Goal: Task Accomplishment & Management: Use online tool/utility

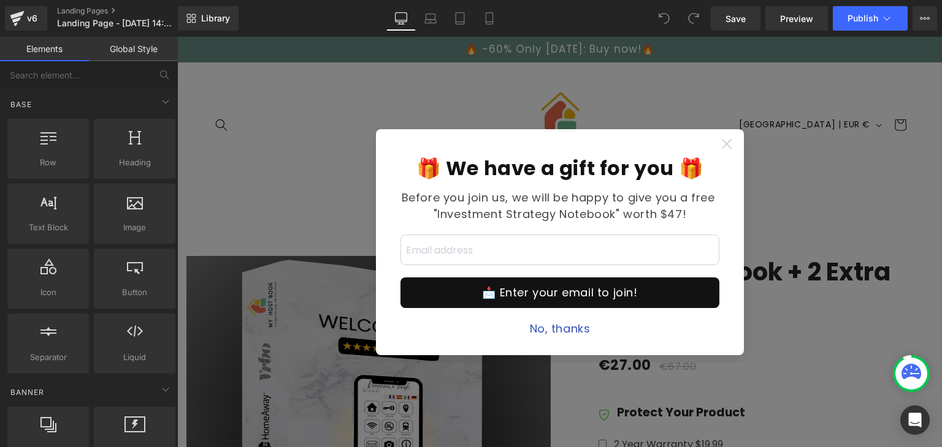
click at [723, 142] on icon at bounding box center [726, 144] width 10 height 10
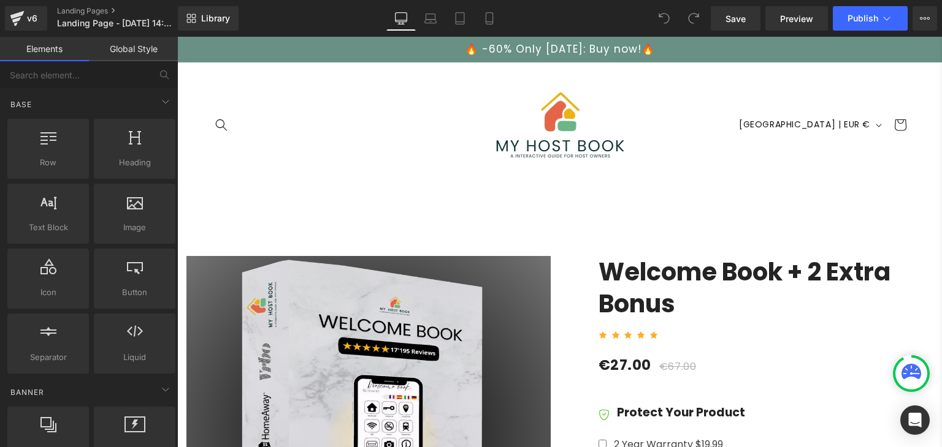
click at [136, 55] on link "Global Style" at bounding box center [133, 49] width 89 height 25
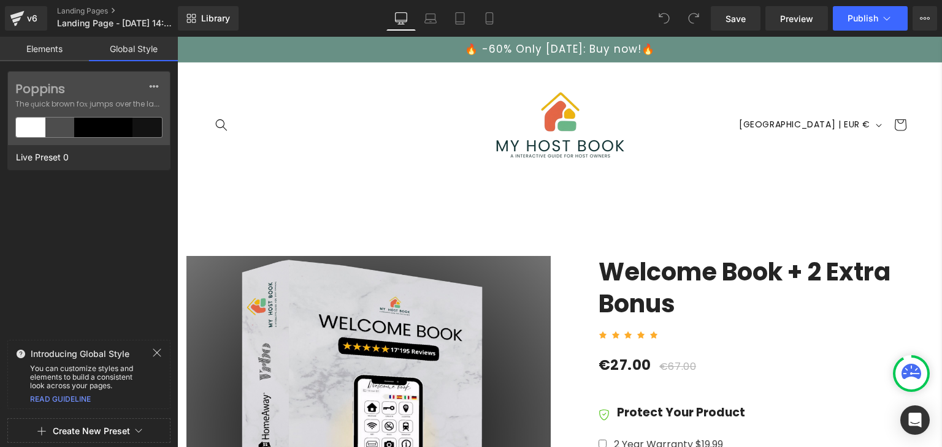
click at [52, 49] on link "Elements" at bounding box center [44, 49] width 89 height 25
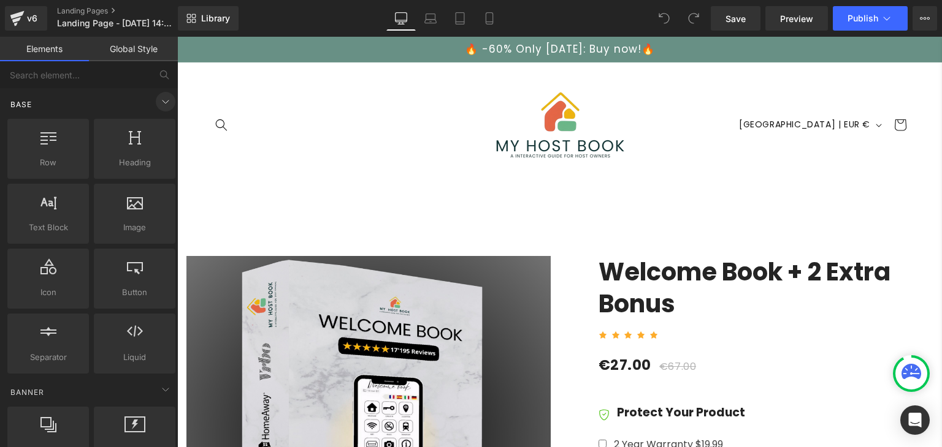
click at [164, 105] on icon at bounding box center [165, 101] width 15 height 15
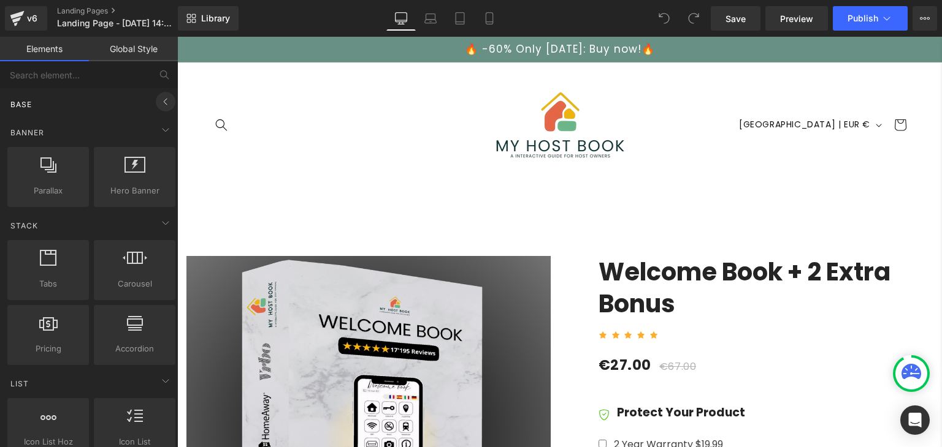
click at [164, 105] on icon at bounding box center [165, 101] width 15 height 15
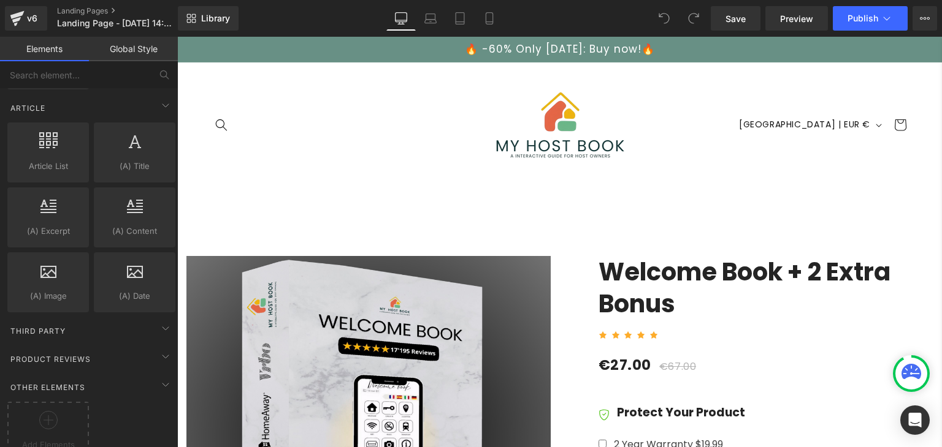
scroll to position [2334, 0]
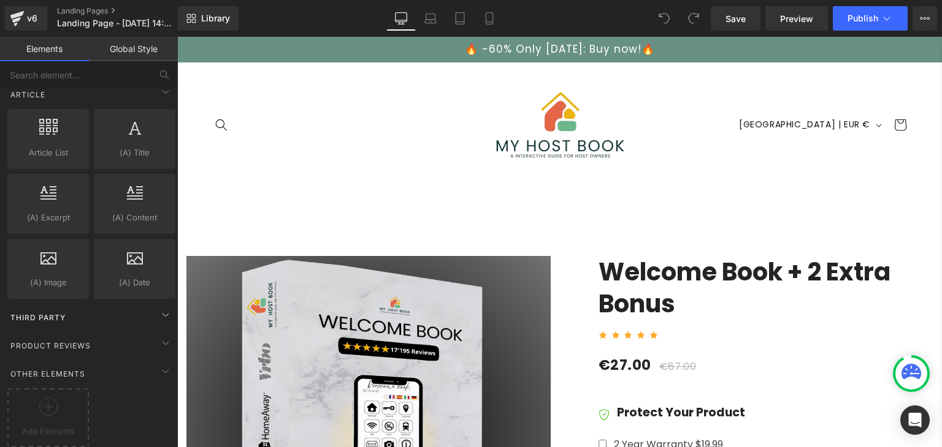
click at [145, 307] on div "Third Party" at bounding box center [91, 317] width 173 height 25
click at [159, 308] on icon at bounding box center [165, 315] width 15 height 15
click at [158, 337] on icon at bounding box center [165, 343] width 15 height 15
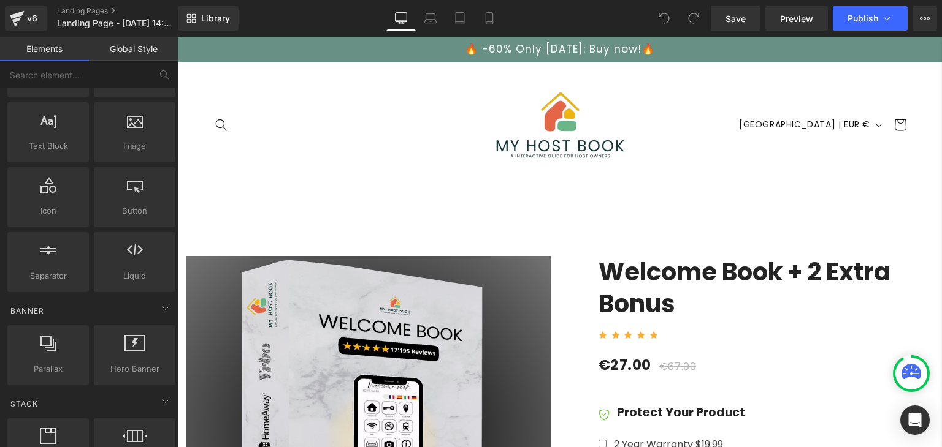
scroll to position [0, 0]
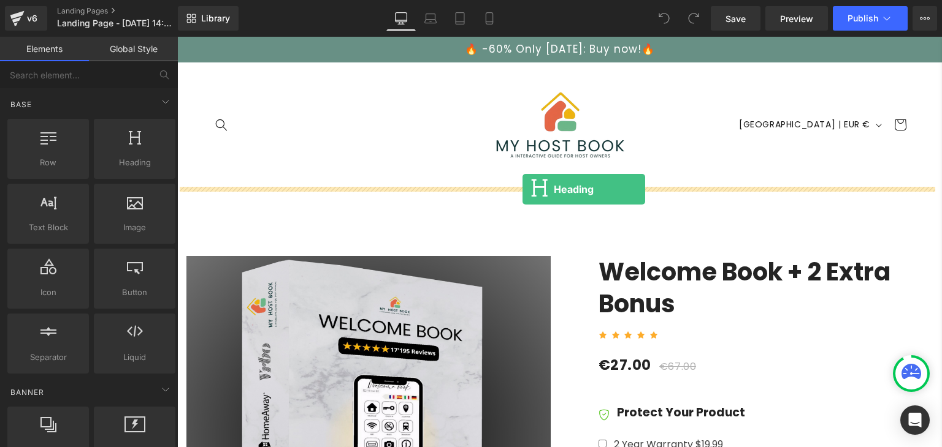
drag, startPoint x: 303, startPoint y: 195, endPoint x: 522, endPoint y: 189, distance: 218.9
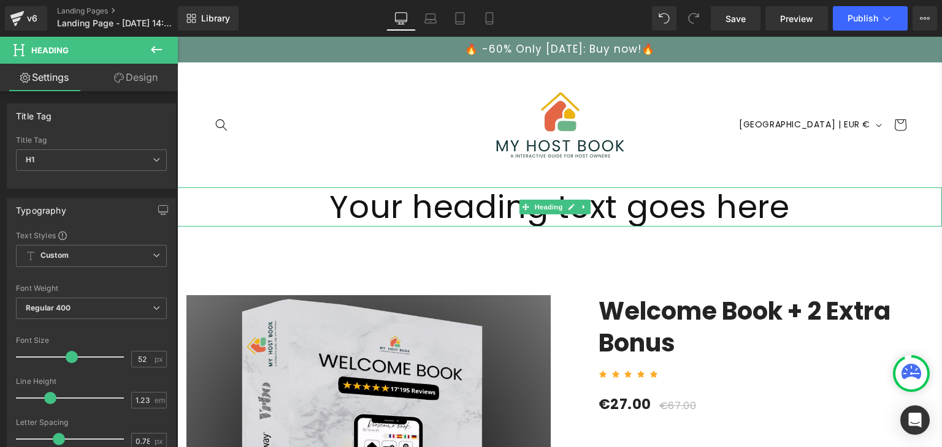
click at [549, 217] on h1 "Your heading text goes here" at bounding box center [559, 207] width 764 height 39
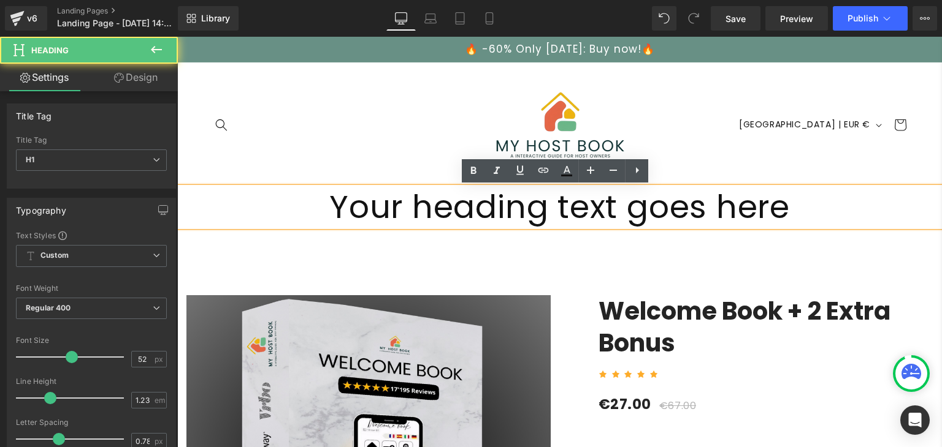
click at [579, 215] on h1 "Your heading text goes here" at bounding box center [559, 207] width 764 height 39
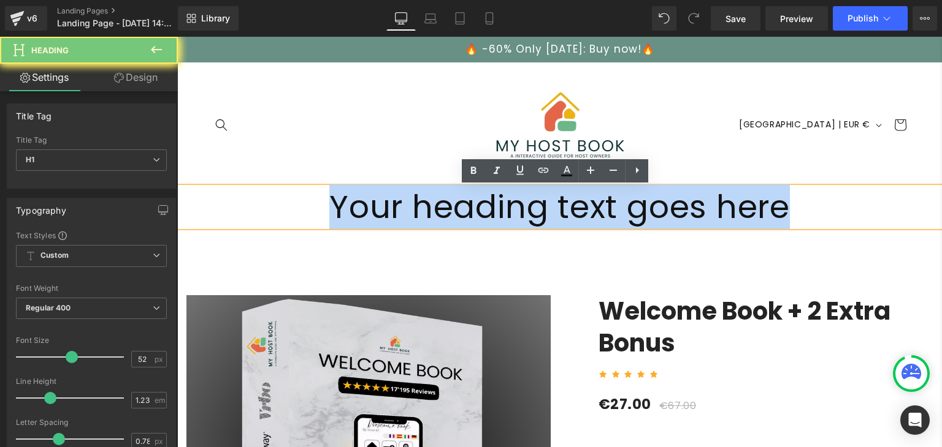
click at [579, 215] on h1 "Your heading text goes here" at bounding box center [559, 207] width 764 height 39
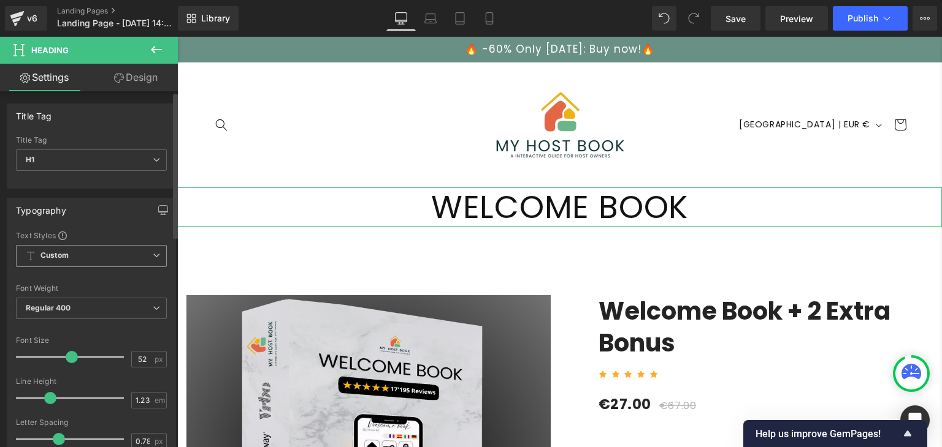
click at [85, 259] on span "Custom Setup Global Style" at bounding box center [91, 256] width 151 height 22
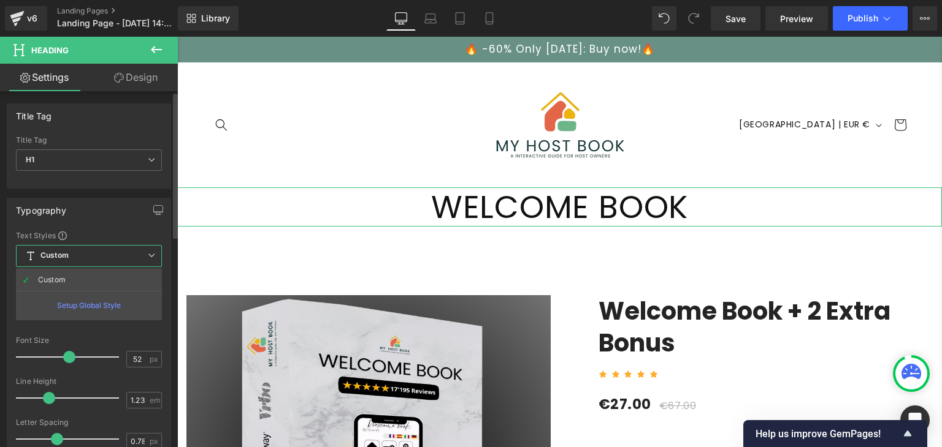
click at [85, 259] on span "Custom Setup Global Style" at bounding box center [89, 256] width 146 height 22
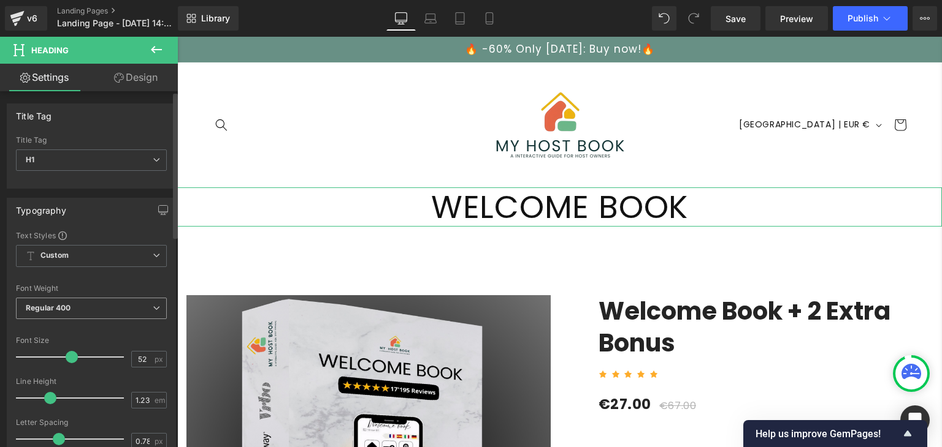
click at [79, 307] on span "Regular 400" at bounding box center [91, 308] width 151 height 21
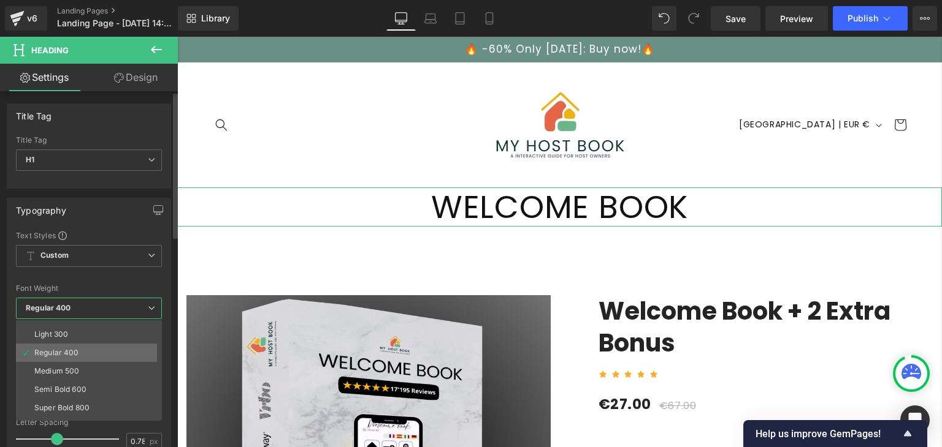
scroll to position [32, 0]
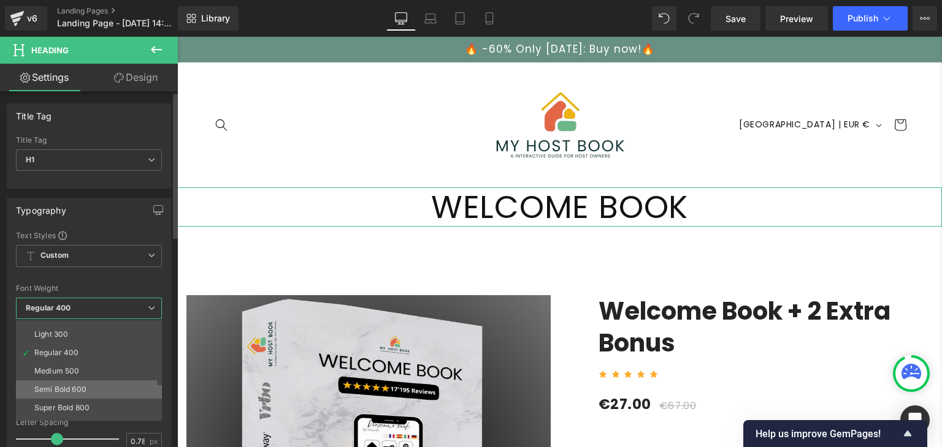
click at [72, 390] on div "Semi Bold 600" at bounding box center [60, 390] width 52 height 9
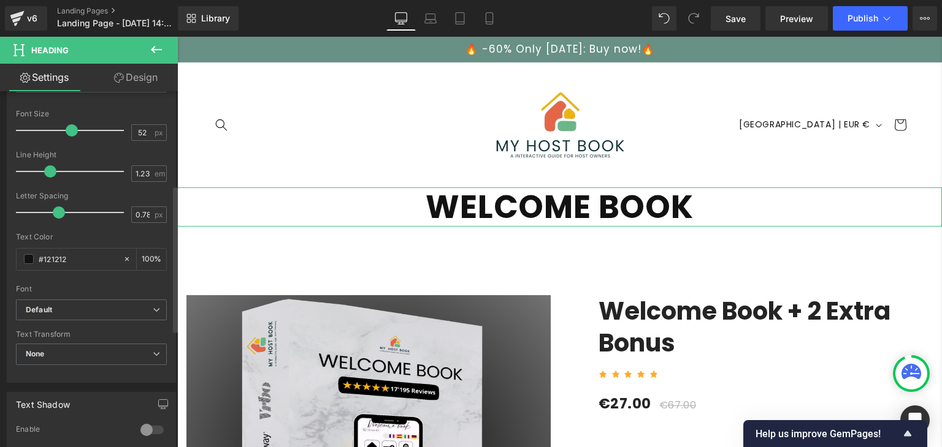
scroll to position [227, 0]
click at [28, 257] on span at bounding box center [29, 259] width 10 height 10
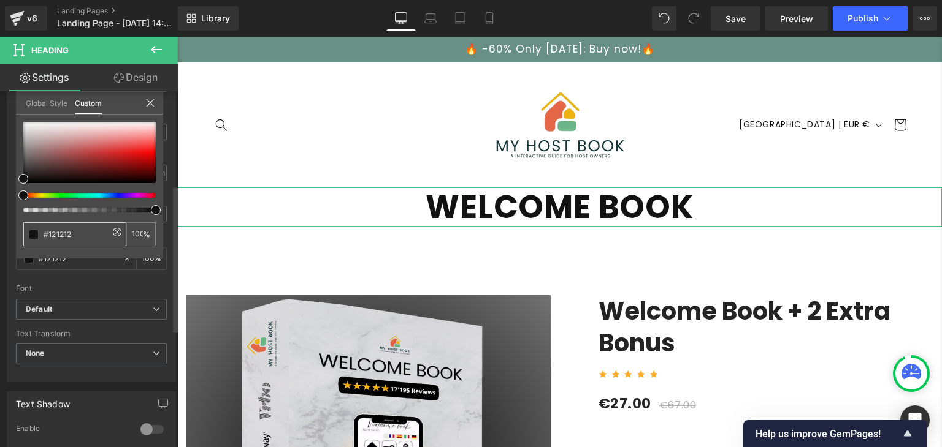
drag, startPoint x: 66, startPoint y: 236, endPoint x: 59, endPoint y: 235, distance: 6.8
click at [59, 235] on input "#121212" at bounding box center [76, 234] width 65 height 13
paste input "73af8c"
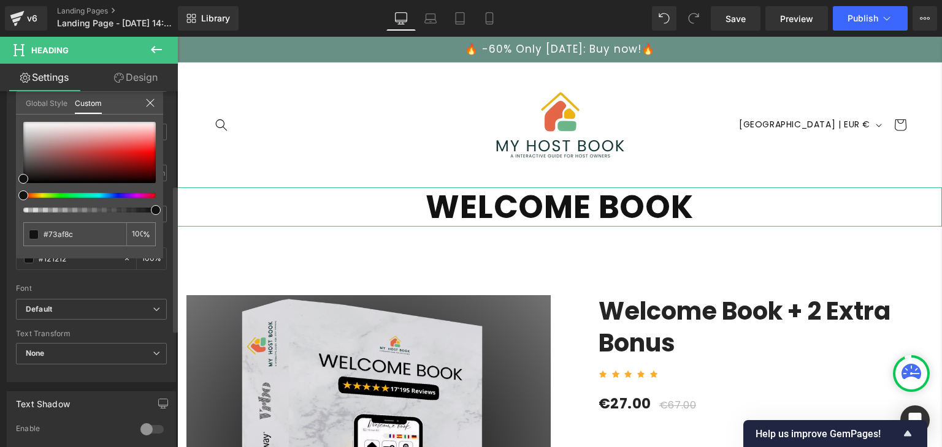
type input "#73af8c"
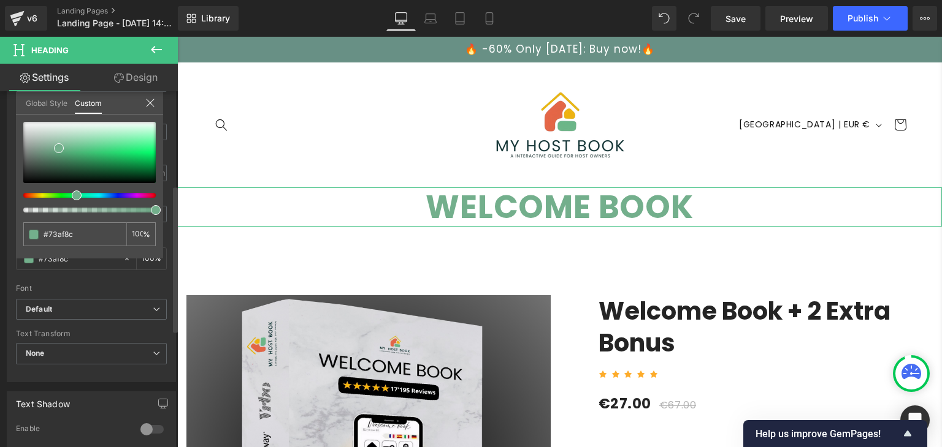
click at [152, 104] on icon at bounding box center [150, 103] width 10 height 10
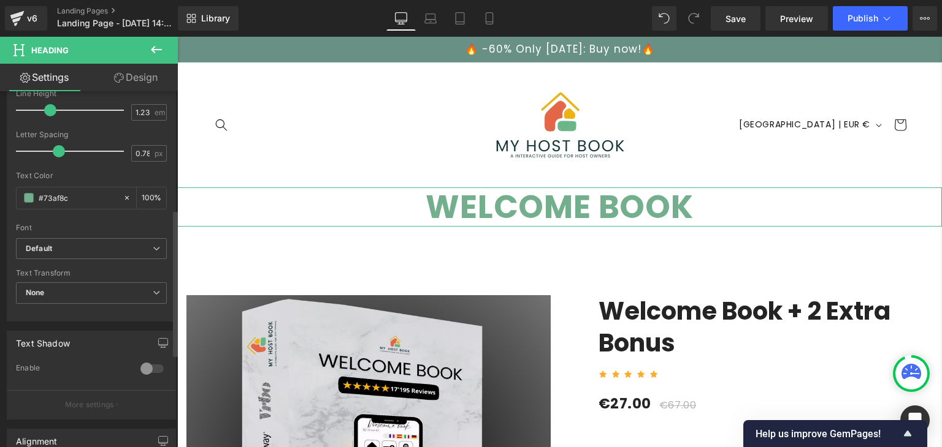
scroll to position [289, 0]
click at [83, 243] on b "Default" at bounding box center [89, 248] width 127 height 10
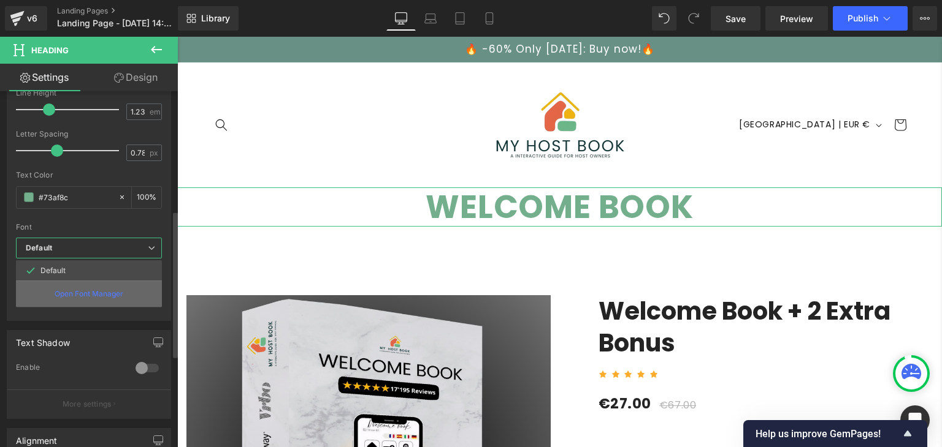
click at [78, 289] on p "Open Font Manager" at bounding box center [89, 294] width 69 height 11
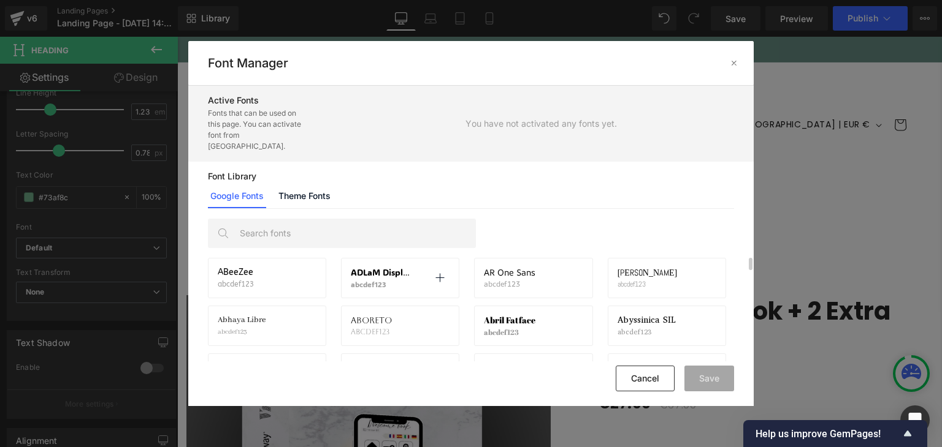
scroll to position [7, 0]
click at [306, 185] on link "Theme Fonts" at bounding box center [304, 196] width 57 height 25
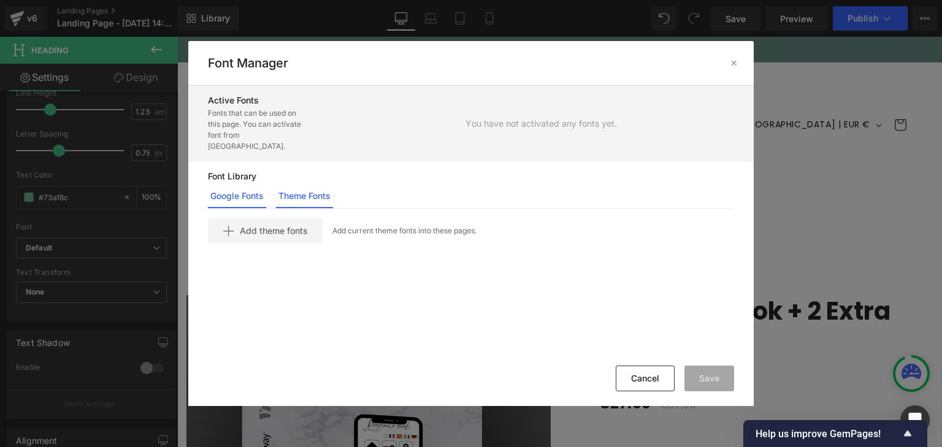
click at [258, 186] on link "Google Fonts" at bounding box center [237, 196] width 58 height 25
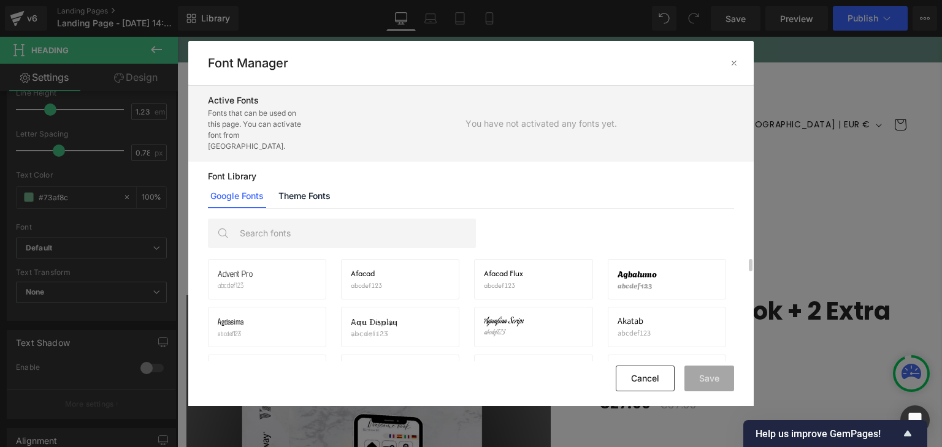
scroll to position [119, 0]
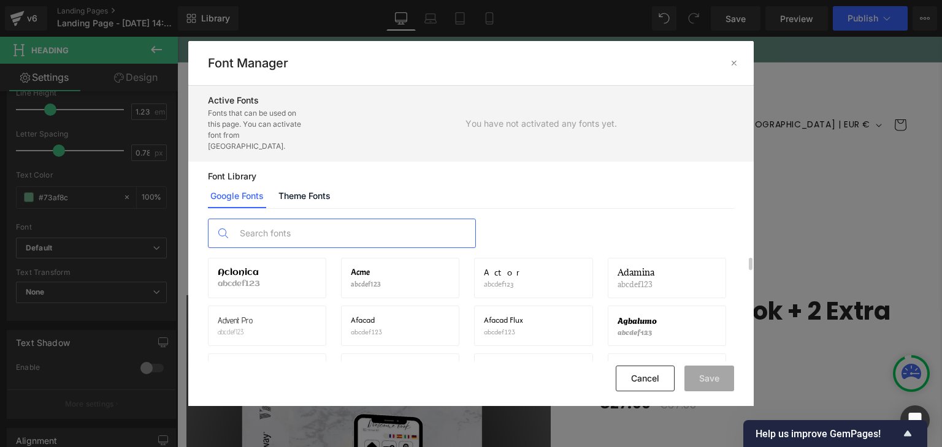
click at [358, 219] on input "text" at bounding box center [354, 233] width 242 height 28
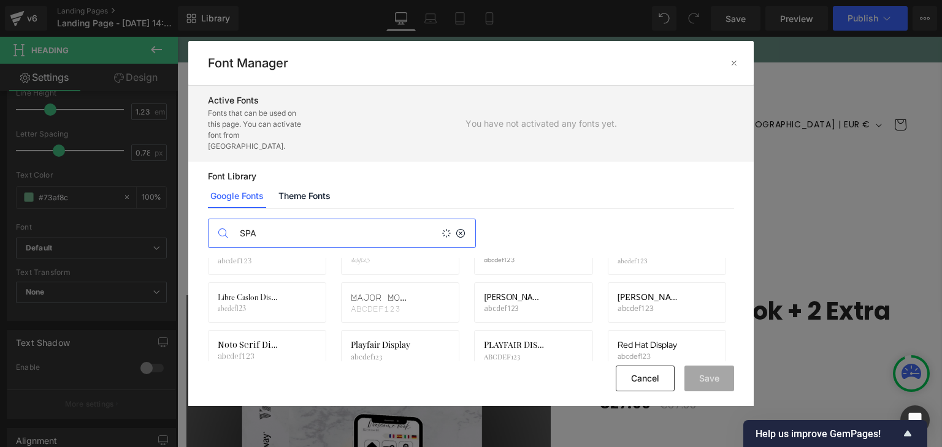
scroll to position [0, 0]
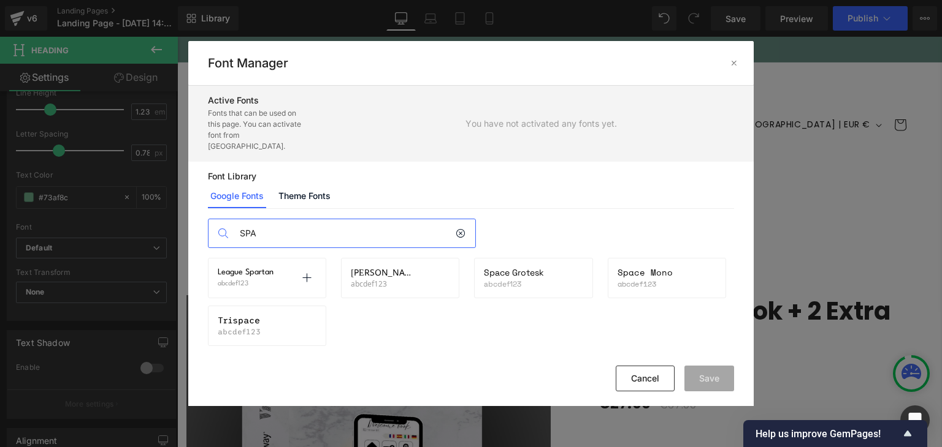
type input "SPA"
click at [255, 268] on span "League Spartan" at bounding box center [246, 273] width 56 height 10
click at [300, 268] on p at bounding box center [307, 278] width 20 height 20
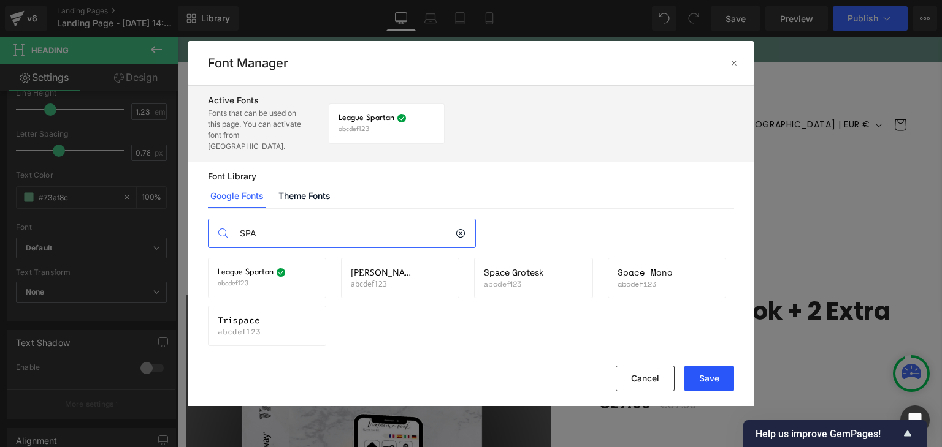
click at [699, 373] on button "Save" at bounding box center [709, 379] width 50 height 26
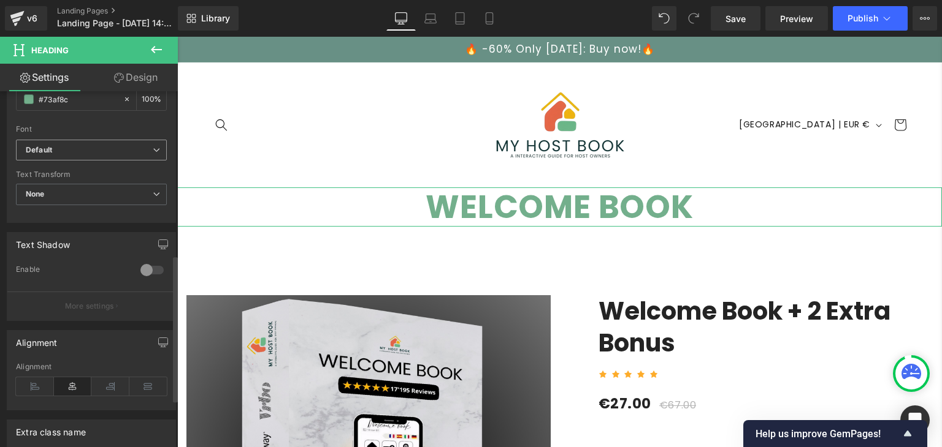
scroll to position [398, 0]
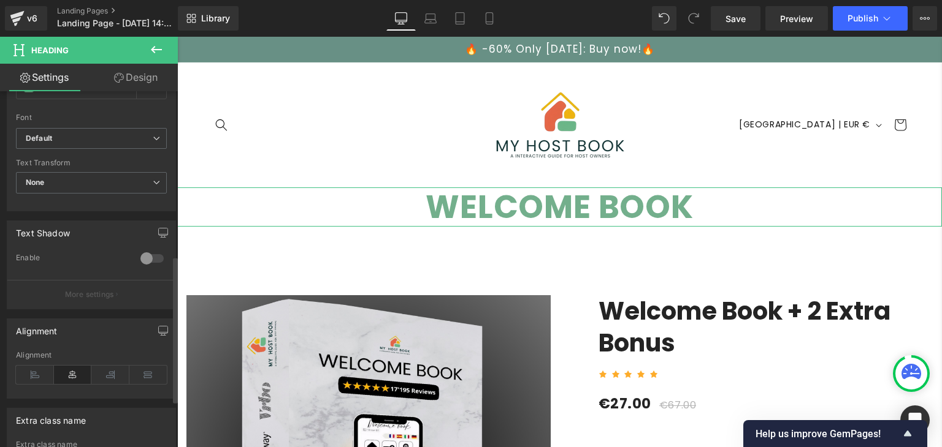
click at [145, 256] on div at bounding box center [151, 259] width 29 height 20
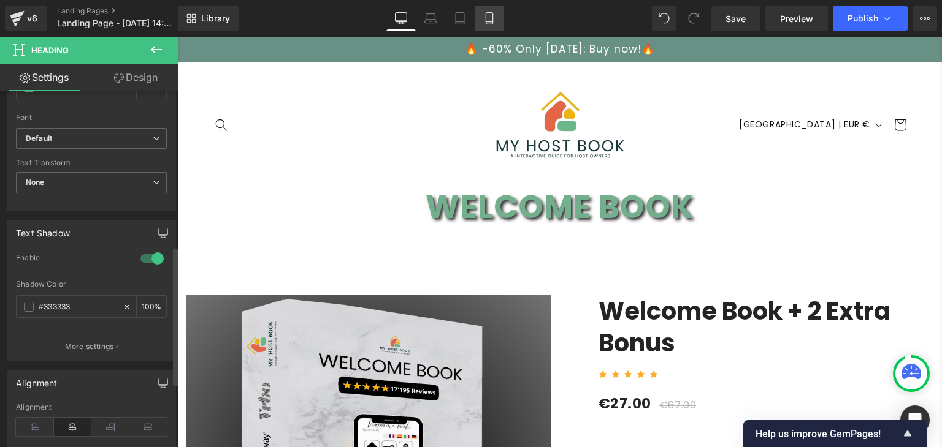
click at [489, 26] on link "Mobile" at bounding box center [488, 18] width 29 height 25
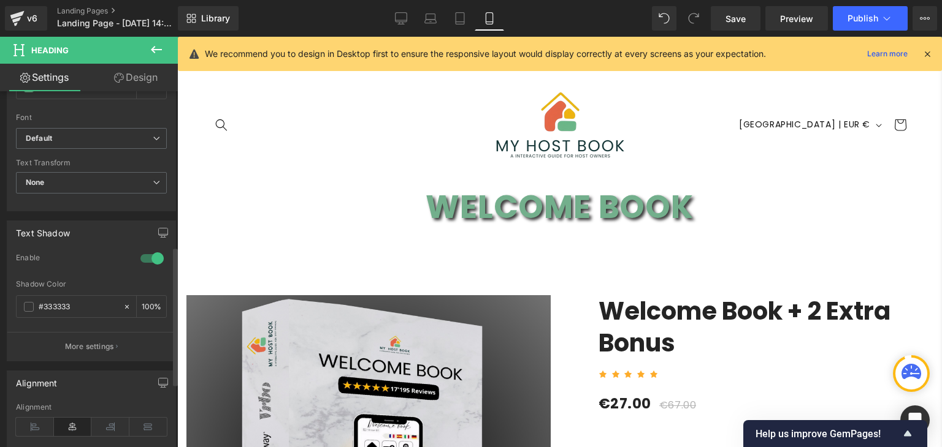
type input "100"
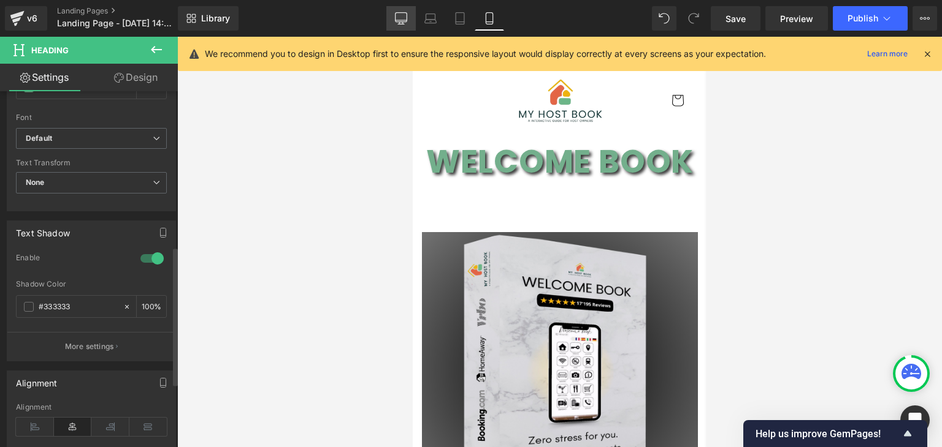
click at [405, 23] on icon at bounding box center [401, 18] width 12 height 12
type input "100"
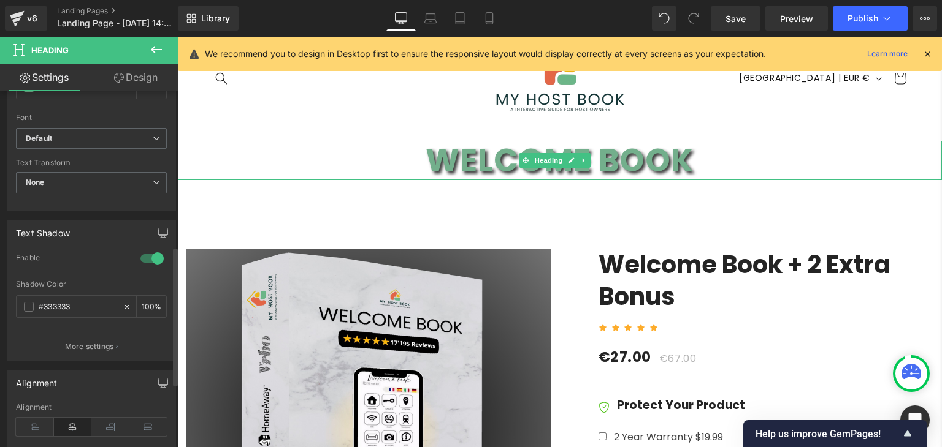
scroll to position [0, 0]
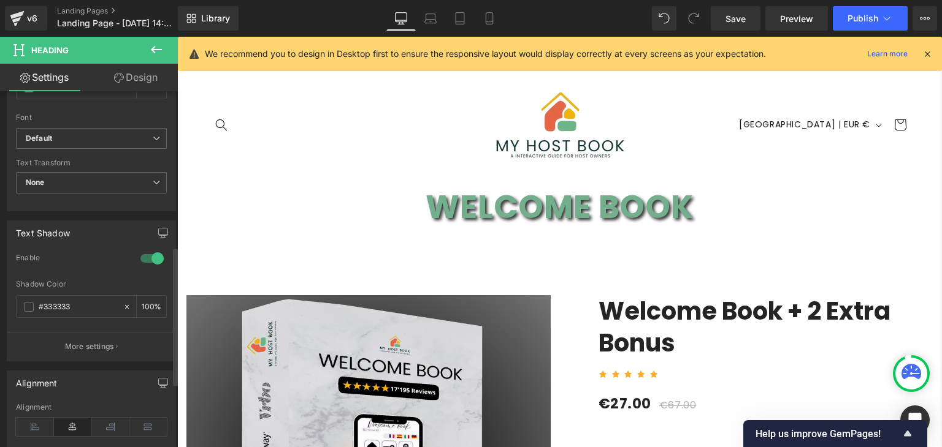
click at [924, 56] on icon at bounding box center [926, 53] width 11 height 11
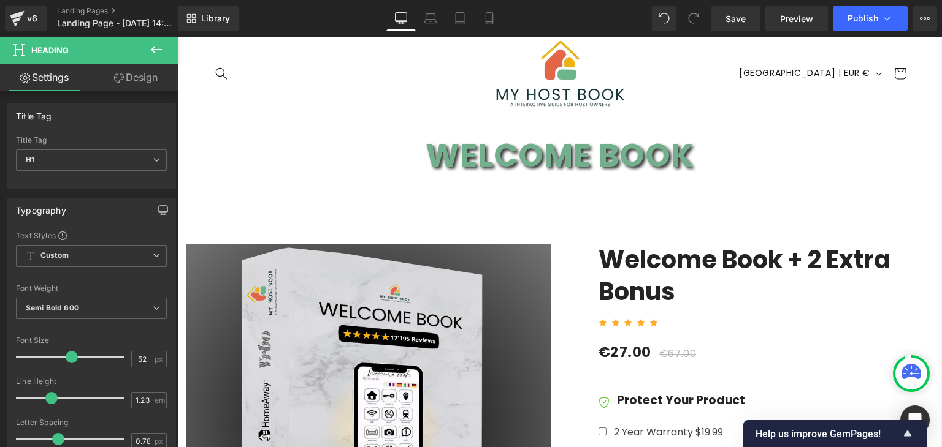
click at [155, 49] on icon at bounding box center [156, 49] width 11 height 7
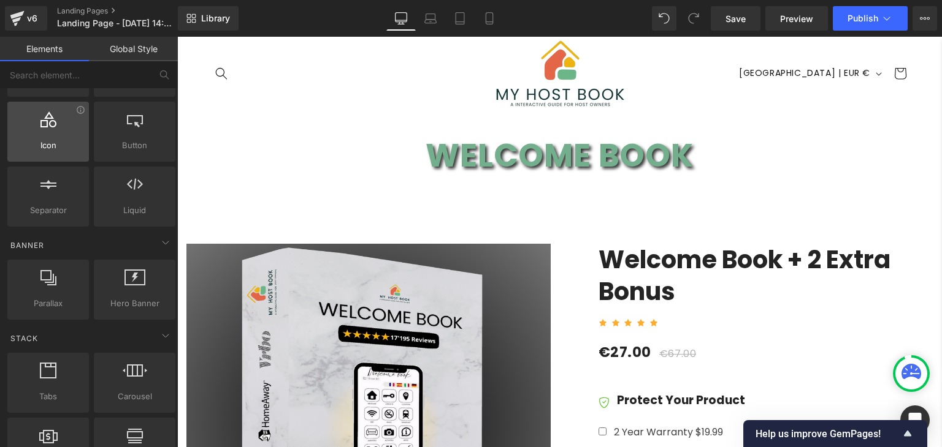
scroll to position [173, 0]
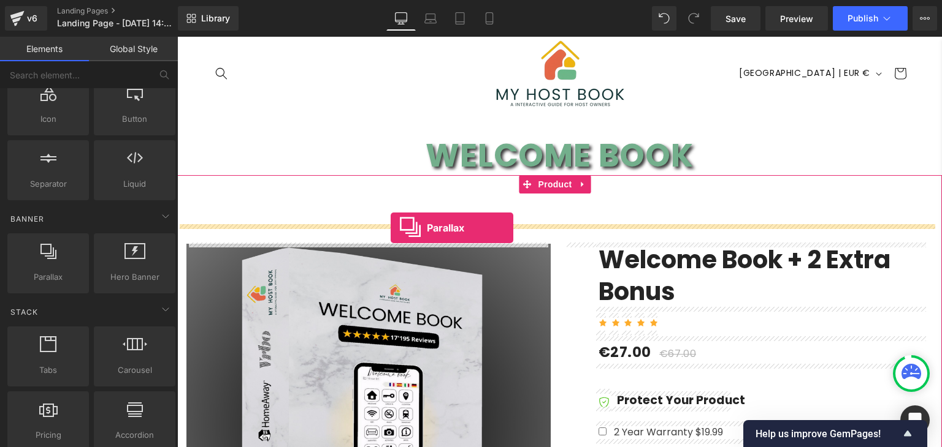
drag, startPoint x: 225, startPoint y: 314, endPoint x: 390, endPoint y: 228, distance: 186.7
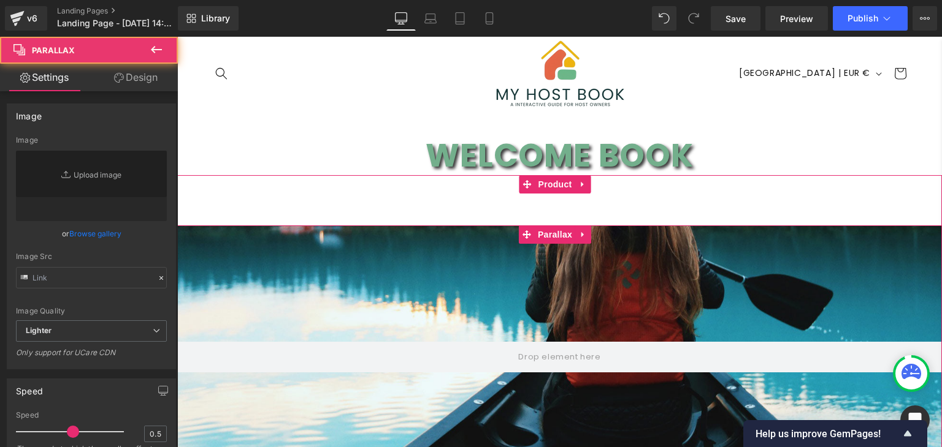
type input "https://cdn.shopify.com/s/files/1/0657/0813/files/slide-girl_2048x.jpg"
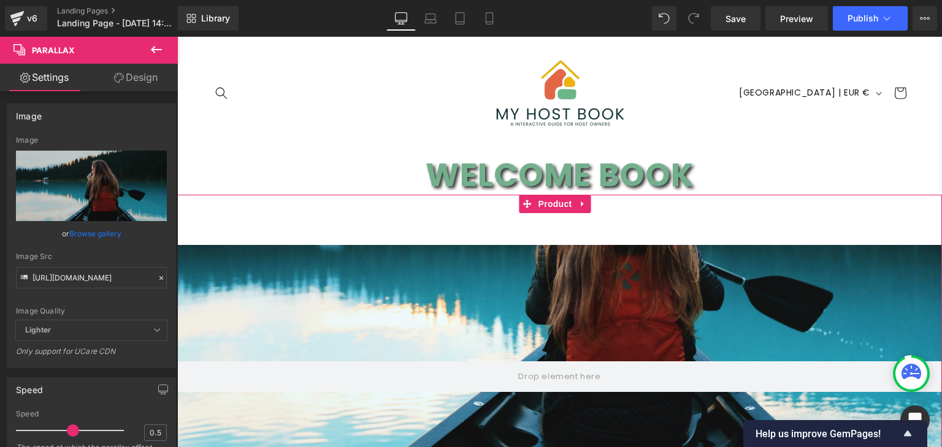
scroll to position [31, 0]
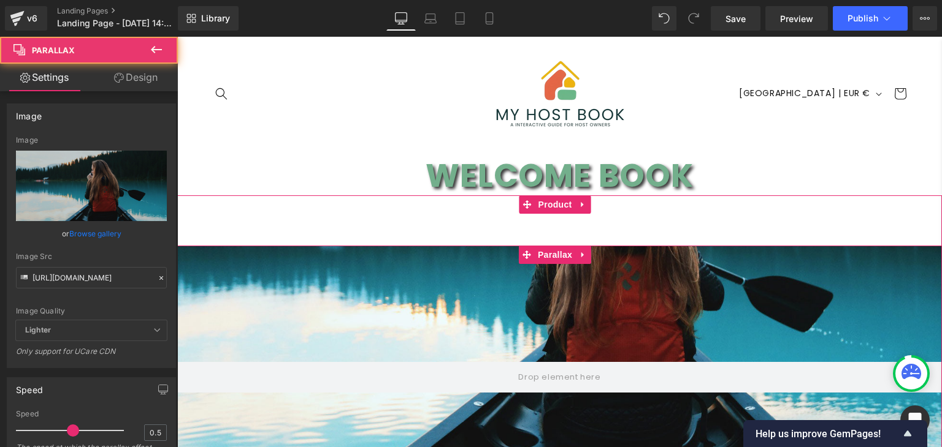
click at [596, 286] on div at bounding box center [559, 256] width 764 height 397
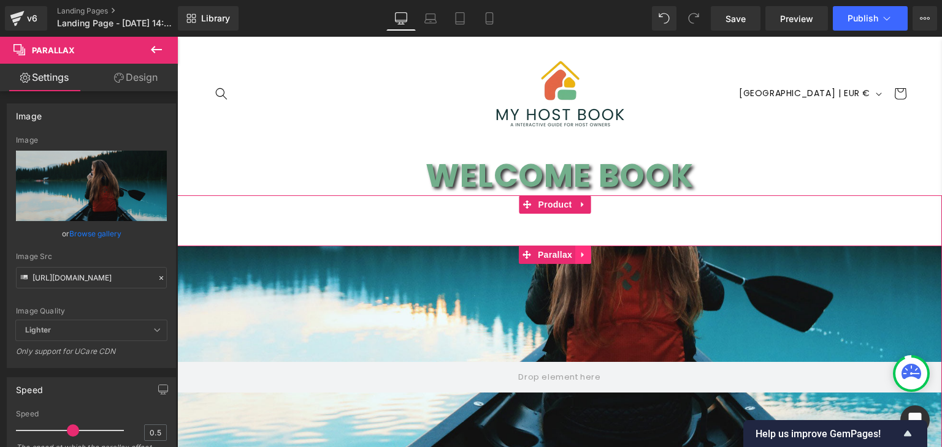
click at [584, 257] on icon at bounding box center [583, 254] width 9 height 9
click at [592, 256] on icon at bounding box center [591, 255] width 9 height 9
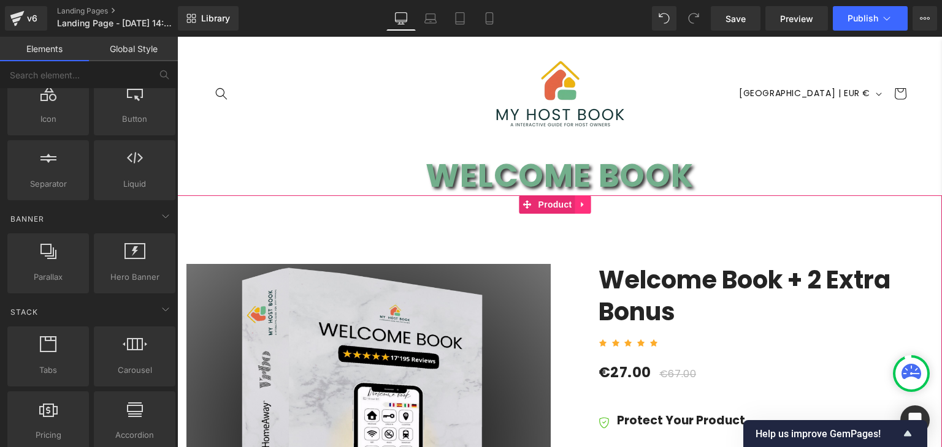
click at [586, 207] on icon at bounding box center [583, 204] width 9 height 9
click at [592, 206] on icon at bounding box center [591, 204] width 9 height 9
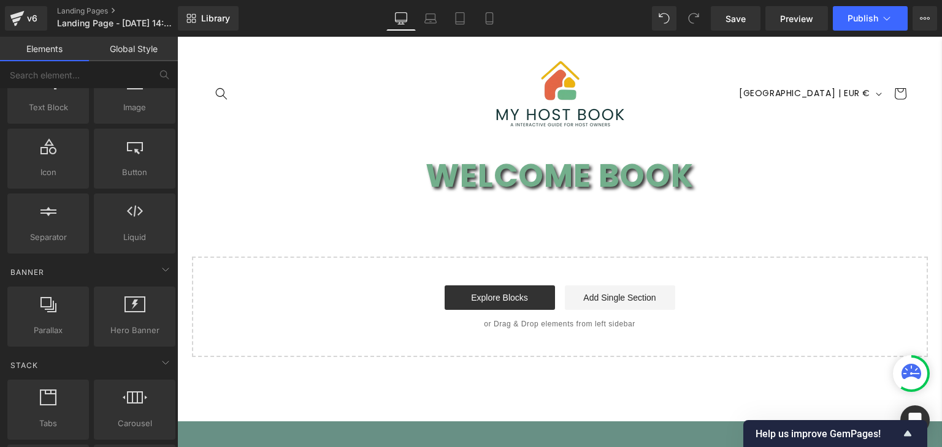
scroll to position [0, 0]
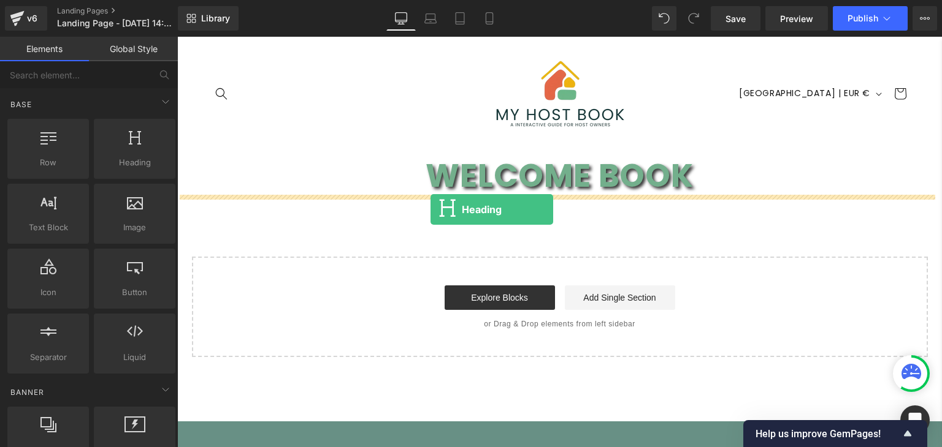
drag, startPoint x: 305, startPoint y: 188, endPoint x: 430, endPoint y: 209, distance: 127.5
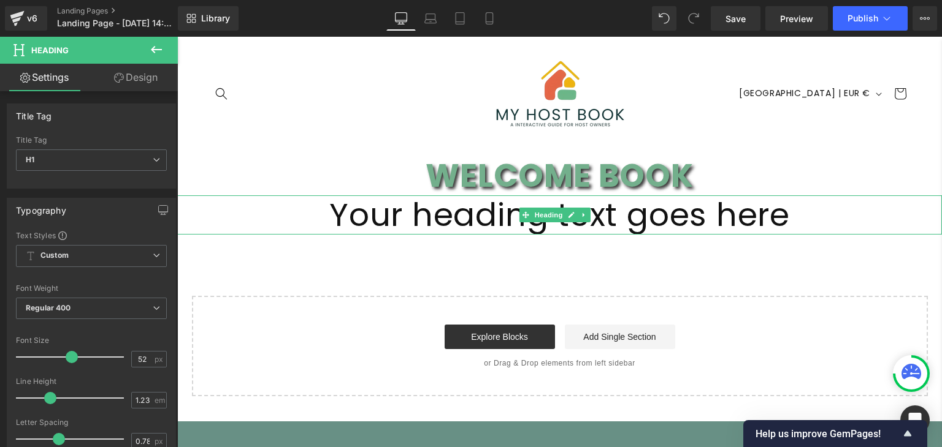
click at [447, 211] on h1 "Your heading text goes here" at bounding box center [559, 215] width 764 height 39
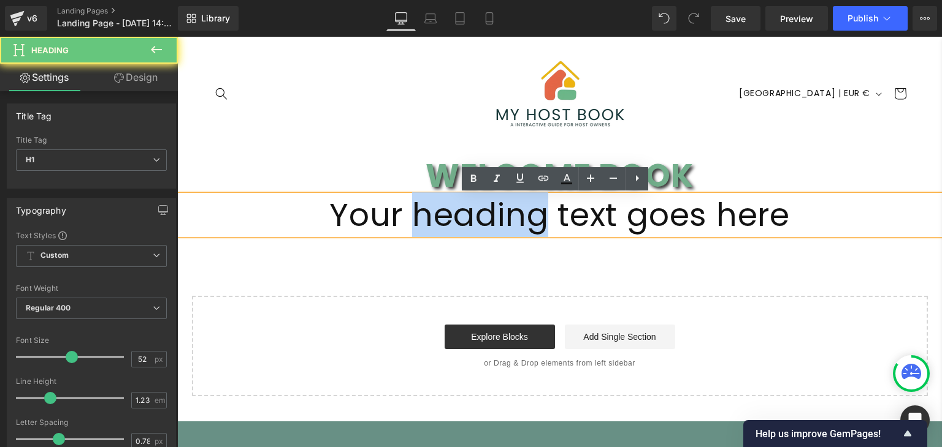
click at [447, 211] on h1 "Your heading text goes here" at bounding box center [559, 215] width 764 height 39
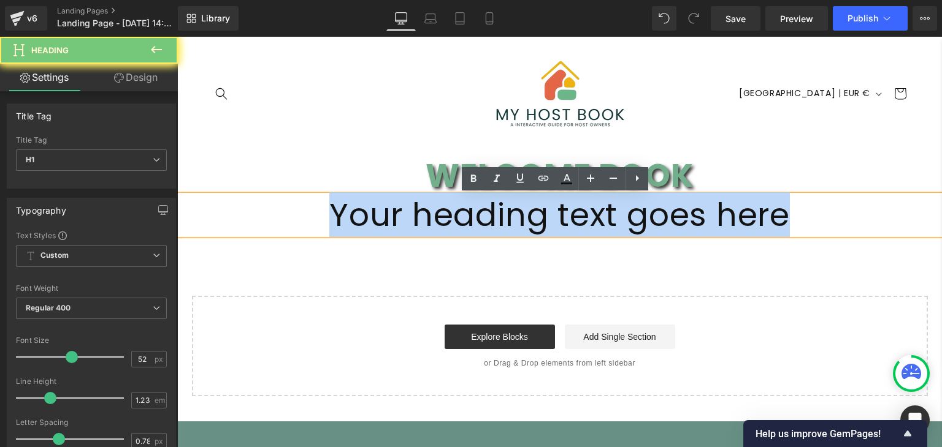
click at [447, 211] on h1 "Your heading text goes here" at bounding box center [559, 215] width 764 height 39
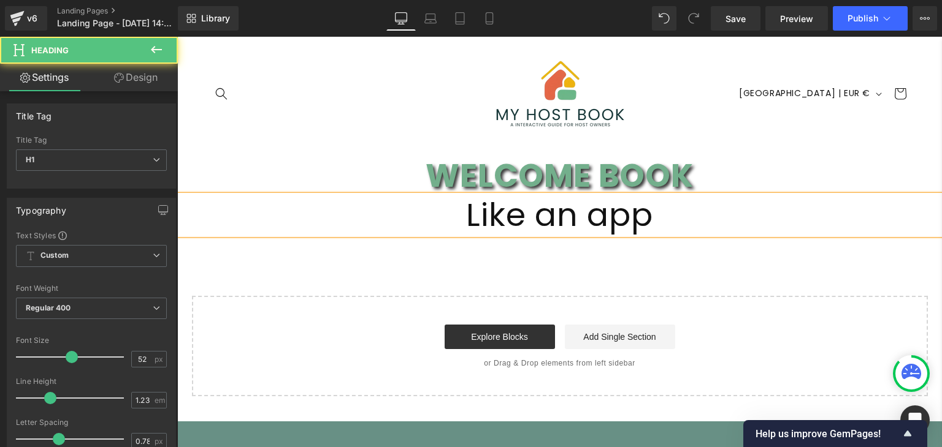
click at [601, 208] on h1 "Like an app" at bounding box center [559, 215] width 764 height 39
click at [670, 229] on h1 "Like an App" at bounding box center [559, 215] width 764 height 39
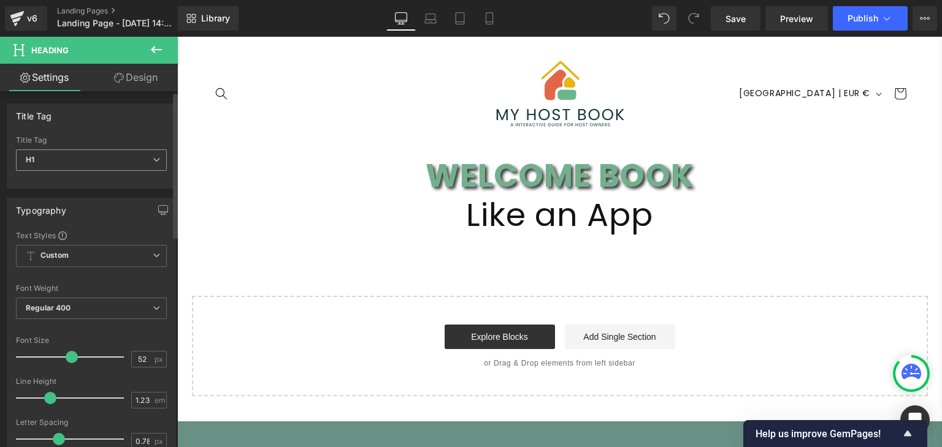
click at [135, 154] on span "H1" at bounding box center [91, 160] width 151 height 21
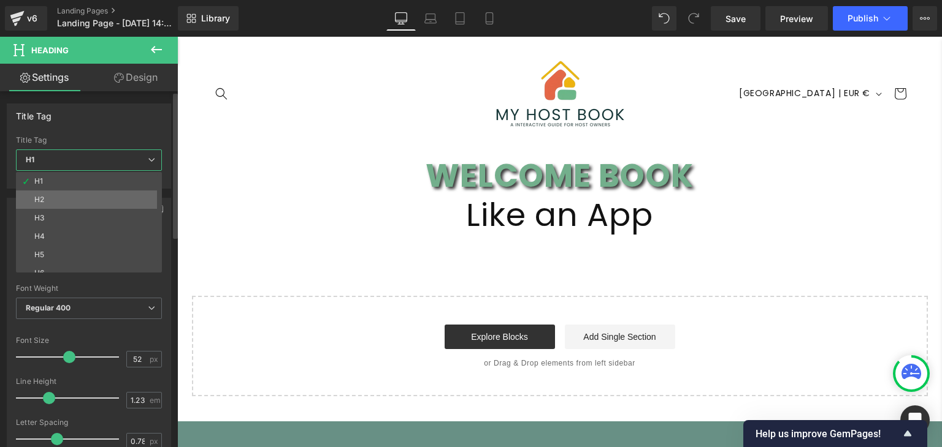
click at [82, 194] on li "H2" at bounding box center [91, 200] width 151 height 18
type input "31.2"
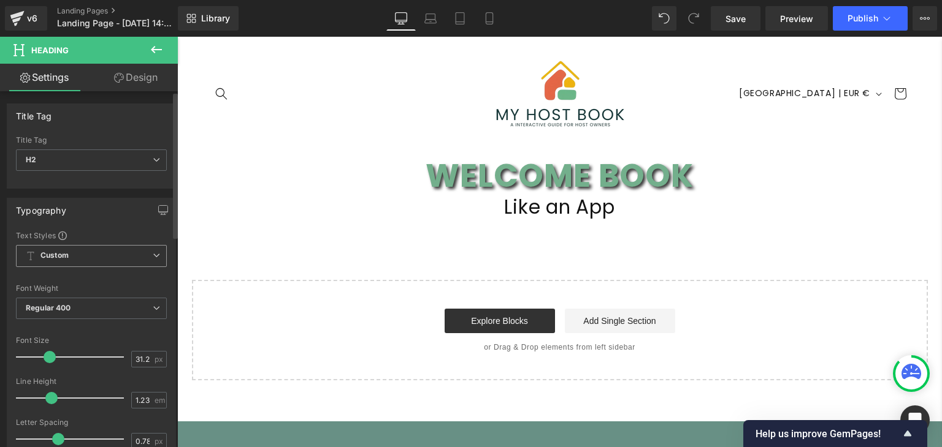
click at [85, 259] on span "Custom Setup Global Style" at bounding box center [91, 256] width 151 height 22
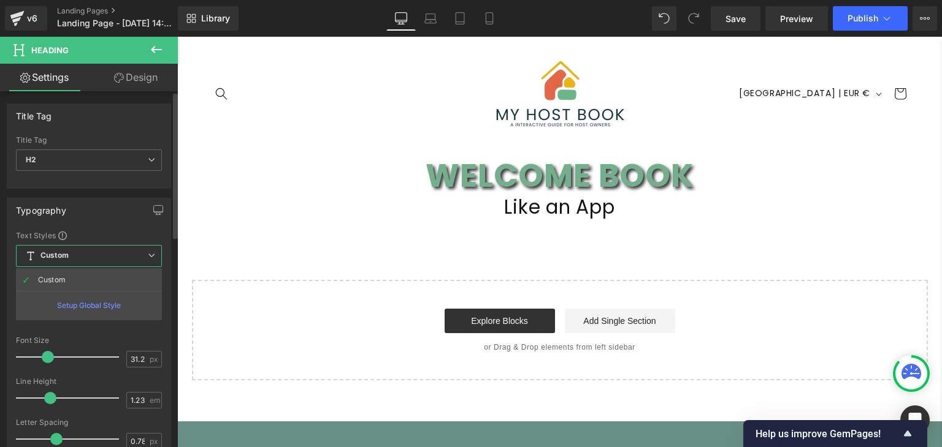
click at [79, 302] on div "Setup Global Style" at bounding box center [89, 305] width 146 height 29
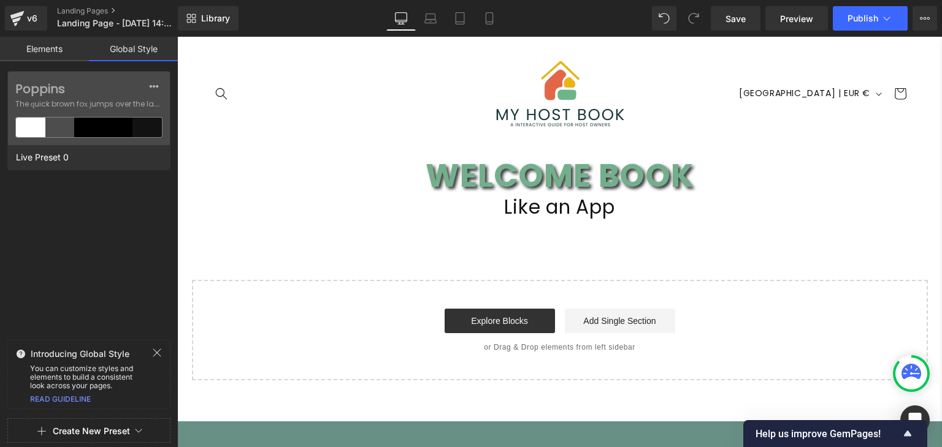
click at [57, 51] on link "Elements" at bounding box center [44, 49] width 89 height 25
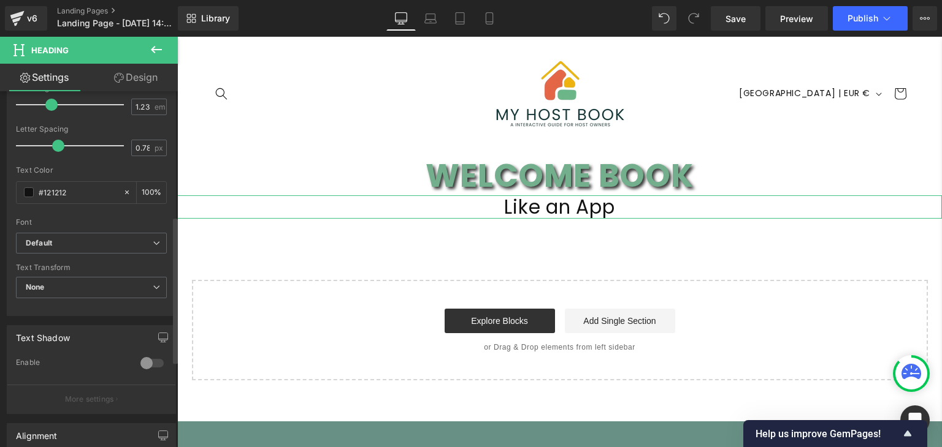
scroll to position [303, 0]
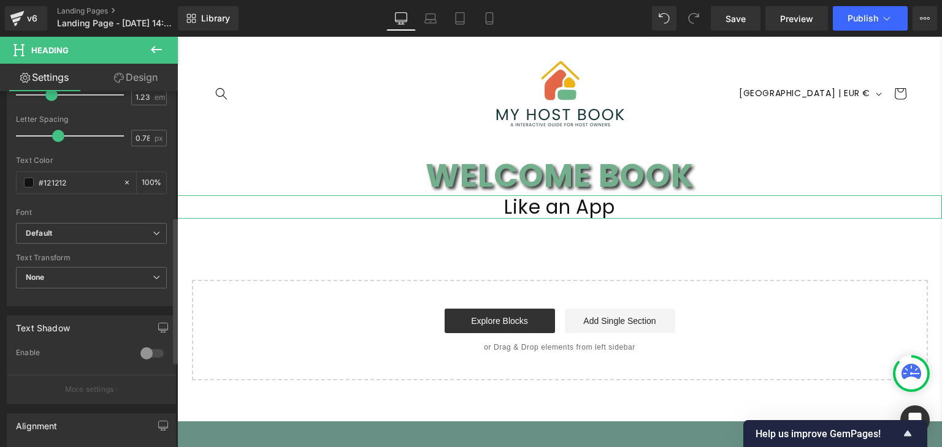
click at [140, 357] on div at bounding box center [151, 354] width 29 height 20
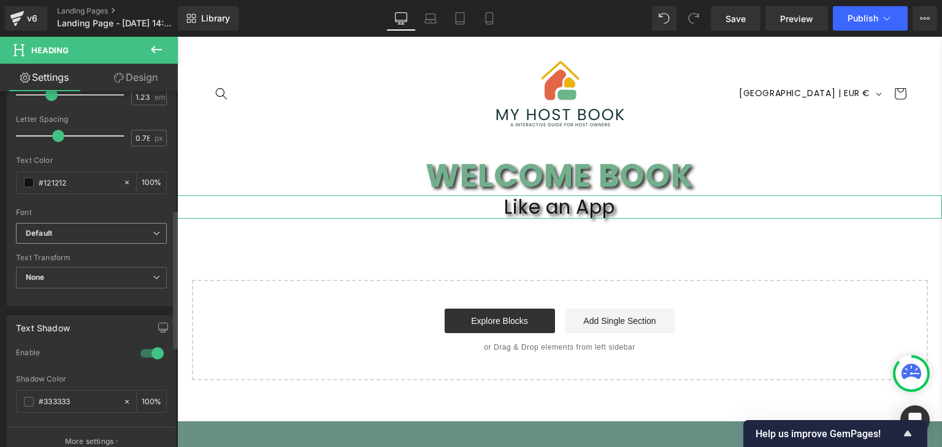
click at [61, 234] on b "Default" at bounding box center [89, 234] width 127 height 10
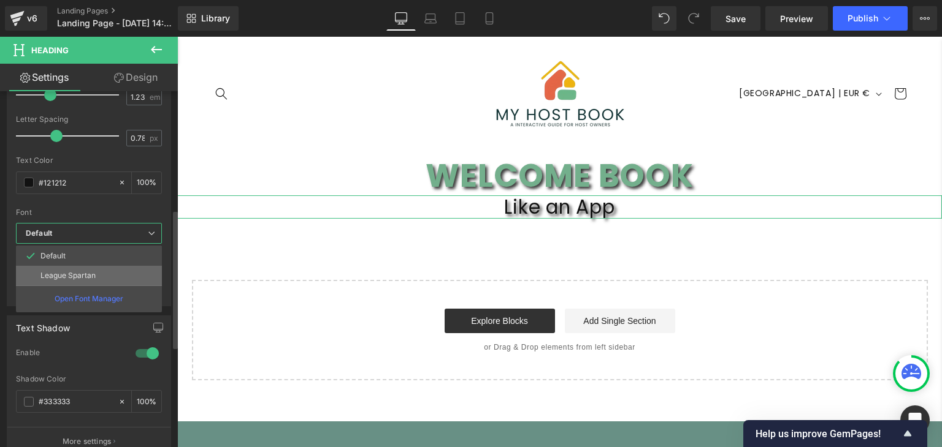
click at [61, 273] on p "League Spartan" at bounding box center [67, 276] width 55 height 9
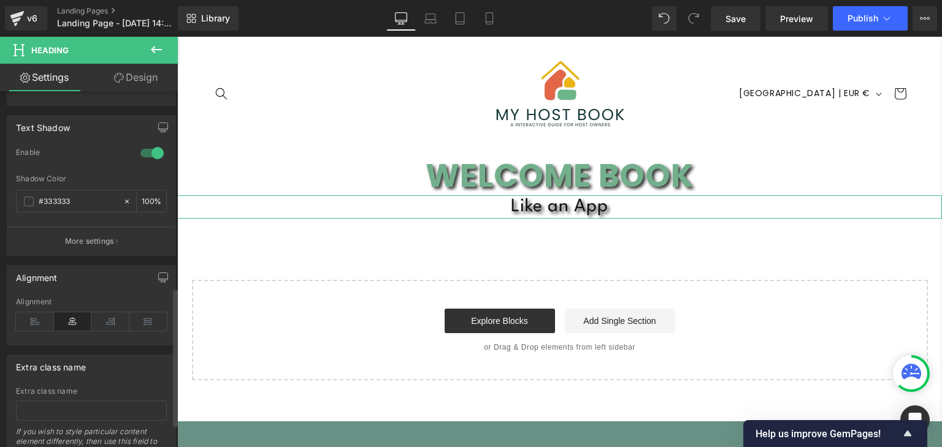
scroll to position [505, 0]
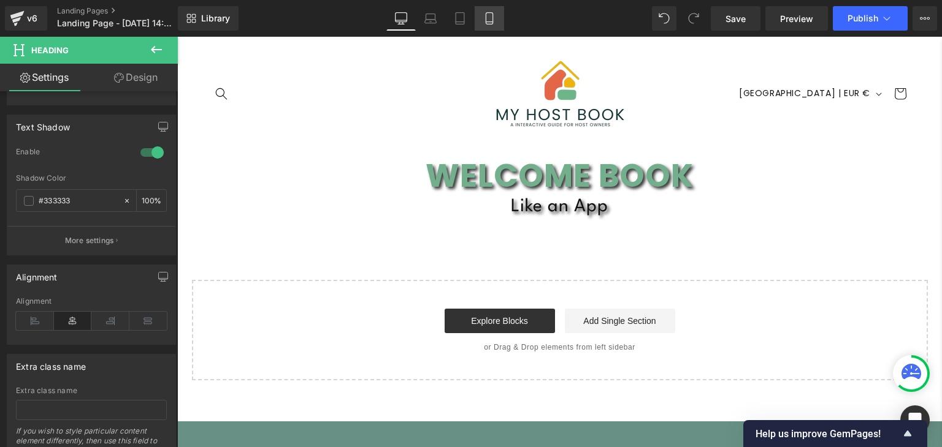
click at [490, 21] on icon at bounding box center [489, 18] width 12 height 12
type input "100"
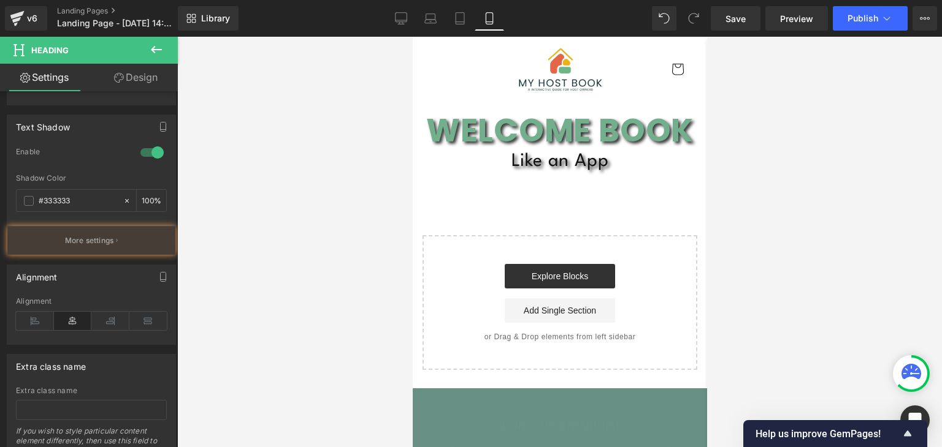
scroll to position [0, 0]
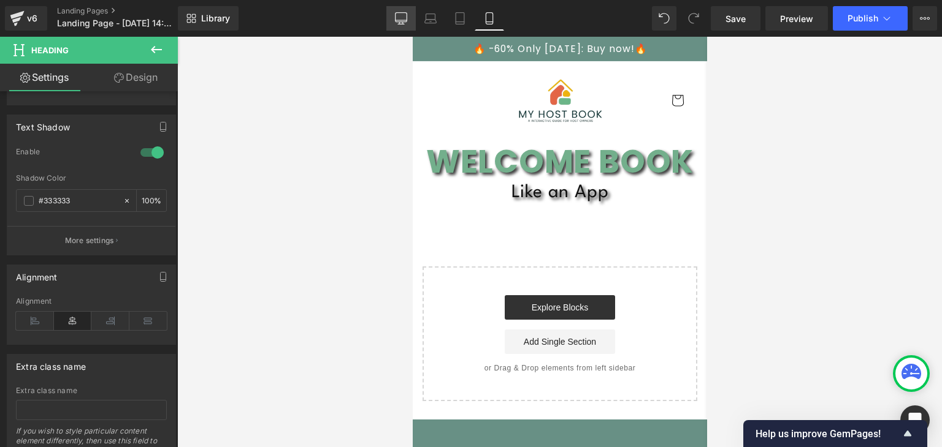
click at [405, 18] on icon at bounding box center [401, 18] width 12 height 12
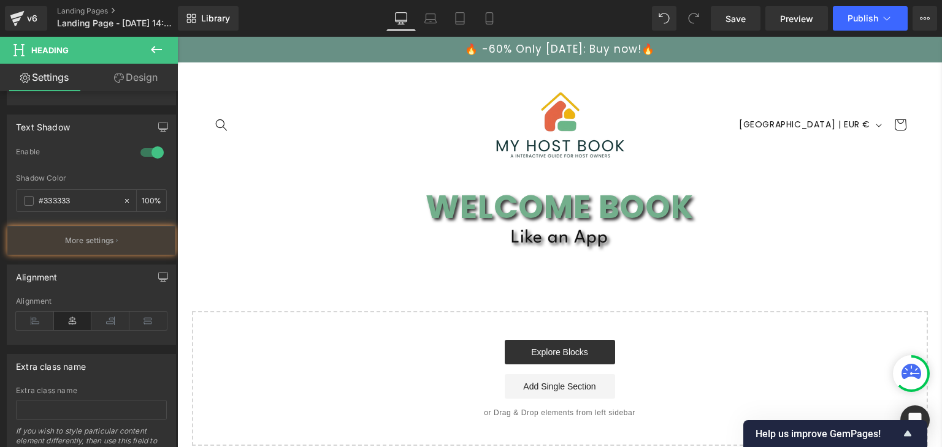
type input "100"
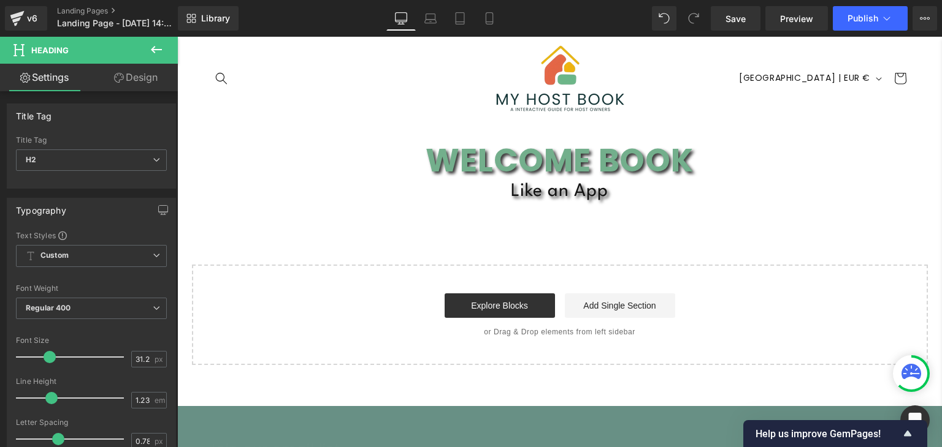
click at [157, 51] on icon at bounding box center [156, 49] width 15 height 15
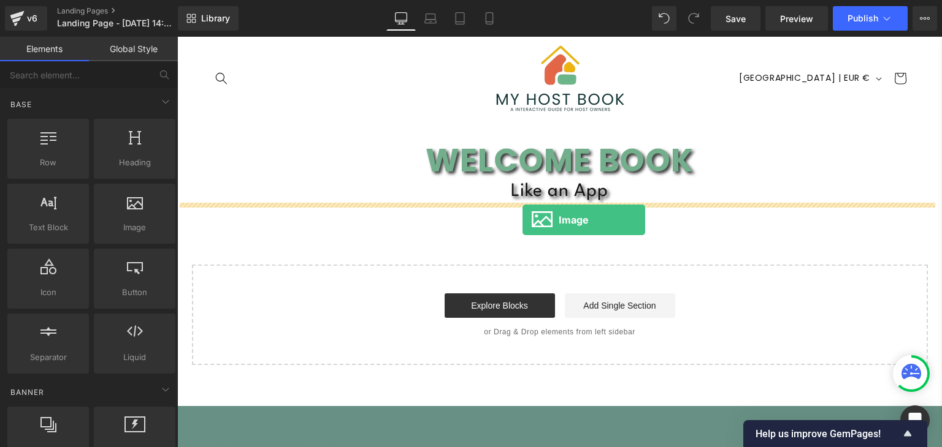
drag, startPoint x: 291, startPoint y: 256, endPoint x: 522, endPoint y: 220, distance: 234.5
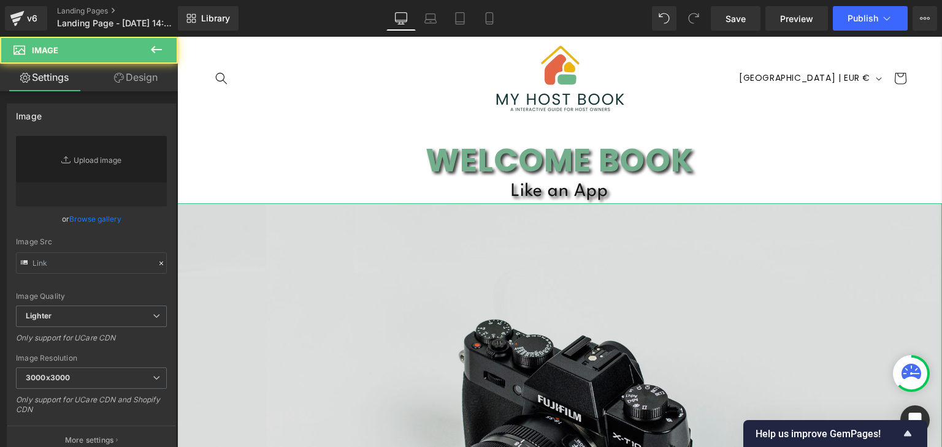
type input "//d1um8515vdn9kb.cloudfront.net/images/parallax.jpg"
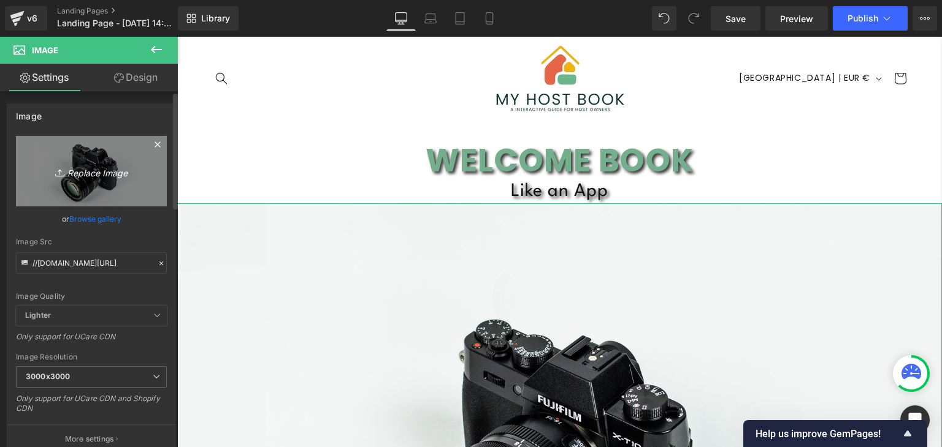
click at [92, 174] on icon "Replace Image" at bounding box center [91, 171] width 98 height 15
type input "C:\fakepath\Progetto senza titolo (22).png"
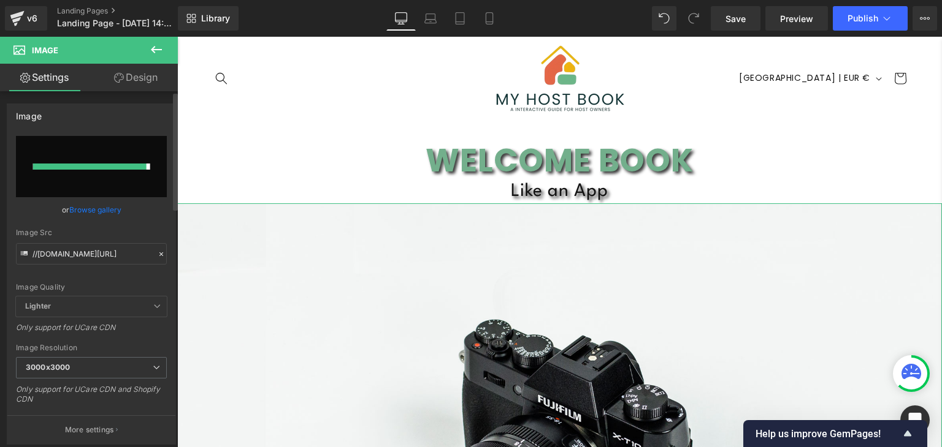
type input "https://ucarecdn.com/8046a72c-8114-4292-840b-a4b18267b6d5/-/format/auto/-/previ…"
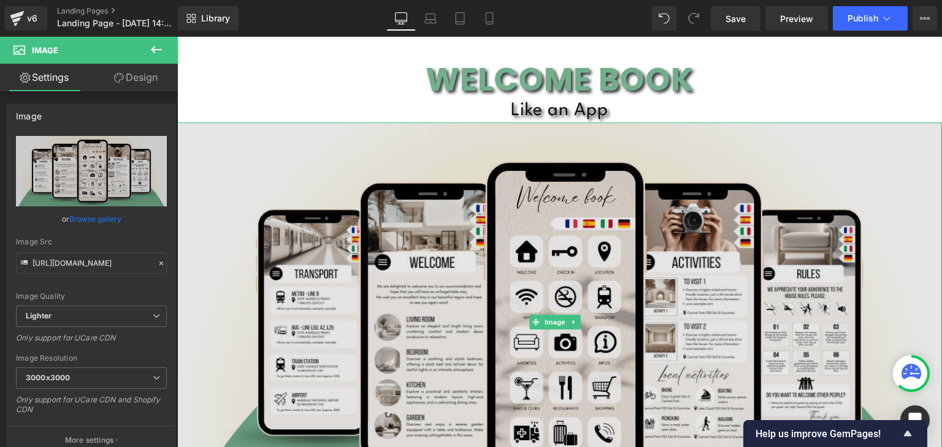
scroll to position [124, 0]
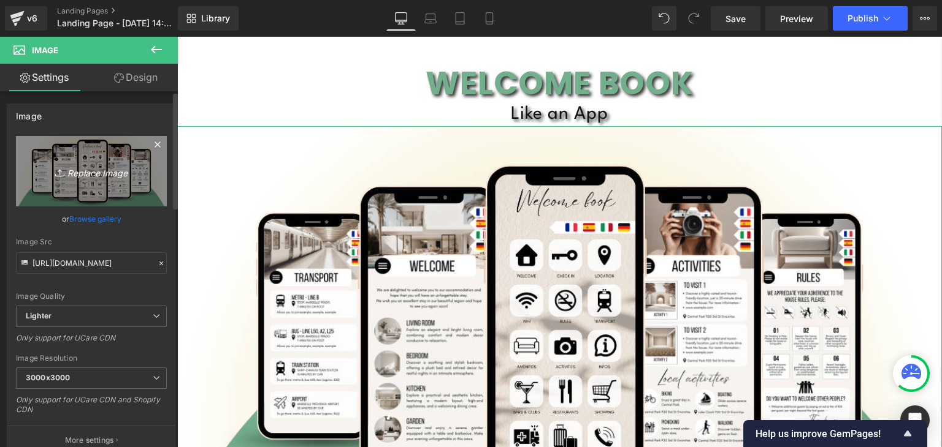
click at [105, 170] on icon "Replace Image" at bounding box center [91, 171] width 98 height 15
type input "C:\fakepath\Progetto senza titolo (23).png"
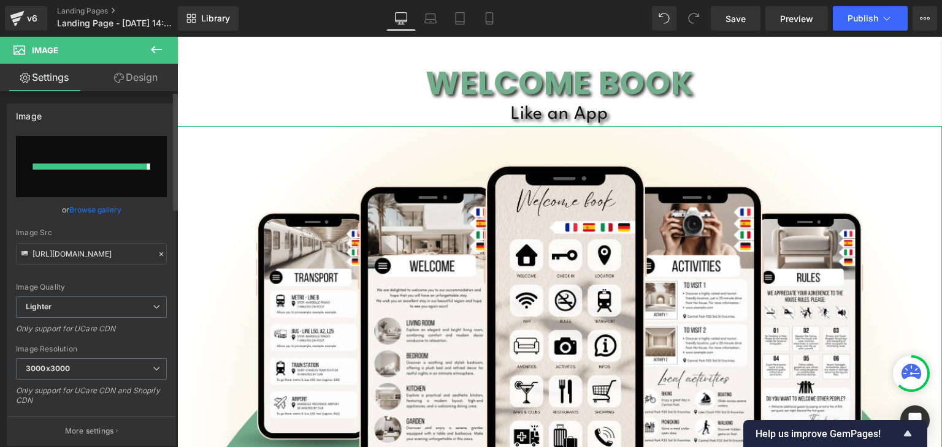
type input "https://ucarecdn.com/f28cacbf-67e7-4b7a-8dde-bcfcde32986e/-/format/auto/-/previ…"
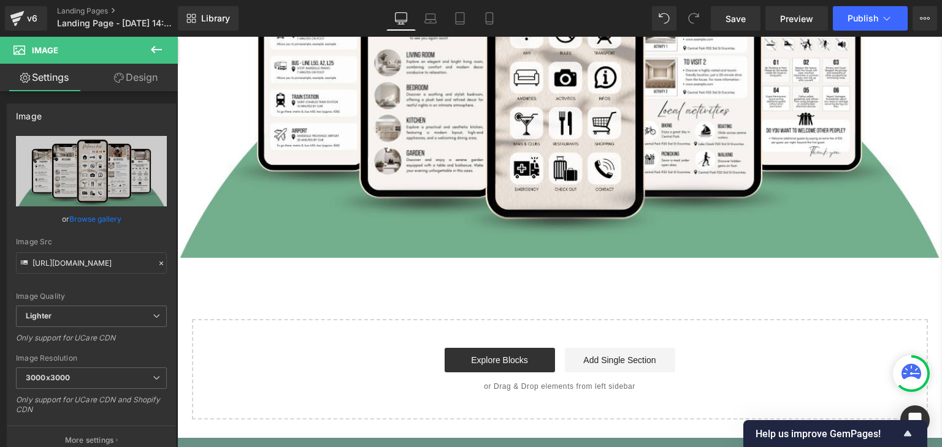
scroll to position [394, 0]
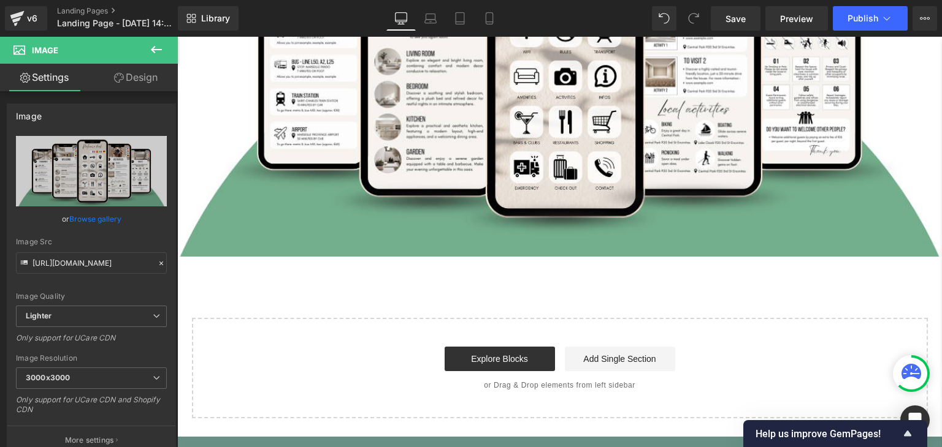
click at [152, 50] on icon at bounding box center [156, 49] width 11 height 7
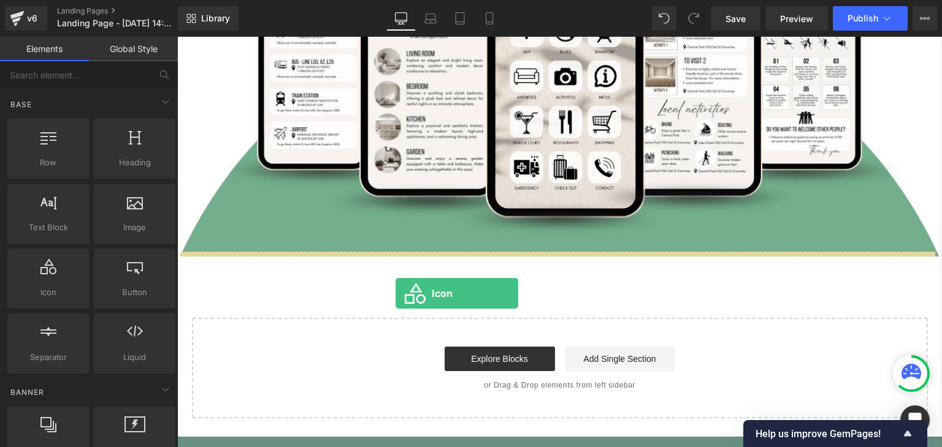
drag, startPoint x: 237, startPoint y: 321, endPoint x: 395, endPoint y: 293, distance: 160.5
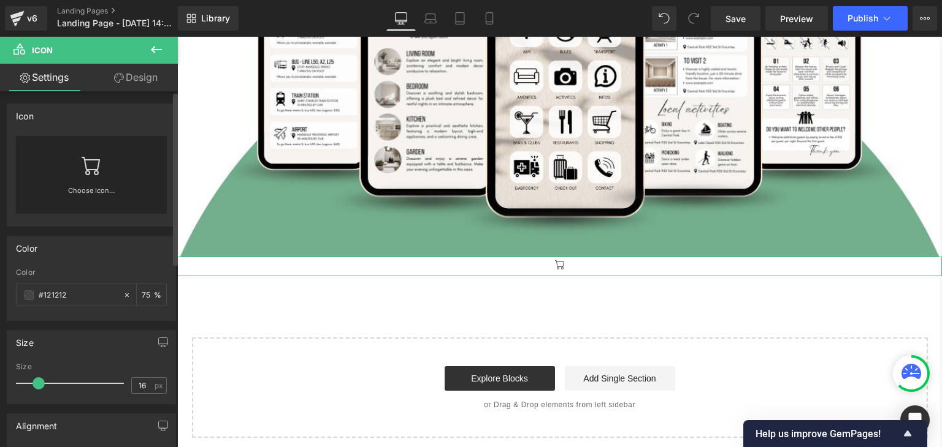
click at [82, 179] on link at bounding box center [92, 160] width 20 height 49
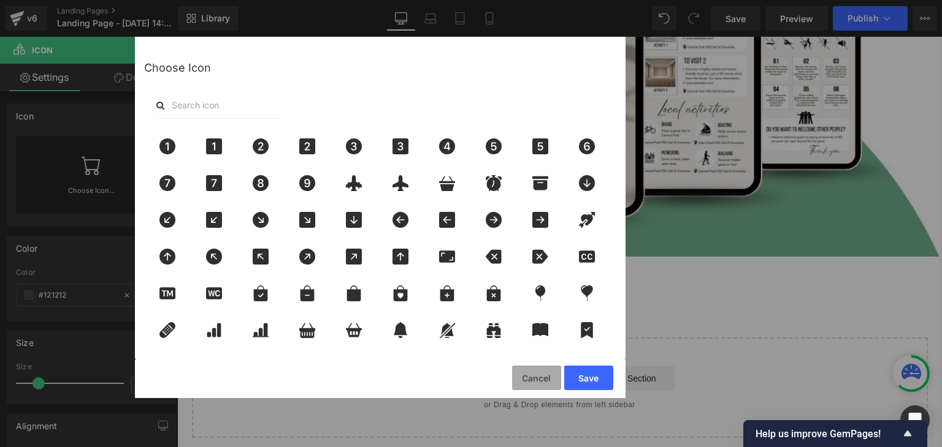
click at [532, 376] on button "Cancel" at bounding box center [536, 378] width 49 height 25
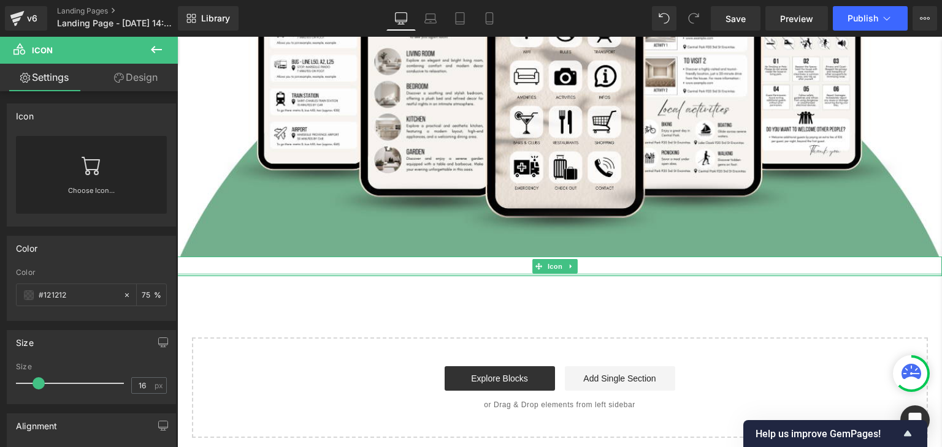
click at [519, 273] on div at bounding box center [559, 274] width 764 height 3
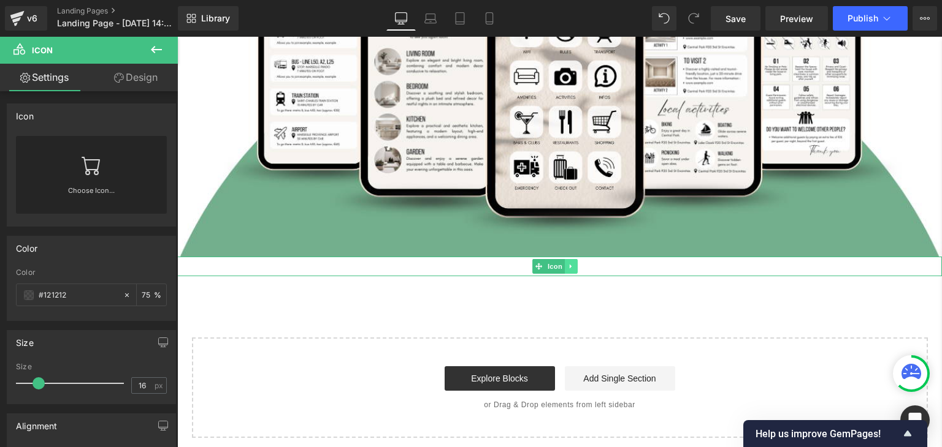
click at [568, 264] on icon at bounding box center [571, 266] width 7 height 7
click at [581, 264] on icon at bounding box center [577, 266] width 7 height 7
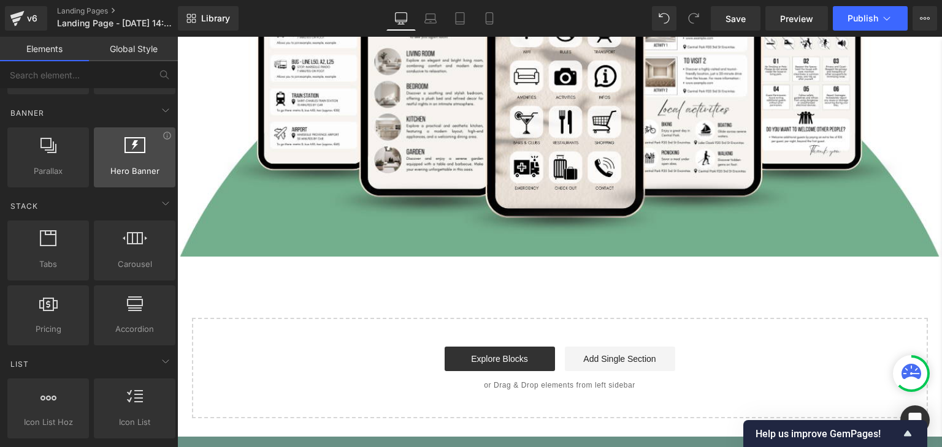
scroll to position [281, 0]
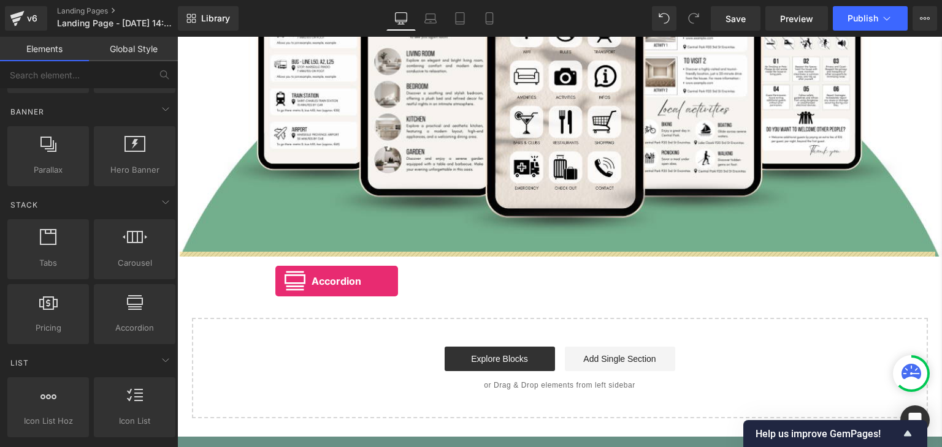
drag, startPoint x: 300, startPoint y: 351, endPoint x: 275, endPoint y: 281, distance: 73.5
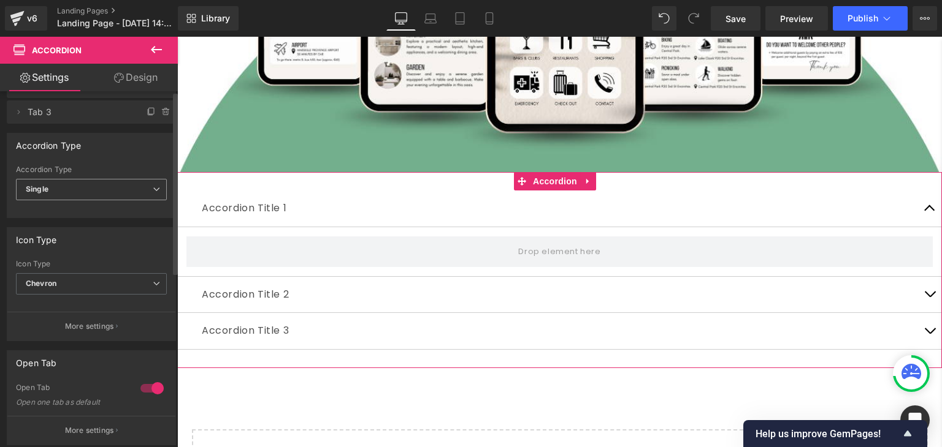
scroll to position [0, 0]
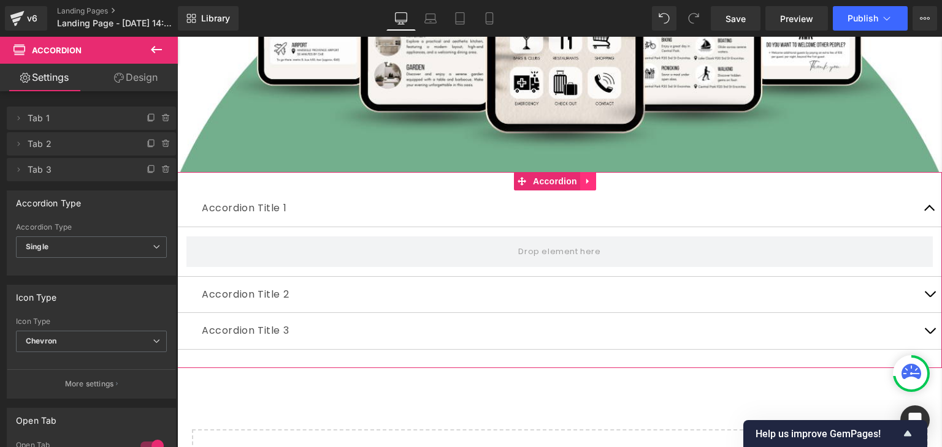
click at [593, 175] on link at bounding box center [588, 181] width 16 height 18
click at [593, 177] on icon at bounding box center [596, 181] width 9 height 9
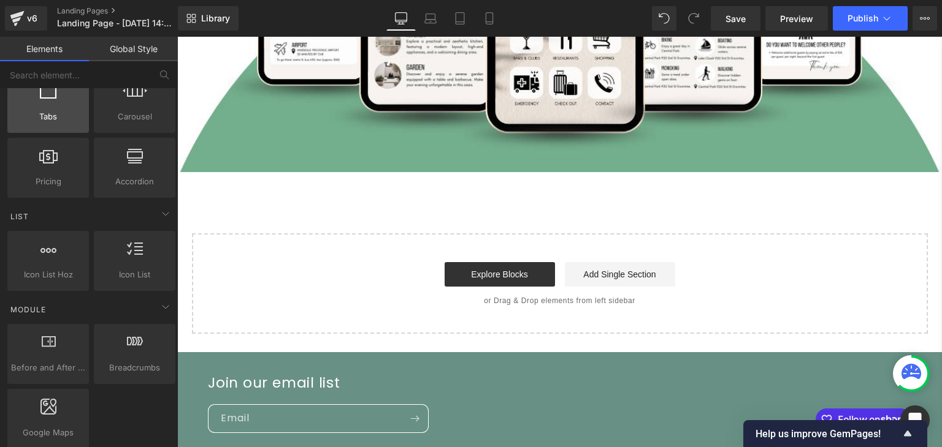
scroll to position [428, 0]
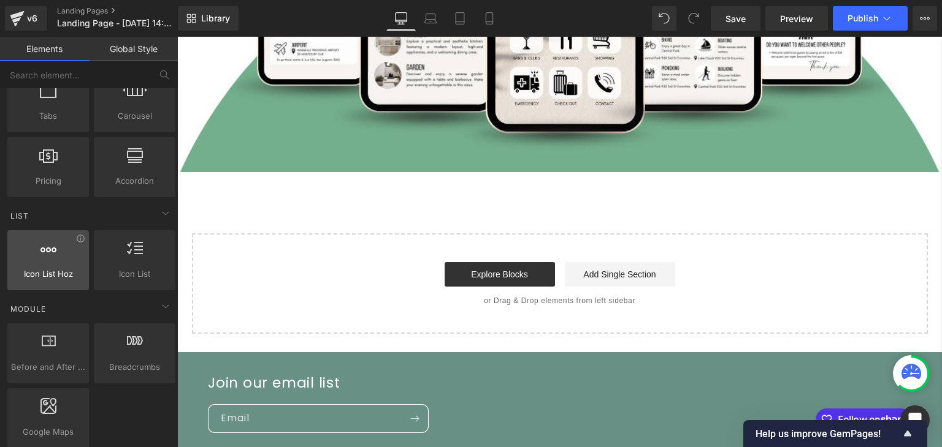
click at [51, 250] on icon at bounding box center [48, 248] width 16 height 16
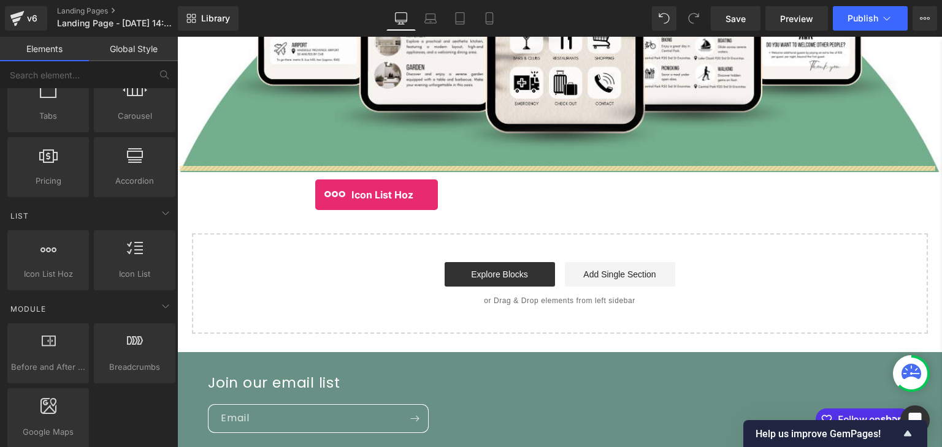
drag, startPoint x: 229, startPoint y: 295, endPoint x: 315, endPoint y: 195, distance: 132.1
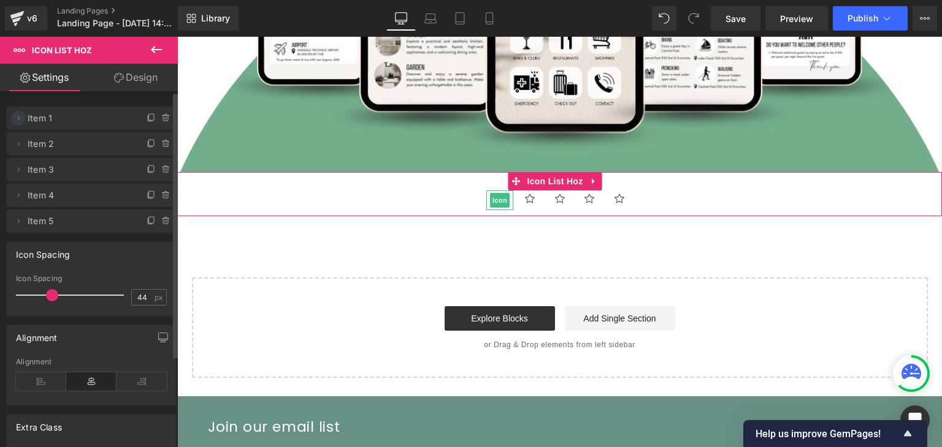
click at [18, 118] on icon at bounding box center [18, 118] width 10 height 10
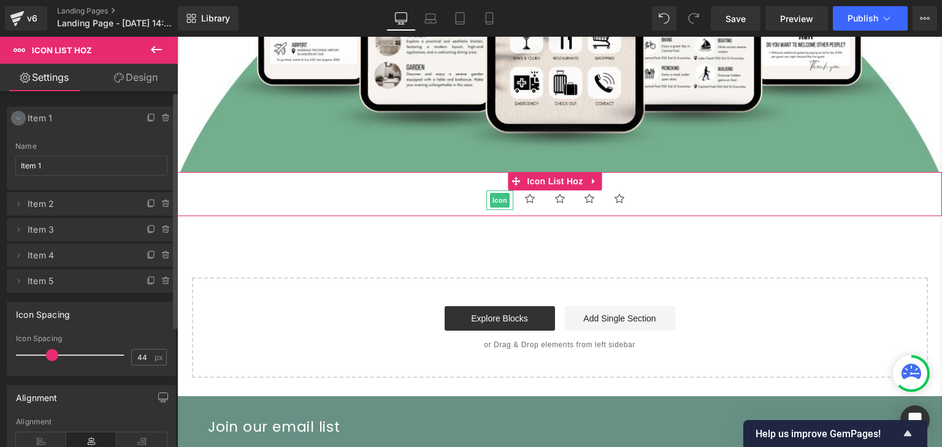
click at [17, 116] on icon at bounding box center [18, 118] width 10 height 10
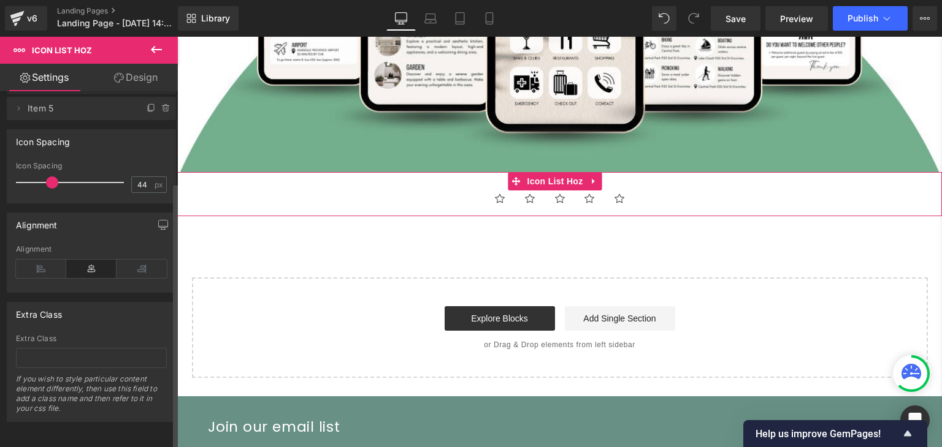
scroll to position [0, 0]
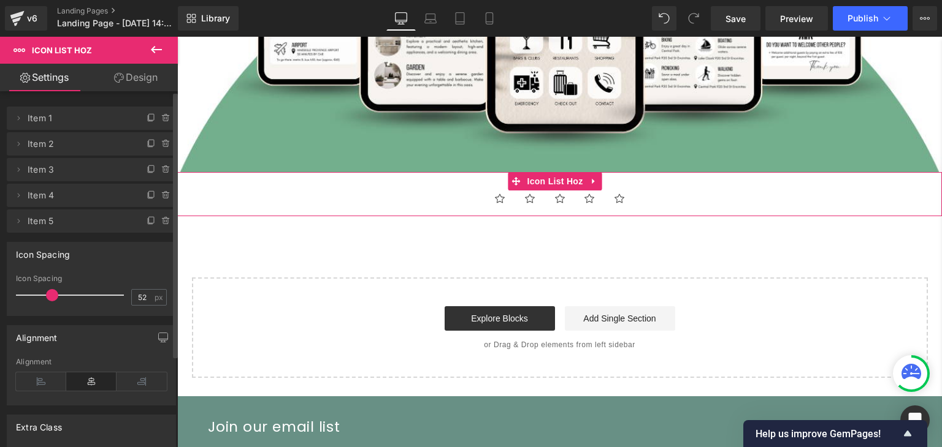
drag, startPoint x: 54, startPoint y: 293, endPoint x: 76, endPoint y: 295, distance: 22.2
click at [58, 295] on span at bounding box center [52, 295] width 12 height 12
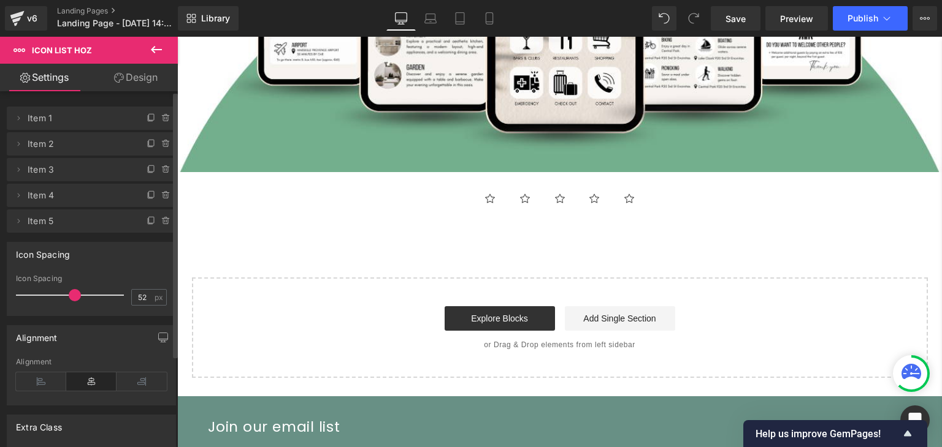
type input "78"
click at [142, 83] on link "Design" at bounding box center [135, 78] width 89 height 28
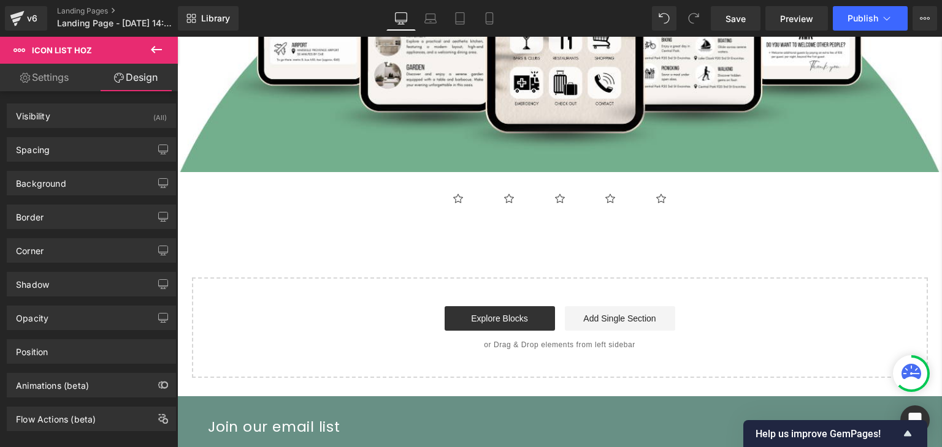
click at [51, 77] on link "Settings" at bounding box center [44, 78] width 89 height 28
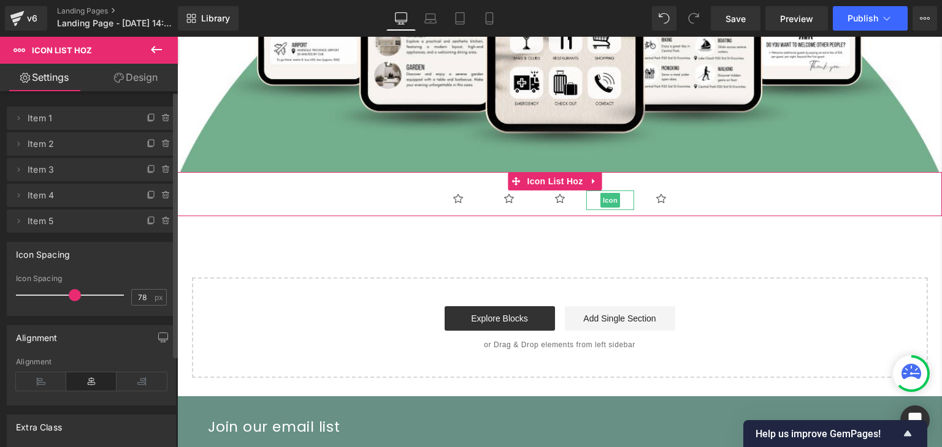
click at [57, 194] on span "Item 4" at bounding box center [79, 195] width 103 height 23
click at [451, 193] on span "Icon" at bounding box center [458, 200] width 20 height 15
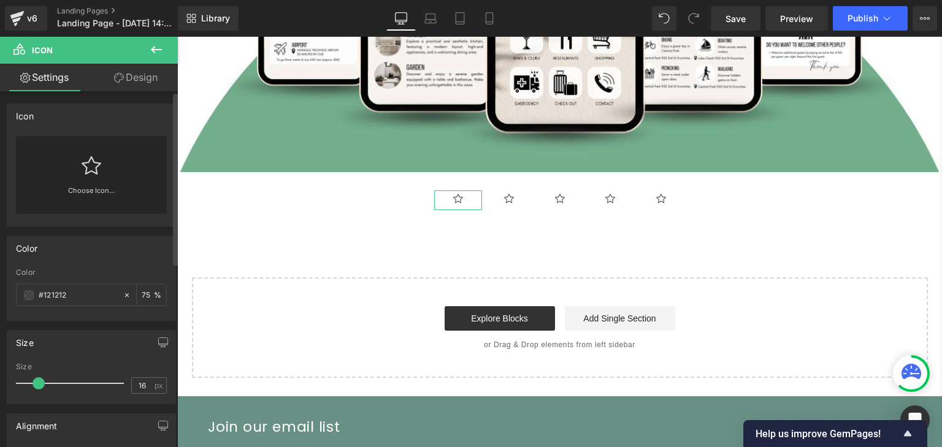
click at [91, 189] on link "Choose Icon..." at bounding box center [91, 199] width 151 height 29
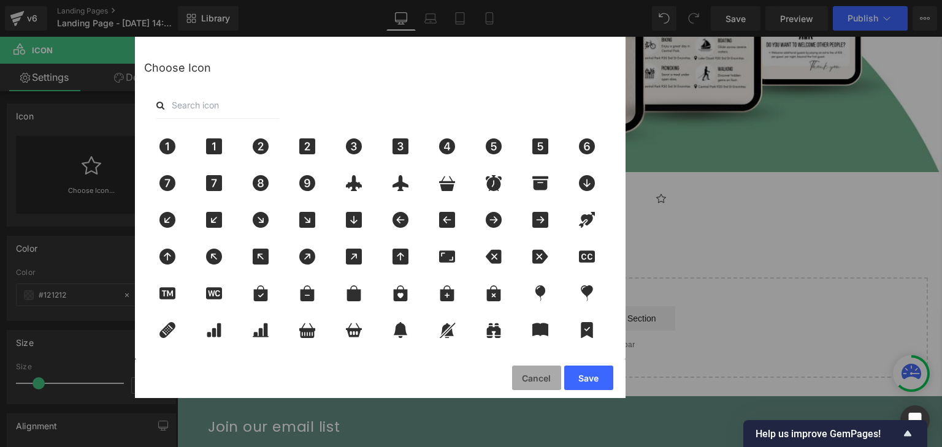
click at [539, 378] on button "Cancel" at bounding box center [536, 378] width 49 height 25
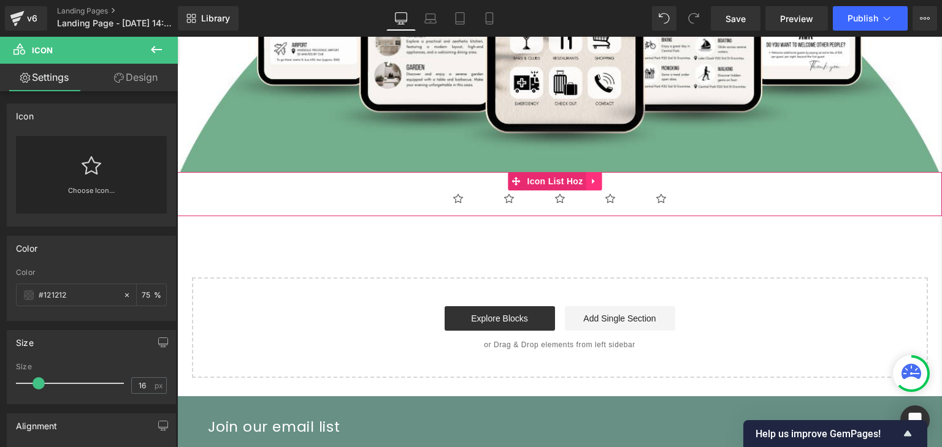
click at [590, 177] on icon at bounding box center [594, 181] width 9 height 9
click at [600, 177] on icon at bounding box center [602, 181] width 9 height 9
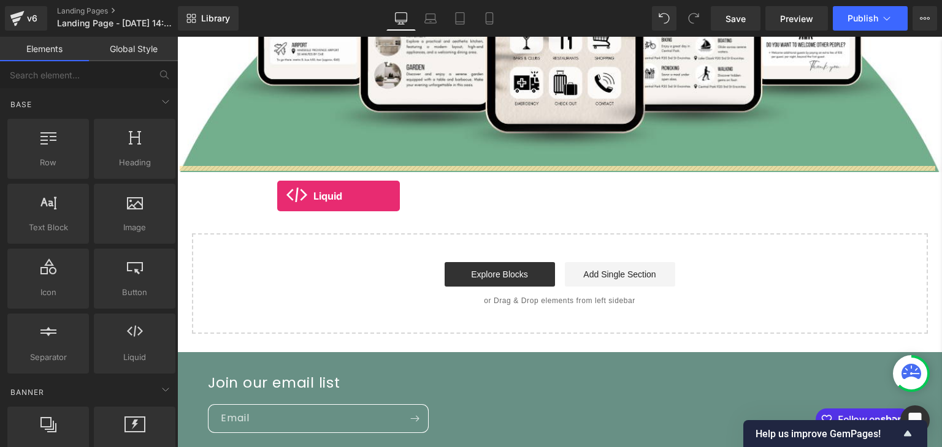
drag, startPoint x: 299, startPoint y: 382, endPoint x: 277, endPoint y: 197, distance: 186.4
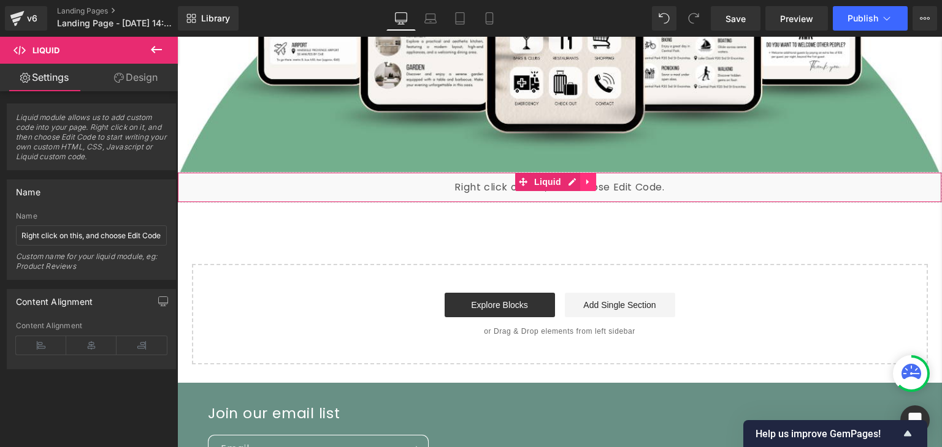
click at [586, 173] on link at bounding box center [588, 182] width 16 height 18
click at [593, 179] on icon at bounding box center [596, 182] width 9 height 9
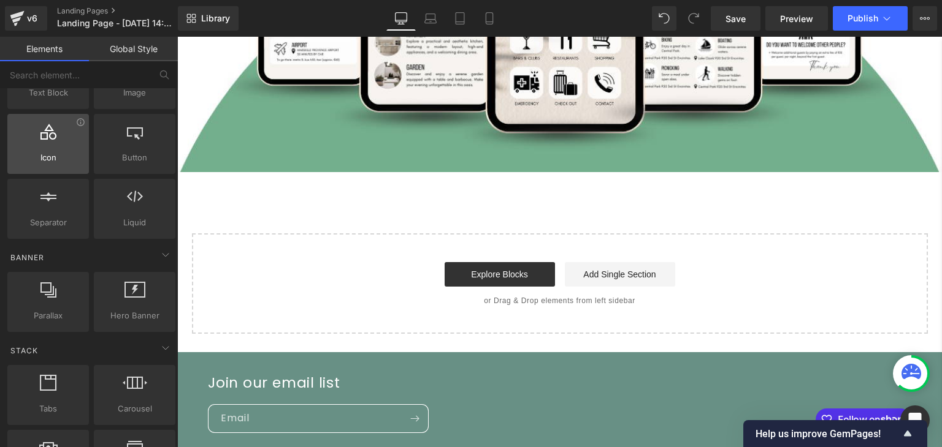
scroll to position [142, 0]
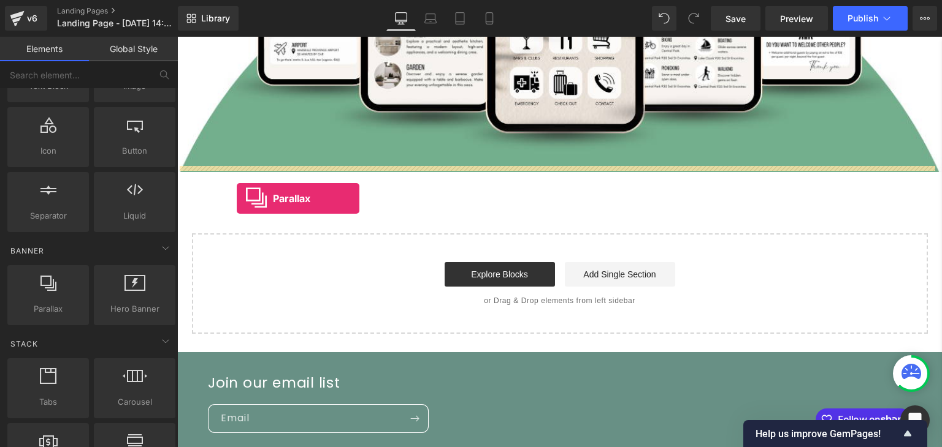
drag, startPoint x: 228, startPoint y: 331, endPoint x: 237, endPoint y: 198, distance: 133.3
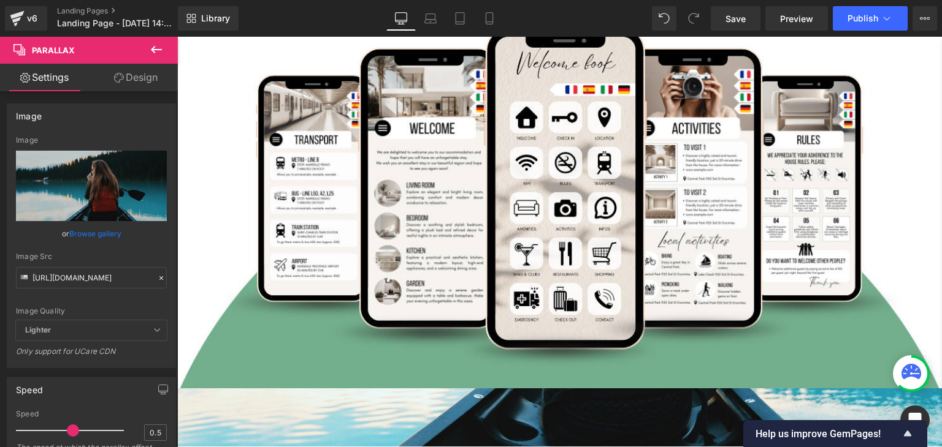
scroll to position [493, 0]
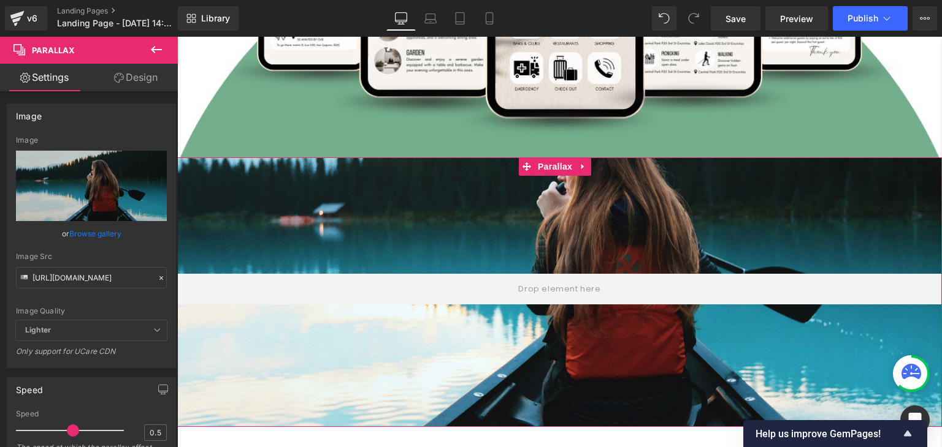
click at [530, 192] on div at bounding box center [559, 246] width 764 height 397
click at [581, 164] on icon at bounding box center [582, 167] width 2 height 6
click at [590, 162] on icon at bounding box center [591, 166] width 9 height 9
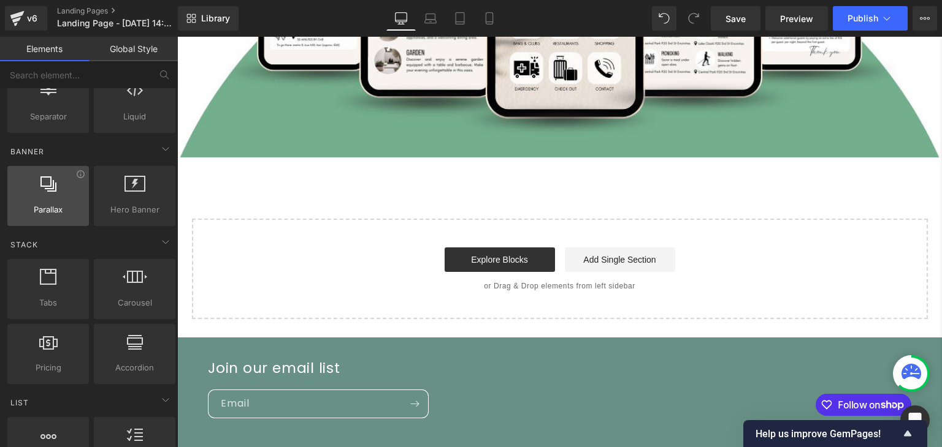
scroll to position [289, 0]
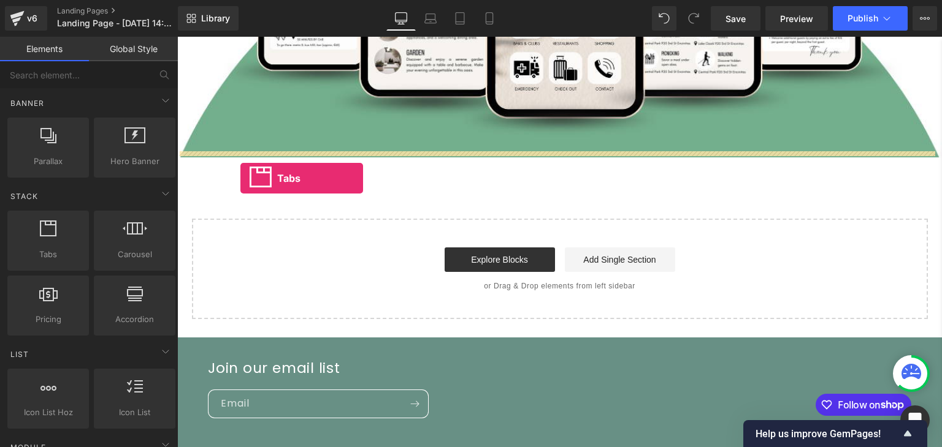
drag, startPoint x: 226, startPoint y: 276, endPoint x: 241, endPoint y: 178, distance: 99.2
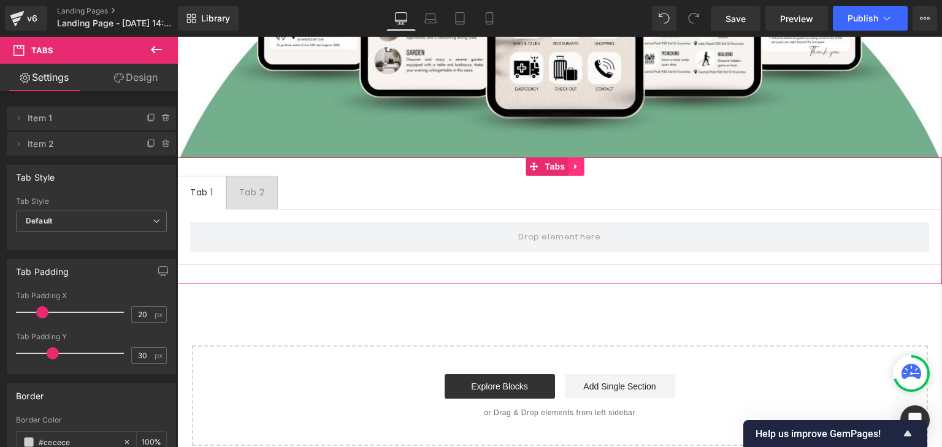
click at [582, 164] on link at bounding box center [576, 167] width 16 height 18
click at [582, 162] on icon at bounding box center [583, 166] width 9 height 9
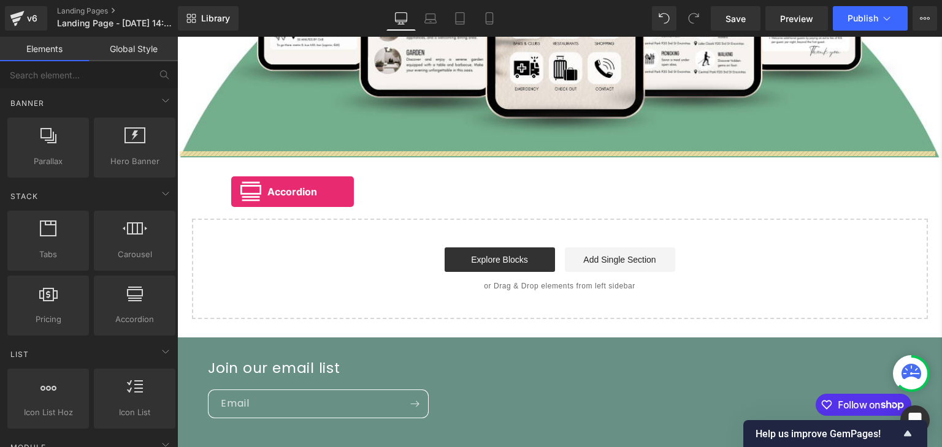
drag, startPoint x: 312, startPoint y: 346, endPoint x: 230, endPoint y: 189, distance: 176.8
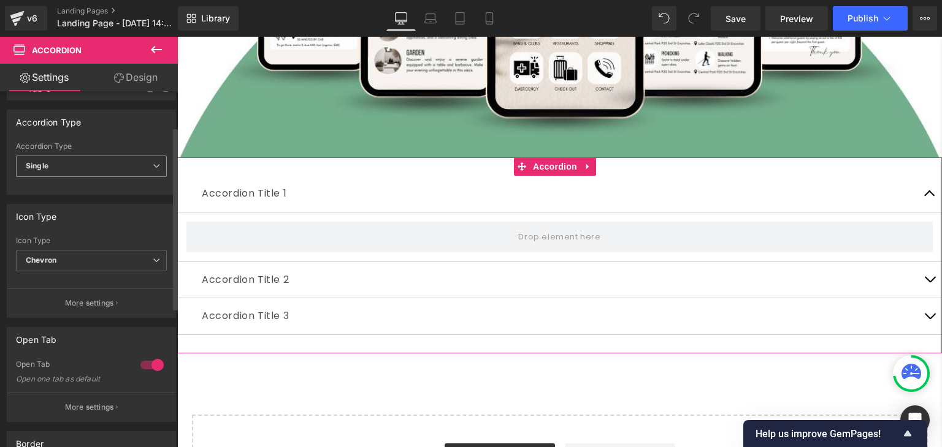
scroll to position [69, 0]
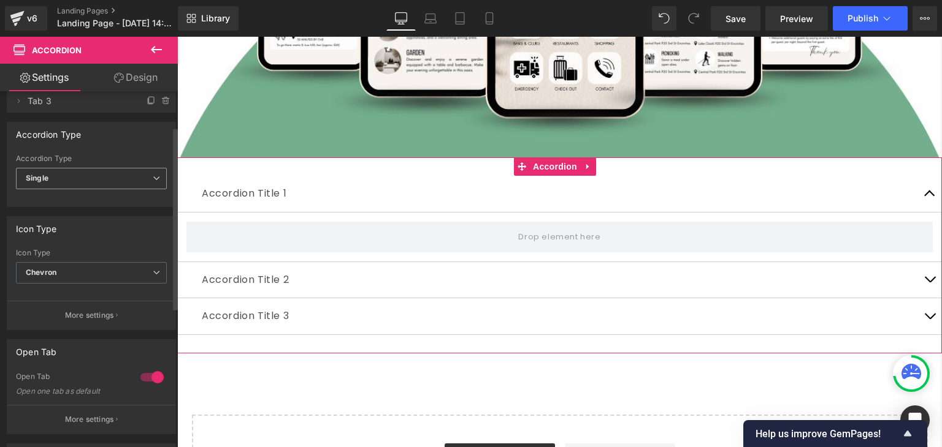
click at [93, 180] on span "Single" at bounding box center [91, 178] width 151 height 21
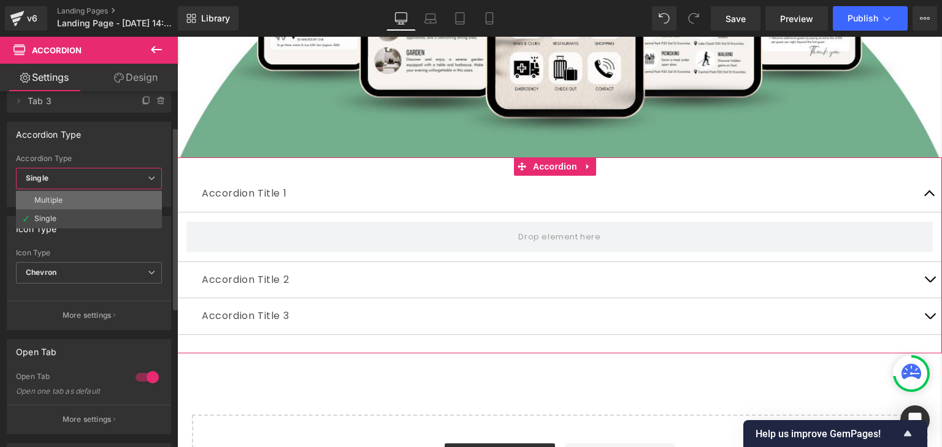
click at [70, 197] on li "Multiple" at bounding box center [89, 200] width 146 height 18
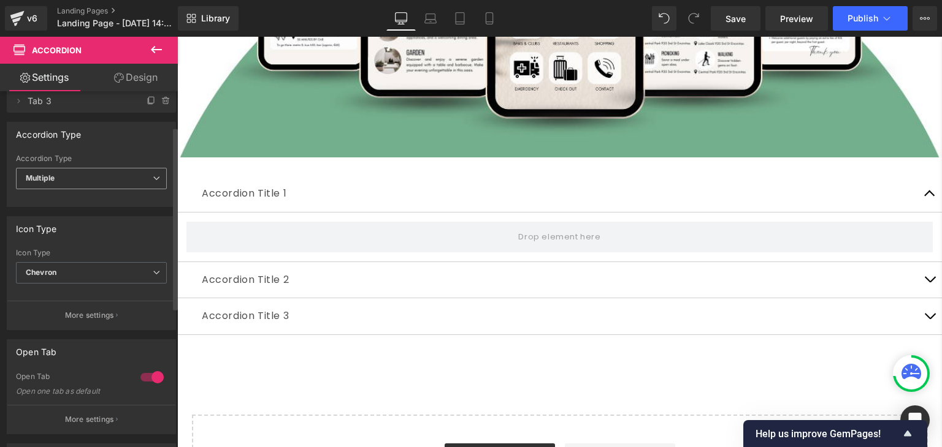
click at [91, 182] on span "Multiple" at bounding box center [91, 178] width 151 height 21
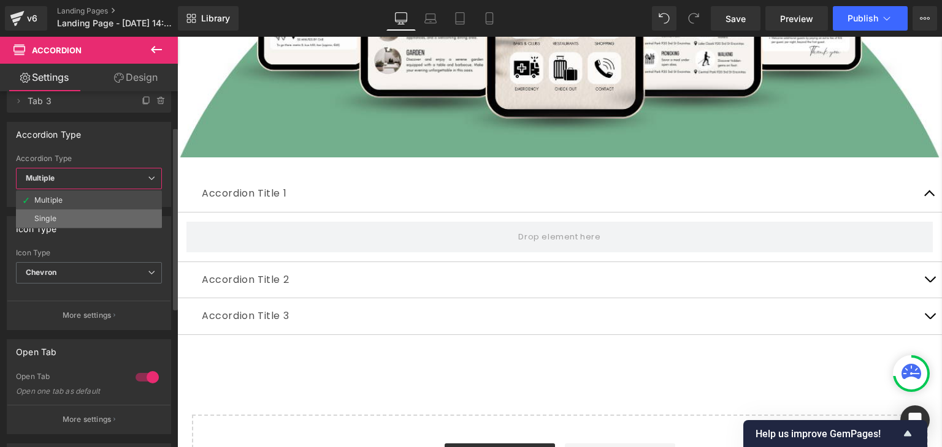
click at [48, 215] on div "Single" at bounding box center [45, 219] width 22 height 9
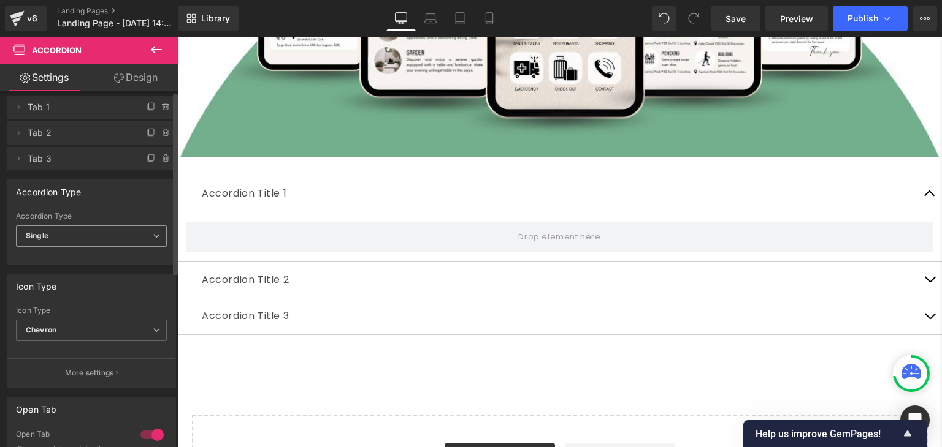
scroll to position [0, 0]
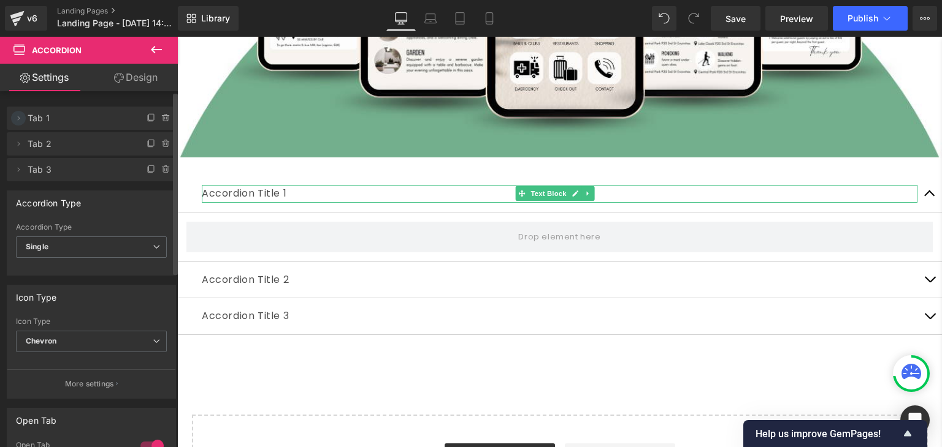
click at [22, 118] on icon at bounding box center [18, 118] width 10 height 10
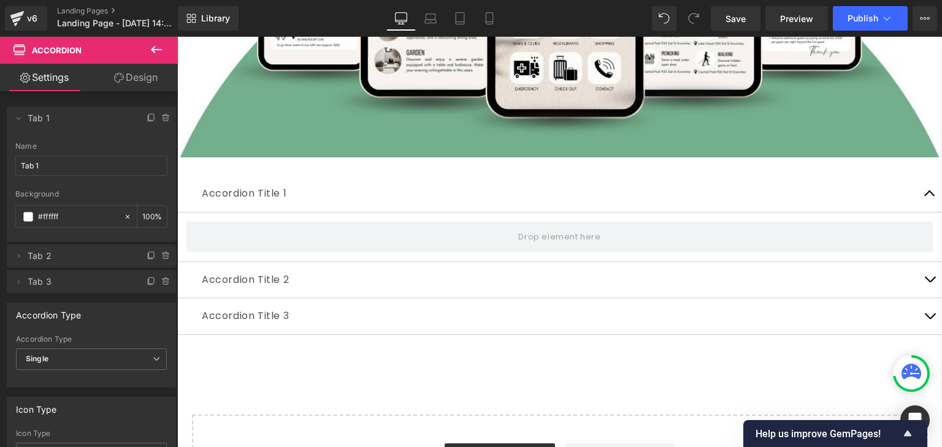
click at [162, 45] on icon at bounding box center [156, 49] width 15 height 15
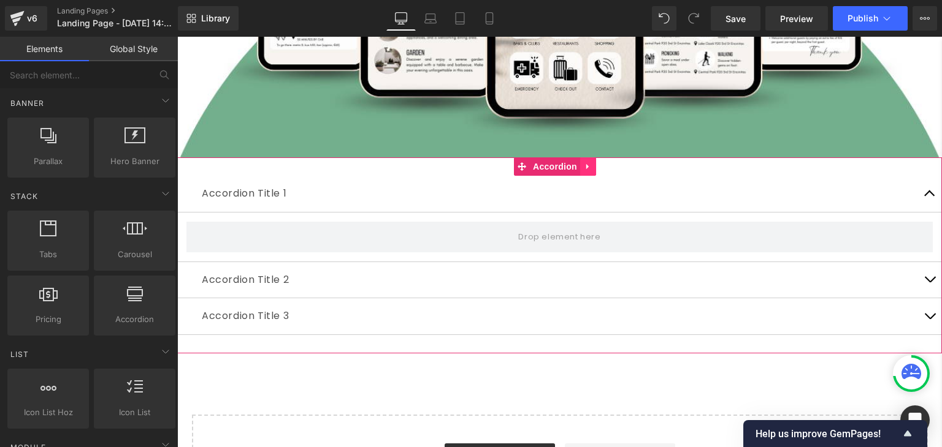
click at [588, 164] on icon at bounding box center [588, 166] width 9 height 9
click at [598, 166] on icon at bounding box center [596, 166] width 9 height 9
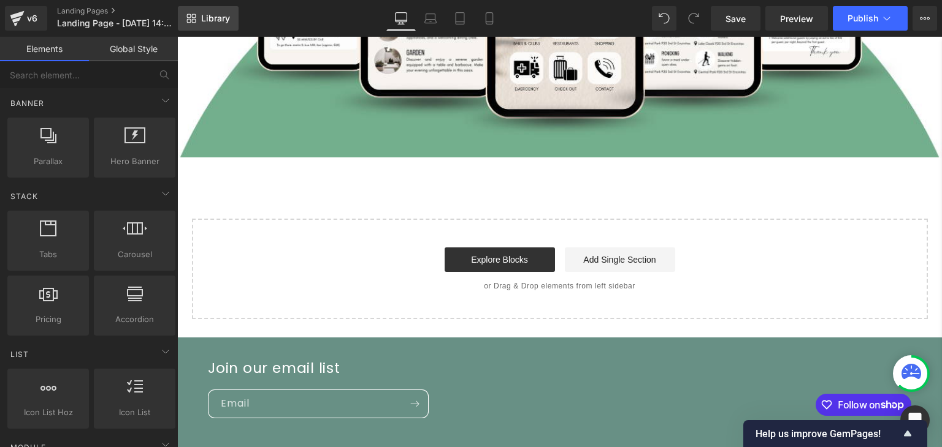
click at [212, 12] on link "Library" at bounding box center [208, 18] width 61 height 25
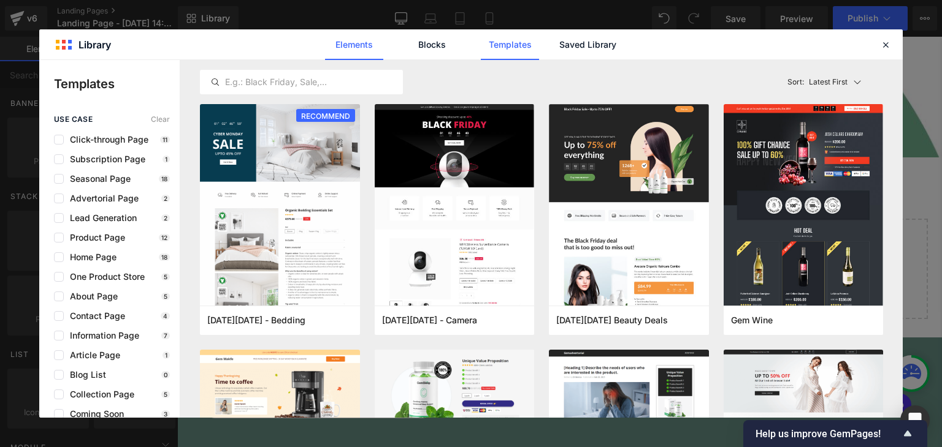
click at [337, 53] on link "Elements" at bounding box center [354, 44] width 58 height 31
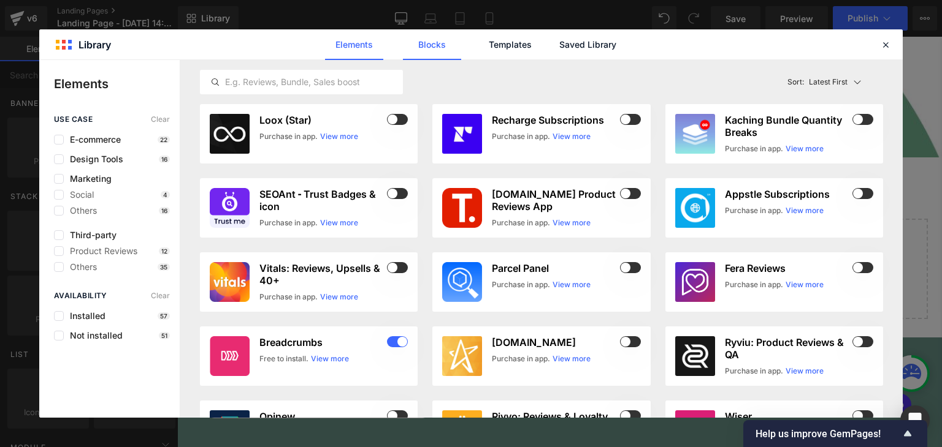
click at [432, 40] on link "Blocks" at bounding box center [432, 44] width 58 height 31
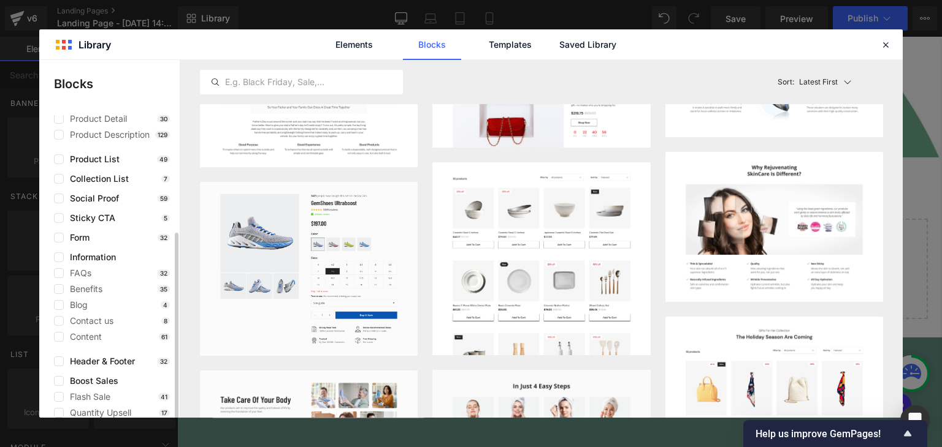
scroll to position [99, 0]
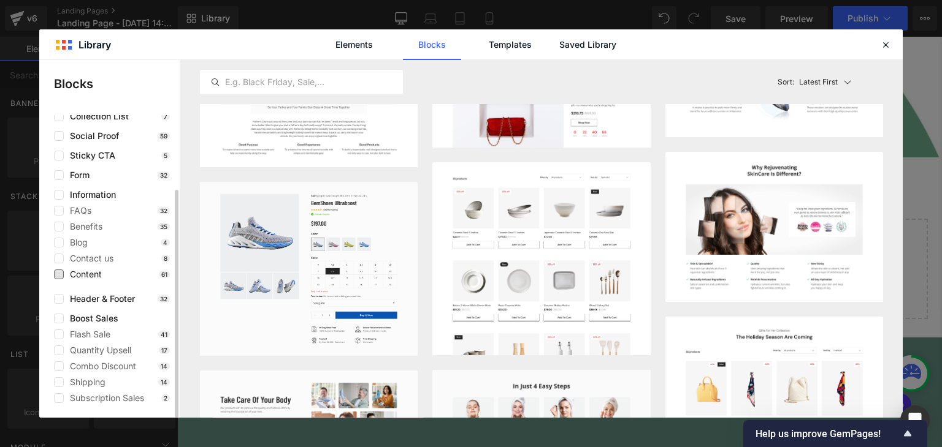
click at [87, 274] on span "Content" at bounding box center [83, 275] width 38 height 10
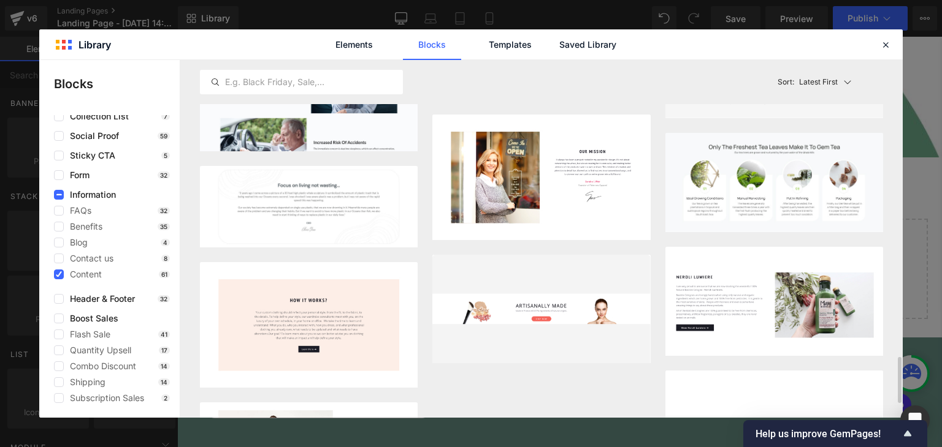
scroll to position [2420, 0]
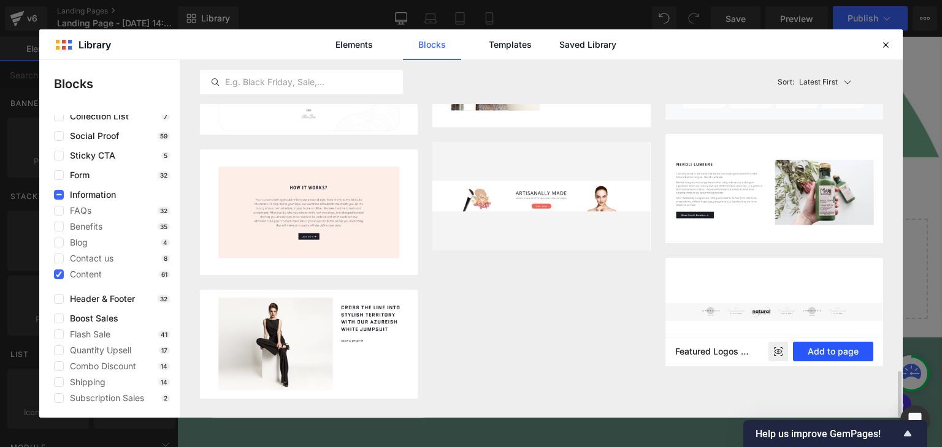
click at [819, 347] on button "Add to page" at bounding box center [833, 352] width 80 height 20
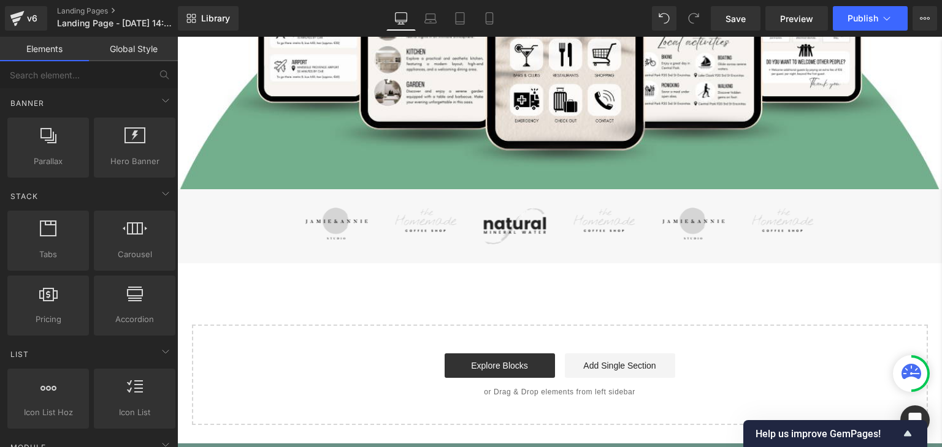
scroll to position [434, 0]
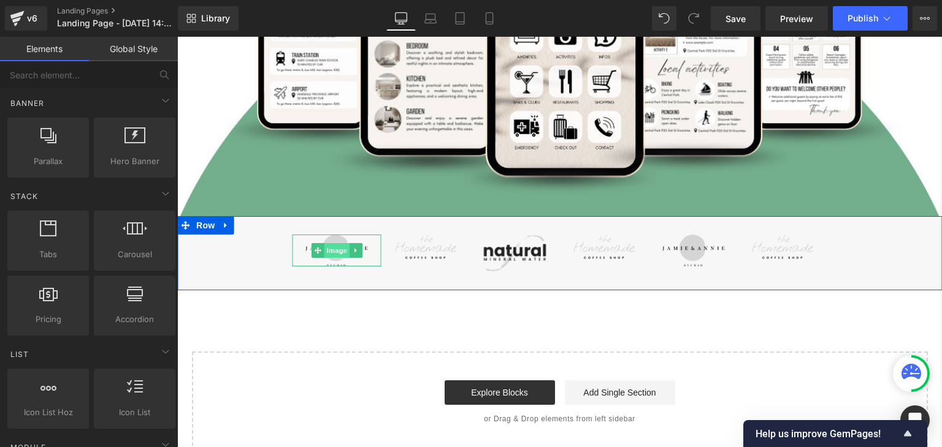
click at [325, 249] on span "Image" at bounding box center [337, 250] width 26 height 15
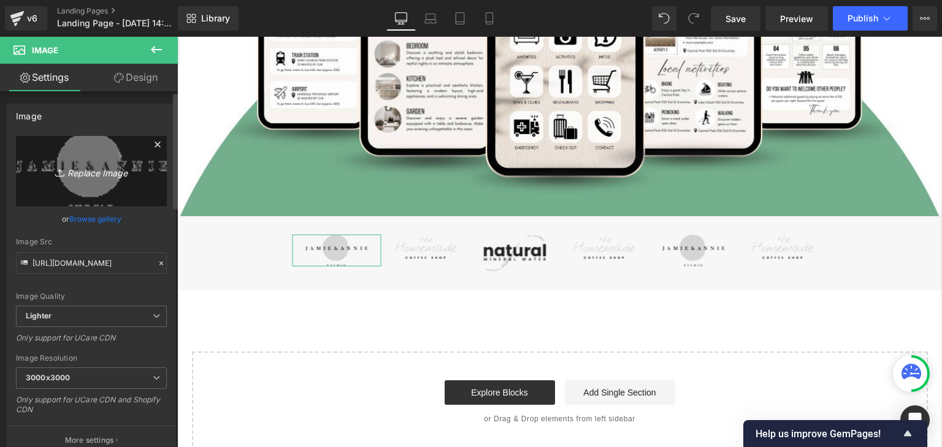
click at [95, 169] on icon "Replace Image" at bounding box center [91, 171] width 98 height 15
type input "C:\fakepath\images.jpeg"
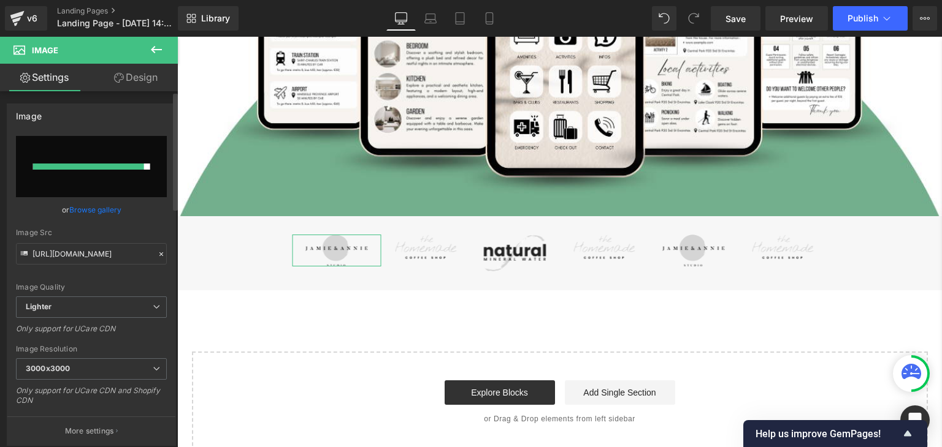
type input "https://ucarecdn.com/9dbcd855-2c28-49c5-a68a-77718d3cfcda/-/format/auto/-/previ…"
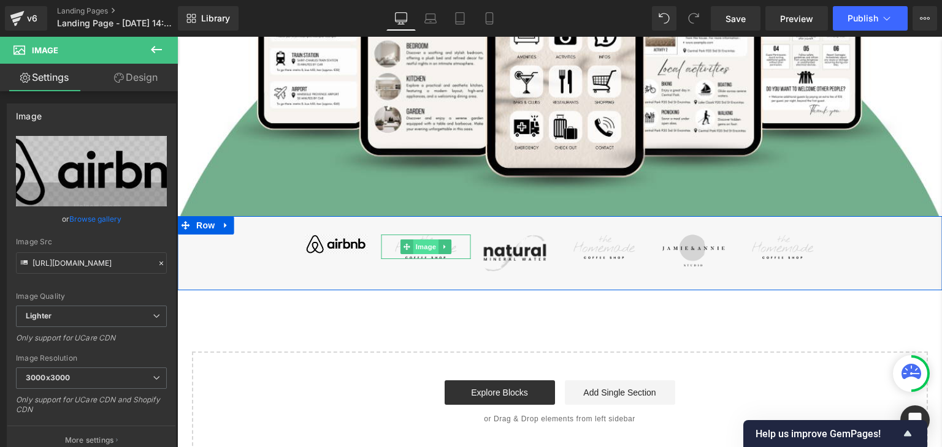
click at [427, 248] on span "Image" at bounding box center [426, 247] width 26 height 15
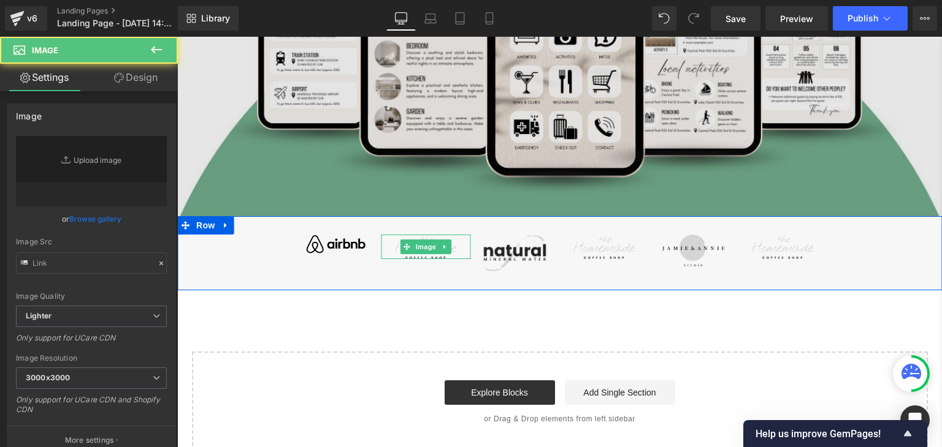
type input "https://ucarecdn.com/a61c78da-b1d4-4040-afa3-629db182dd5c/-/format/auto/-/previ…"
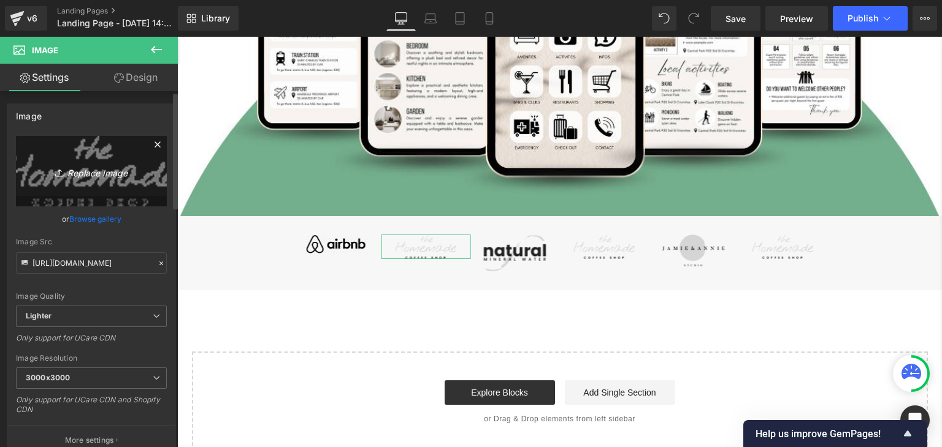
click at [103, 173] on icon "Replace Image" at bounding box center [91, 171] width 98 height 15
type input "C:\fakepath\bookingcom-logo-black-and-white.png"
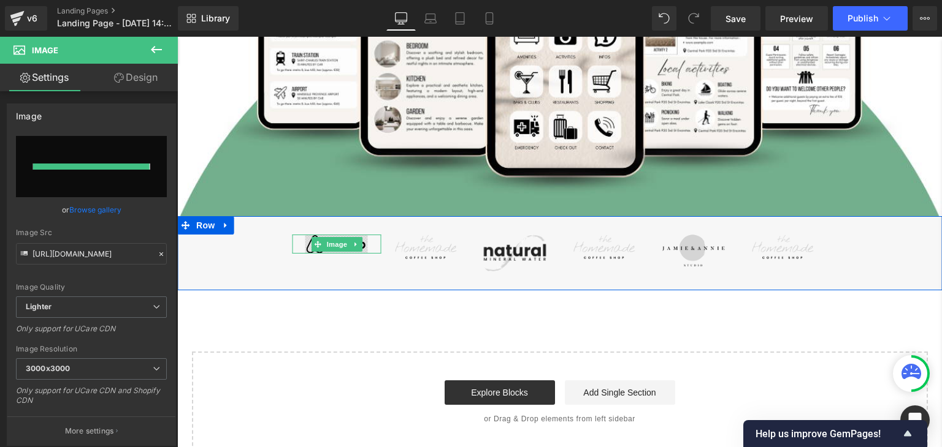
type input "https://ucarecdn.com/335b071d-7be8-4f21-a773-4db219ebbb2b/-/format/auto/-/previ…"
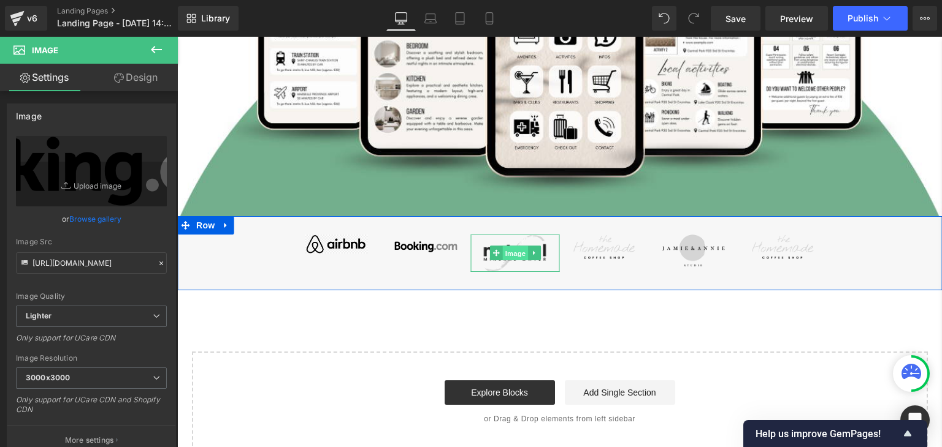
click at [505, 252] on span "Image" at bounding box center [515, 253] width 26 height 15
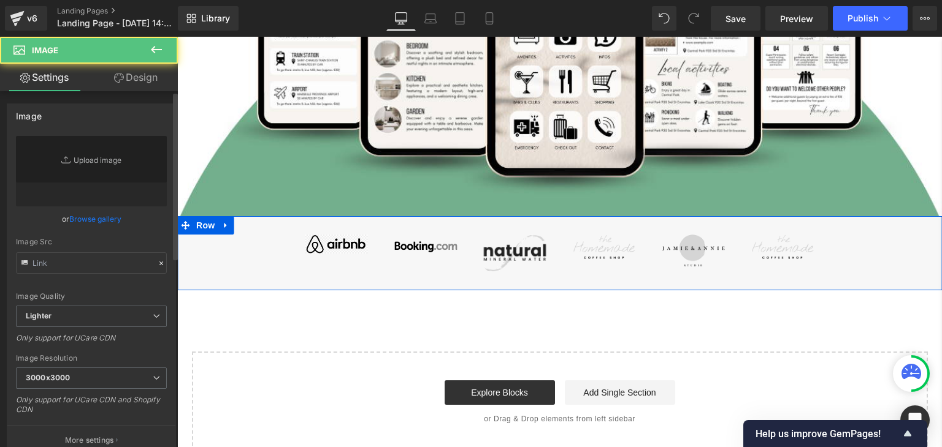
type input "https://ucarecdn.com/2d1d82b4-7f20-4c38-bc86-a728b744dfa4/-/format/auto/-/previ…"
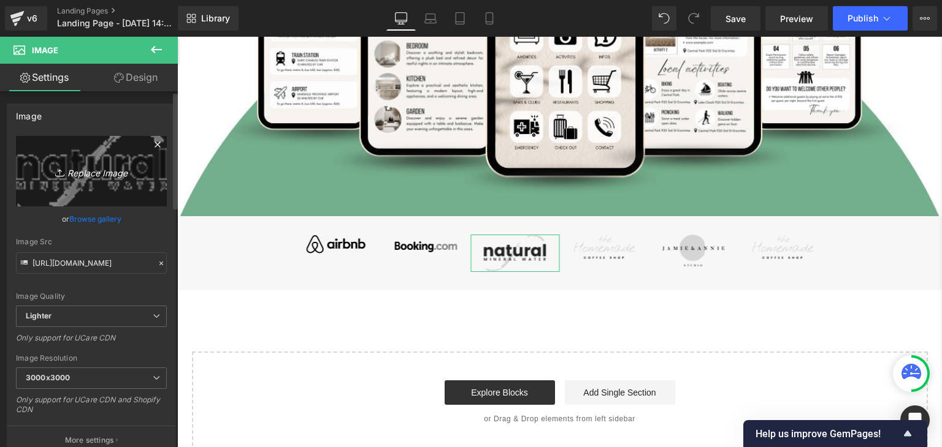
click at [95, 170] on icon "Replace Image" at bounding box center [91, 171] width 98 height 15
type input "C:\fakepath\homeaway-logo-black-and-white.png"
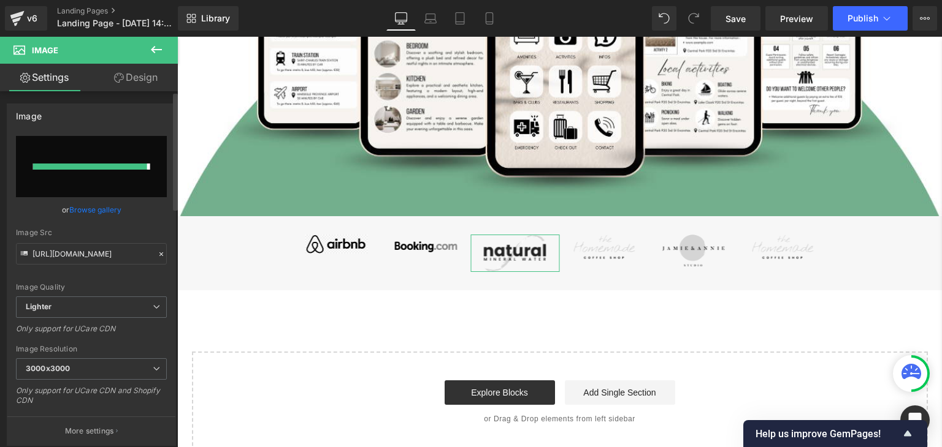
type input "https://ucarecdn.com/43f8656d-9438-4eaa-90af-3034a76b90e0/-/format/auto/-/previ…"
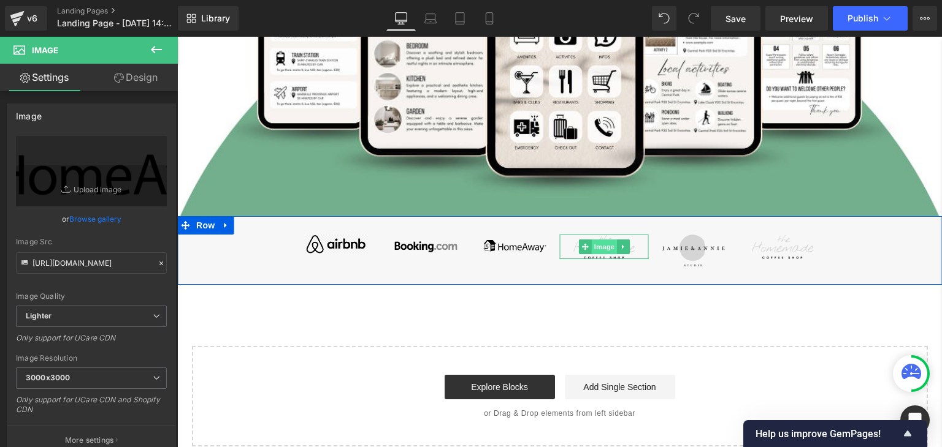
click at [596, 240] on span "Image" at bounding box center [605, 247] width 26 height 15
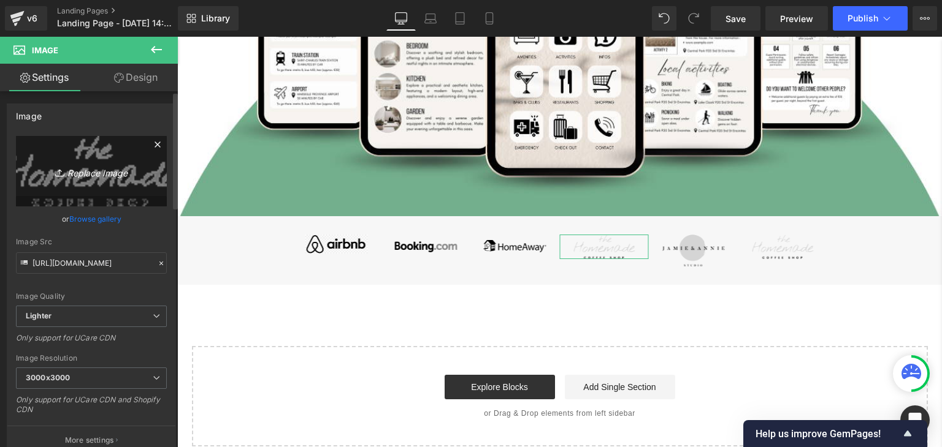
click at [90, 169] on icon "Replace Image" at bounding box center [91, 171] width 98 height 15
type input "C:\fakepath\png-transparent-vrbo-black-logo-review-platforms-logos-thumbnail.png"
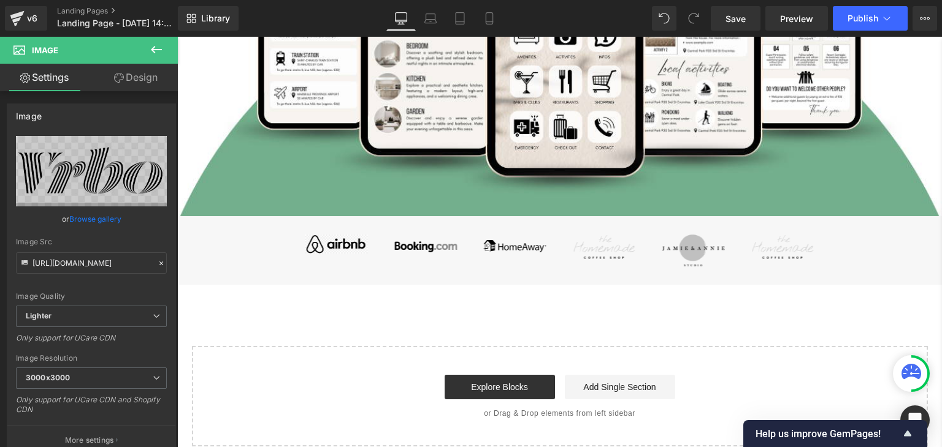
type input "https://ucarecdn.com/cb4c97d9-9ed4-4a92-a9d9-293c866ae6a3/-/format/auto/-/previ…"
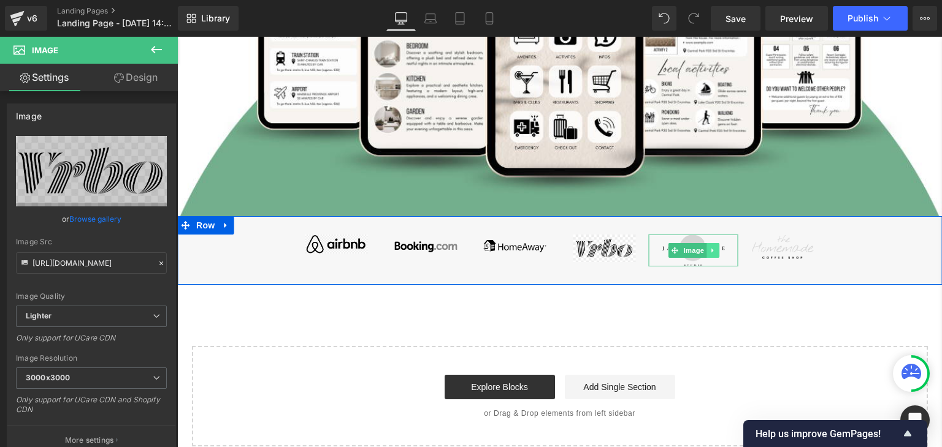
click at [711, 248] on icon at bounding box center [712, 250] width 7 height 7
click at [715, 247] on icon at bounding box center [718, 250] width 7 height 7
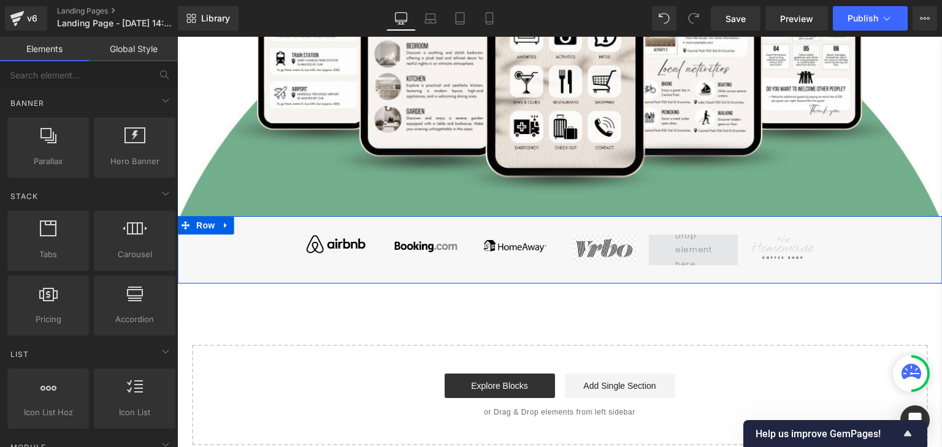
click at [698, 240] on span at bounding box center [693, 250] width 45 height 49
click at [800, 243] on icon at bounding box center [801, 246] width 7 height 7
click at [805, 243] on icon at bounding box center [808, 246] width 7 height 7
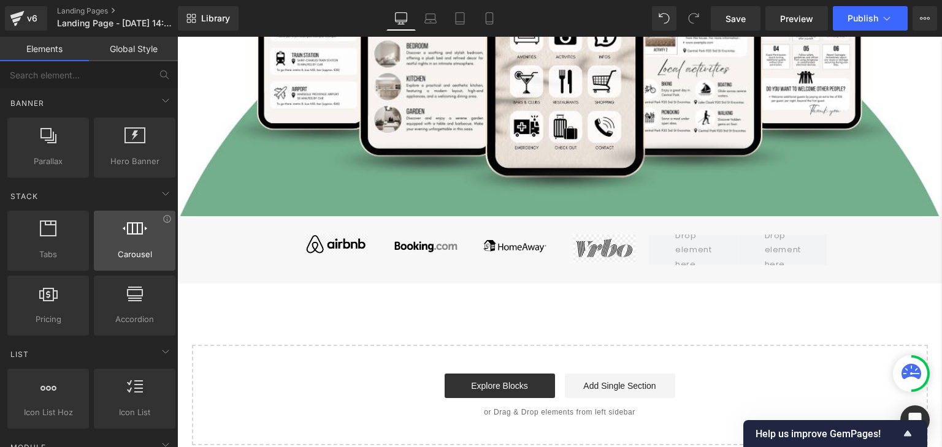
scroll to position [0, 0]
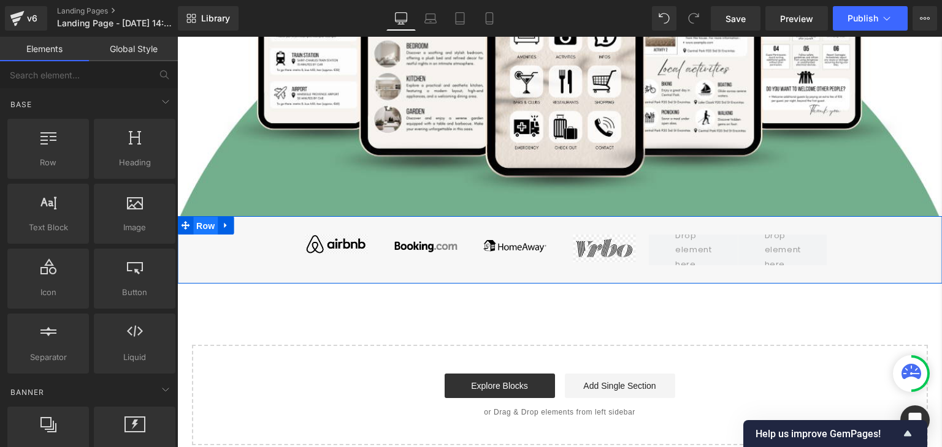
click at [199, 221] on span "Row" at bounding box center [205, 226] width 25 height 18
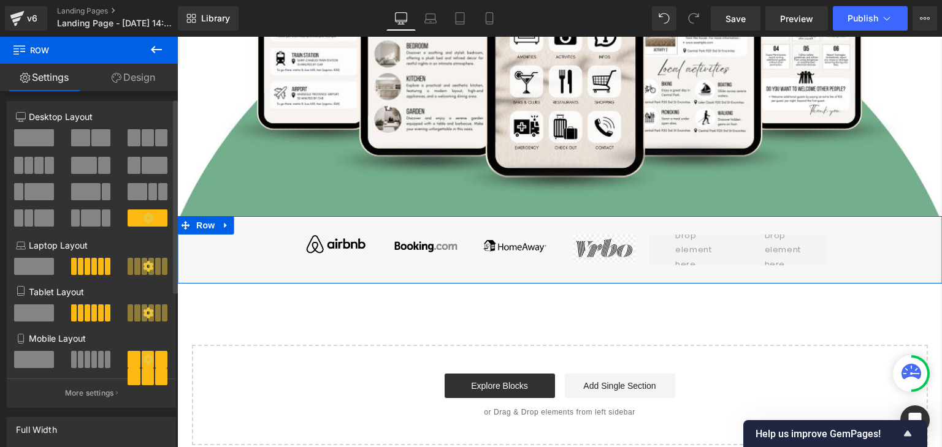
scroll to position [2, 0]
click at [143, 221] on icon at bounding box center [148, 218] width 10 height 10
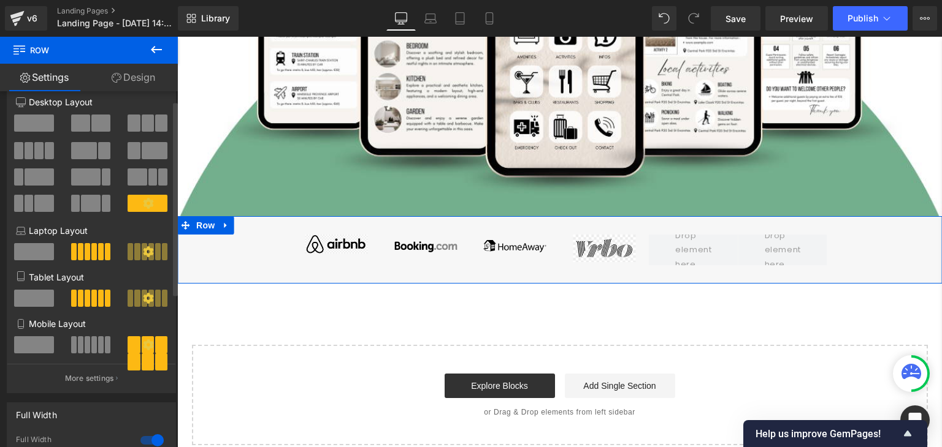
scroll to position [0, 0]
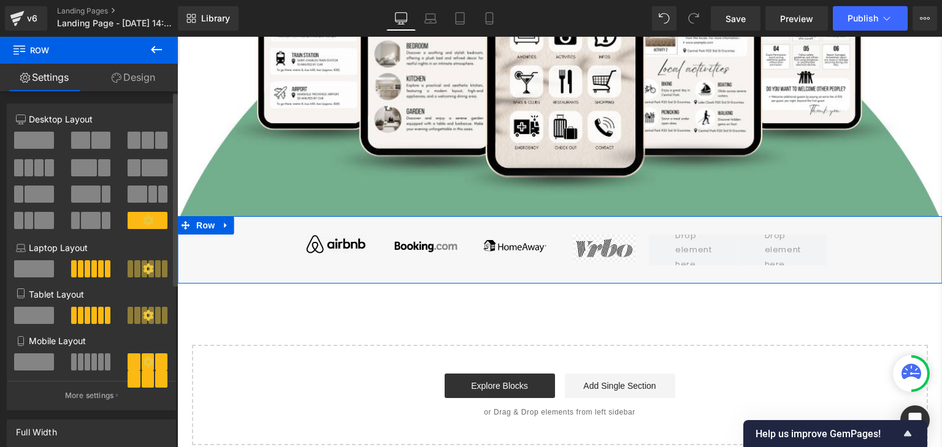
click at [143, 219] on icon at bounding box center [148, 220] width 10 height 10
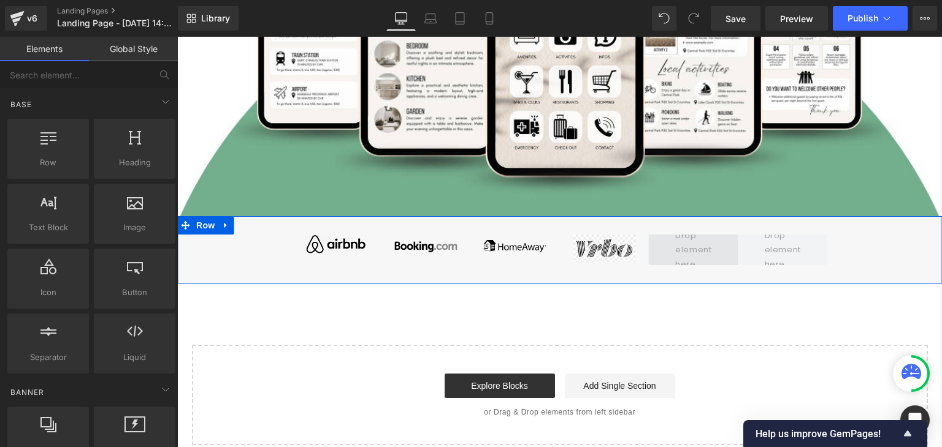
click at [695, 243] on span at bounding box center [693, 250] width 45 height 49
click at [870, 234] on div "Image Image Image Image Row" at bounding box center [559, 249] width 764 height 67
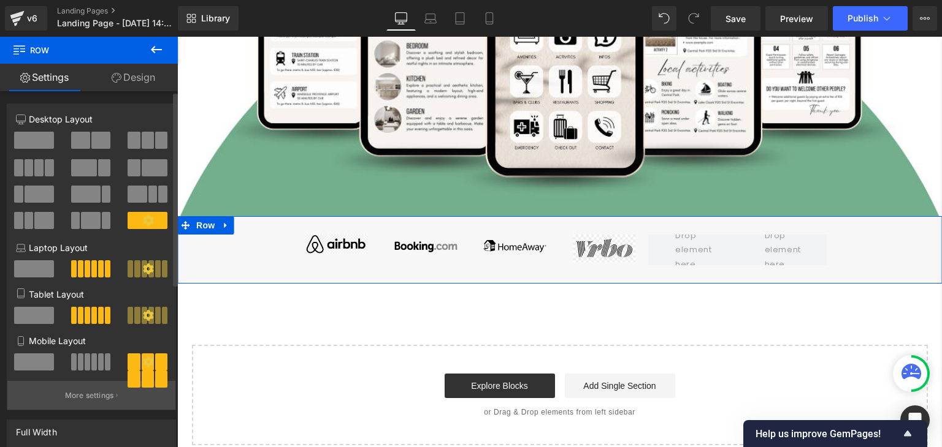
click at [82, 398] on p "More settings" at bounding box center [89, 395] width 49 height 11
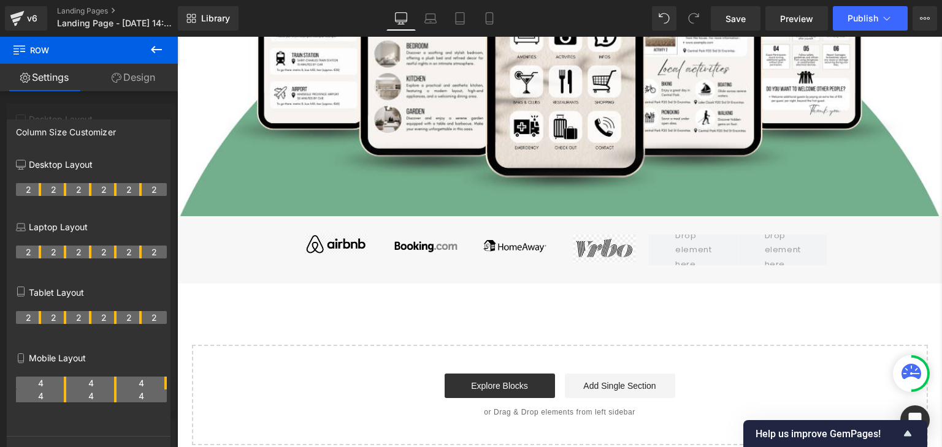
click at [151, 52] on icon at bounding box center [156, 49] width 15 height 15
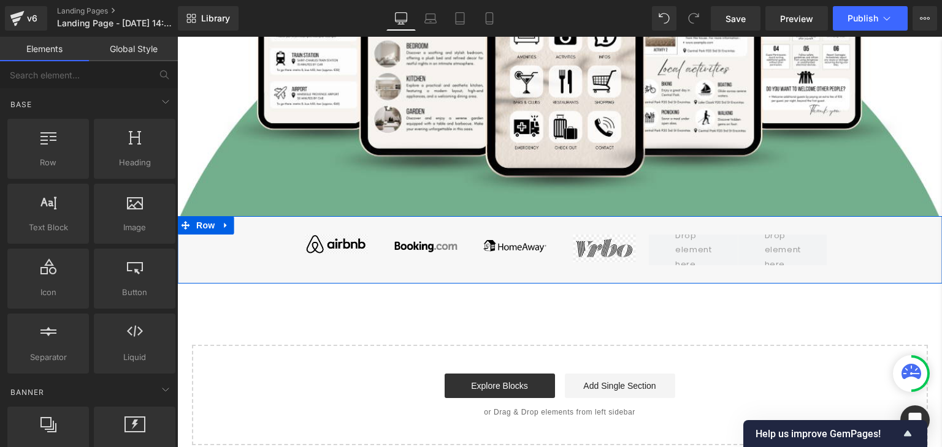
click at [245, 238] on div "Image Image Image Image Row" at bounding box center [559, 249] width 764 height 67
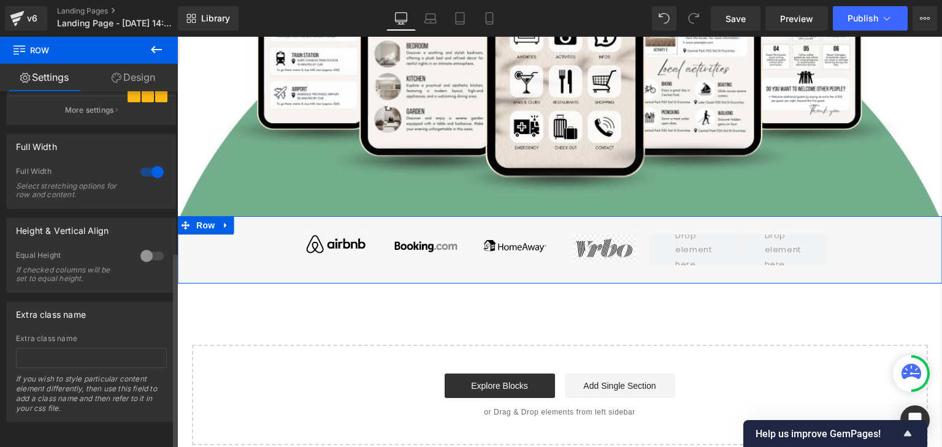
scroll to position [293, 0]
click at [149, 162] on div at bounding box center [151, 172] width 29 height 20
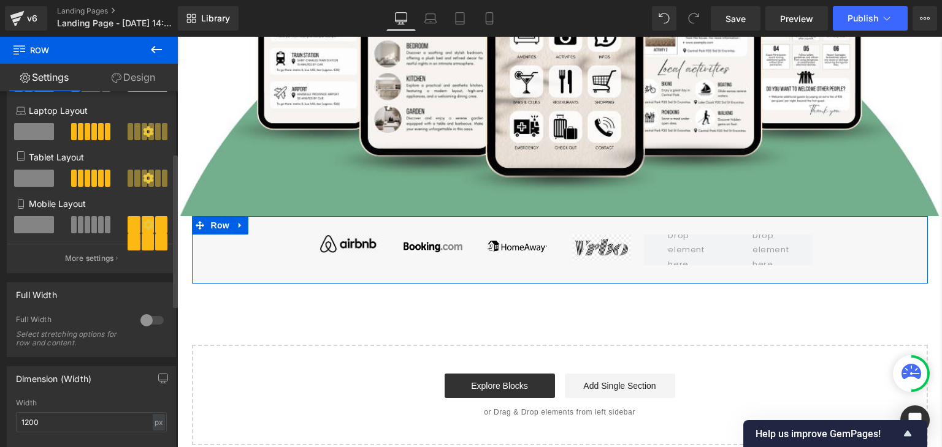
scroll to position [137, 0]
click at [140, 324] on div at bounding box center [151, 321] width 29 height 20
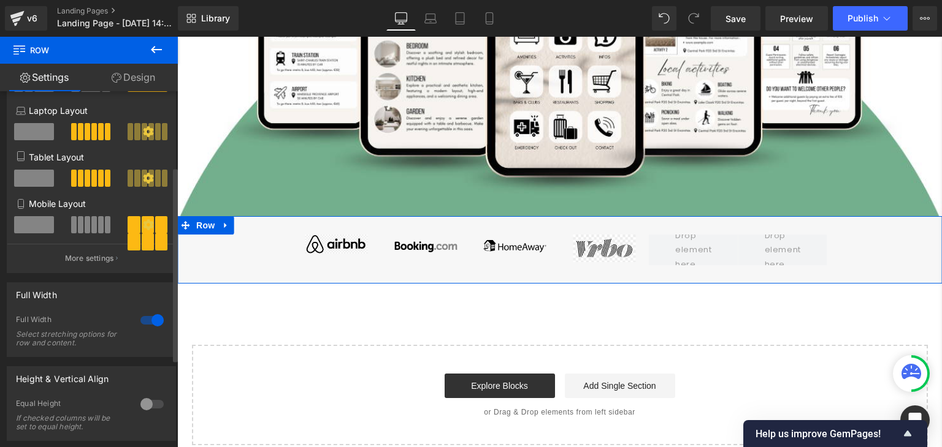
click at [140, 324] on div at bounding box center [151, 321] width 29 height 20
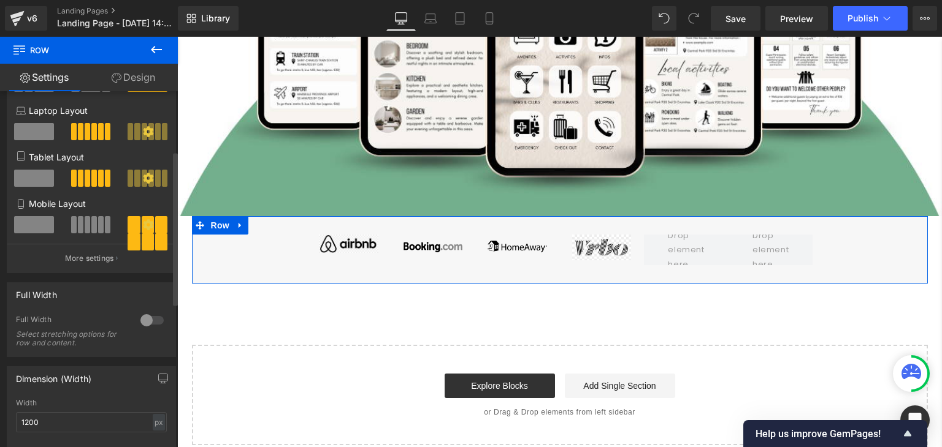
click at [140, 324] on div at bounding box center [151, 321] width 29 height 20
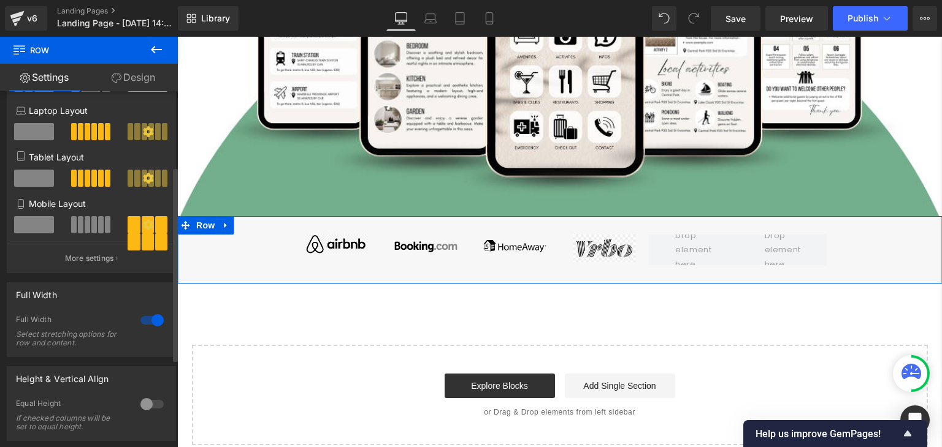
scroll to position [0, 0]
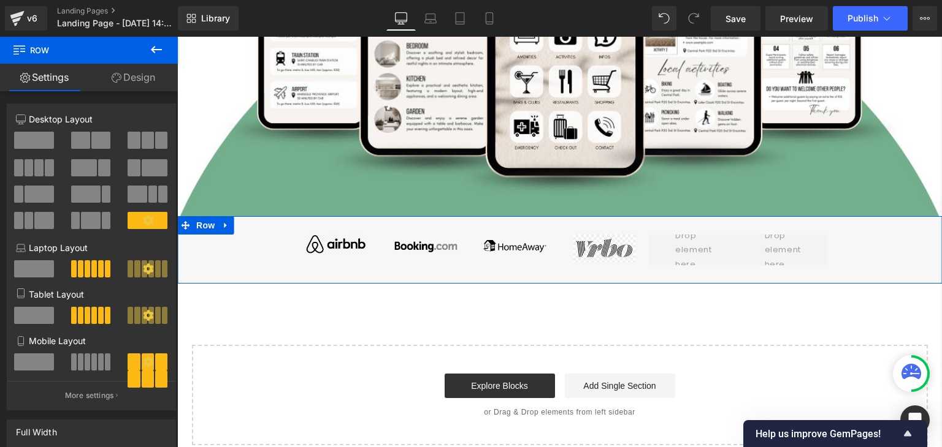
click at [130, 77] on link "Design" at bounding box center [133, 78] width 89 height 28
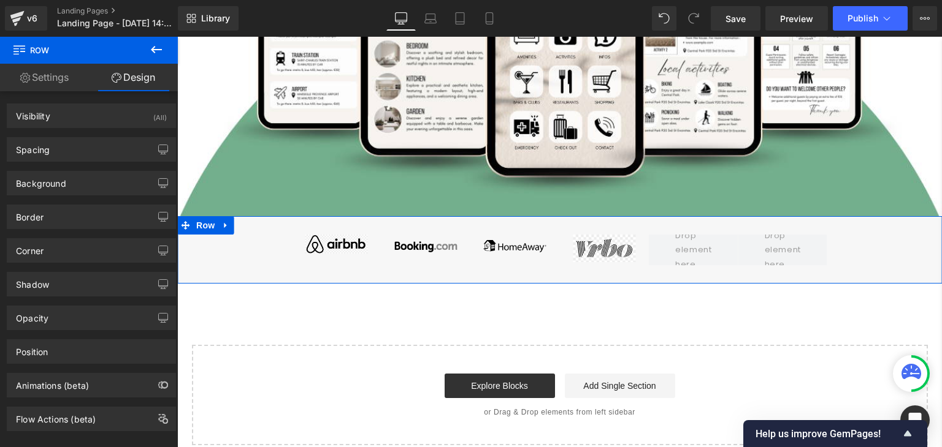
click at [45, 85] on link "Settings" at bounding box center [44, 78] width 89 height 28
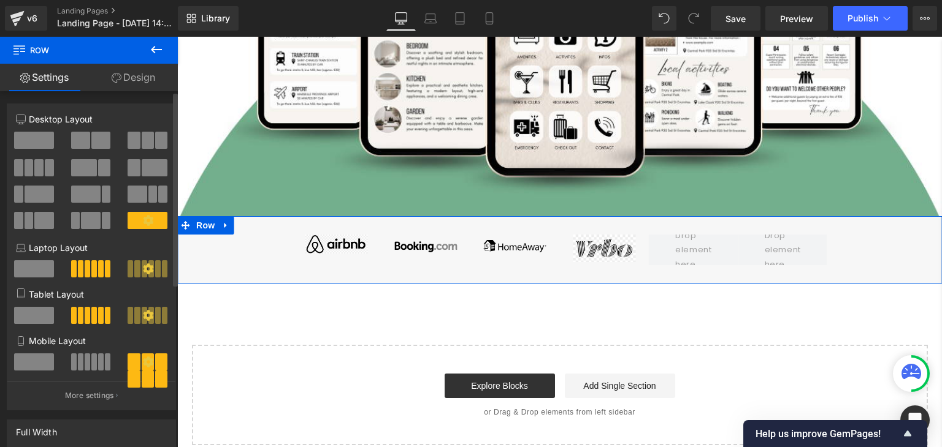
click at [39, 165] on span at bounding box center [38, 167] width 9 height 17
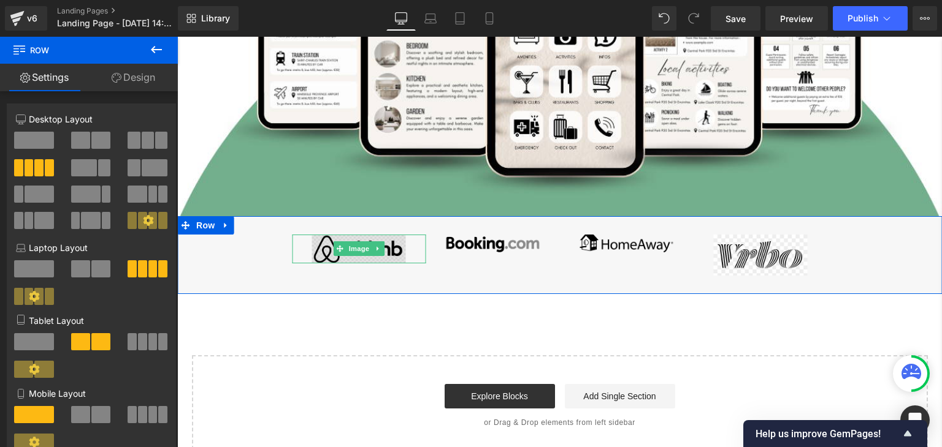
click at [333, 251] on span at bounding box center [339, 249] width 13 height 15
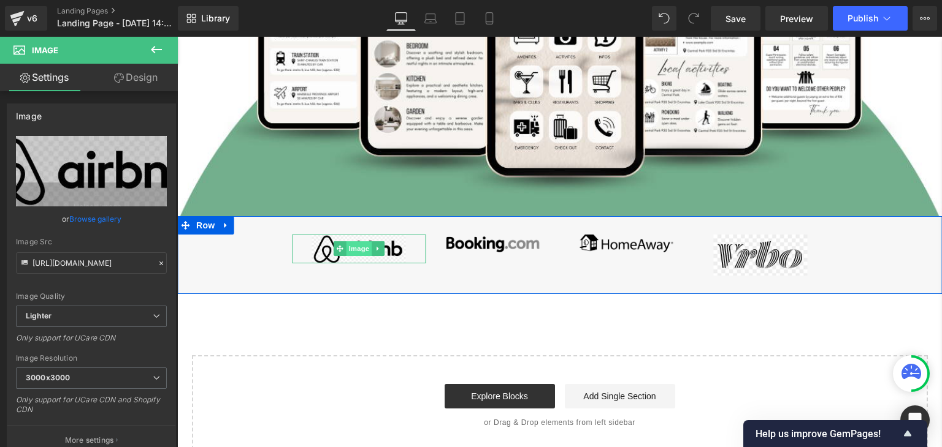
click at [346, 246] on span "Image" at bounding box center [359, 249] width 26 height 15
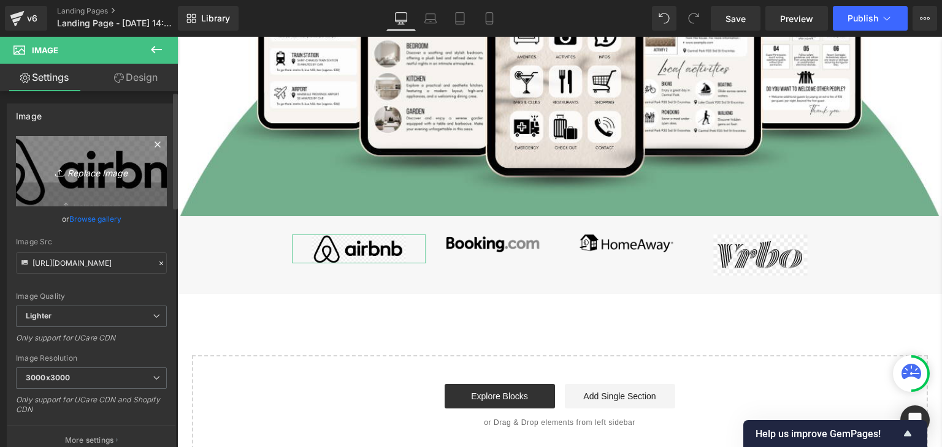
click at [94, 173] on icon "Replace Image" at bounding box center [91, 171] width 98 height 15
type input "C:\fakepath\Progetto senza titolo (24).png"
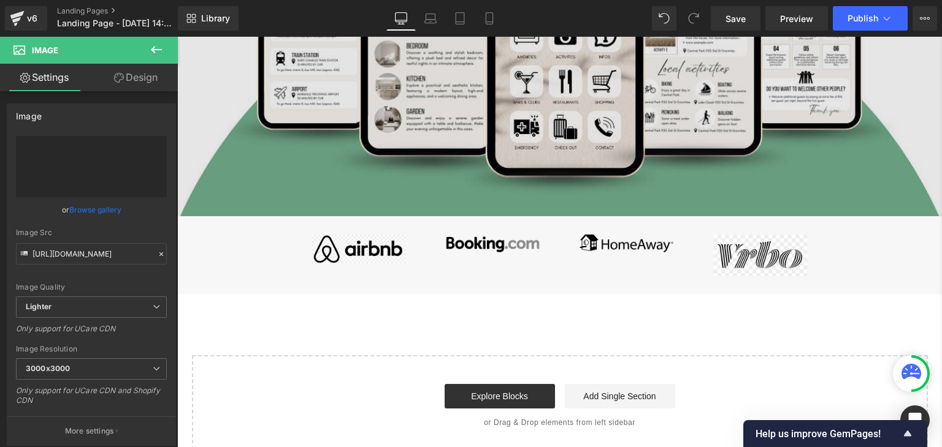
type input "https://ucarecdn.com/29c0db1c-6ae6-4d7a-bf4d-d4fd2cf151db/-/format/auto/-/previ…"
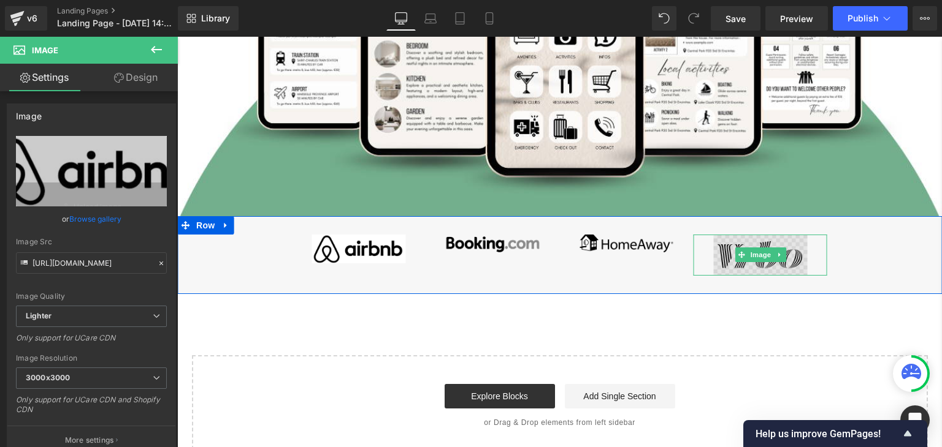
click at [753, 248] on span "Image" at bounding box center [761, 255] width 26 height 15
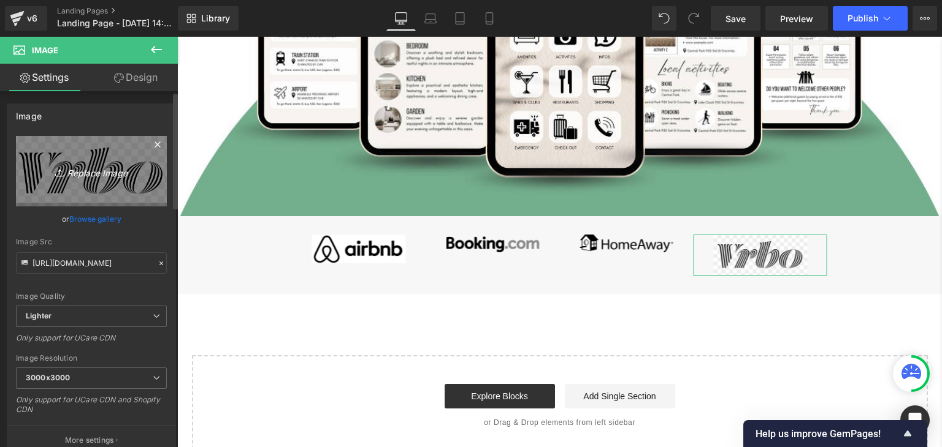
click at [93, 173] on icon "Replace Image" at bounding box center [91, 171] width 98 height 15
type input "C:\fakepath\Progetto senza titolo (25).png"
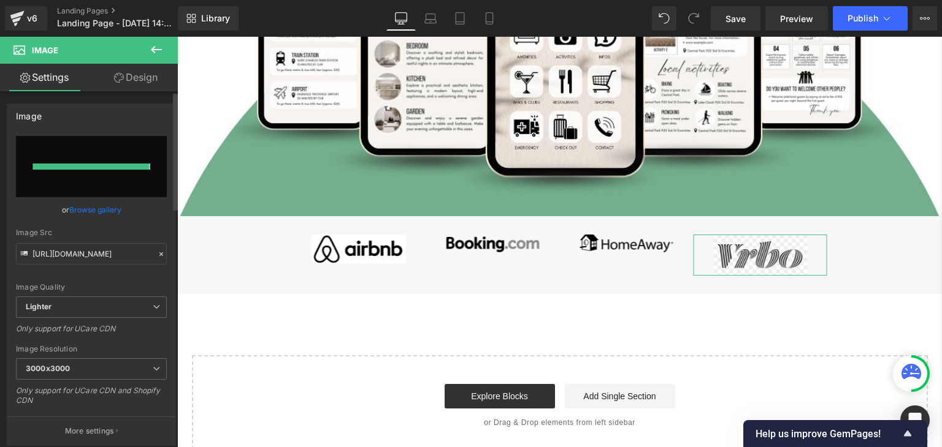
type input "https://ucarecdn.com/1f42839b-40f0-446a-8b9b-a8db599fa164/-/format/auto/-/previ…"
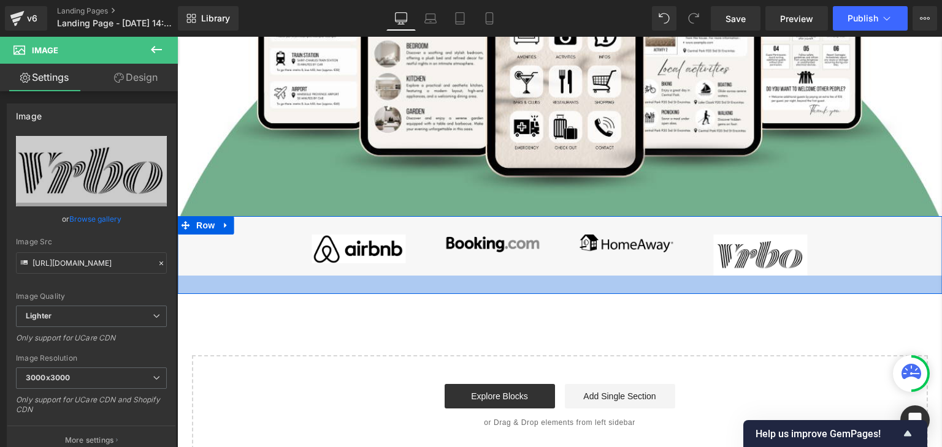
click at [206, 276] on div at bounding box center [559, 285] width 764 height 18
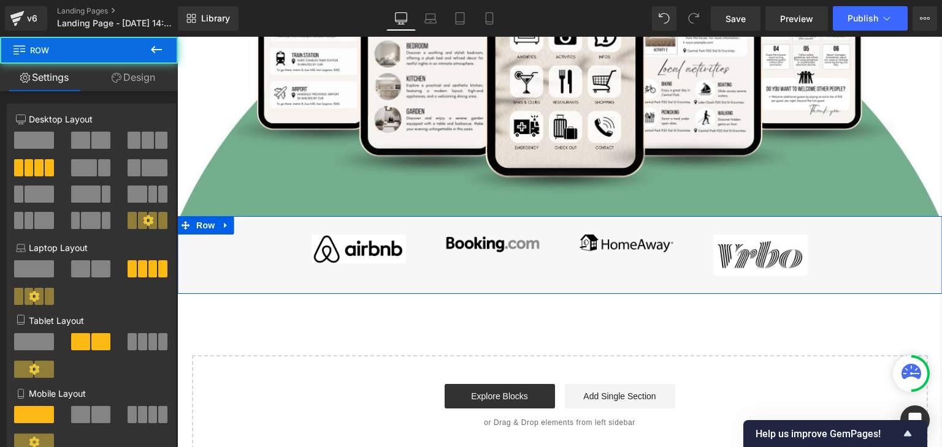
click at [226, 258] on div "Image Image Image Image Row" at bounding box center [559, 255] width 764 height 78
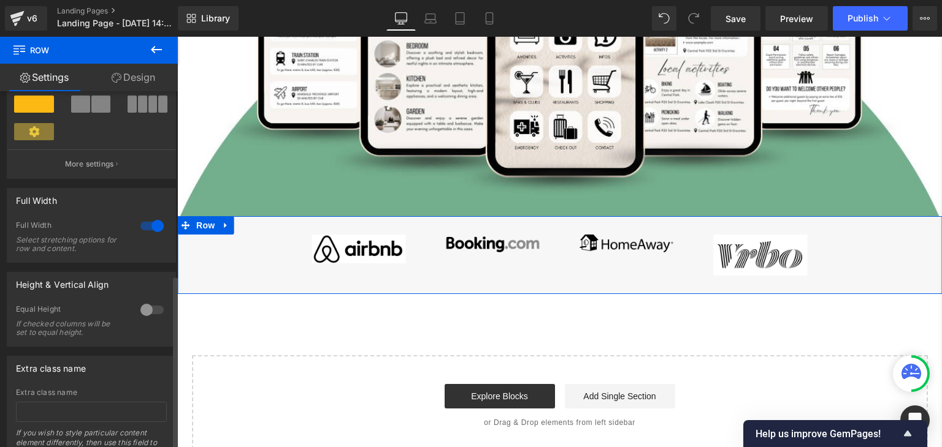
scroll to position [376, 0]
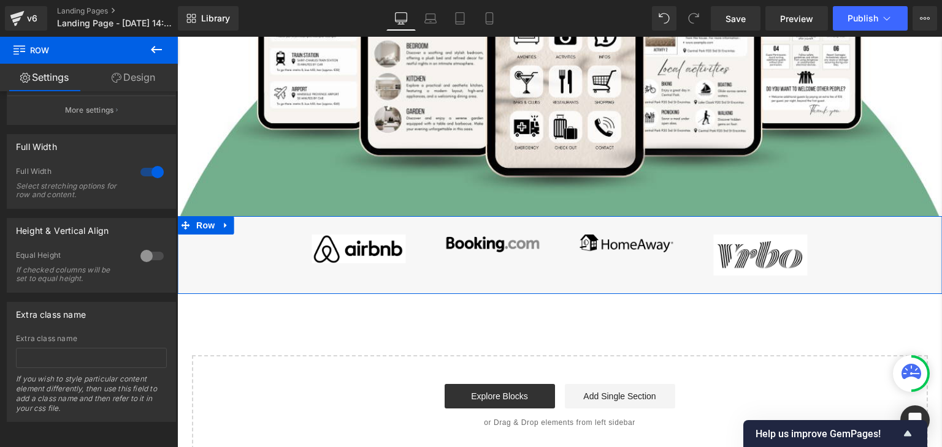
click at [137, 86] on link "Design" at bounding box center [133, 78] width 89 height 28
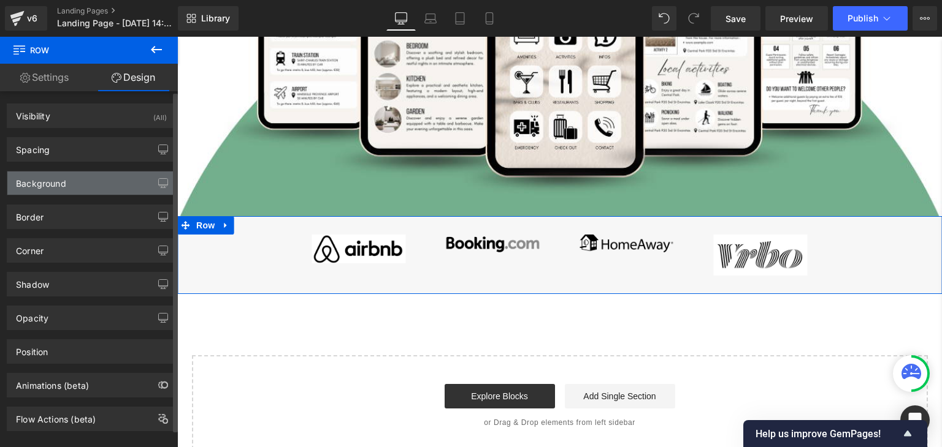
click at [49, 180] on div "Background" at bounding box center [41, 180] width 50 height 17
type input "#f7f7f7"
type input "100"
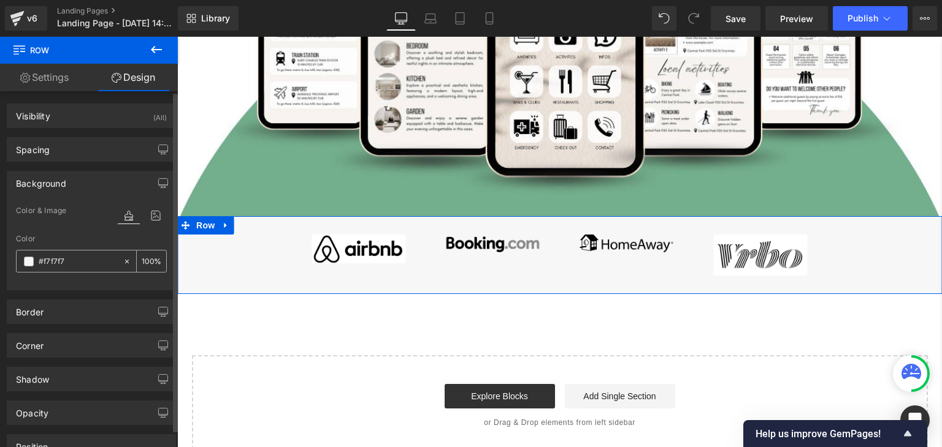
click at [26, 263] on span at bounding box center [29, 262] width 10 height 10
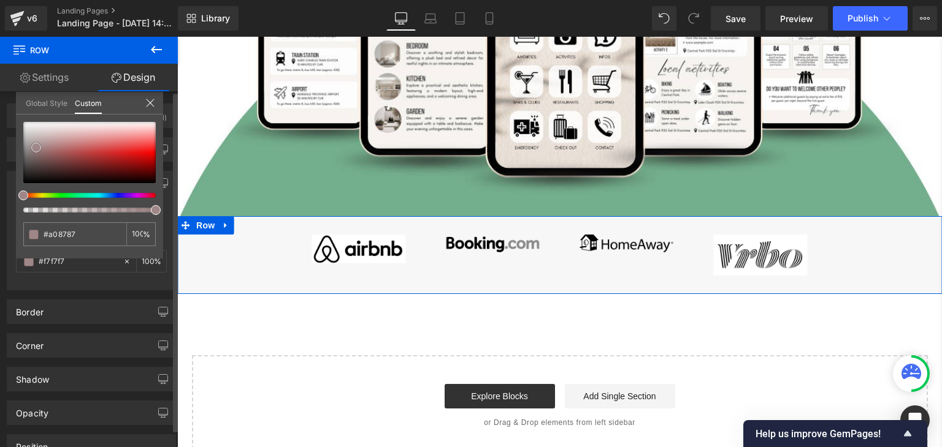
type input "#a08787"
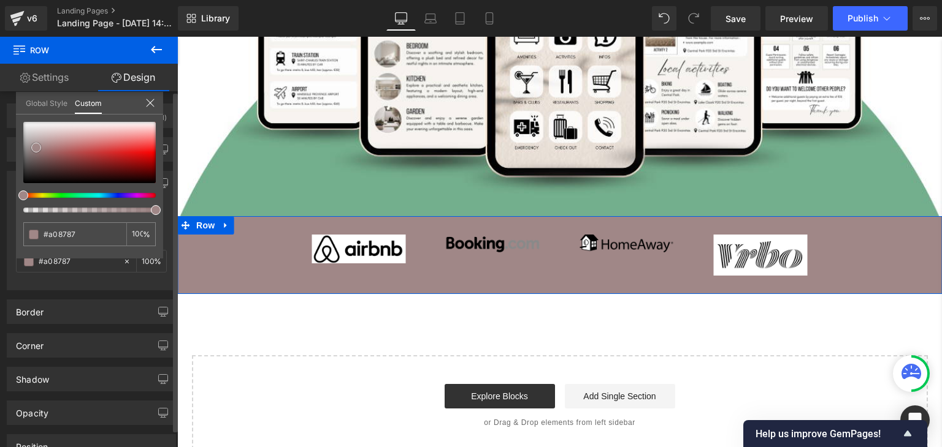
type input "#a28f8f"
type input "#ffffff"
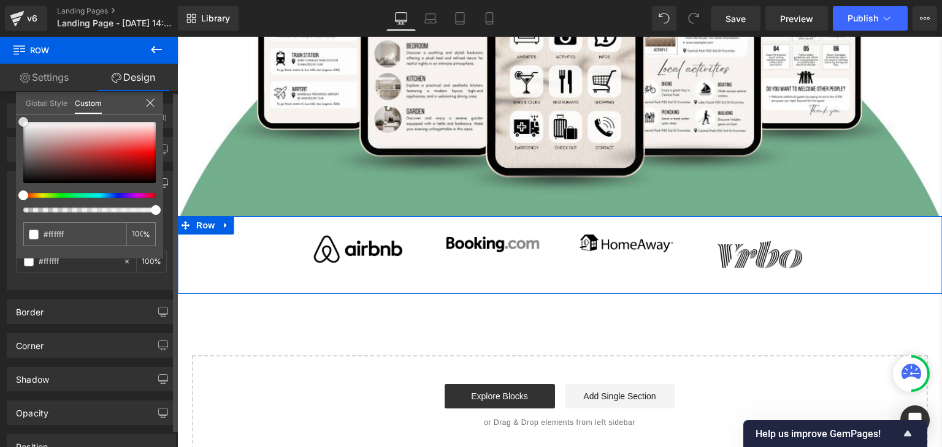
drag, startPoint x: 36, startPoint y: 147, endPoint x: 7, endPoint y: 105, distance: 51.2
click at [7, 162] on div "Background Color & Image color rgba(255, 255, 255, 1) Color #ffffff 100 % Image…" at bounding box center [91, 226] width 183 height 129
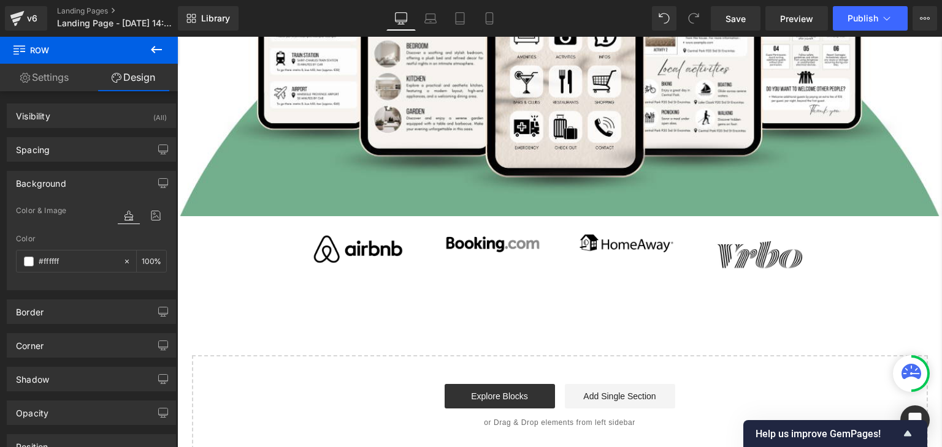
click at [254, 264] on body "Skip to content Your cart is empty Continue shopping Your cart Loading... Estim…" at bounding box center [559, 162] width 764 height 1119
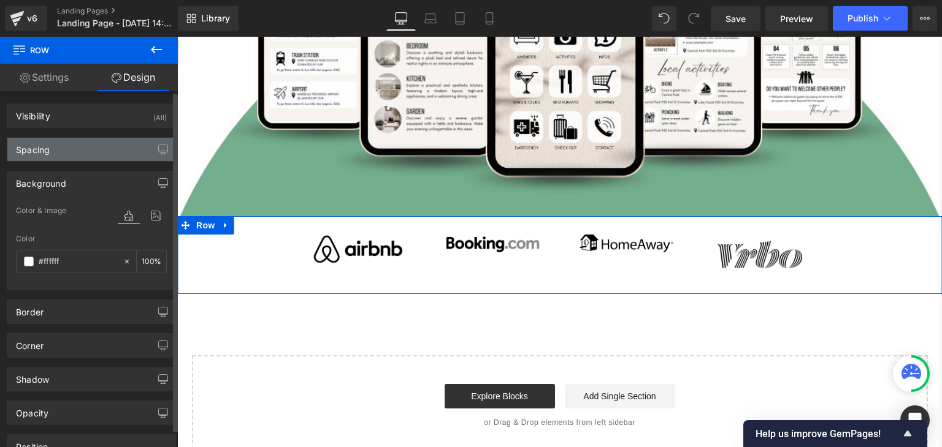
click at [49, 152] on div "Spacing" at bounding box center [33, 146] width 34 height 17
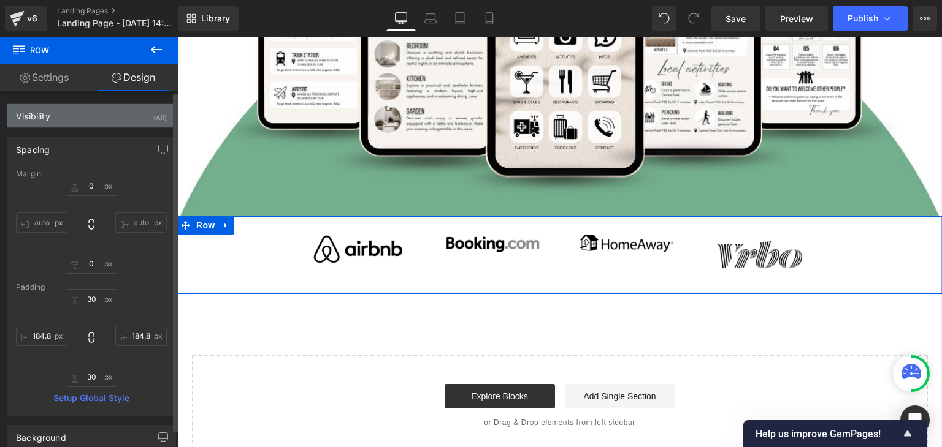
click at [41, 110] on div "Visibility" at bounding box center [33, 112] width 34 height 17
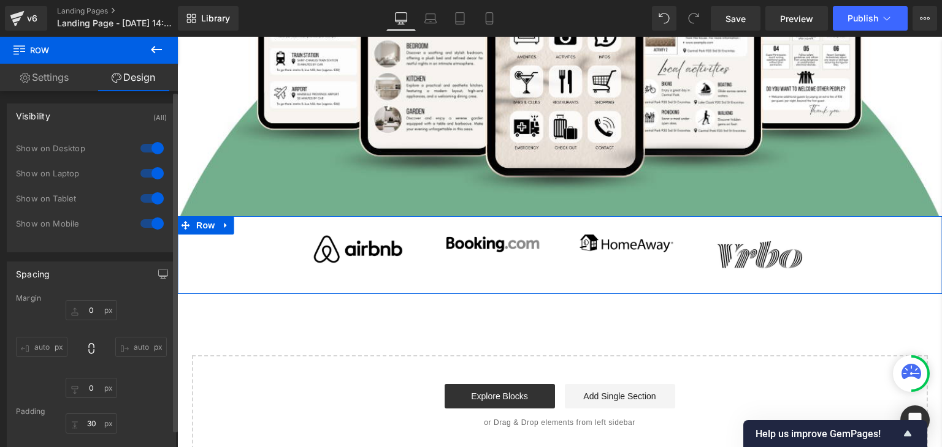
click at [52, 113] on div "Visibility (All)" at bounding box center [91, 115] width 168 height 23
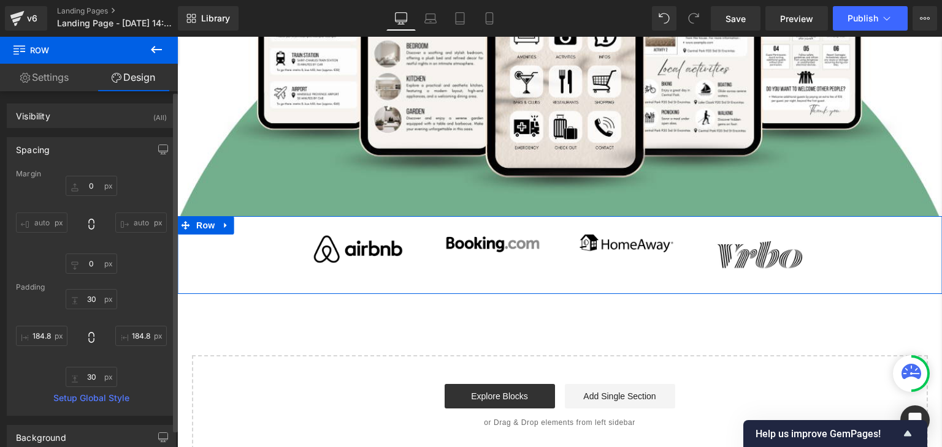
click at [45, 146] on div "Spacing" at bounding box center [33, 146] width 34 height 17
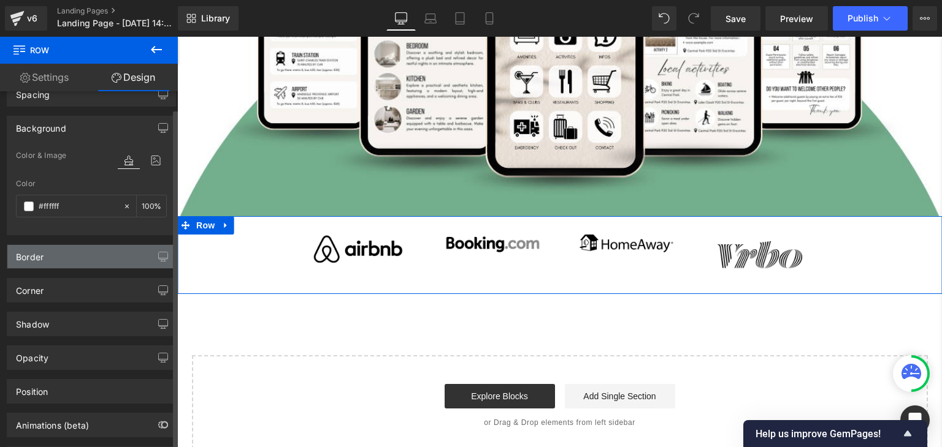
scroll to position [71, 0]
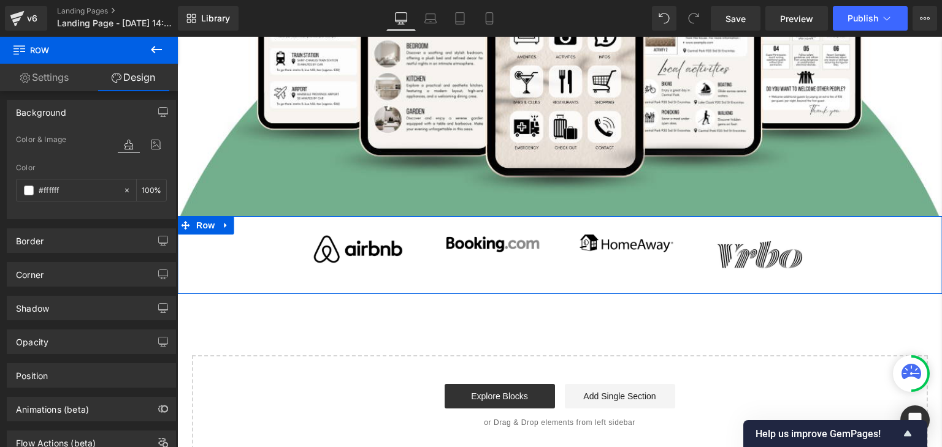
click at [261, 238] on div "Image Image Image Image Row" at bounding box center [559, 255] width 764 height 78
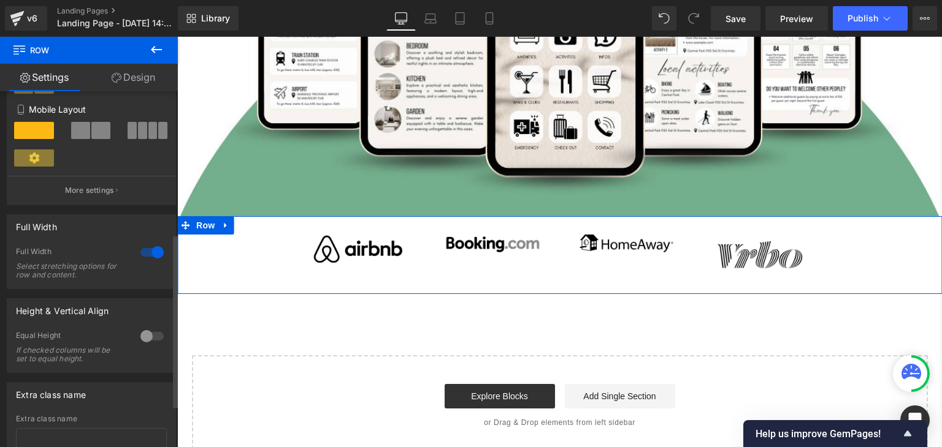
scroll to position [294, 0]
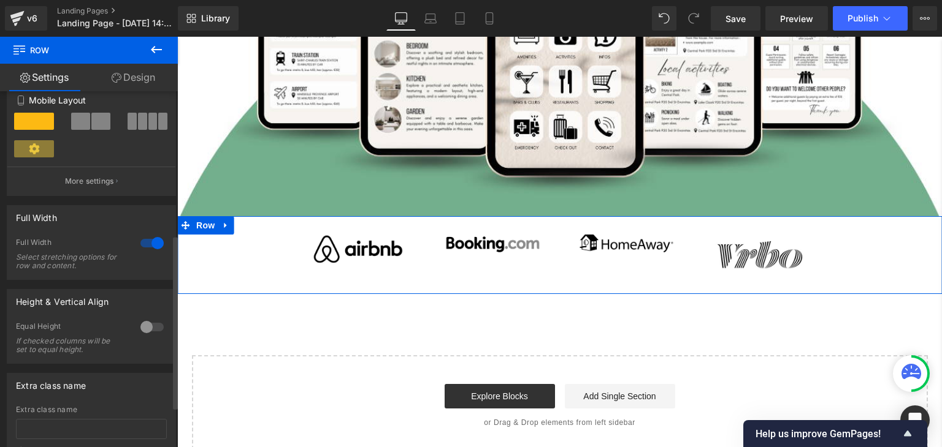
click at [140, 330] on div at bounding box center [151, 328] width 29 height 20
click at [129, 389] on span "Top" at bounding box center [91, 387] width 151 height 21
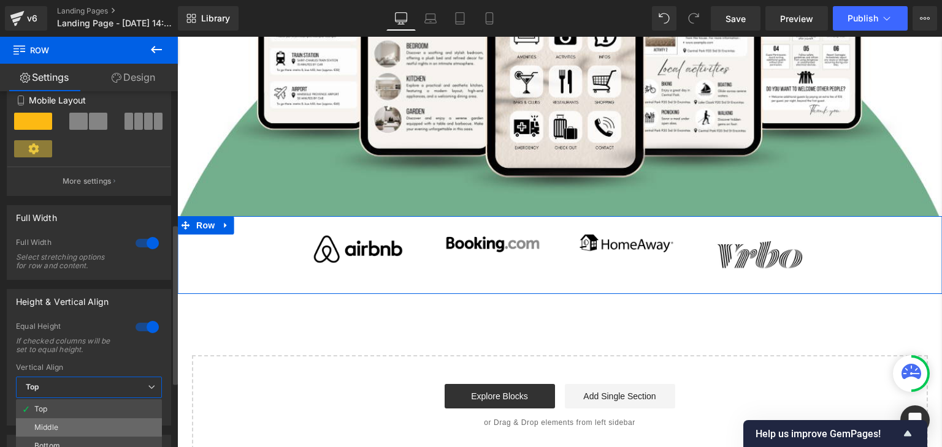
click at [86, 424] on li "Middle" at bounding box center [89, 428] width 146 height 18
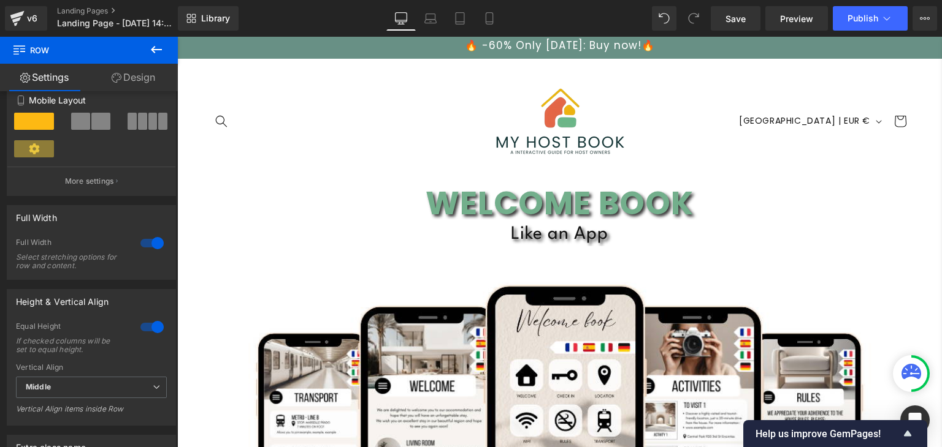
scroll to position [0, 0]
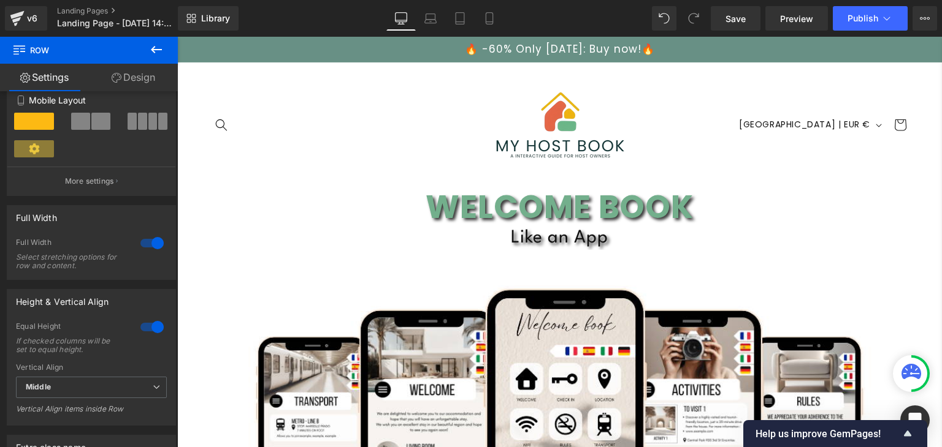
click at [162, 50] on icon at bounding box center [156, 49] width 15 height 15
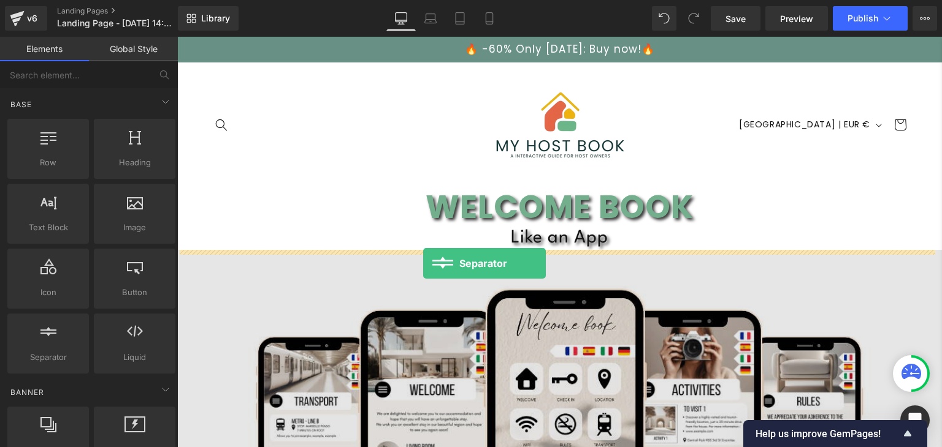
drag, startPoint x: 232, startPoint y: 386, endPoint x: 423, endPoint y: 264, distance: 226.8
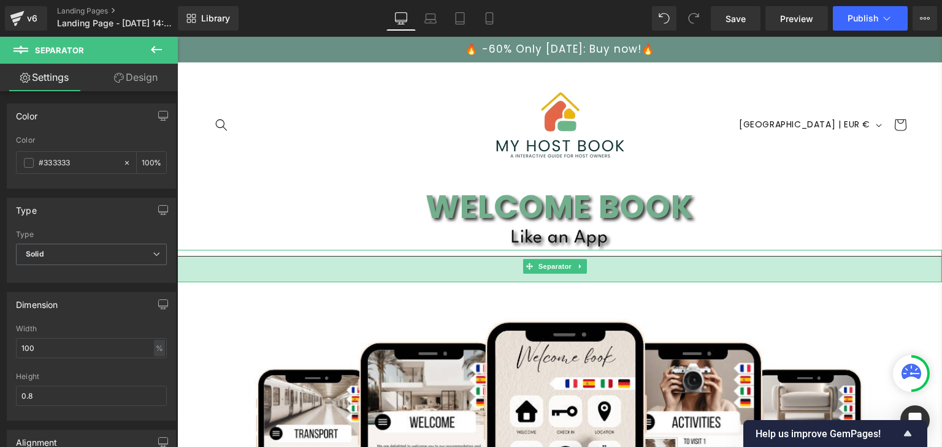
drag, startPoint x: 447, startPoint y: 262, endPoint x: 446, endPoint y: 282, distance: 20.3
click at [446, 282] on div "42px" at bounding box center [559, 270] width 764 height 26
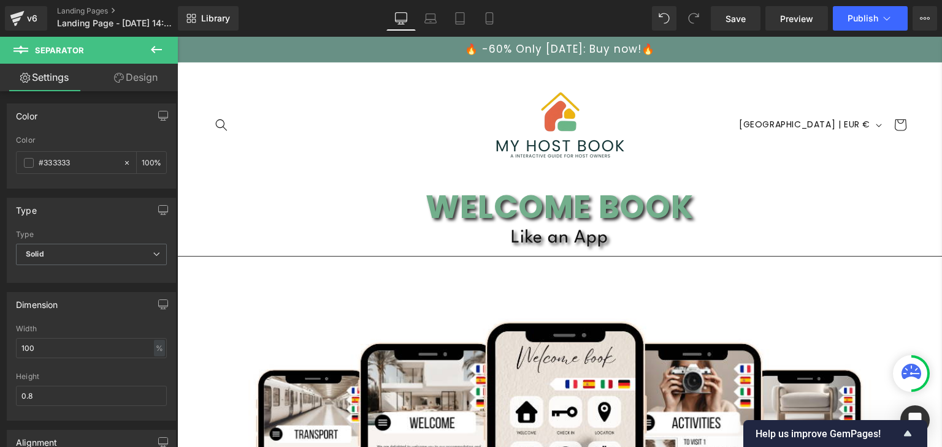
click at [373, 172] on header "Search Country/region Italy | EUR € Search Australia AUD $ Austria EUR € Belgiu…" at bounding box center [559, 119] width 764 height 113
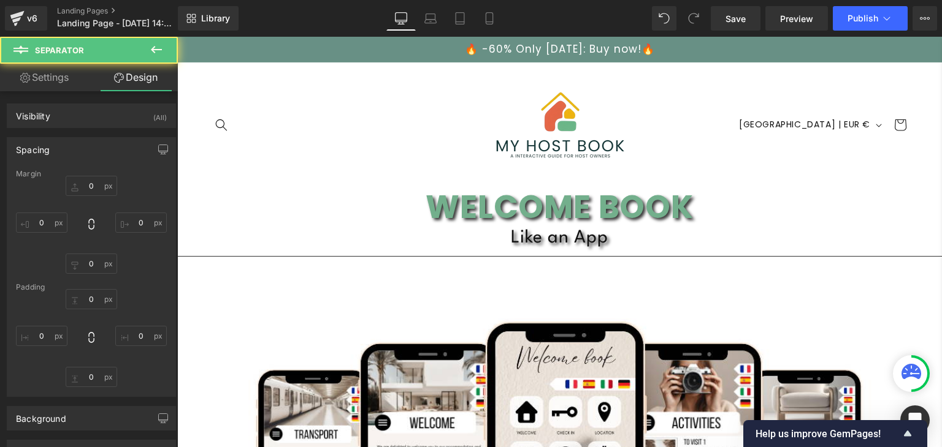
click at [799, 204] on h1 "WELCOME BOOK" at bounding box center [559, 207] width 764 height 39
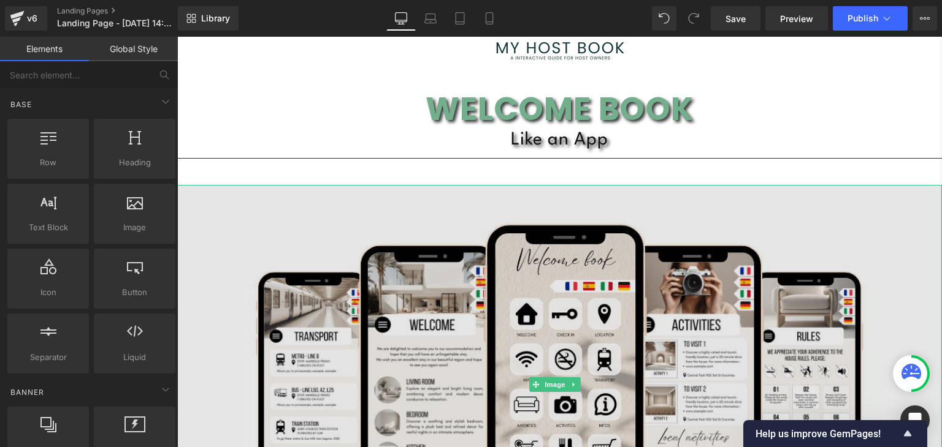
scroll to position [98, 0]
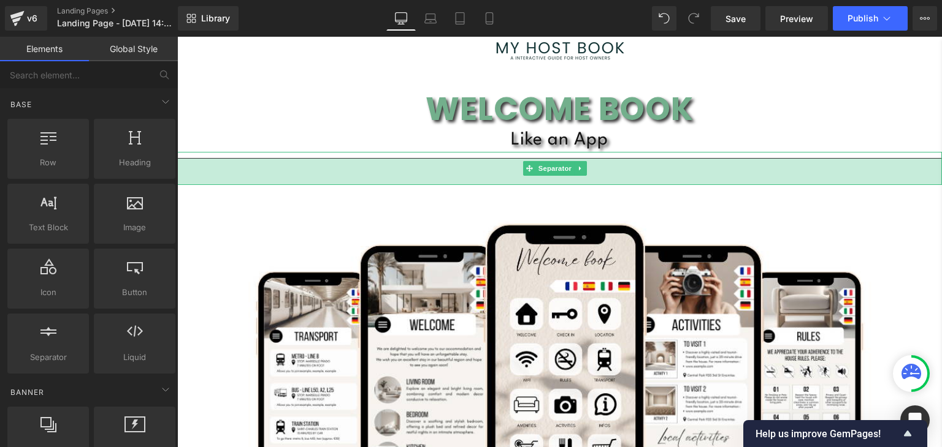
drag, startPoint x: 309, startPoint y: 166, endPoint x: 427, endPoint y: 167, distance: 117.7
click at [309, 166] on div "43px" at bounding box center [559, 172] width 764 height 26
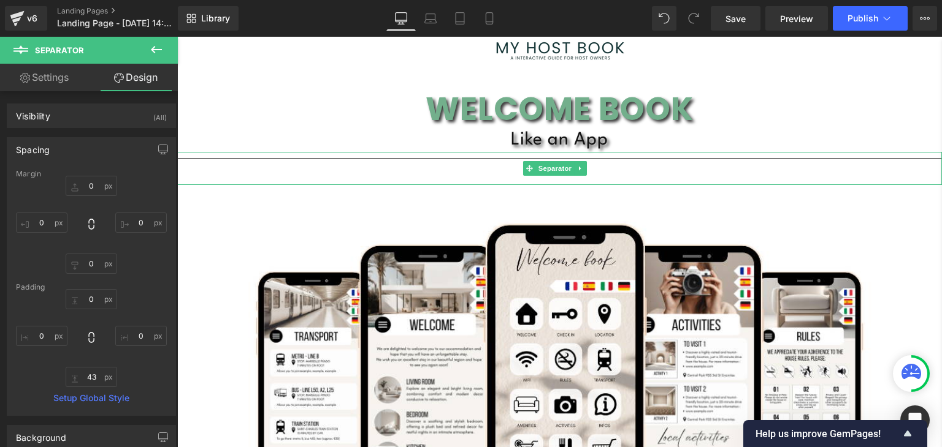
click at [47, 78] on link "Settings" at bounding box center [44, 78] width 89 height 28
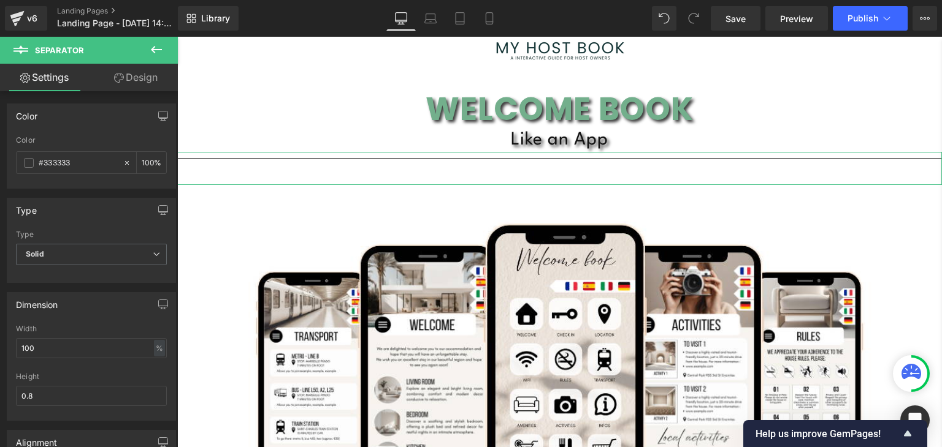
type input "100"
click at [26, 161] on span at bounding box center [29, 163] width 10 height 10
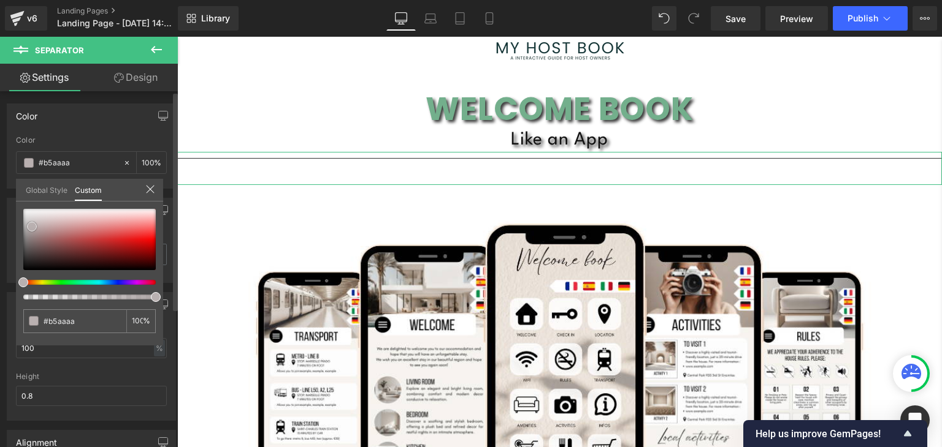
type input "#b5aaaa"
type input "#b9b0b0"
type input "#ffffff"
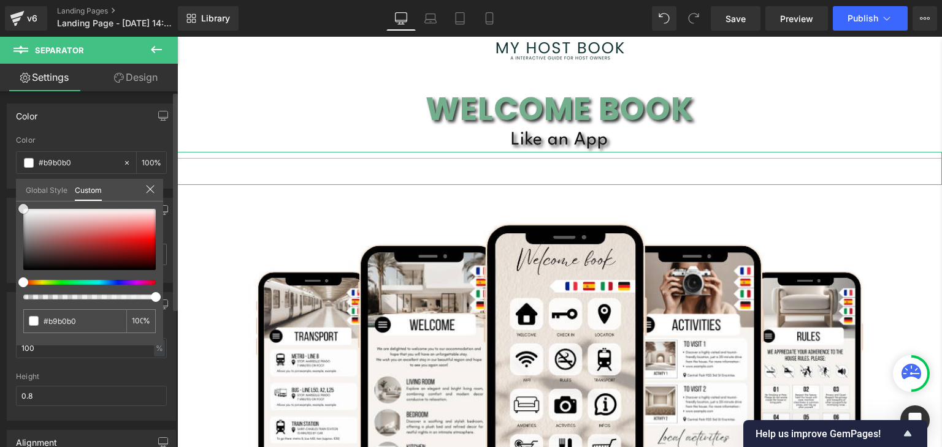
type input "#ffffff"
drag, startPoint x: 32, startPoint y: 227, endPoint x: 15, endPoint y: 186, distance: 44.8
click at [15, 186] on div "Color rgba(255, 255, 255, 1) Color #ffffff 100 % Global Style Custom Setup Glob…" at bounding box center [91, 141] width 183 height 94
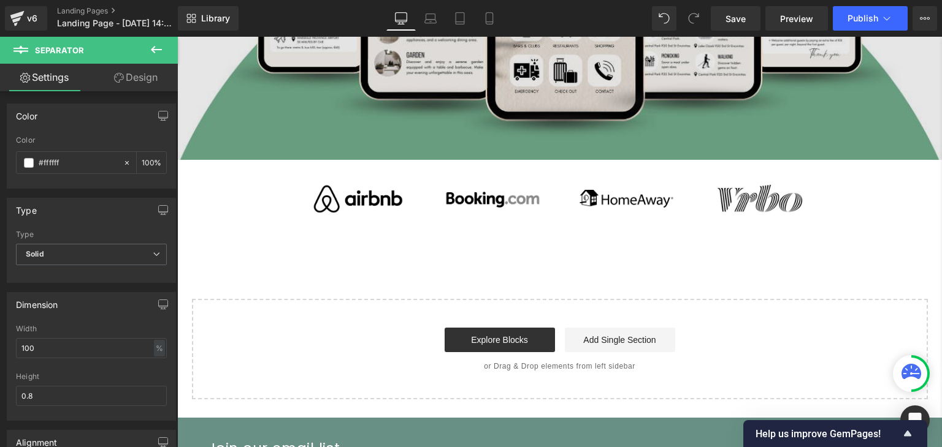
scroll to position [529, 0]
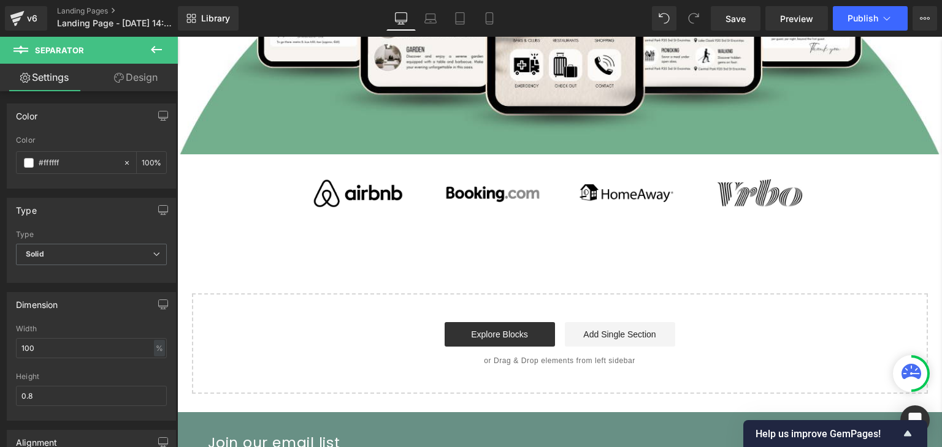
click at [152, 52] on icon at bounding box center [156, 49] width 15 height 15
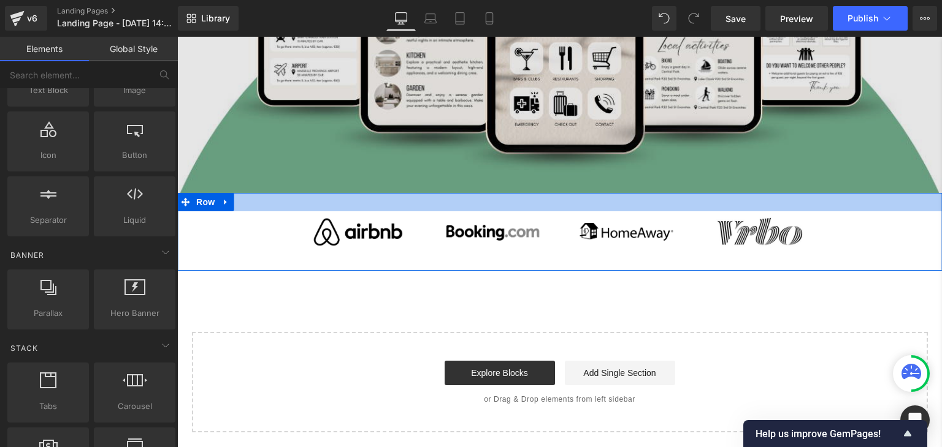
scroll to position [490, 0]
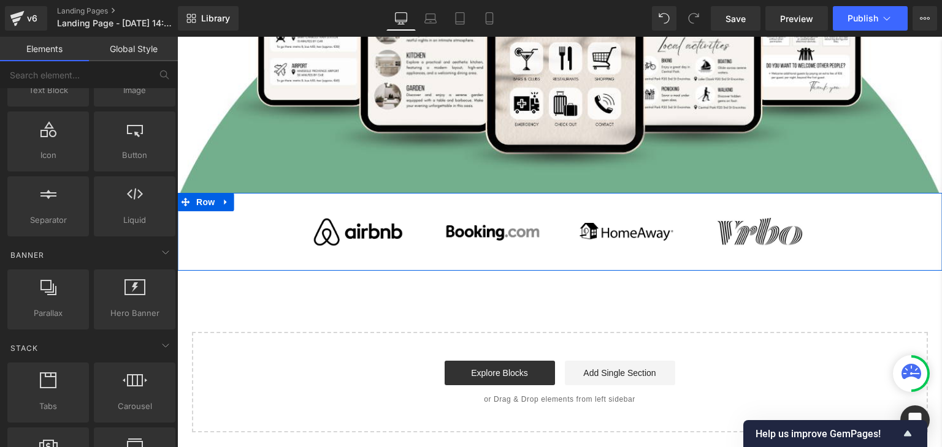
click at [241, 229] on div "Image Image Image Image Row" at bounding box center [559, 232] width 764 height 78
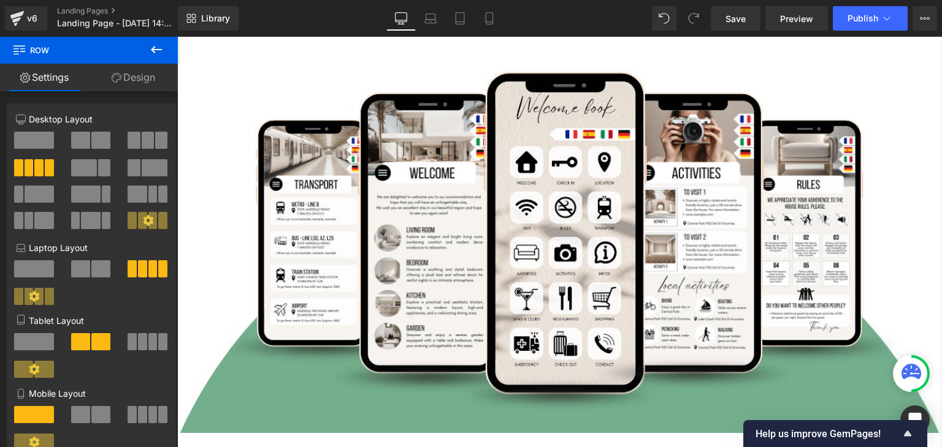
scroll to position [0, 0]
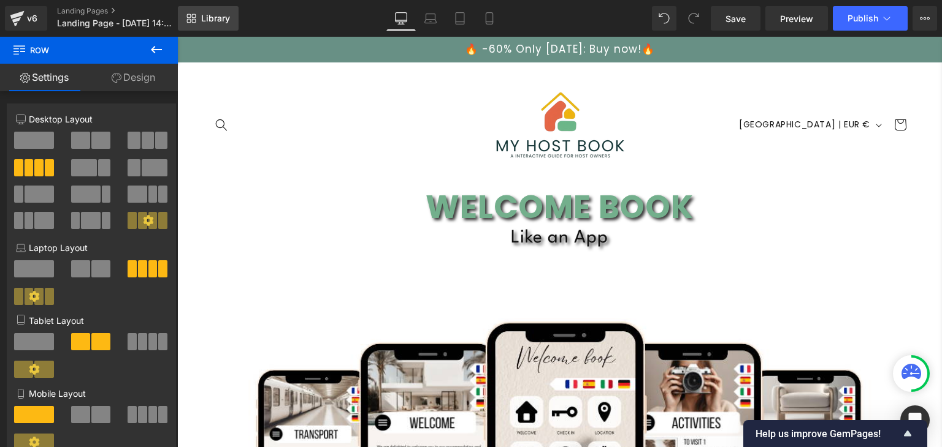
click at [216, 21] on span "Library" at bounding box center [215, 18] width 29 height 11
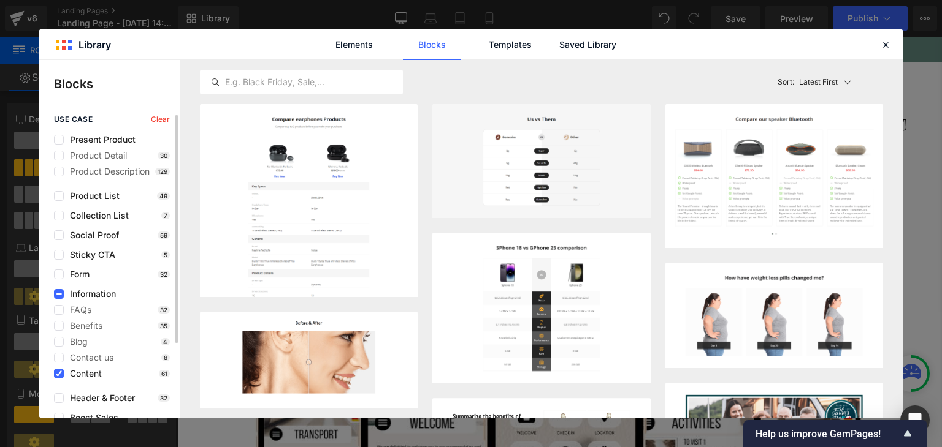
click at [93, 373] on span "Content" at bounding box center [83, 374] width 38 height 10
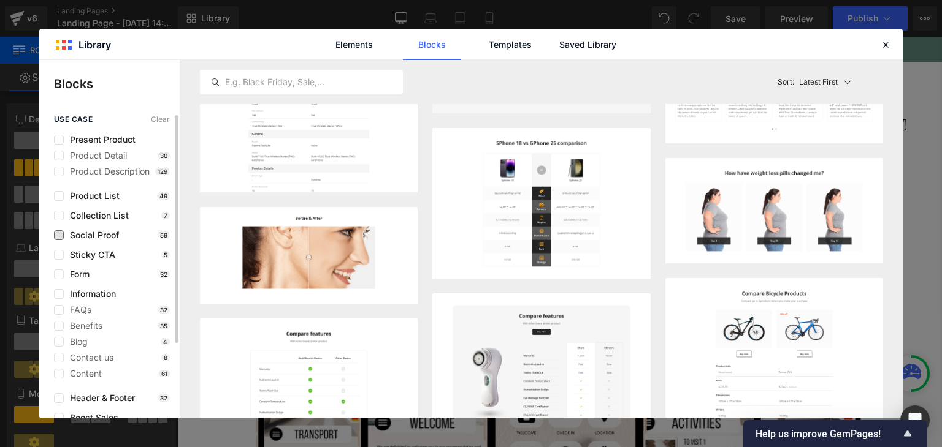
click at [96, 234] on span "Social Proof" at bounding box center [91, 235] width 55 height 10
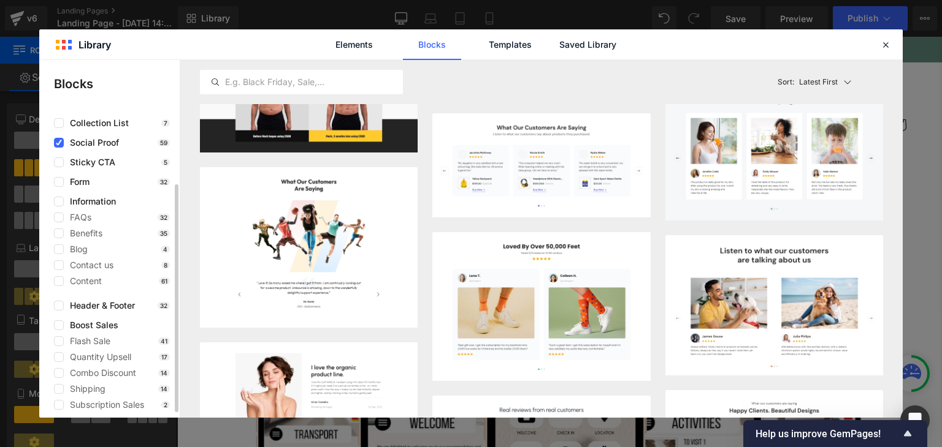
scroll to position [91, 0]
click at [92, 146] on span "Social Proof" at bounding box center [91, 144] width 55 height 10
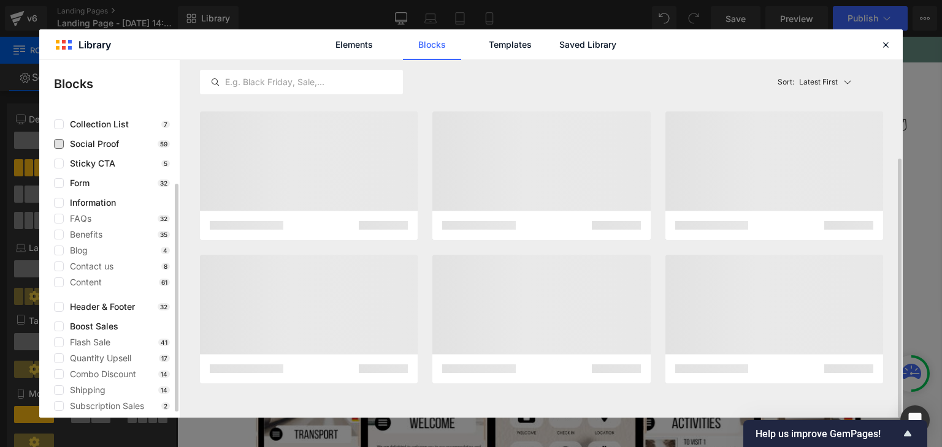
scroll to position [136, 0]
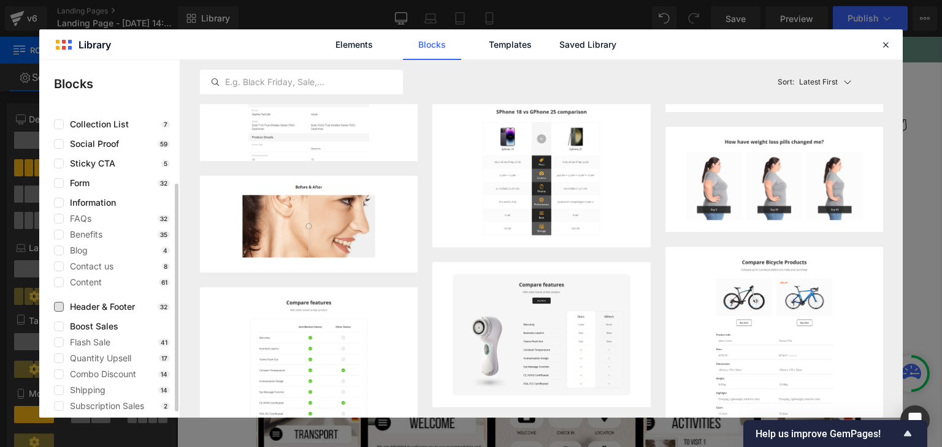
click at [93, 305] on span "Header & Footer" at bounding box center [99, 307] width 71 height 10
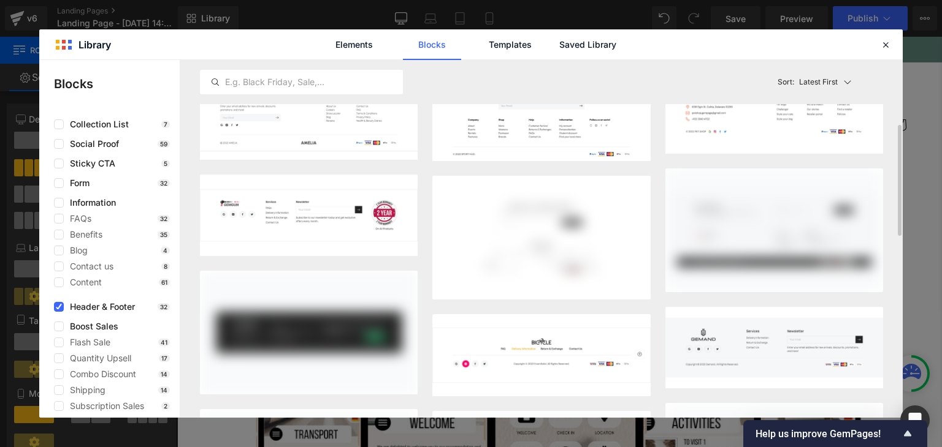
scroll to position [0, 0]
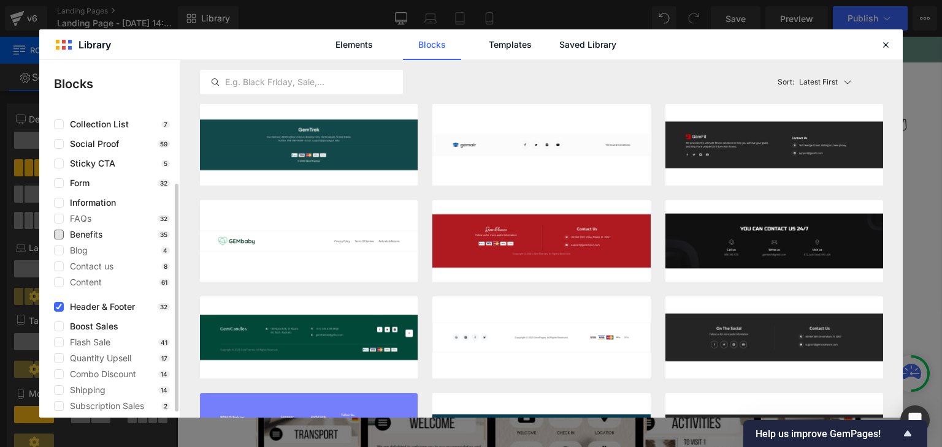
click at [84, 234] on span "Benefits" at bounding box center [83, 235] width 39 height 10
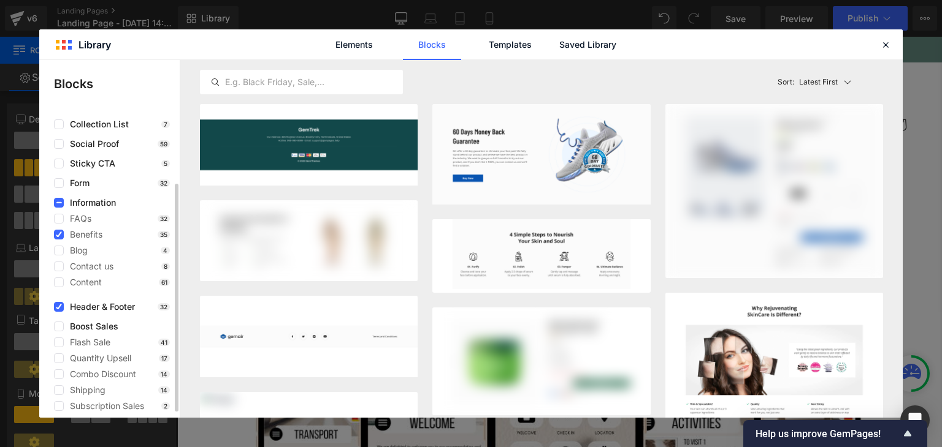
click at [107, 306] on span "Header & Footer" at bounding box center [99, 307] width 71 height 10
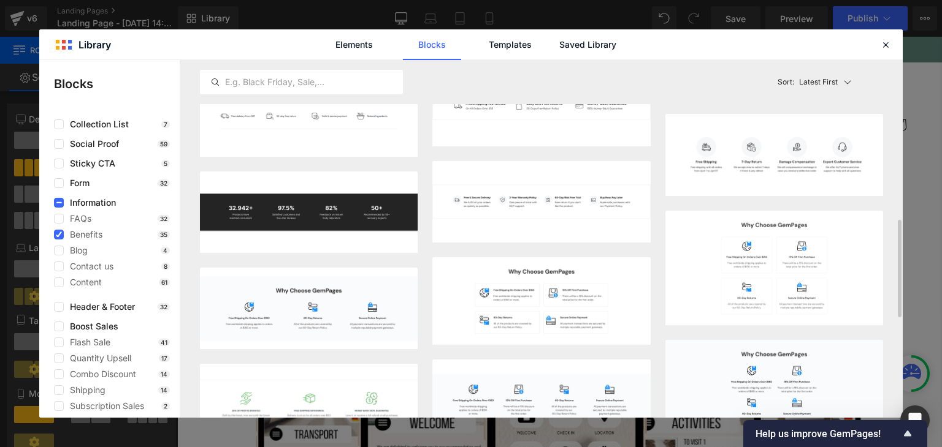
scroll to position [589, 0]
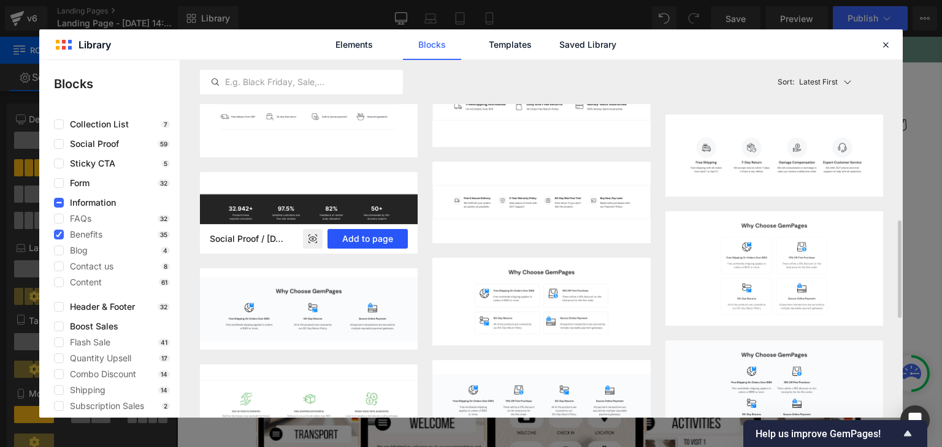
click at [368, 238] on button "Add to page" at bounding box center [367, 239] width 80 height 20
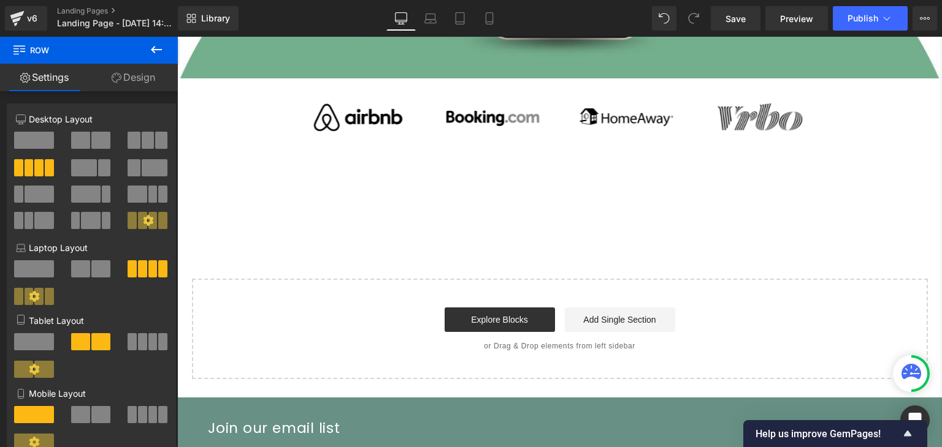
scroll to position [658, 0]
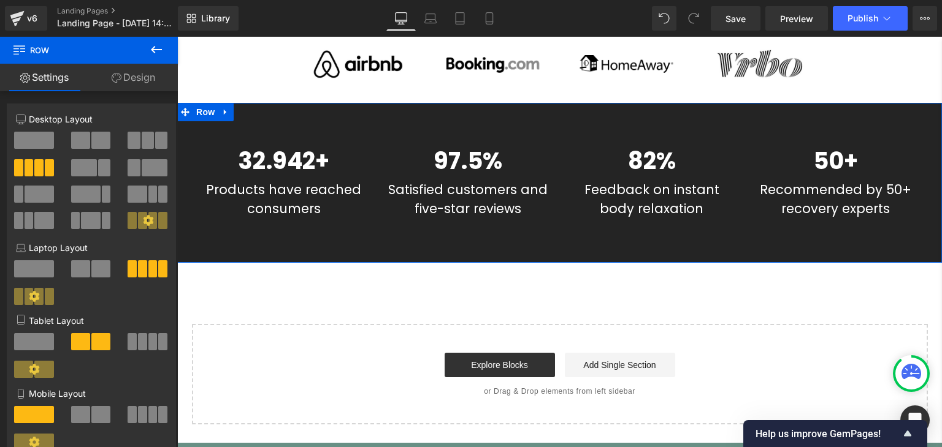
click at [341, 113] on div "32.942+ Text Block Products have reached consumers Text Block Row 97.5% Text Bl…" at bounding box center [559, 183] width 764 height 160
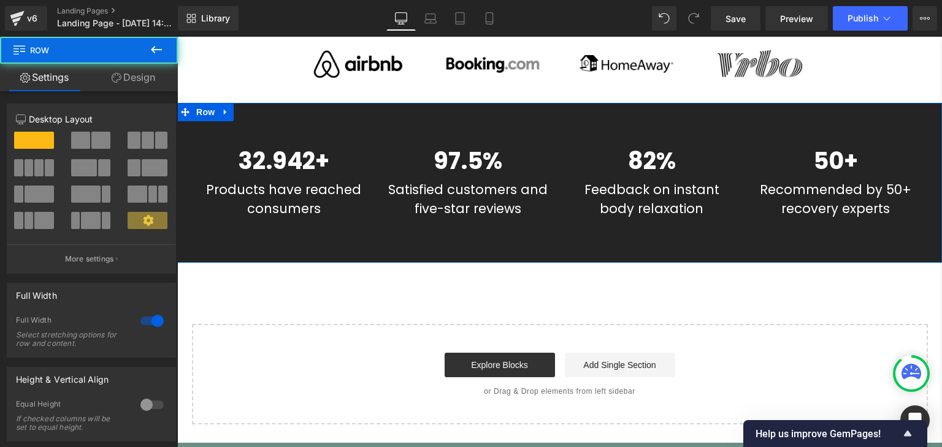
click at [325, 113] on div "32.942+ Text Block Products have reached consumers Text Block Row 97.5% Text Bl…" at bounding box center [559, 183] width 764 height 160
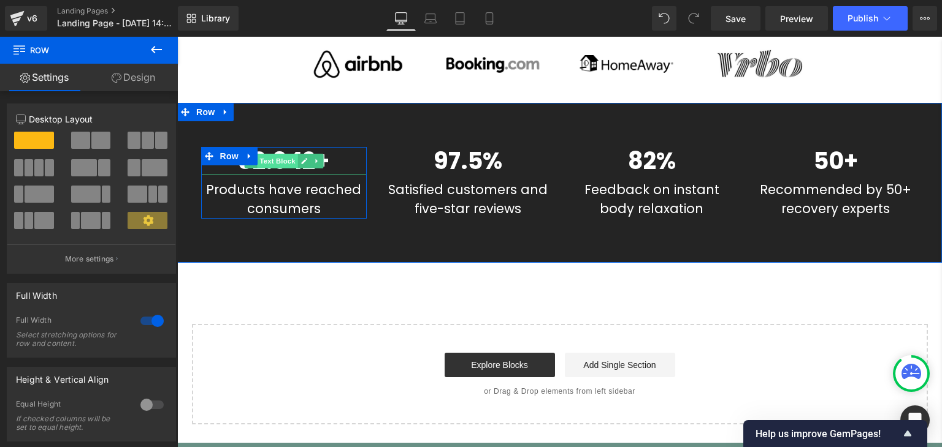
click at [276, 154] on span "Text Block" at bounding box center [277, 161] width 40 height 15
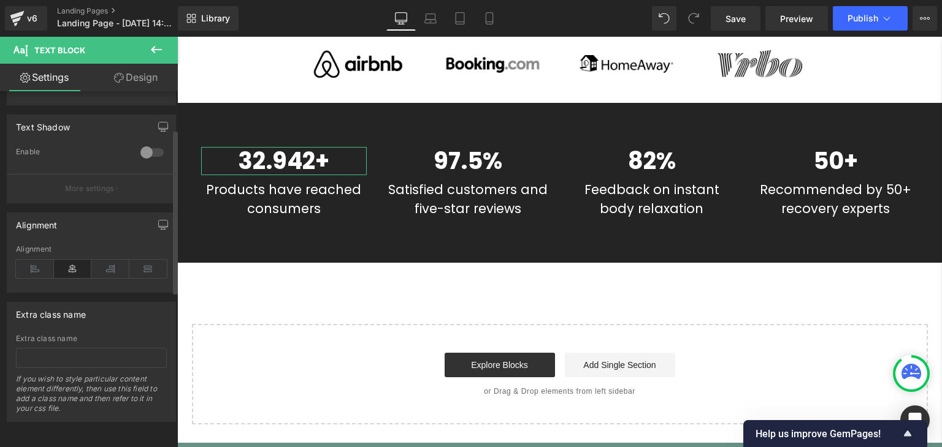
scroll to position [0, 0]
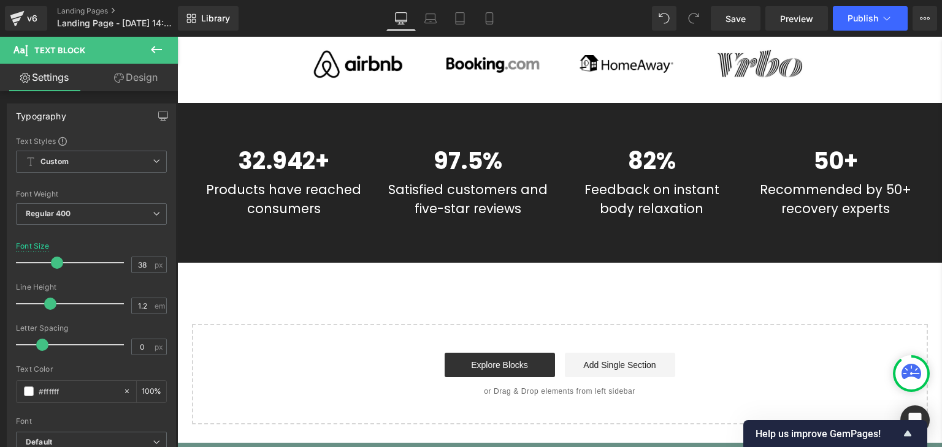
click at [153, 54] on icon at bounding box center [156, 49] width 15 height 15
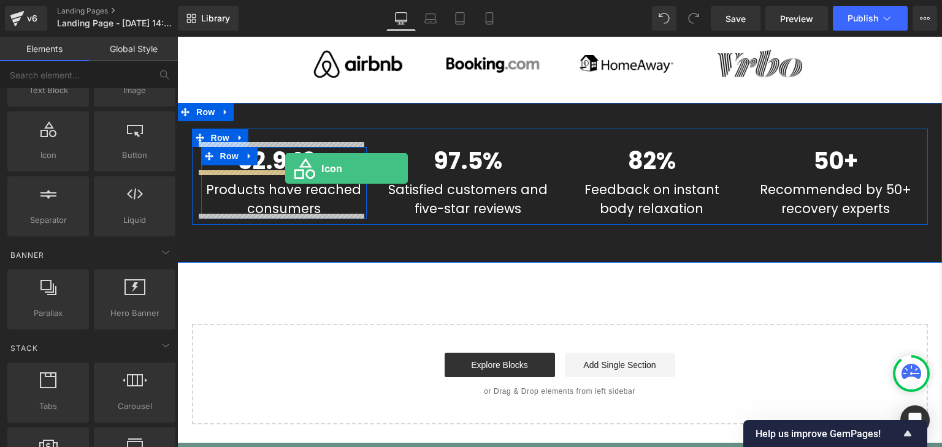
drag, startPoint x: 232, startPoint y: 182, endPoint x: 285, endPoint y: 168, distance: 54.6
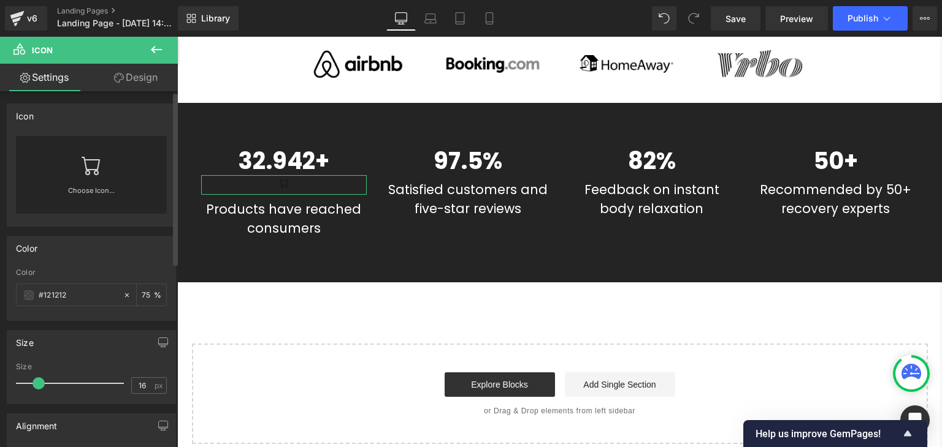
click at [86, 187] on link "Choose Icon..." at bounding box center [91, 199] width 151 height 29
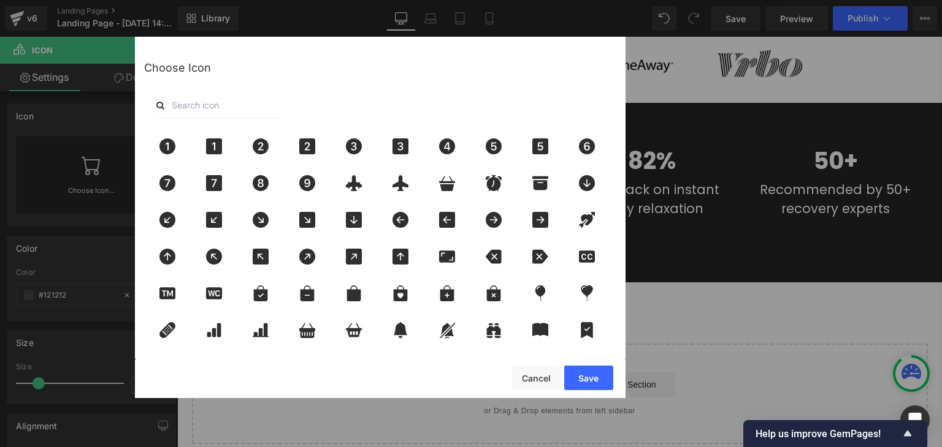
click at [258, 104] on input "text" at bounding box center [217, 105] width 123 height 27
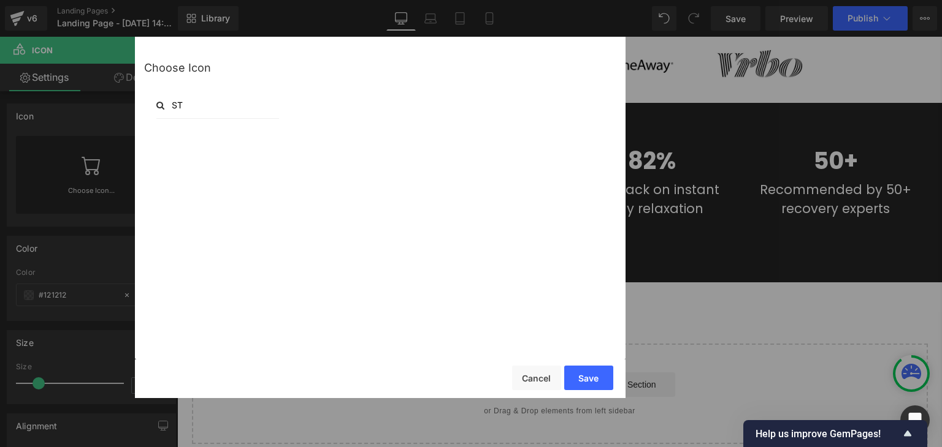
type input "S"
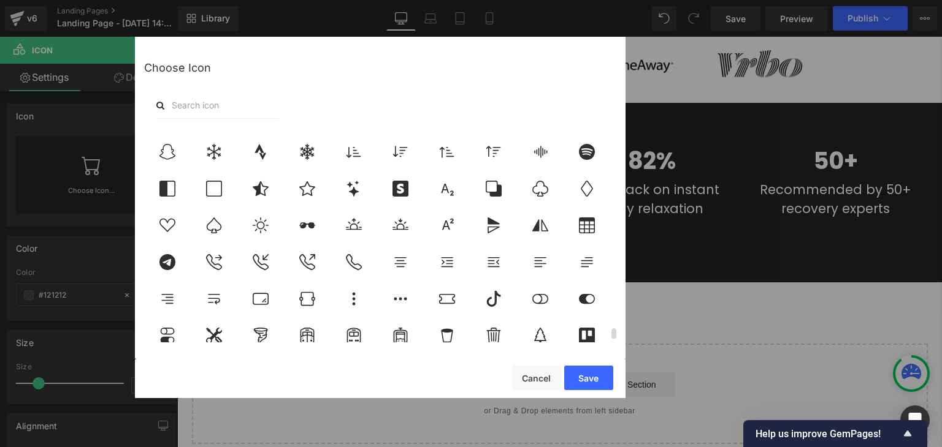
scroll to position [4274, 0]
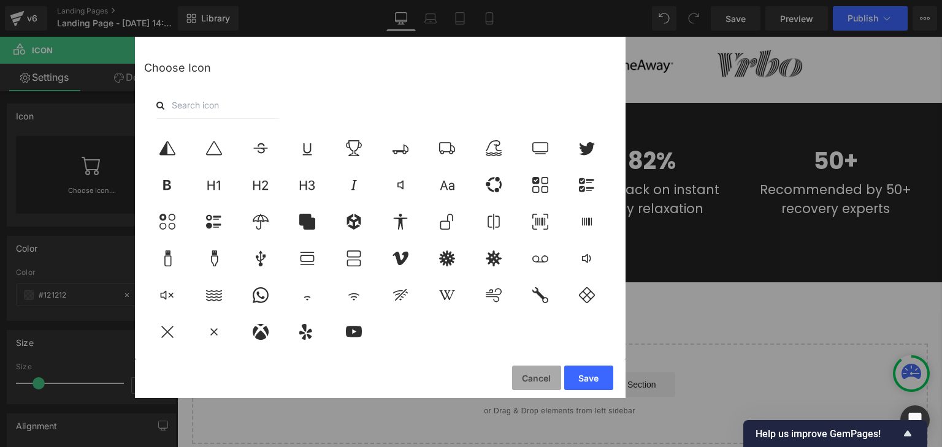
click at [542, 383] on button "Cancel" at bounding box center [536, 378] width 49 height 25
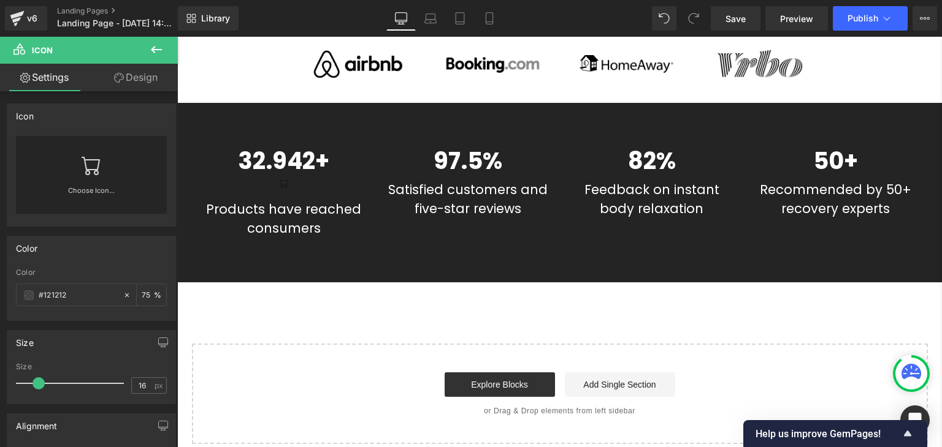
click at [159, 44] on icon at bounding box center [156, 49] width 15 height 15
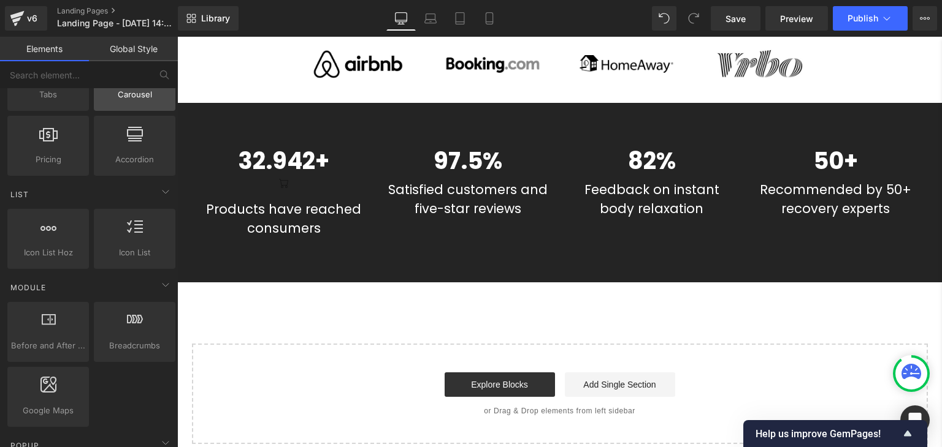
scroll to position [466, 0]
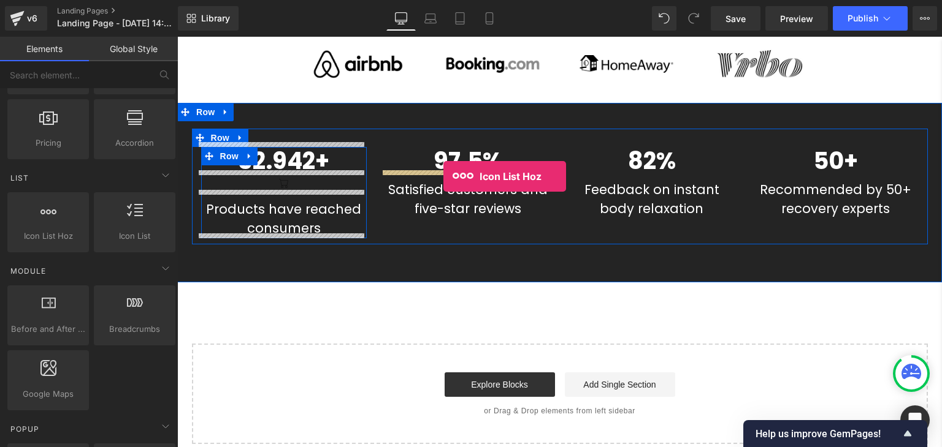
drag, startPoint x: 228, startPoint y: 267, endPoint x: 443, endPoint y: 177, distance: 233.3
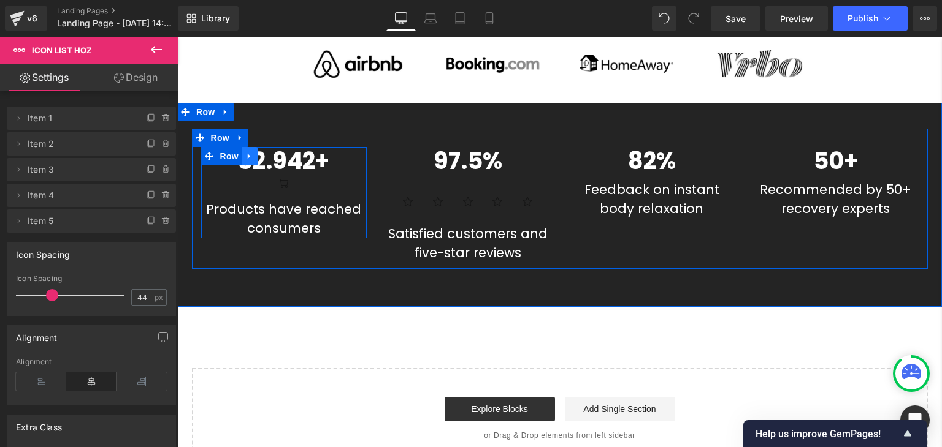
click at [245, 152] on icon at bounding box center [249, 156] width 9 height 9
click at [277, 153] on icon at bounding box center [281, 156] width 9 height 9
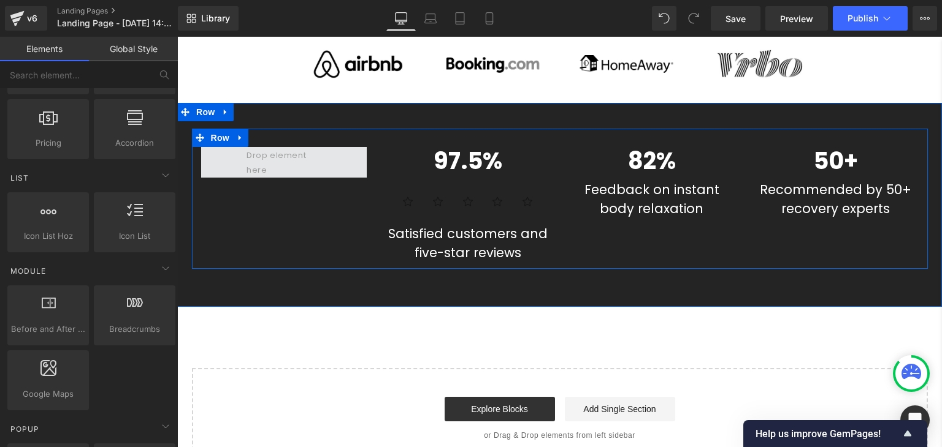
click at [309, 155] on span at bounding box center [283, 162] width 83 height 35
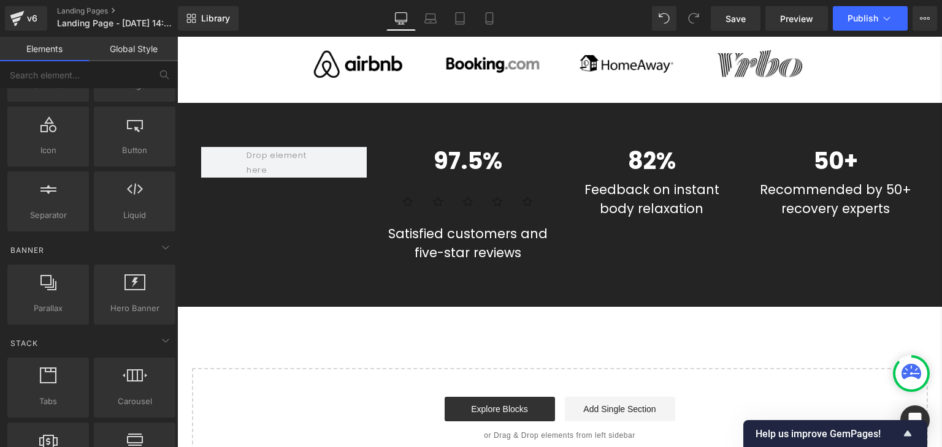
scroll to position [0, 0]
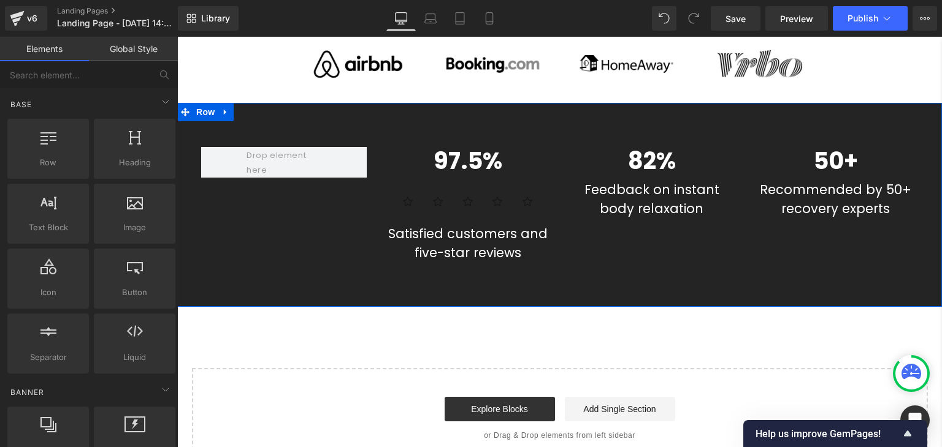
click at [274, 111] on div "97.5% Text Block Icon Icon Icon Icon Icon Icon List Hoz Satisfied customers and…" at bounding box center [559, 205] width 764 height 204
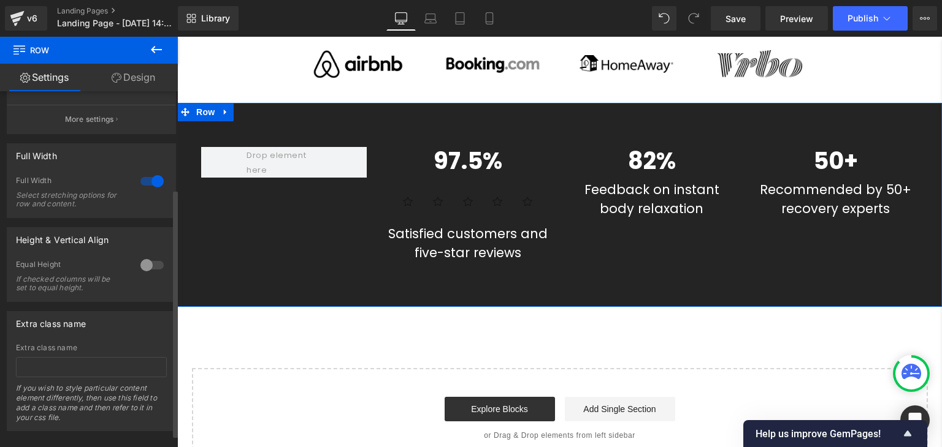
scroll to position [154, 0]
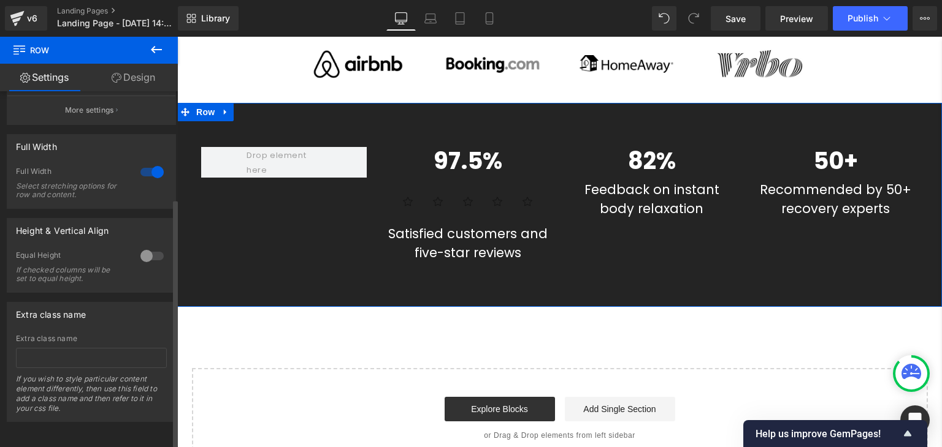
click at [145, 251] on div at bounding box center [151, 256] width 29 height 20
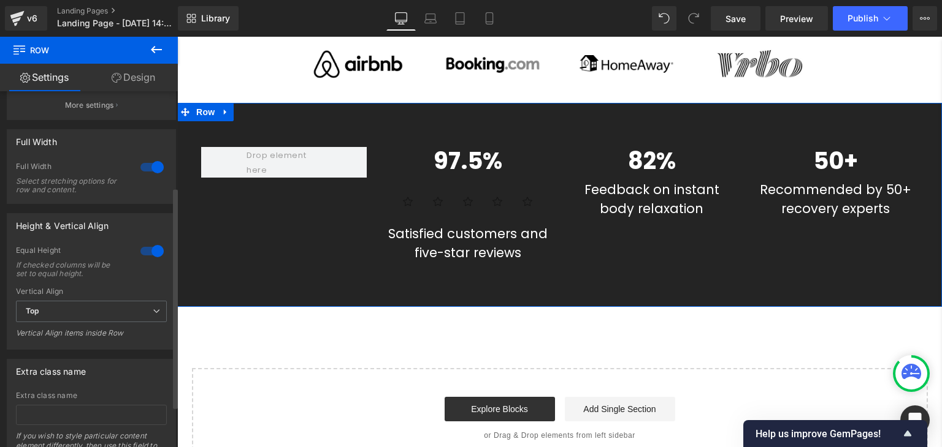
click at [145, 254] on div at bounding box center [151, 252] width 29 height 20
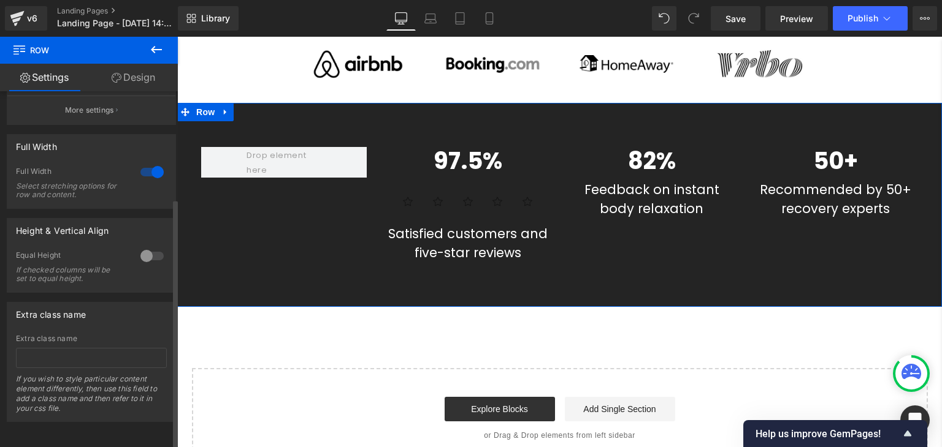
click at [145, 254] on div at bounding box center [151, 256] width 29 height 20
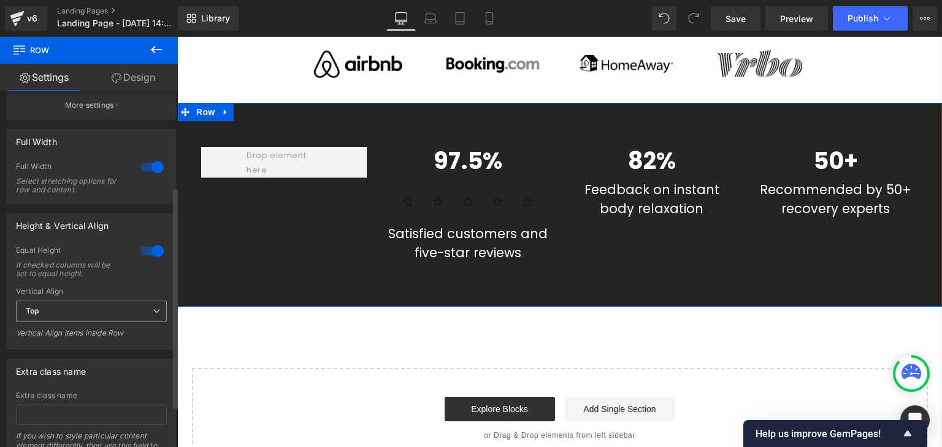
click at [101, 307] on span "Top" at bounding box center [91, 311] width 151 height 21
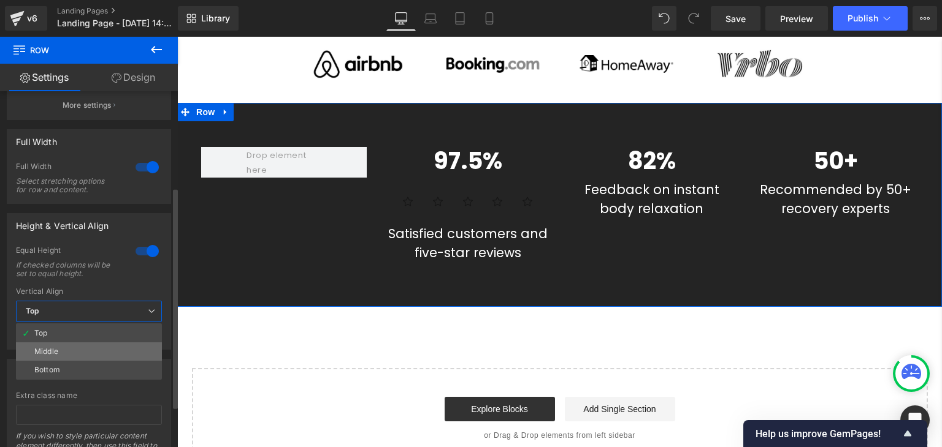
click at [61, 350] on li "Middle" at bounding box center [89, 352] width 146 height 18
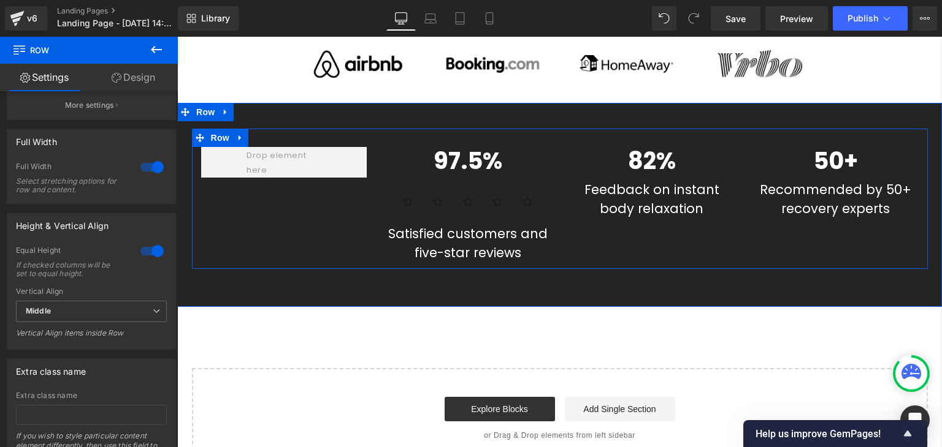
click at [560, 161] on div "82% Text Block Feedback on instant body relaxation Text Block Row" at bounding box center [652, 183] width 184 height 72
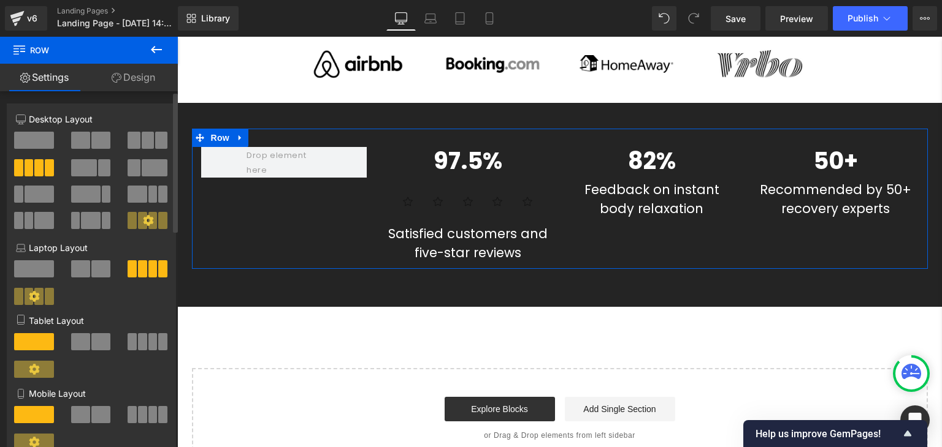
click at [42, 141] on span at bounding box center [34, 140] width 40 height 17
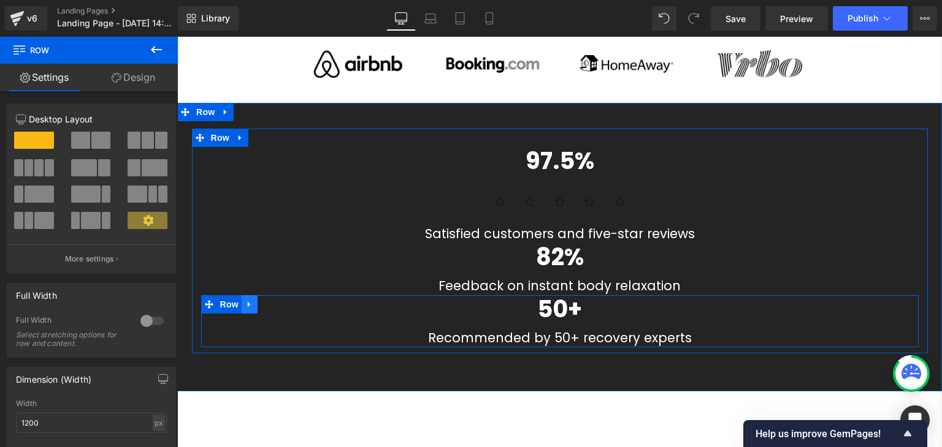
click at [248, 302] on icon at bounding box center [249, 304] width 9 height 9
click at [277, 300] on icon at bounding box center [281, 304] width 9 height 9
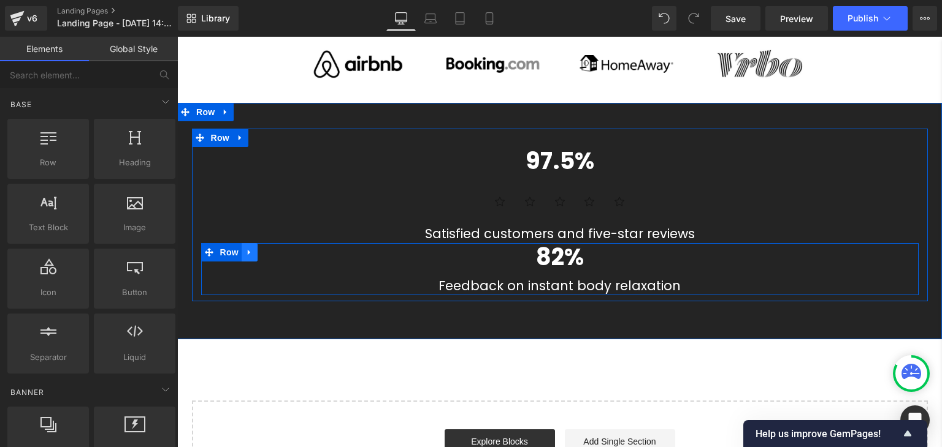
click at [248, 248] on icon at bounding box center [249, 252] width 9 height 9
click at [277, 248] on icon at bounding box center [281, 252] width 9 height 9
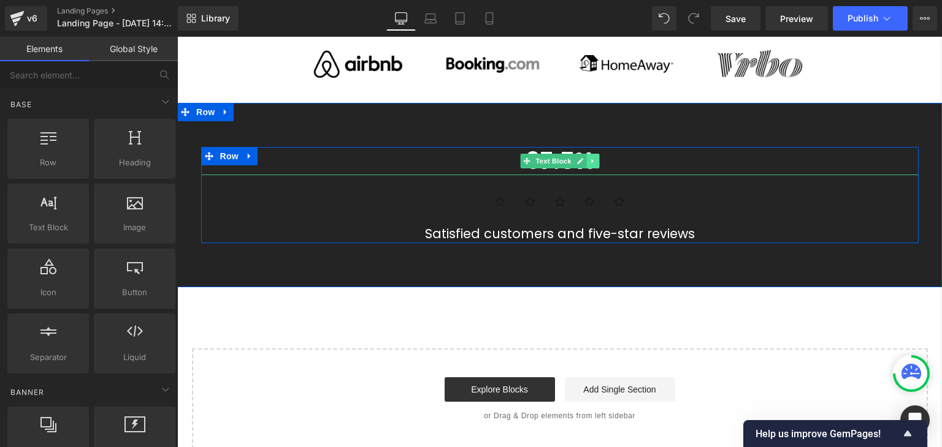
click at [590, 158] on icon at bounding box center [592, 161] width 7 height 7
click at [595, 158] on icon at bounding box center [598, 161] width 7 height 7
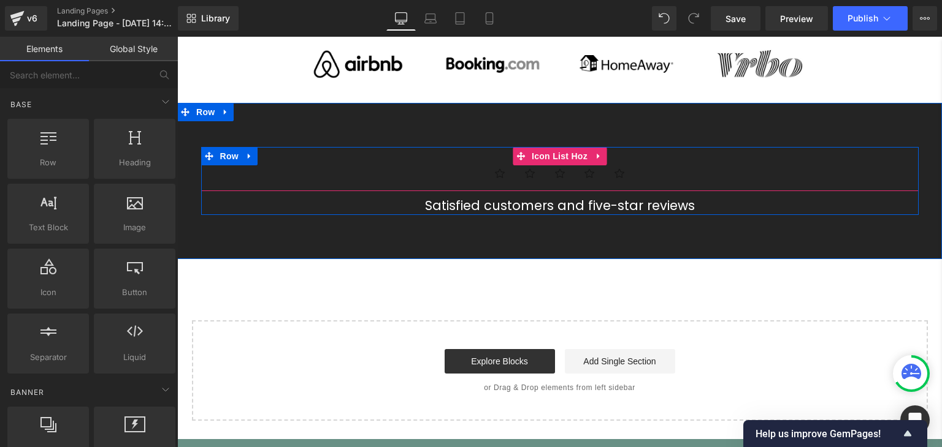
click at [653, 166] on ul "Icon Icon Icon Icon Icon" at bounding box center [559, 179] width 717 height 26
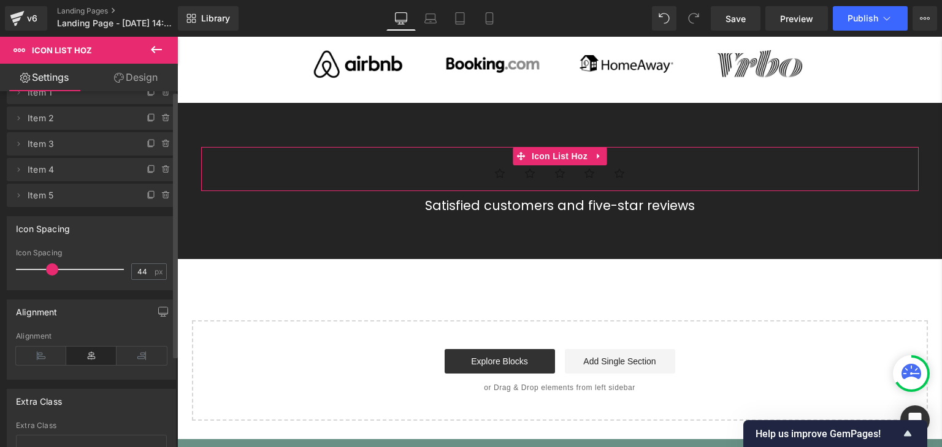
scroll to position [0, 0]
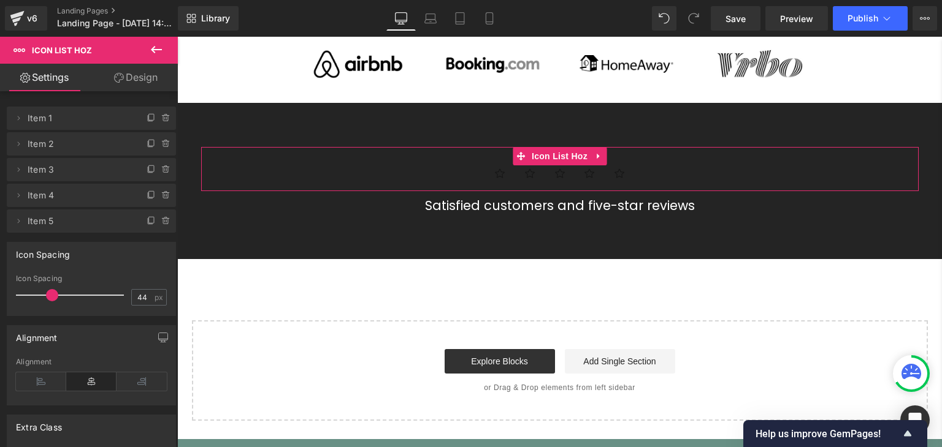
click at [124, 82] on link "Design" at bounding box center [135, 78] width 89 height 28
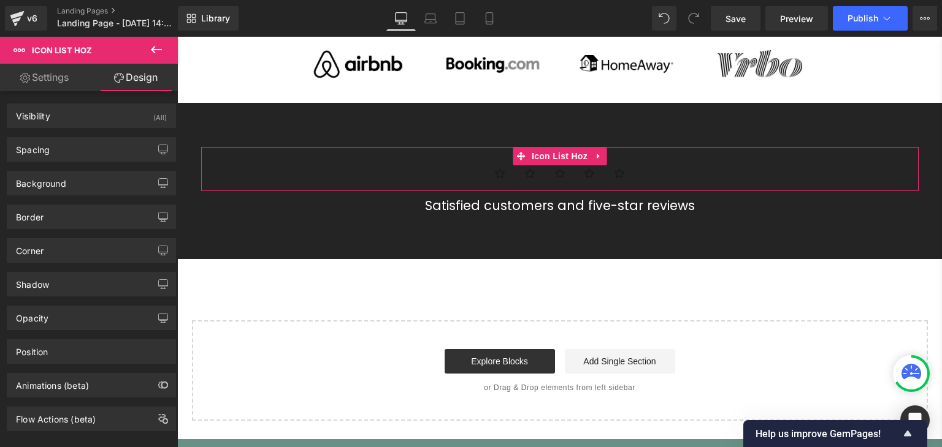
click at [53, 77] on link "Settings" at bounding box center [44, 78] width 89 height 28
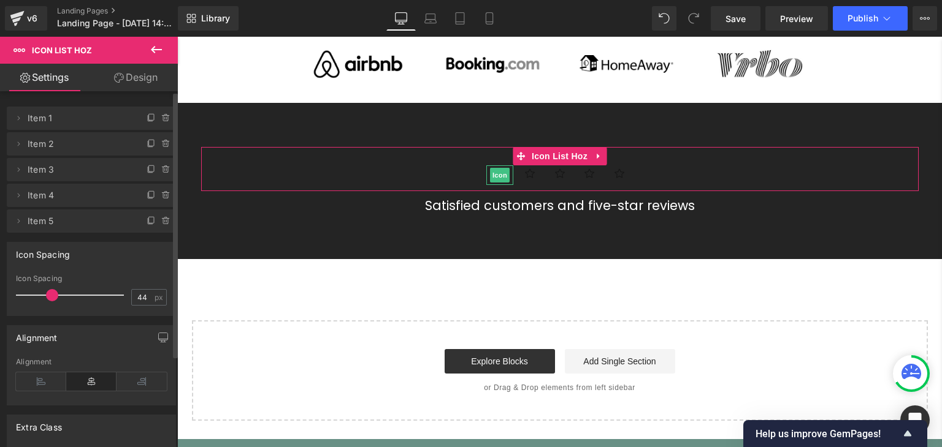
click at [34, 123] on span "Item 1" at bounding box center [79, 118] width 103 height 23
click at [20, 121] on icon at bounding box center [18, 118] width 10 height 10
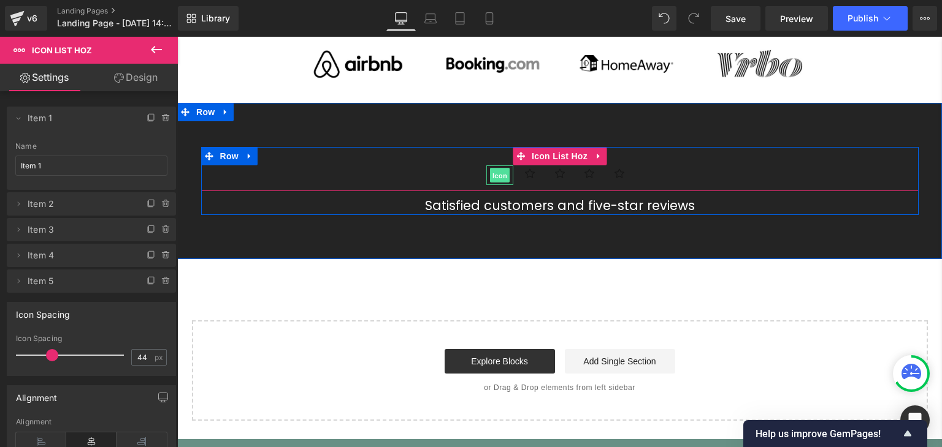
click at [492, 170] on span "Icon" at bounding box center [500, 176] width 20 height 15
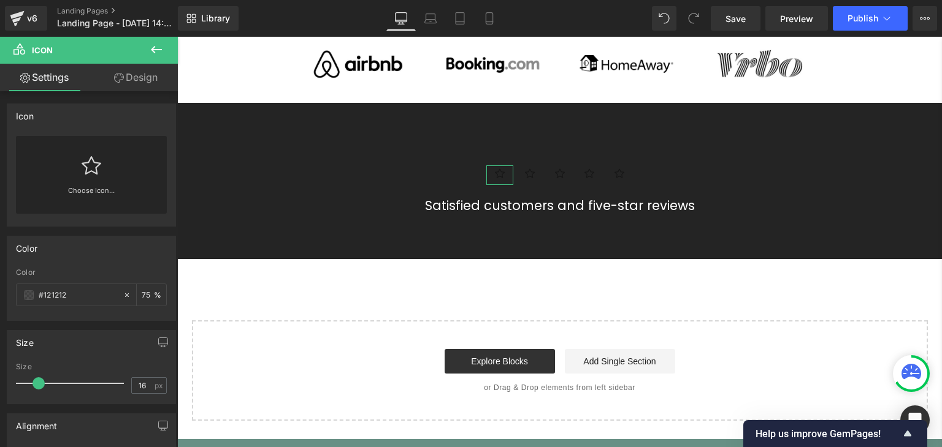
click at [93, 181] on link at bounding box center [92, 160] width 20 height 49
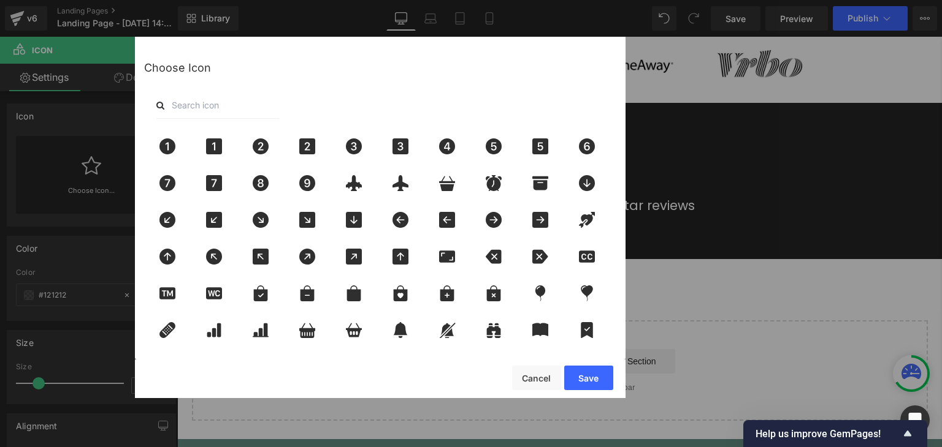
click at [276, 94] on input "text" at bounding box center [217, 105] width 123 height 27
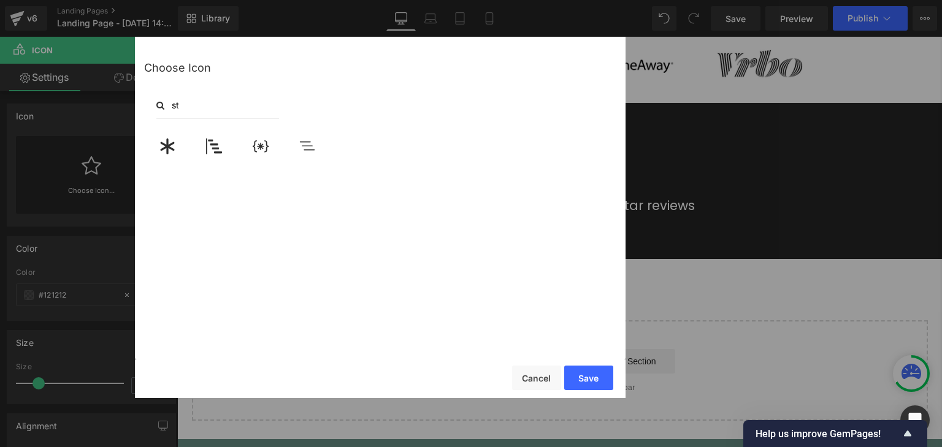
type input "s"
type input "star"
click at [535, 145] on icon at bounding box center [540, 146] width 16 height 15
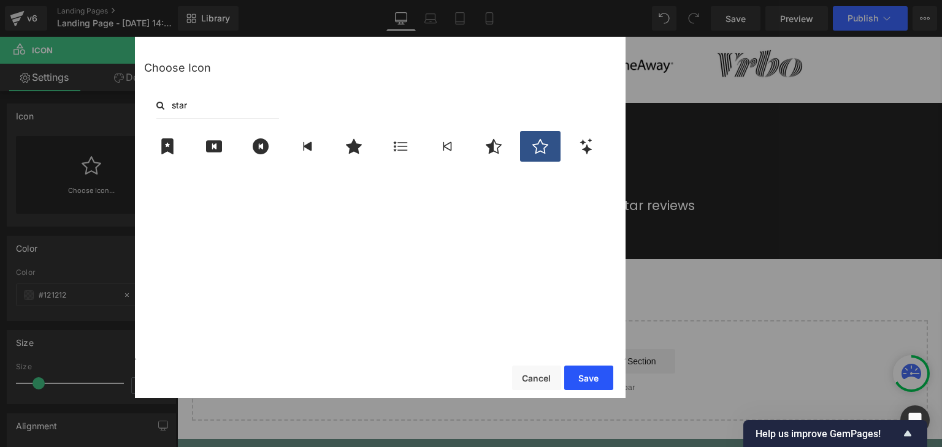
click at [585, 378] on button "Save" at bounding box center [588, 378] width 49 height 25
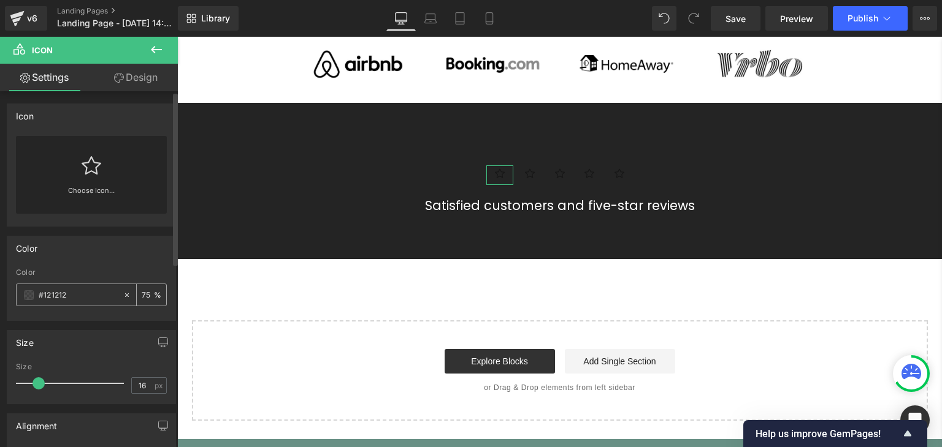
click at [25, 293] on span at bounding box center [29, 296] width 10 height 10
click at [56, 295] on input "#121212" at bounding box center [78, 295] width 78 height 13
paste input "#73af8c"
click at [45, 291] on input "##73af8c" at bounding box center [78, 295] width 78 height 13
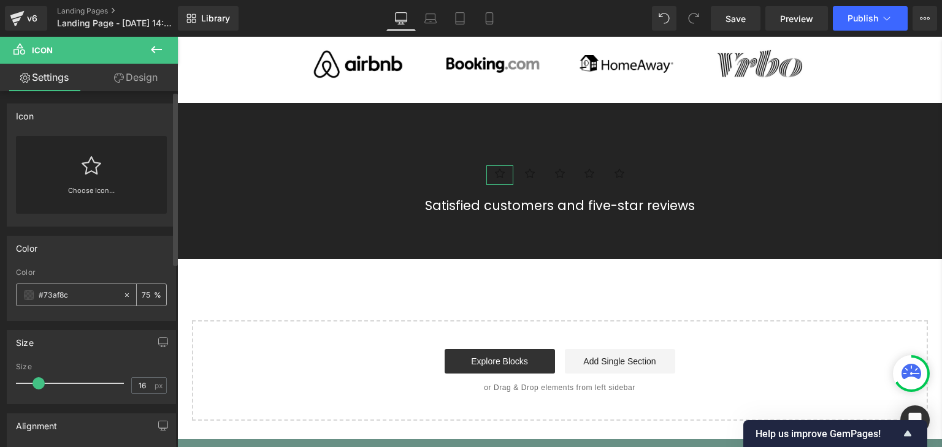
type input "#73af8c"
type input "100"
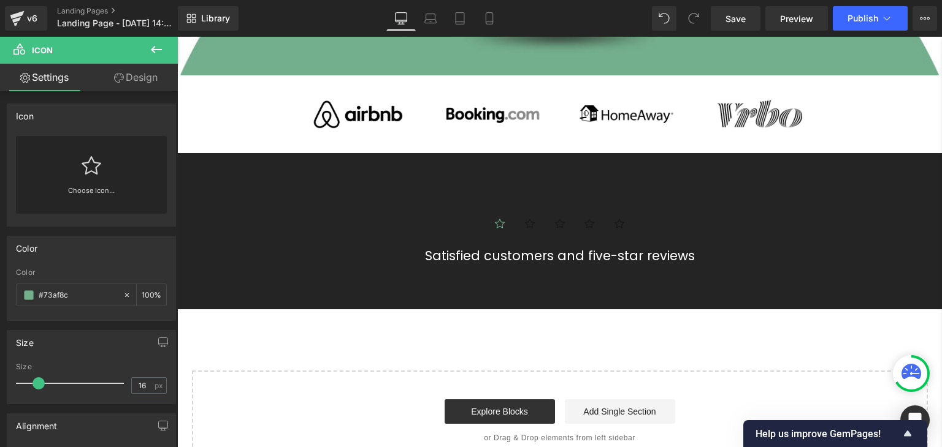
scroll to position [655, 0]
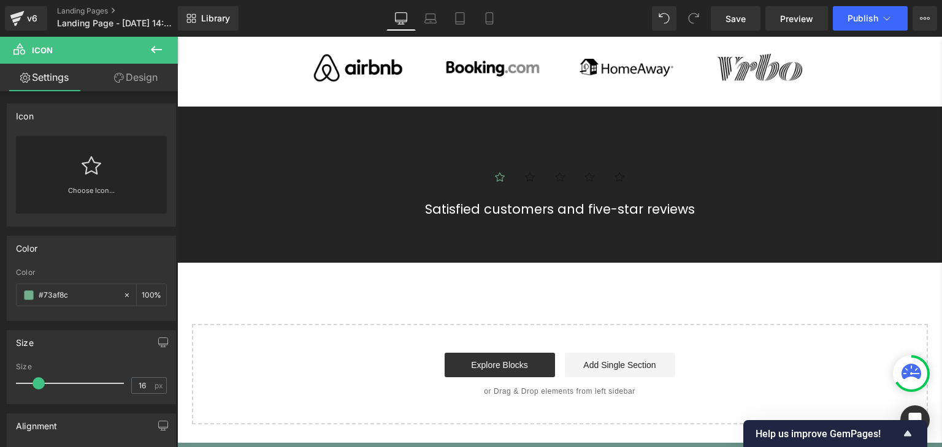
click at [493, 175] on body "Skip to content Your cart is empty Continue shopping Your cart Loading... Estim…" at bounding box center [559, 36] width 764 height 1309
click at [26, 293] on span at bounding box center [29, 296] width 10 height 10
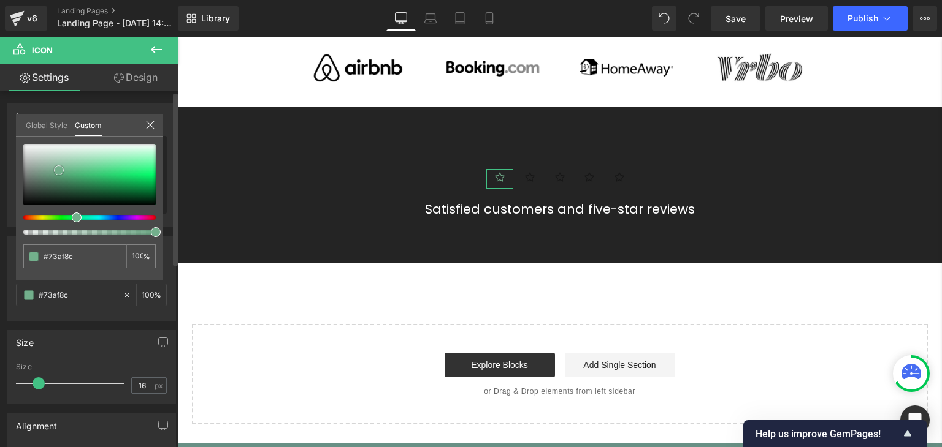
type input "#d7e4dc"
drag, startPoint x: 49, startPoint y: 152, endPoint x: 11, endPoint y: 135, distance: 41.5
click at [11, 227] on div "Color rgba(215, 228, 220, 1) Color #d7e4dc 100 % Global Style Custom Setup Glob…" at bounding box center [91, 274] width 183 height 94
type input "#d7e3dc"
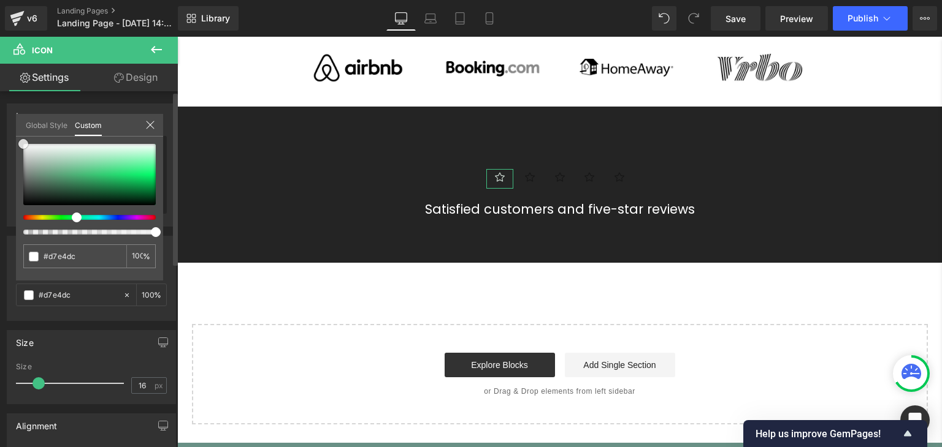
type input "#d7e3dc"
type input "#ffffff"
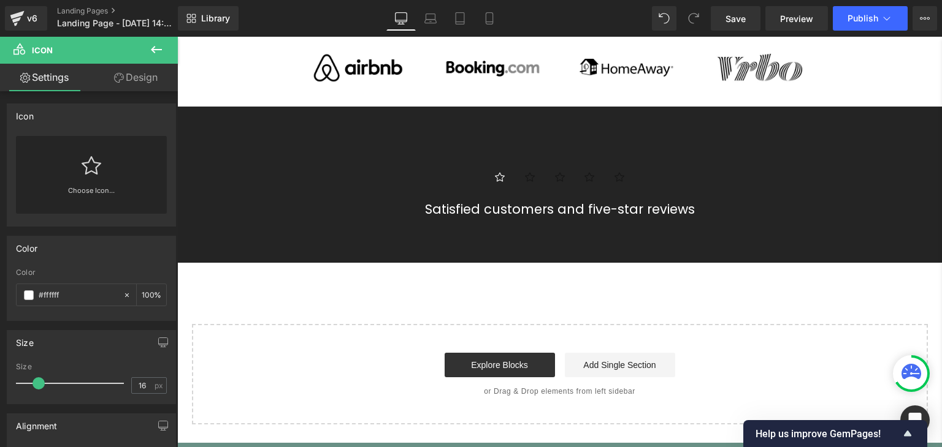
click at [521, 172] on body "Skip to content Your cart is empty Continue shopping Your cart Loading... Estim…" at bounding box center [559, 36] width 764 height 1309
click at [26, 297] on span at bounding box center [29, 296] width 10 height 10
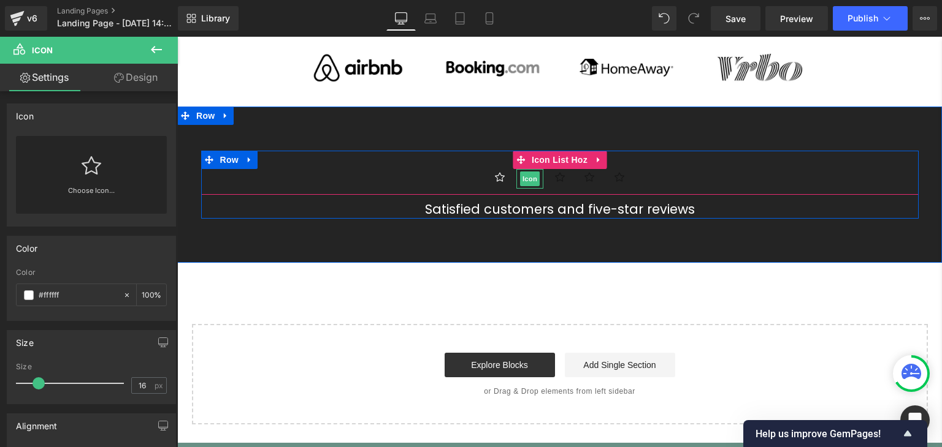
click at [522, 172] on body "Skip to content Your cart is empty Continue shopping Your cart Loading... Estim…" at bounding box center [559, 36] width 764 height 1309
click at [522, 172] on span "Icon" at bounding box center [530, 179] width 20 height 15
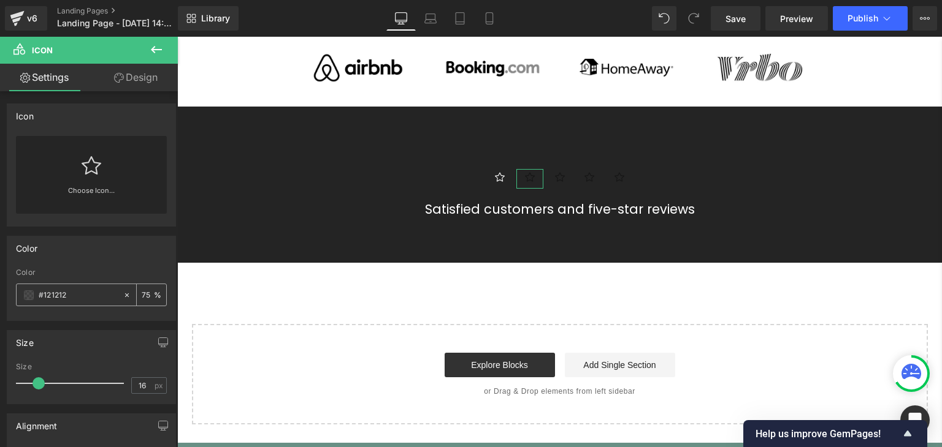
click at [25, 292] on span at bounding box center [29, 296] width 10 height 10
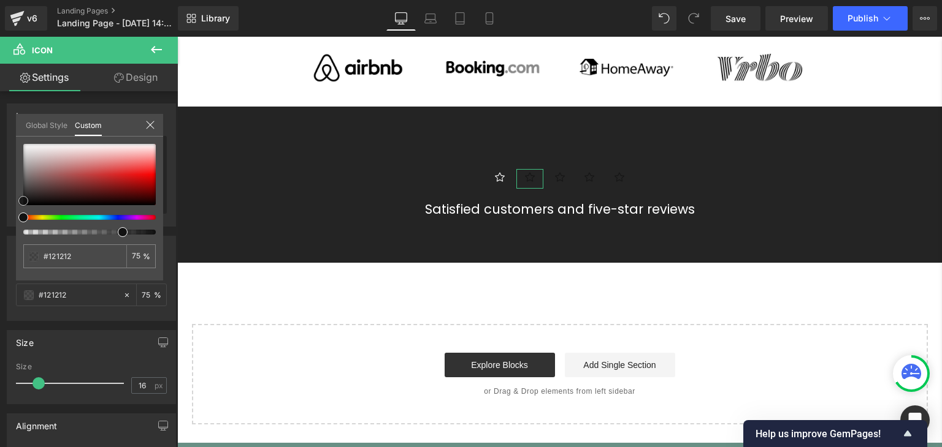
type input "#b78484"
type input "#b58686"
type input "#f7f7f7"
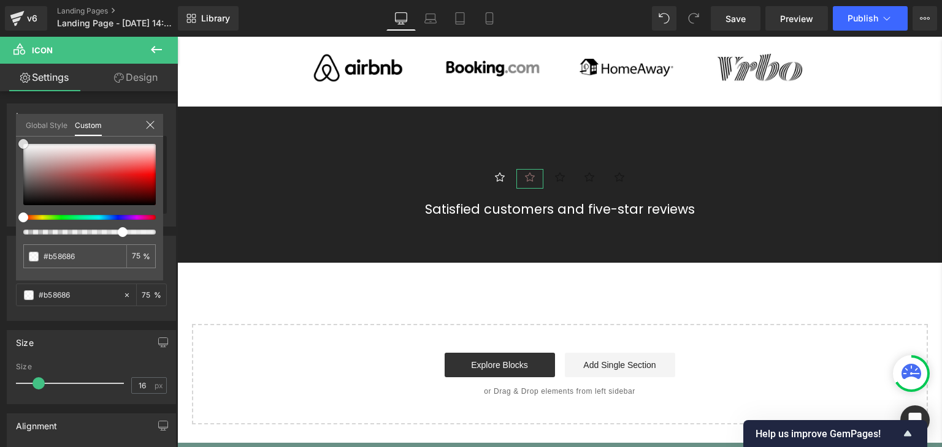
type input "#f7f7f7"
drag, startPoint x: 56, startPoint y: 167, endPoint x: 15, endPoint y: 131, distance: 54.7
click at [16, 131] on div "Global Style Custom Setup Global Style #f7f7f7 75 %" at bounding box center [89, 132] width 147 height 37
type input "#ffffff"
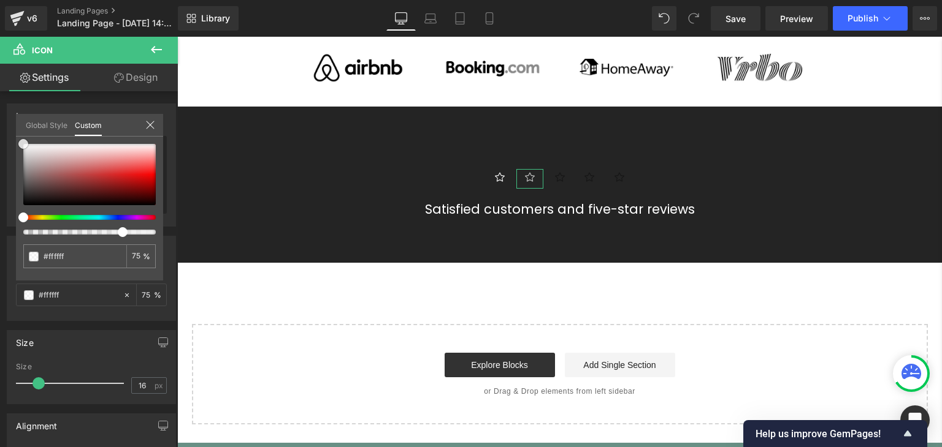
type input "#ddd9d9"
type input "#dcd9d9"
type input "#f9f9f9"
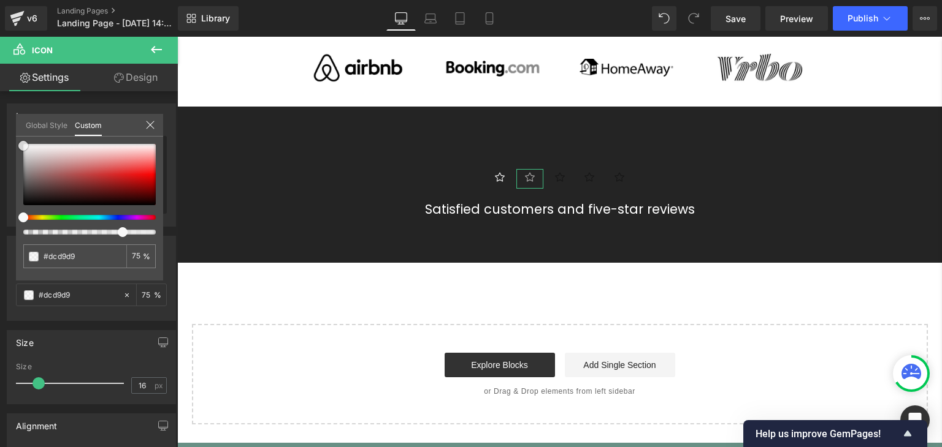
type input "#f9f9f9"
drag, startPoint x: 29, startPoint y: 153, endPoint x: 10, endPoint y: 140, distance: 23.1
click at [10, 227] on div "Color rgba(249, 249, 249, 0.75) Color #f9f9f9 75 % Global Style Custom Setup Gl…" at bounding box center [91, 274] width 183 height 94
type input "#ffffff"
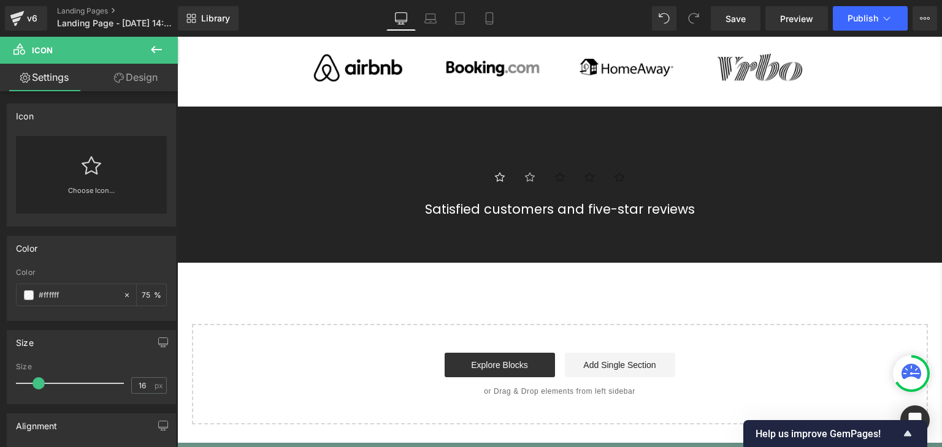
click at [526, 172] on body "Skip to content Your cart is empty Continue shopping Your cart Loading... Estim…" at bounding box center [559, 36] width 764 height 1309
click at [84, 170] on icon at bounding box center [92, 165] width 20 height 18
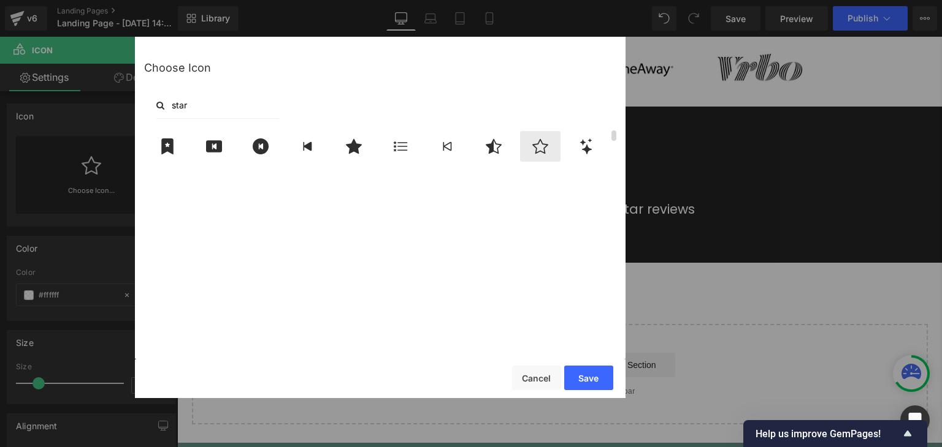
type input "star"
click at [543, 142] on icon at bounding box center [540, 147] width 26 height 16
click at [571, 378] on button "Save" at bounding box center [588, 378] width 49 height 25
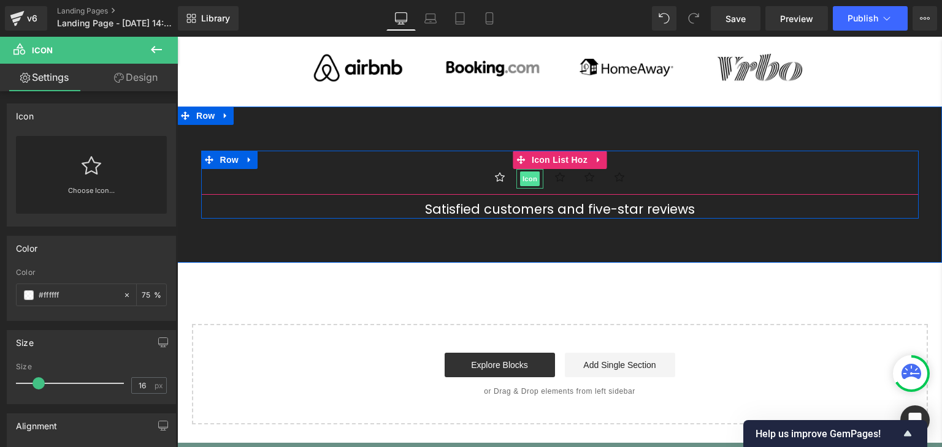
click at [527, 176] on span "Icon" at bounding box center [530, 179] width 20 height 15
click at [497, 172] on span "Icon" at bounding box center [500, 179] width 20 height 15
click at [521, 175] on span "Icon" at bounding box center [530, 179] width 20 height 15
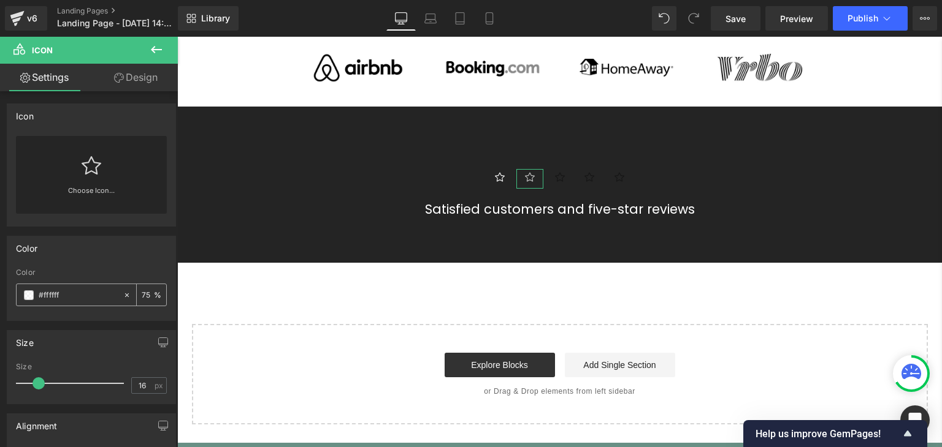
click at [146, 292] on input "75" at bounding box center [148, 294] width 12 height 13
type input "7"
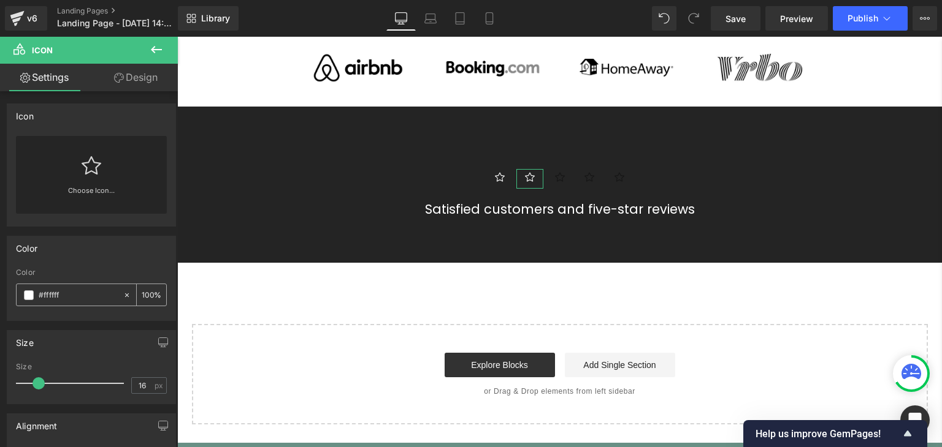
type input "100"
click at [115, 338] on div "Size" at bounding box center [91, 342] width 168 height 23
click at [130, 256] on div "Color" at bounding box center [91, 248] width 168 height 23
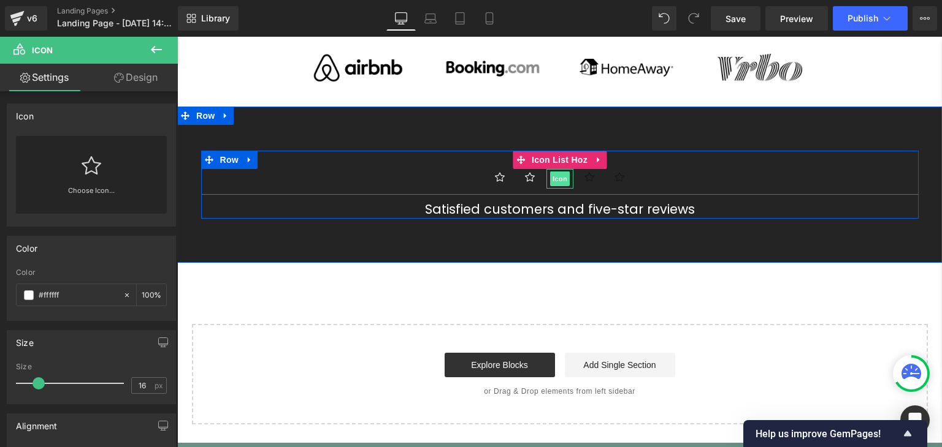
click at [552, 172] on span "Icon" at bounding box center [560, 179] width 20 height 15
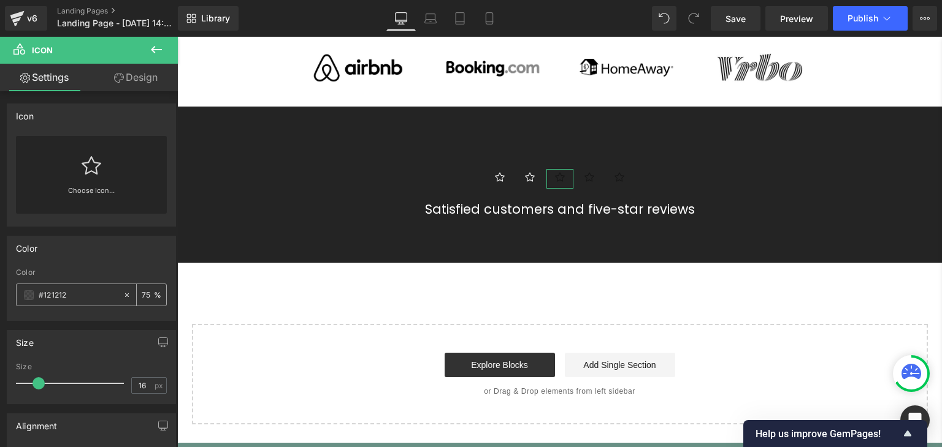
click at [31, 295] on span at bounding box center [29, 296] width 10 height 10
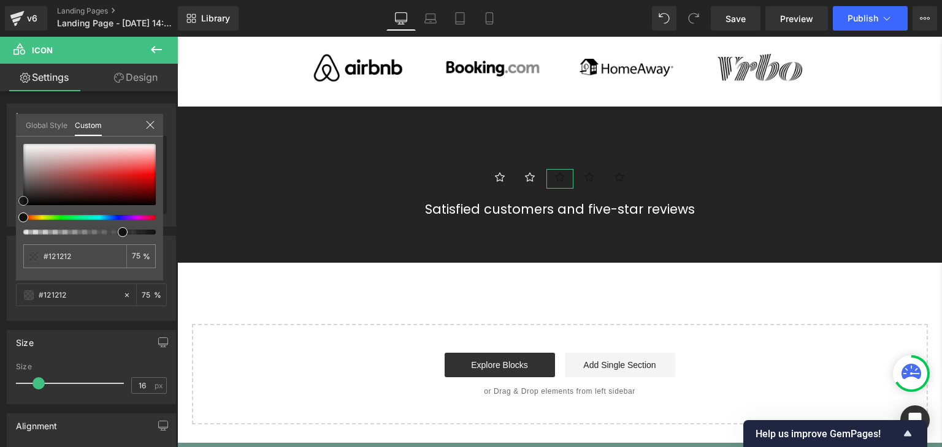
type input "#a28f8f"
type input "#a59191"
type input "#ffffff"
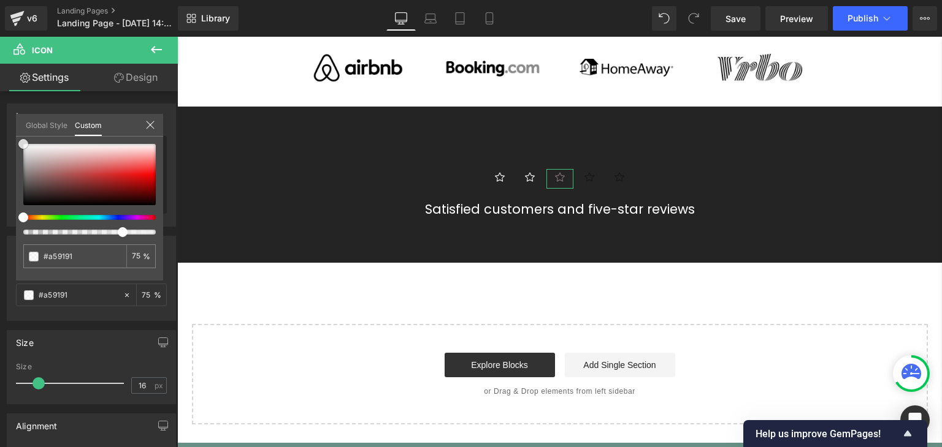
type input "#ffffff"
drag, startPoint x: 37, startPoint y: 169, endPoint x: 18, endPoint y: 132, distance: 40.6
click at [18, 132] on div "Global Style Custom Setup Global Style #ffffff 75 %" at bounding box center [89, 132] width 147 height 37
click at [135, 258] on input "75" at bounding box center [137, 256] width 11 height 9
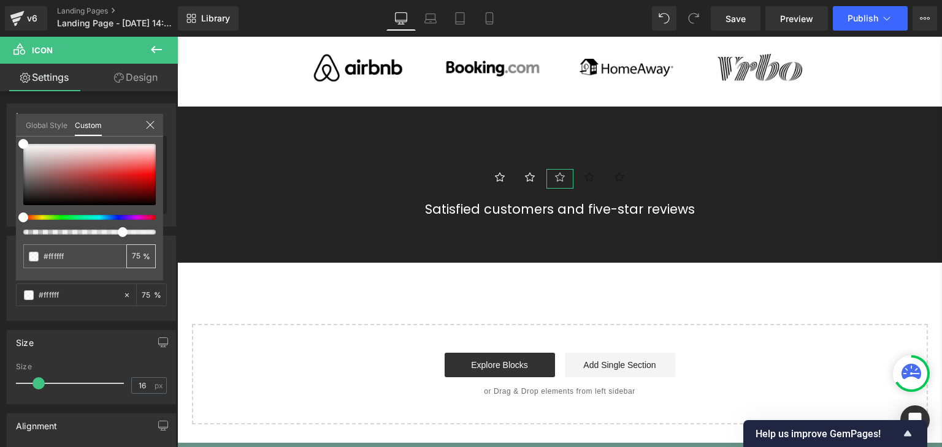
click at [135, 258] on input "75" at bounding box center [137, 256] width 11 height 9
type input "79"
type input "100"
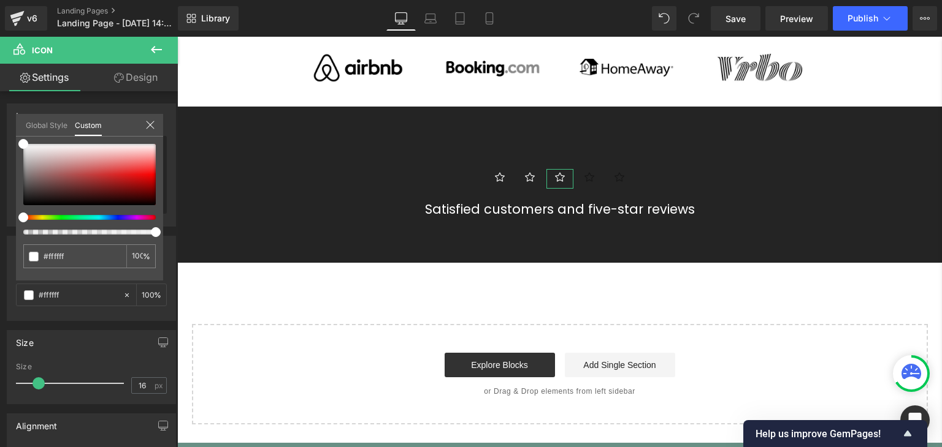
drag, startPoint x: 122, startPoint y: 230, endPoint x: 167, endPoint y: 226, distance: 45.0
click at [167, 227] on div "Color rgba(255, 255, 255, 1) Color #ffffff 100 % Global Style Custom Setup Glob…" at bounding box center [91, 274] width 183 height 94
click at [147, 126] on icon at bounding box center [150, 125] width 10 height 10
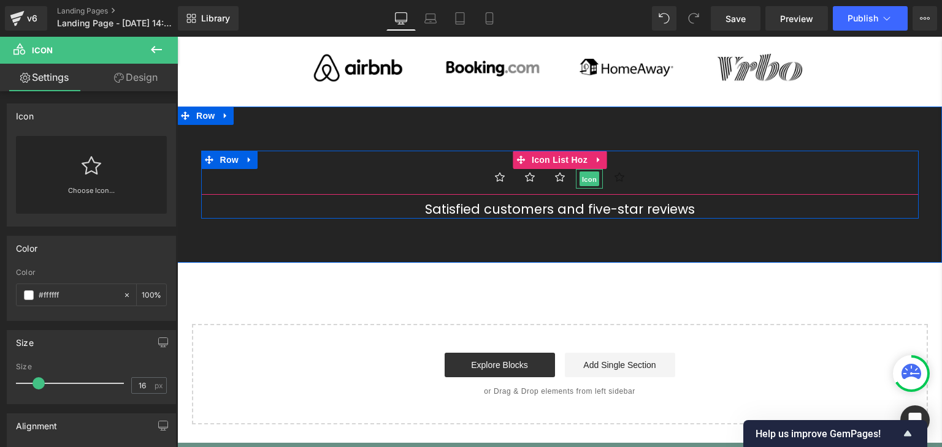
click at [581, 177] on span "Icon" at bounding box center [589, 179] width 20 height 15
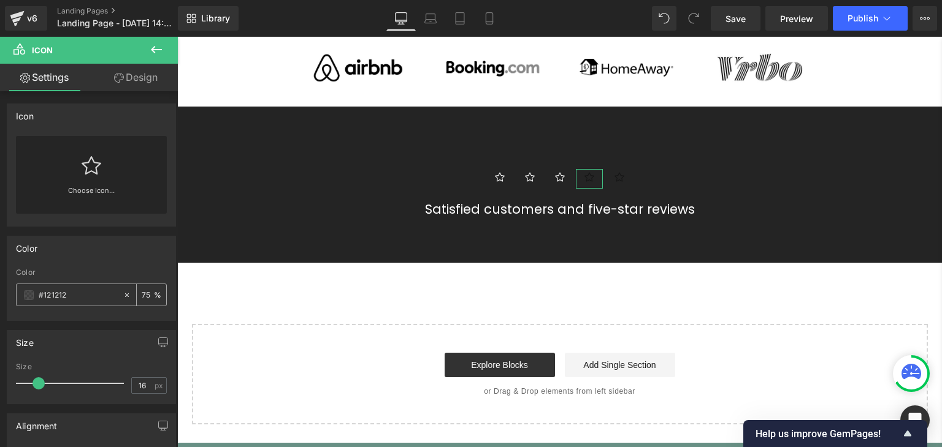
click at [104, 290] on input "#121212" at bounding box center [78, 295] width 78 height 13
click at [28, 292] on span at bounding box center [29, 296] width 10 height 10
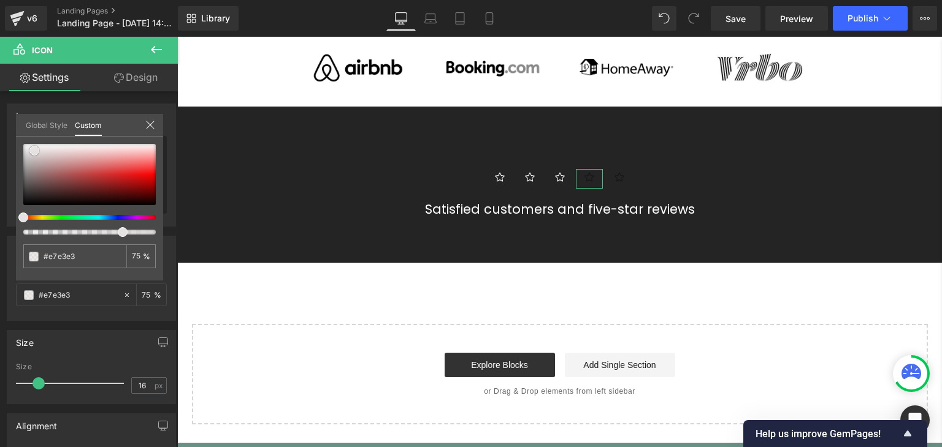
type input "#e7e3e3"
type input "#ffffff"
drag, startPoint x: 34, startPoint y: 150, endPoint x: 13, endPoint y: 128, distance: 30.8
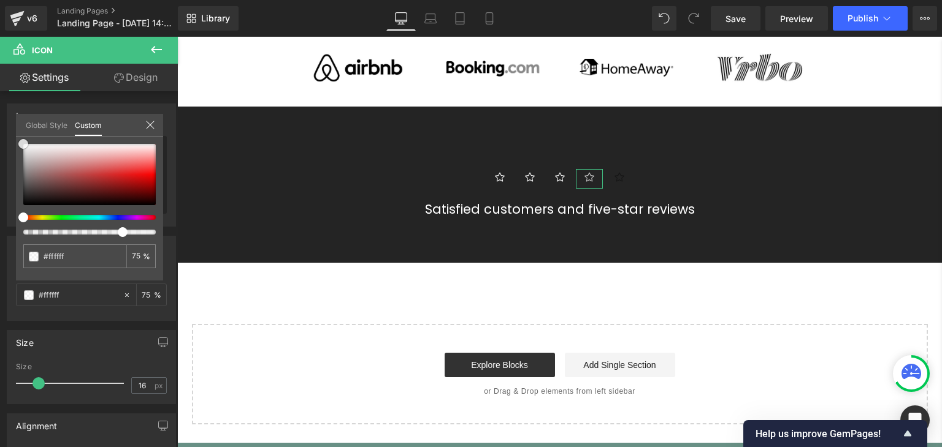
click at [13, 227] on div "Color rgba(255, 255, 255, 0.75) Color #ffffff 75 % Global Style Custom Setup Gl…" at bounding box center [91, 274] width 183 height 94
type input "92"
type input "100"
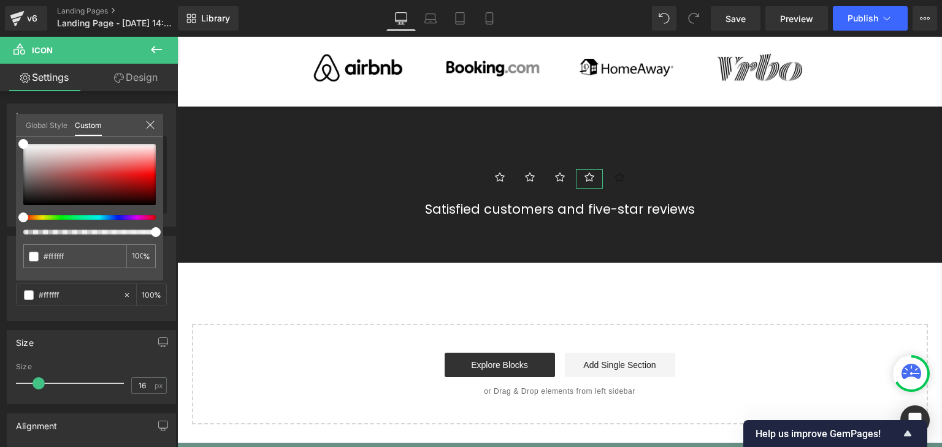
drag, startPoint x: 140, startPoint y: 233, endPoint x: 159, endPoint y: 234, distance: 19.6
click at [151, 234] on div at bounding box center [84, 232] width 132 height 5
click at [151, 124] on icon at bounding box center [150, 125] width 8 height 8
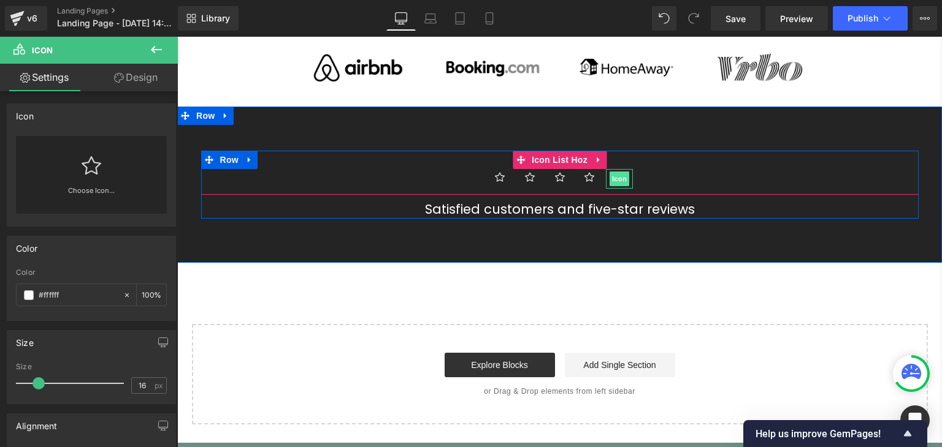
click at [612, 178] on span "Icon" at bounding box center [619, 179] width 20 height 15
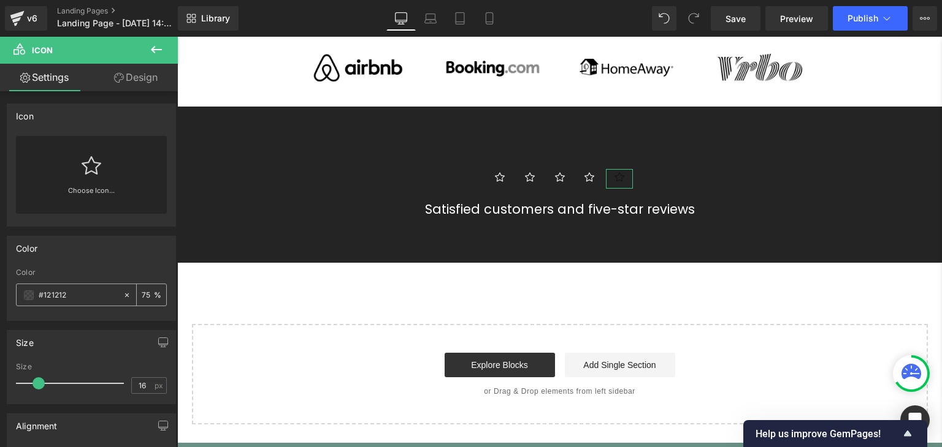
click at [24, 294] on span at bounding box center [29, 296] width 10 height 10
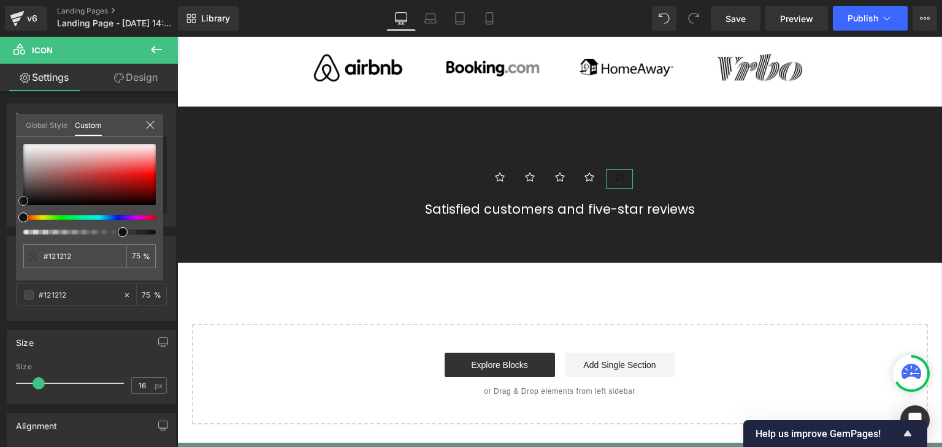
type input "#cbc1c1"
type input "#cdc5c5"
type input "#ffffff"
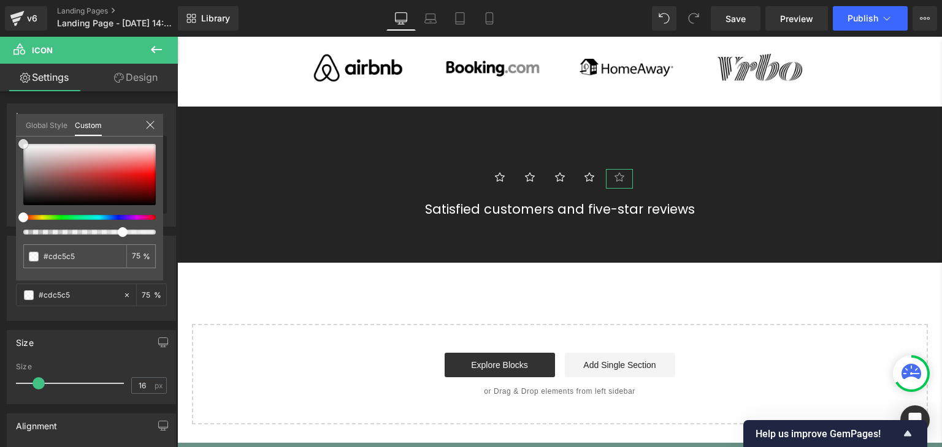
type input "#ffffff"
drag, startPoint x: 34, startPoint y: 158, endPoint x: 15, endPoint y: 125, distance: 37.6
click at [15, 227] on div "Color rgba(255, 255, 255, 0.75) Color #ffffff 75 % Global Style Custom Setup Gl…" at bounding box center [91, 274] width 183 height 94
type input "78"
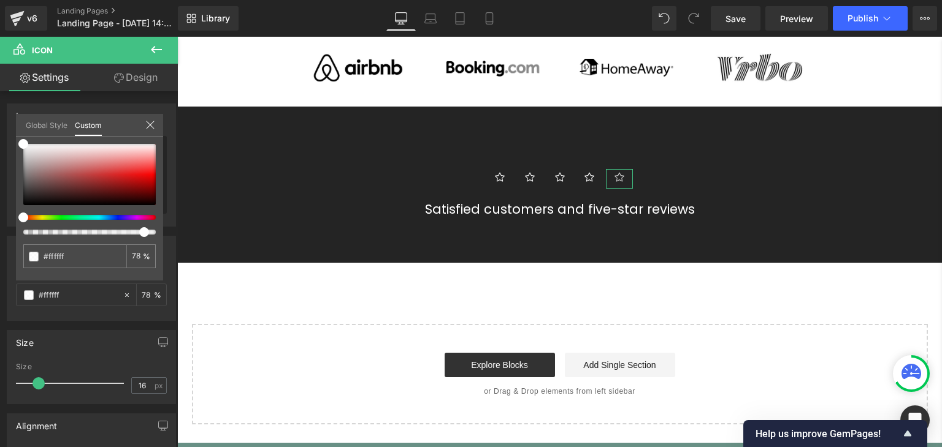
type input "80"
drag, startPoint x: 121, startPoint y: 232, endPoint x: 159, endPoint y: 234, distance: 38.7
click at [159, 234] on span at bounding box center [156, 232] width 10 height 10
type input "100"
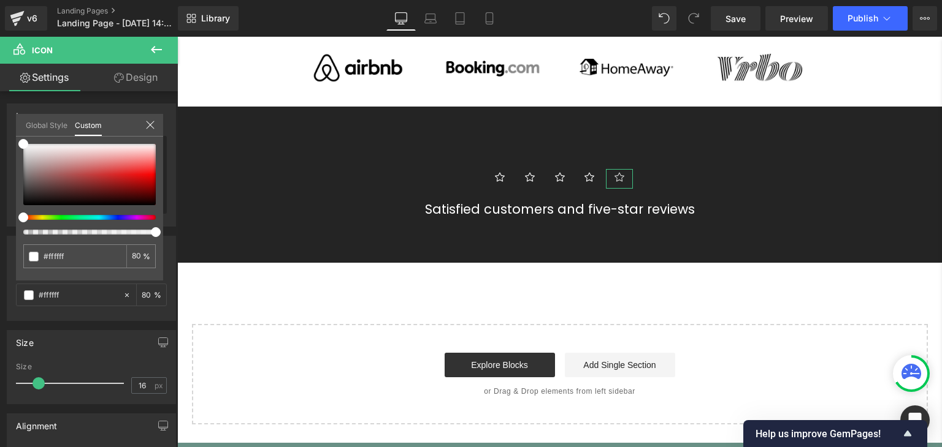
type input "100"
click at [148, 123] on icon at bounding box center [150, 125] width 8 height 8
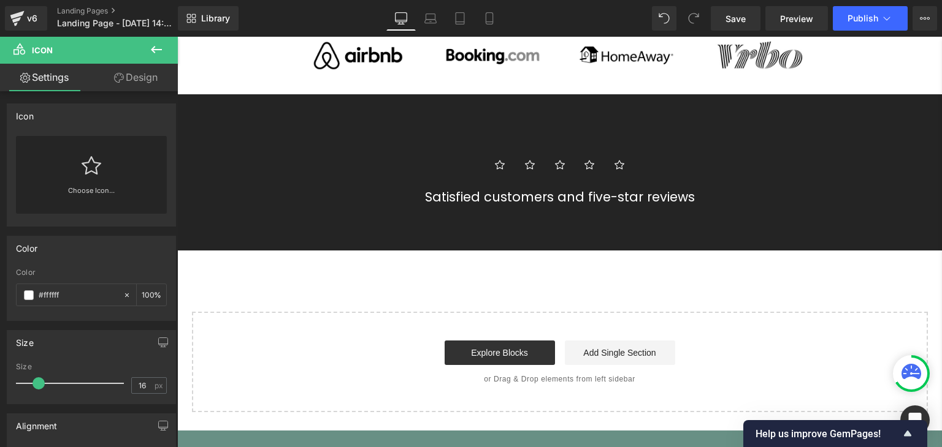
scroll to position [674, 0]
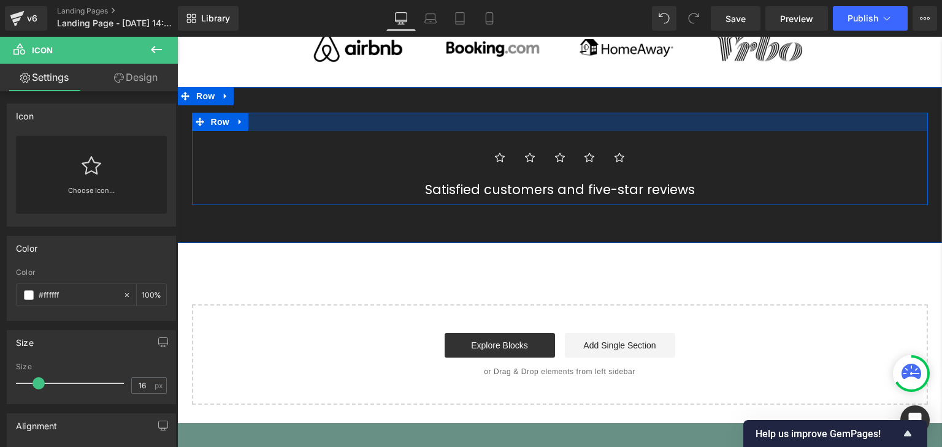
click at [300, 118] on div at bounding box center [560, 122] width 736 height 18
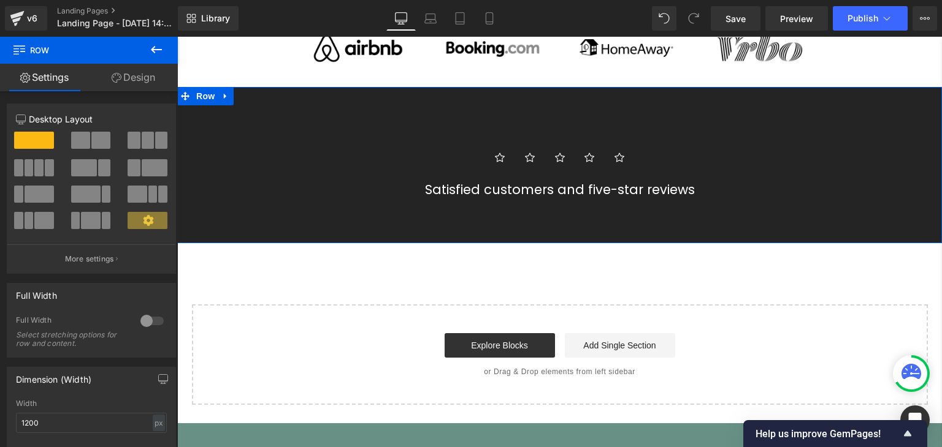
click at [333, 97] on div "Icon Icon Icon Icon Icon Icon List Hoz Satisfied customers and five-star review…" at bounding box center [559, 165] width 764 height 156
click at [118, 77] on icon at bounding box center [117, 78] width 10 height 10
click at [0, 0] on div "Background" at bounding box center [0, 0] width 0 height 0
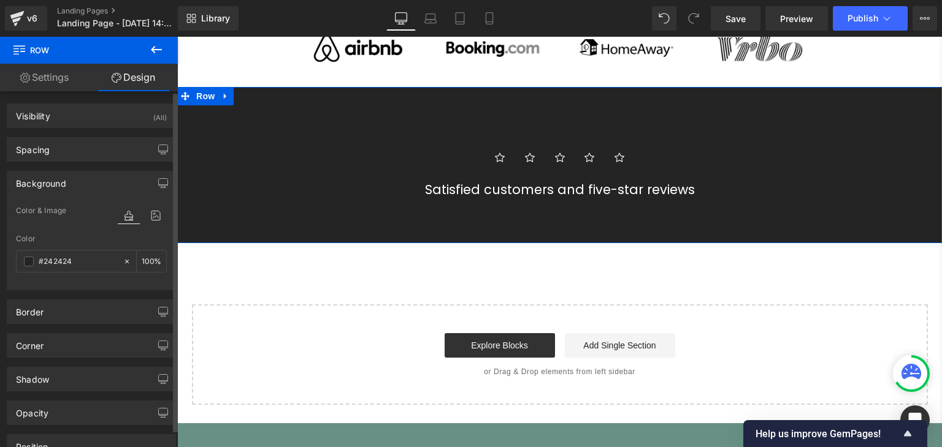
type input "#242424"
type input "100"
click at [29, 262] on span at bounding box center [29, 262] width 10 height 10
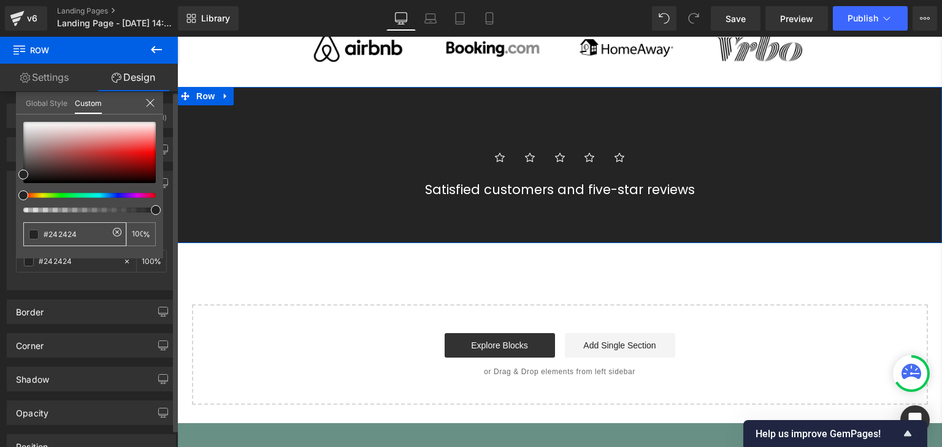
click at [61, 229] on input "#242424" at bounding box center [76, 234] width 65 height 13
paste input "73af8c"
type input "#73af8c"
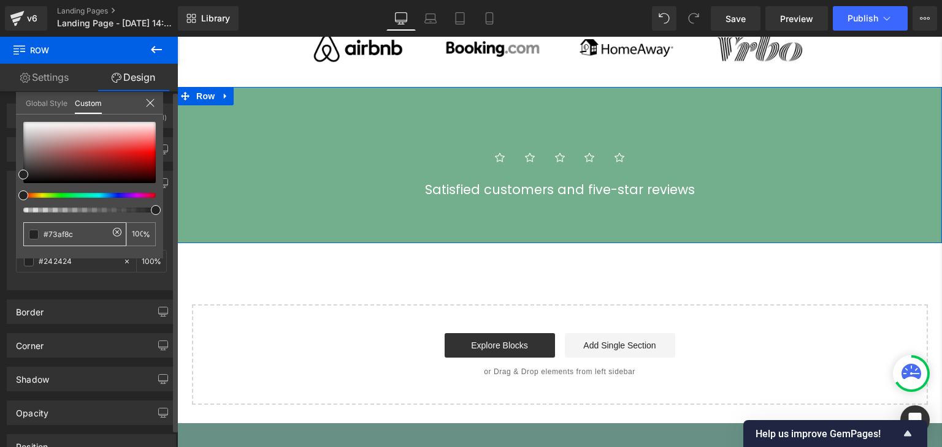
type input "#73af8c"
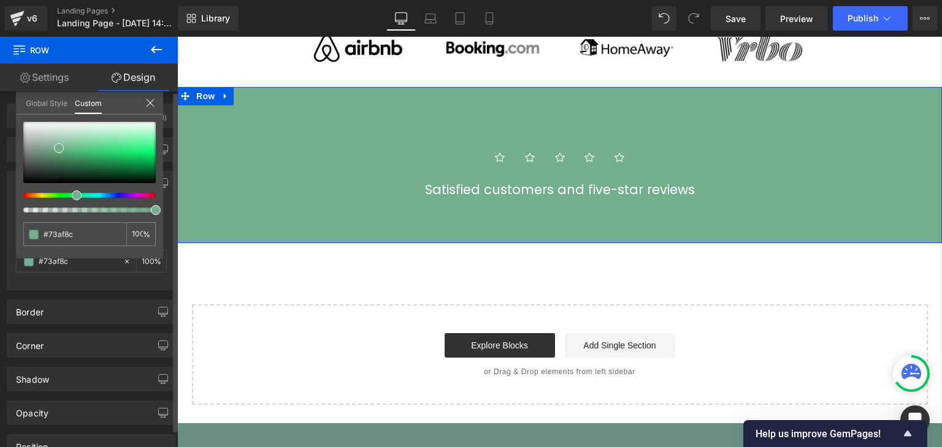
click at [153, 105] on icon at bounding box center [150, 103] width 10 height 10
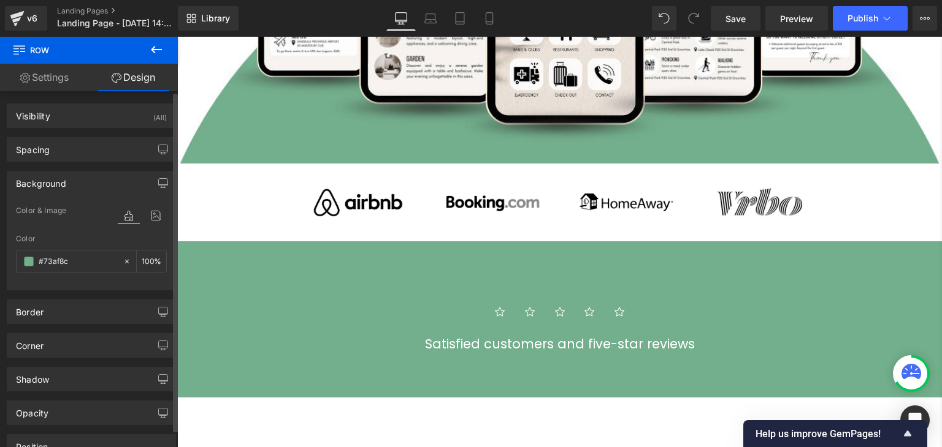
scroll to position [607, 0]
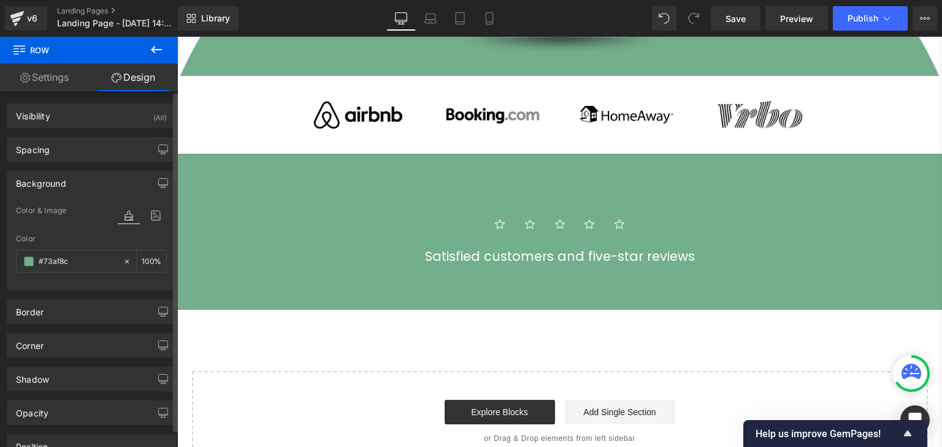
click at [300, 171] on div "Icon Icon Icon Icon Icon Icon List Hoz Satisfied customers and five-star review…" at bounding box center [559, 232] width 764 height 156
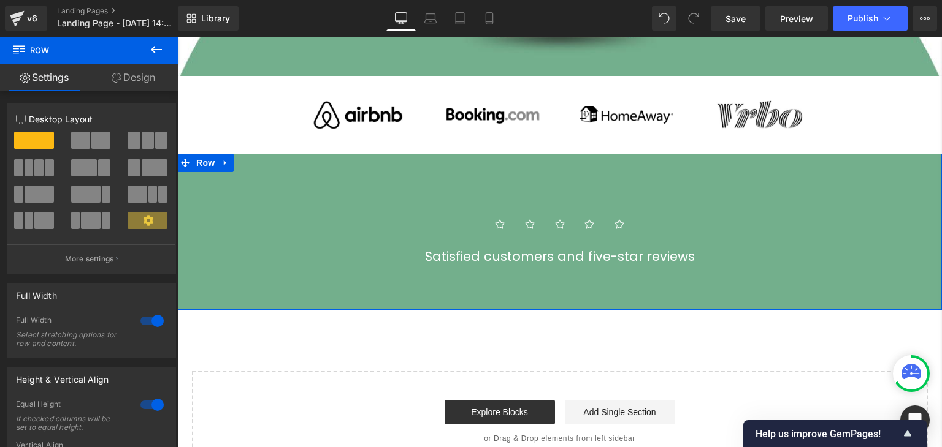
click at [143, 405] on div at bounding box center [151, 405] width 29 height 20
click at [145, 324] on div at bounding box center [151, 321] width 29 height 20
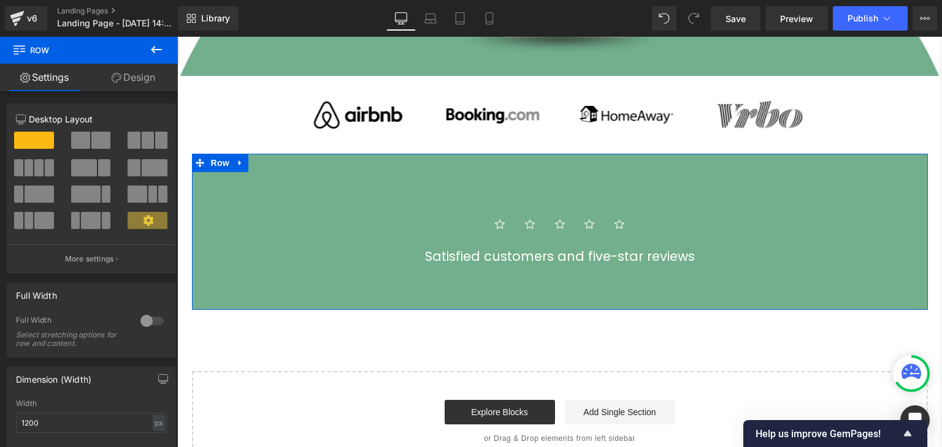
click at [145, 324] on div at bounding box center [151, 321] width 29 height 20
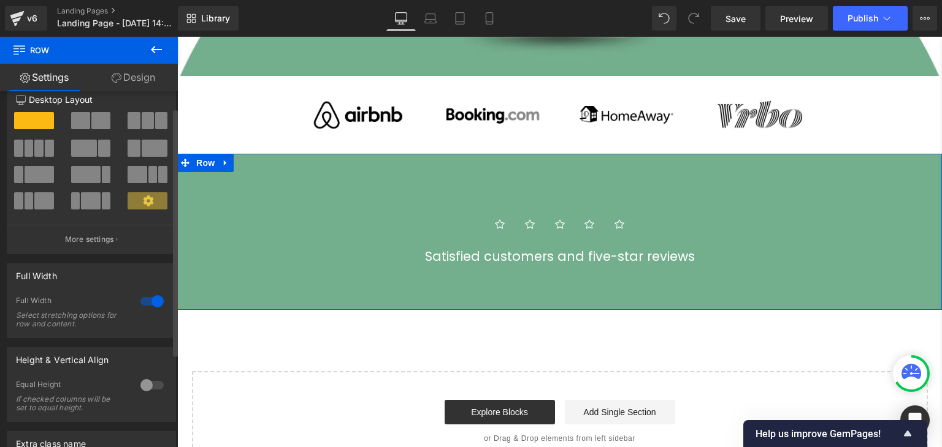
scroll to position [12, 0]
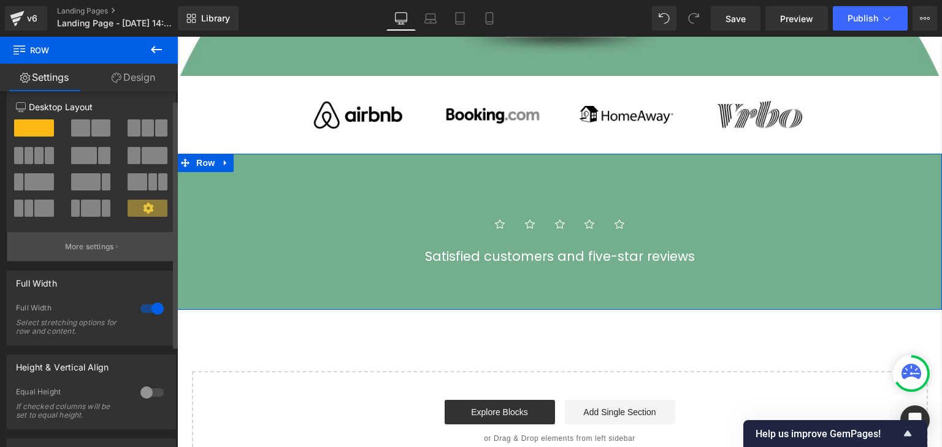
click at [96, 243] on p "More settings" at bounding box center [89, 247] width 49 height 11
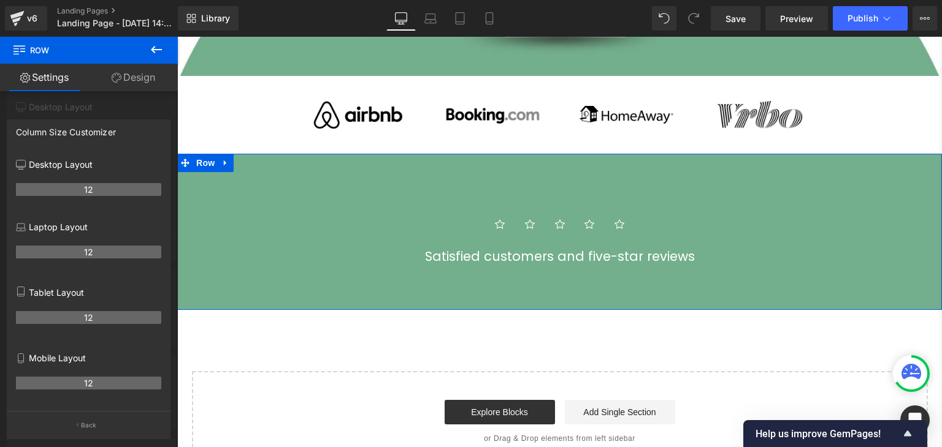
drag, startPoint x: 86, startPoint y: 191, endPoint x: 69, endPoint y: 193, distance: 17.3
drag, startPoint x: 10, startPoint y: 189, endPoint x: 115, endPoint y: 85, distance: 148.2
click at [115, 85] on link "Design" at bounding box center [133, 78] width 89 height 28
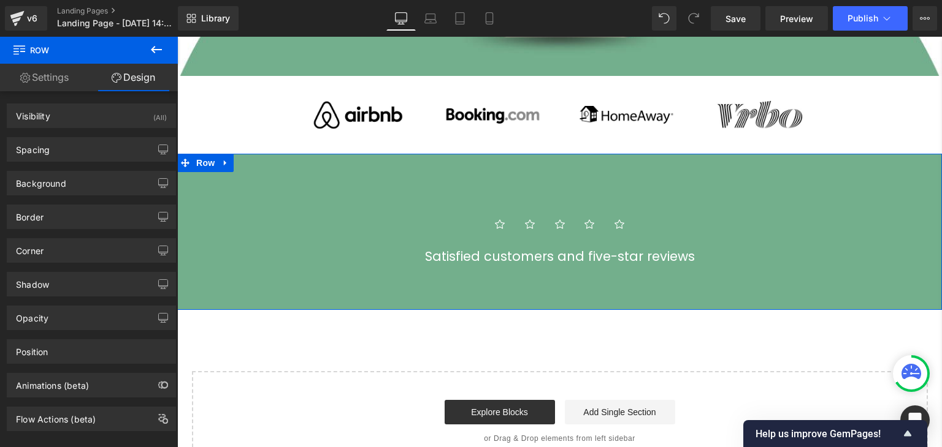
click at [49, 76] on link "Settings" at bounding box center [44, 78] width 89 height 28
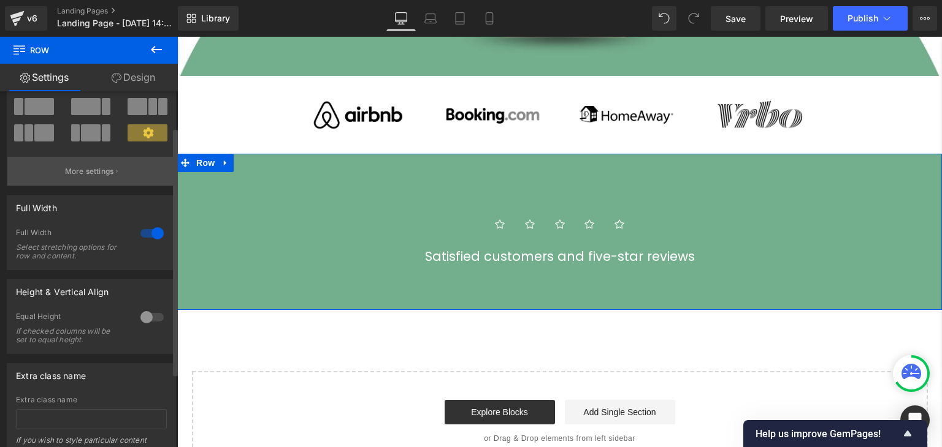
scroll to position [0, 0]
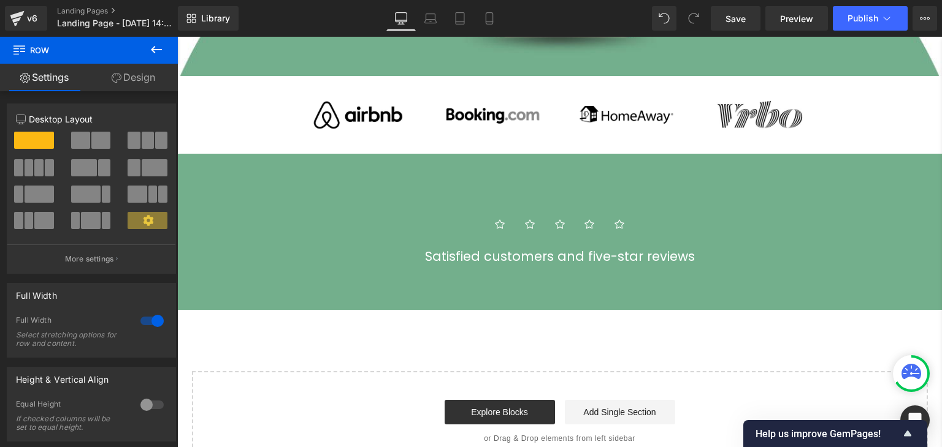
click at [150, 50] on icon at bounding box center [156, 49] width 15 height 15
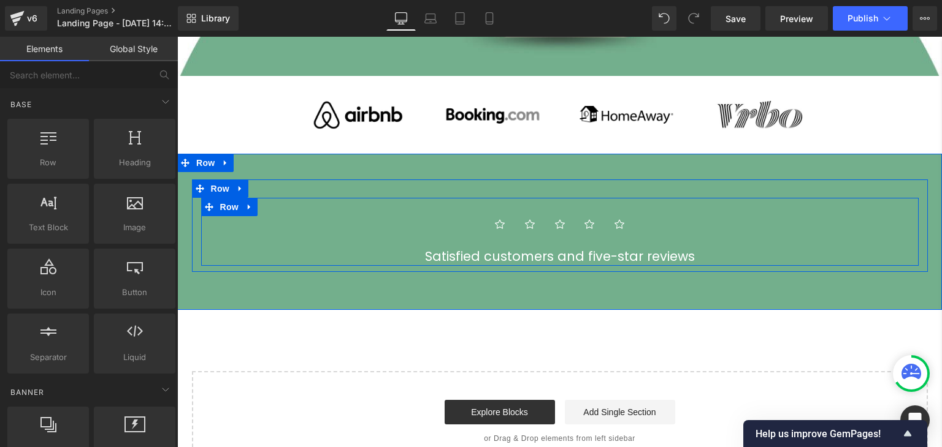
click at [226, 202] on span "Row" at bounding box center [229, 207] width 25 height 18
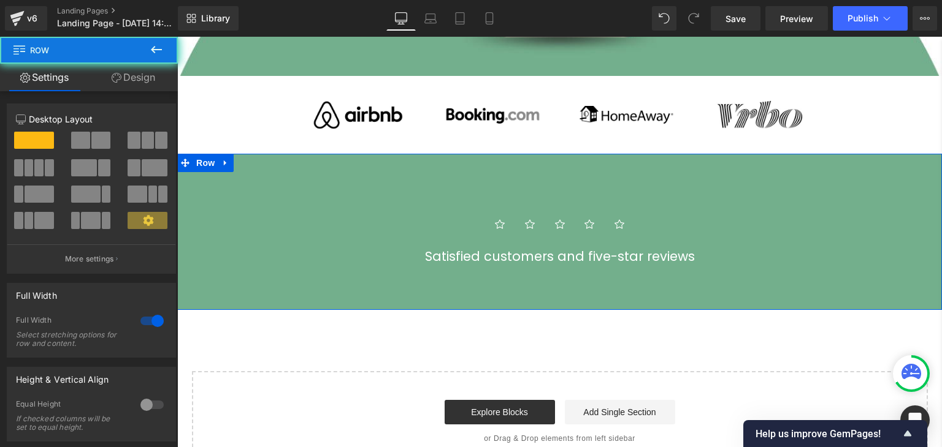
click at [324, 156] on div "Icon Icon Icon Icon Icon Icon List Hoz Satisfied customers and five-star review…" at bounding box center [559, 232] width 764 height 156
click at [403, 158] on div "Icon Icon Icon Icon Icon Icon List Hoz Satisfied customers and five-star review…" at bounding box center [559, 232] width 764 height 156
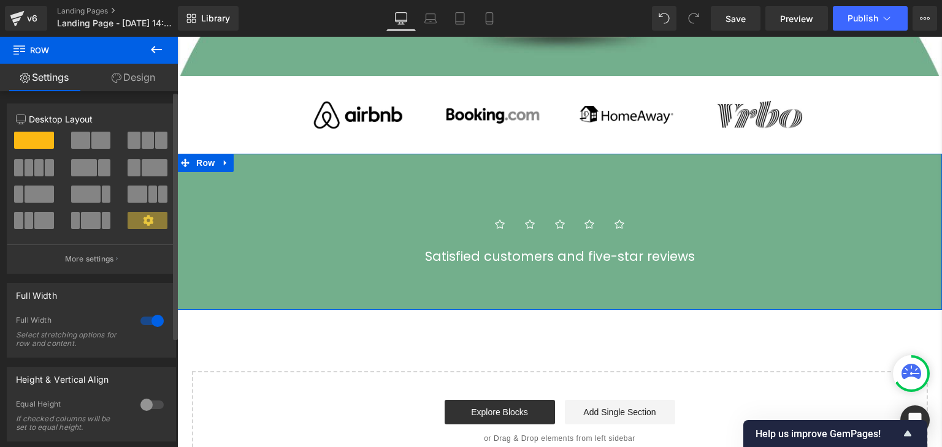
click at [147, 216] on icon at bounding box center [148, 220] width 11 height 11
click at [99, 265] on button "More settings" at bounding box center [91, 259] width 168 height 29
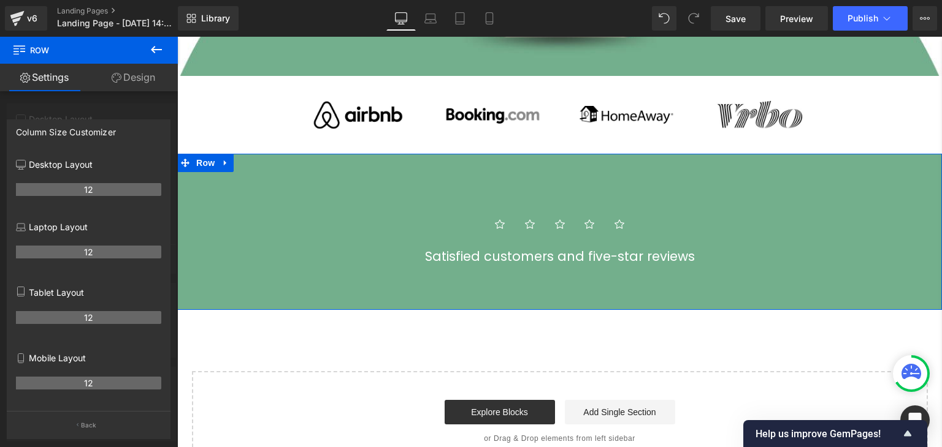
click at [88, 253] on th "12" at bounding box center [88, 252] width 145 height 13
click at [86, 430] on p "Back" at bounding box center [89, 425] width 16 height 9
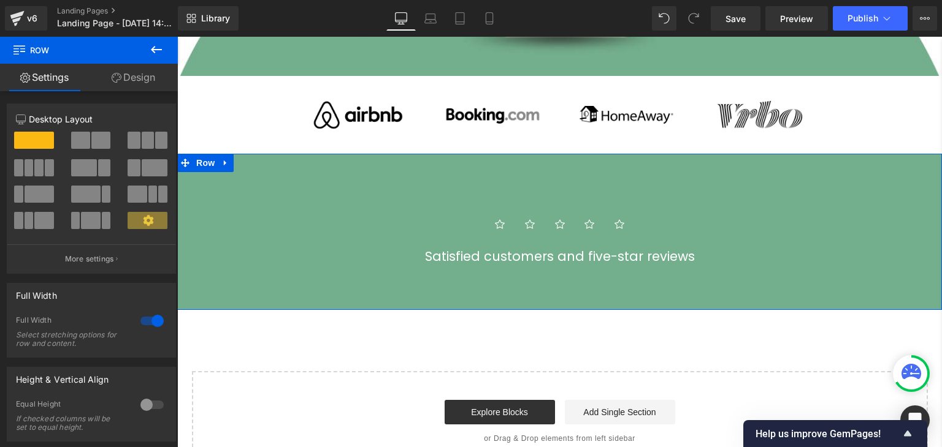
click at [124, 74] on link "Design" at bounding box center [133, 78] width 89 height 28
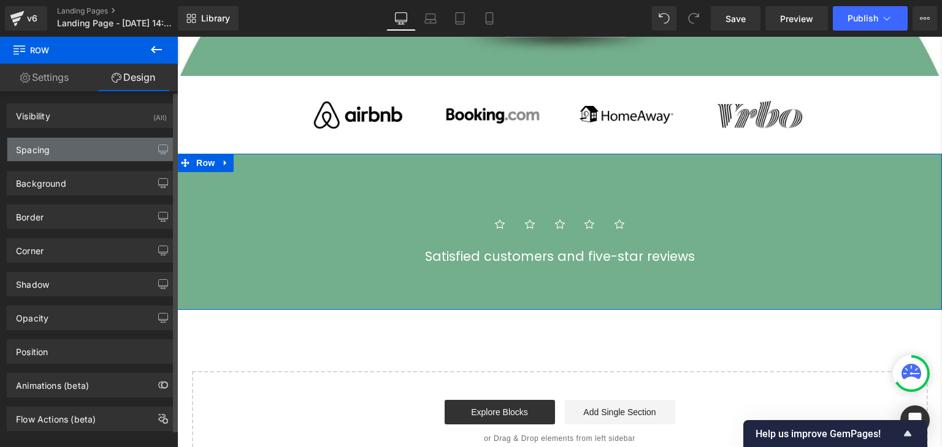
click at [81, 148] on div "Spacing" at bounding box center [91, 149] width 168 height 23
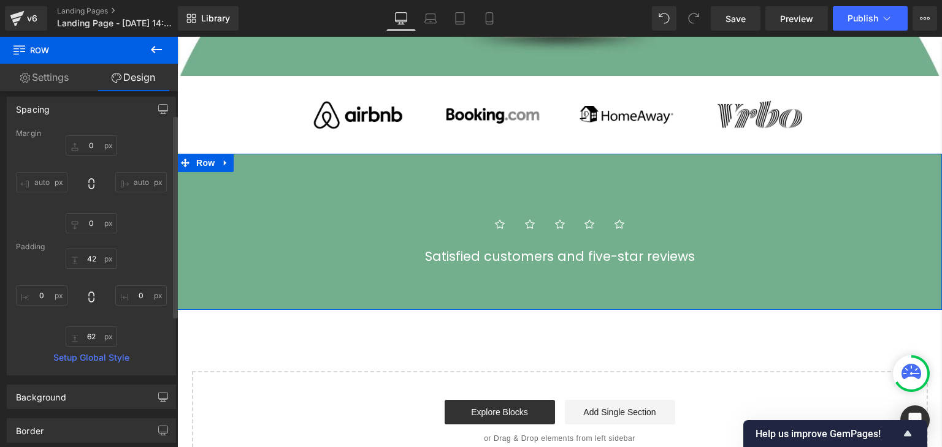
scroll to position [43, 0]
click at [93, 259] on input "42" at bounding box center [91, 256] width 51 height 20
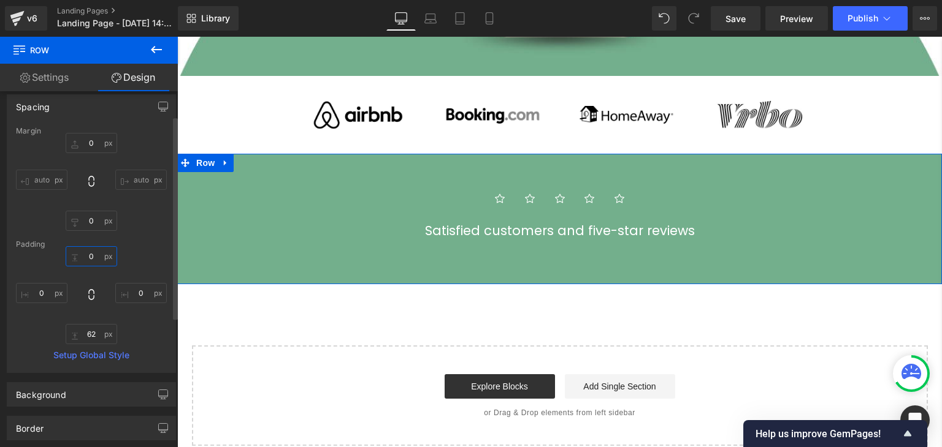
type input "1"
click at [86, 332] on input "62" at bounding box center [91, 334] width 51 height 20
click at [98, 330] on input "62" at bounding box center [91, 334] width 51 height 20
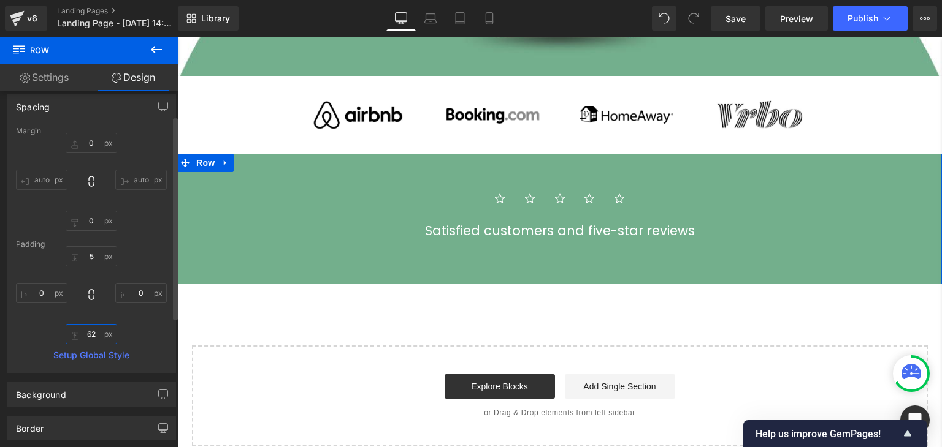
click at [98, 330] on input "62" at bounding box center [91, 334] width 51 height 20
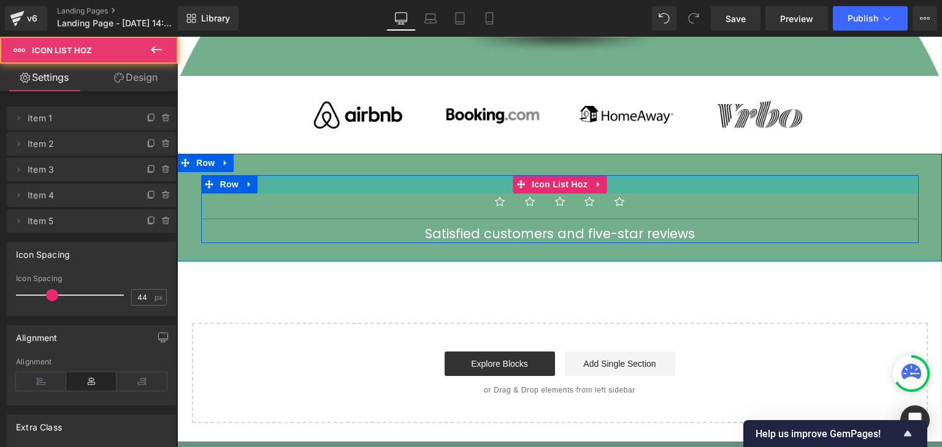
click at [295, 188] on div "Icon Icon Icon Icon Icon Icon List Hoz" at bounding box center [559, 197] width 717 height 44
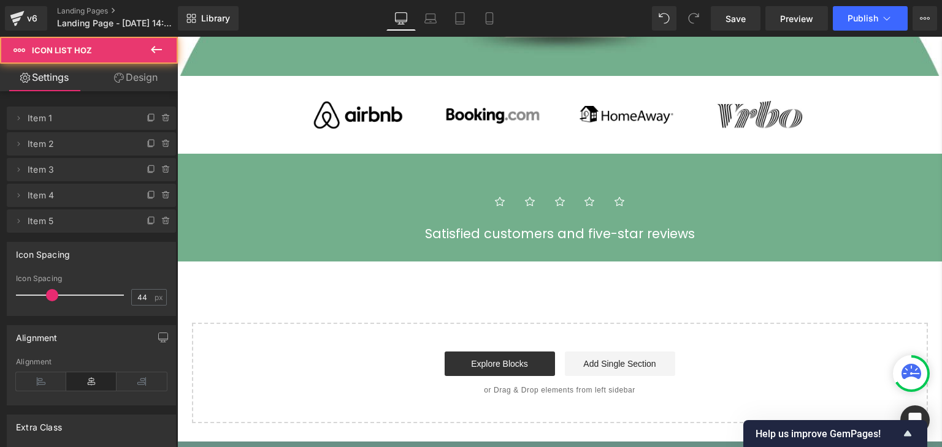
drag, startPoint x: 687, startPoint y: 234, endPoint x: 797, endPoint y: 239, distance: 110.5
click at [687, 234] on p "Satisfied customers and five-star reviews" at bounding box center [559, 234] width 717 height 20
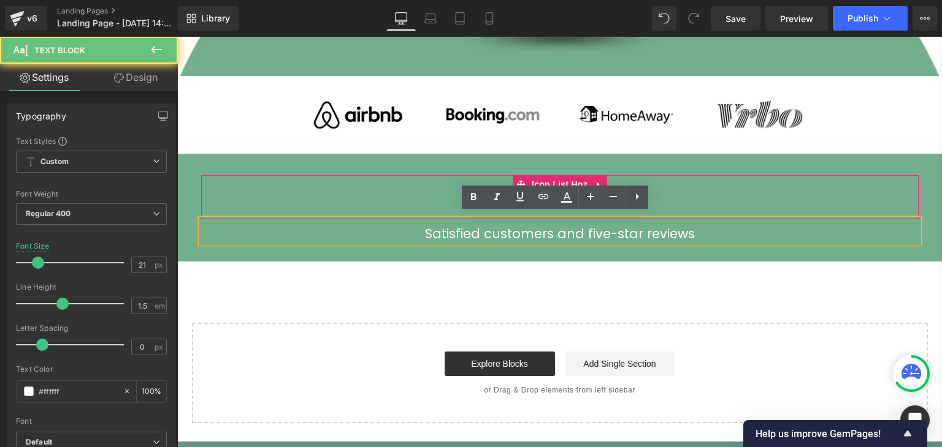
click at [704, 194] on ul "Icon Icon Icon Icon Icon" at bounding box center [559, 207] width 717 height 26
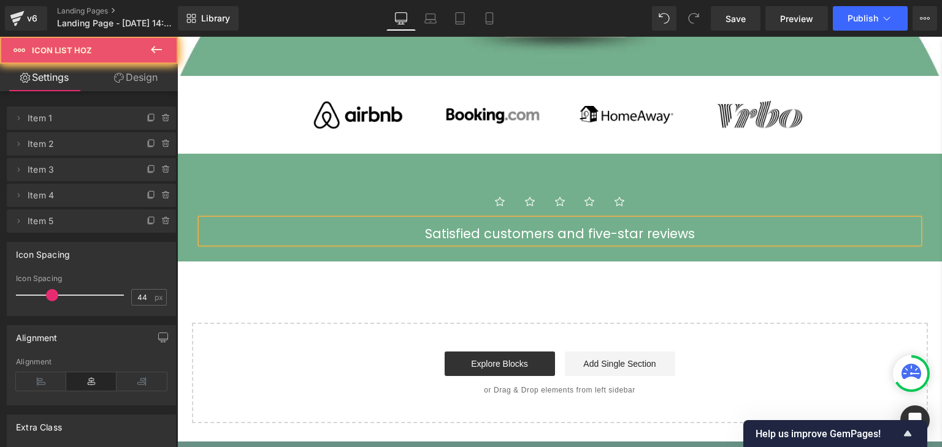
click at [152, 50] on icon at bounding box center [156, 49] width 11 height 7
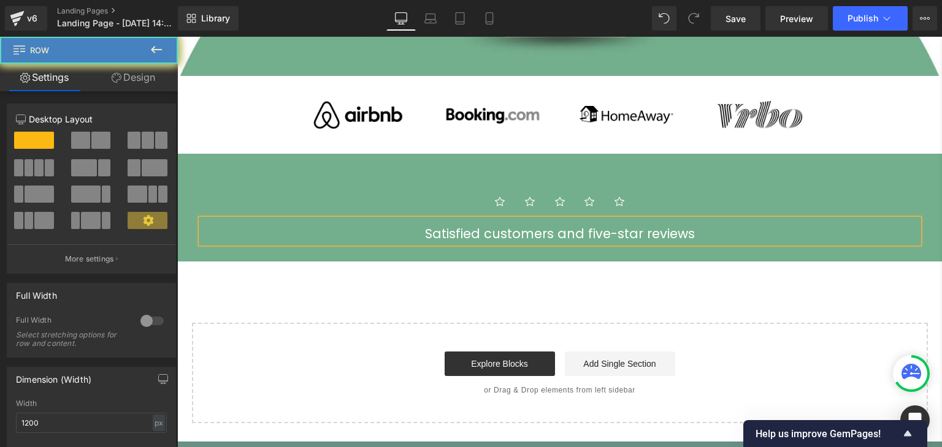
click at [316, 166] on div "Icon Icon Icon Icon Icon Icon List Hoz Satisfied customers and five-star review…" at bounding box center [560, 203] width 736 height 93
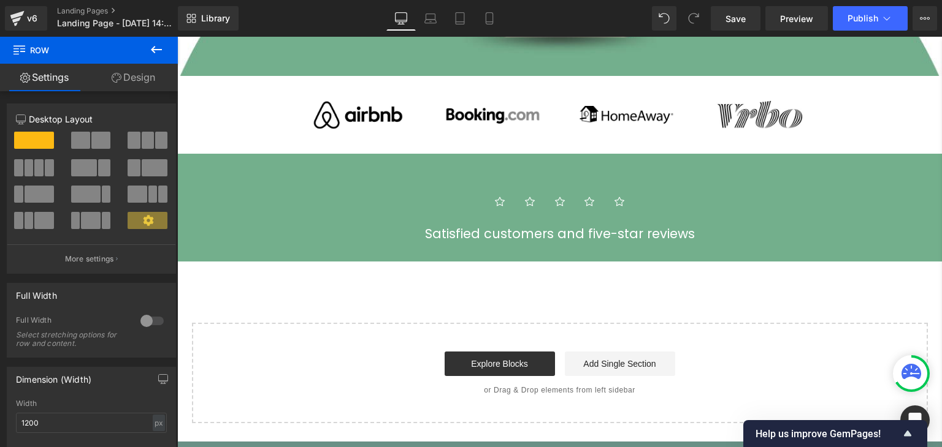
drag, startPoint x: 140, startPoint y: 322, endPoint x: 7, endPoint y: 238, distance: 156.8
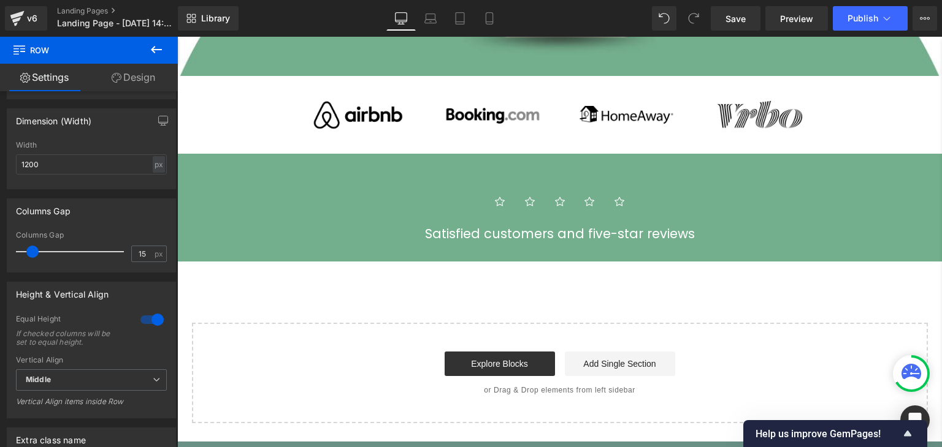
click at [319, 194] on ul "Icon Icon Icon Icon Icon" at bounding box center [559, 207] width 717 height 26
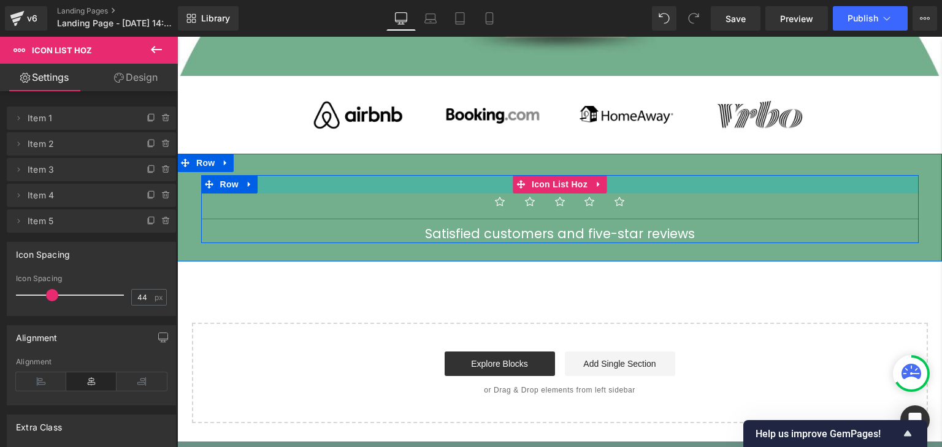
click at [451, 182] on div at bounding box center [559, 184] width 717 height 18
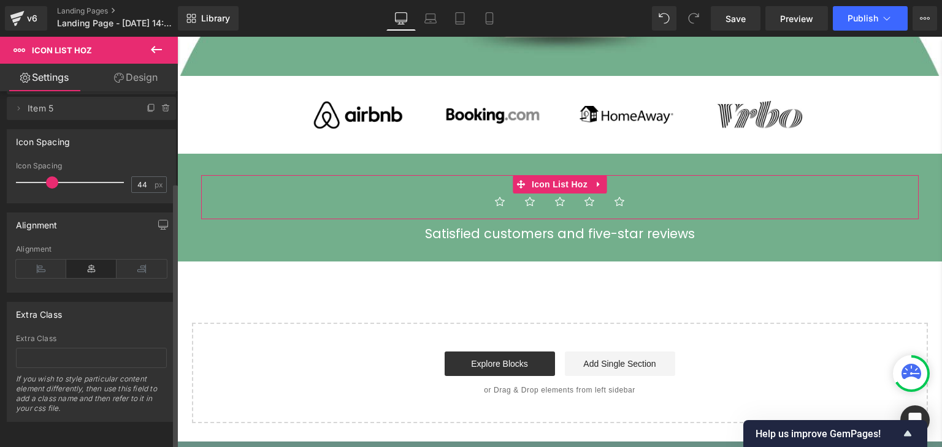
scroll to position [0, 0]
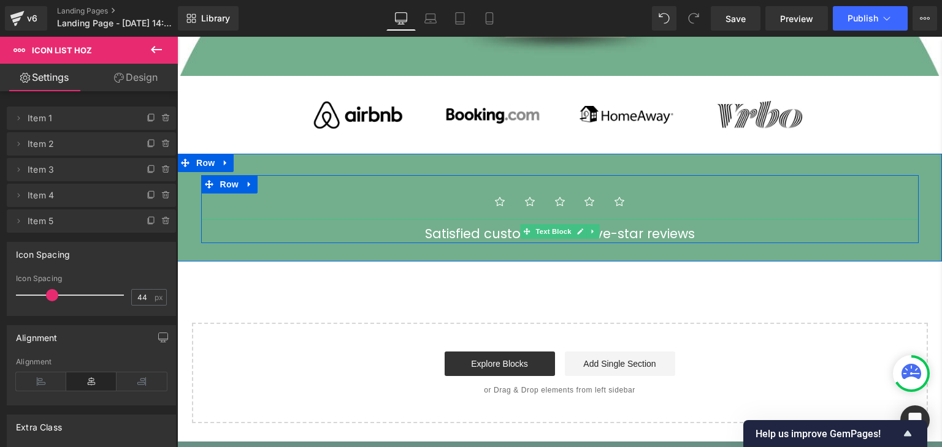
click at [273, 226] on p "Satisfied customers and five-star reviews" at bounding box center [559, 234] width 717 height 20
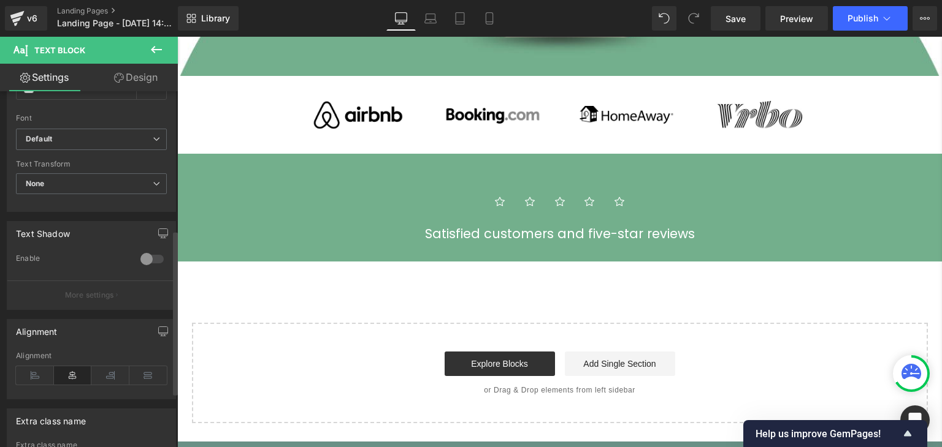
scroll to position [299, 0]
click at [145, 262] on div at bounding box center [151, 264] width 29 height 20
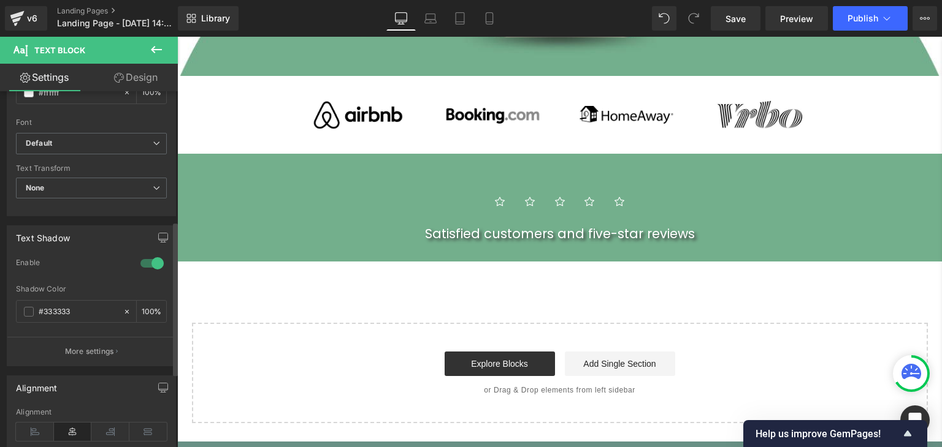
click at [145, 262] on div at bounding box center [151, 264] width 29 height 20
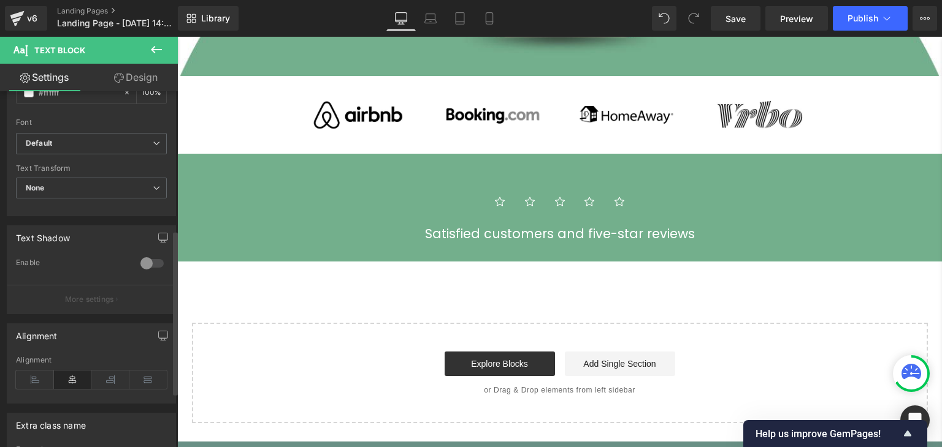
click at [145, 262] on div at bounding box center [151, 264] width 29 height 20
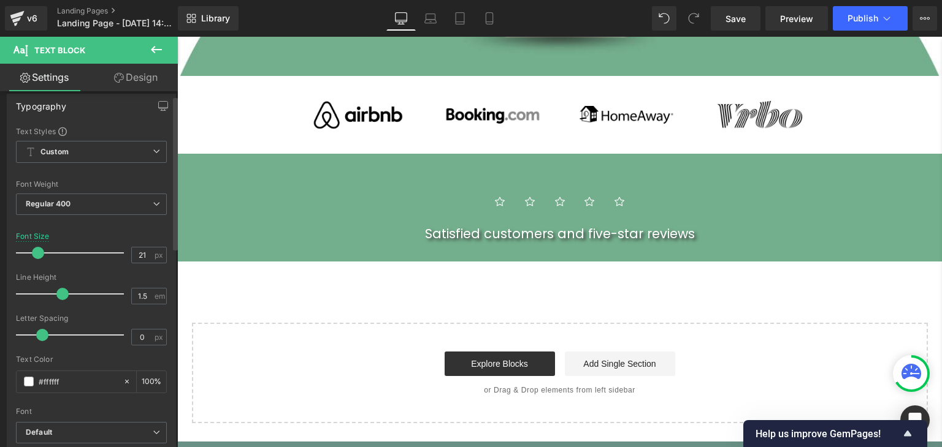
scroll to position [0, 0]
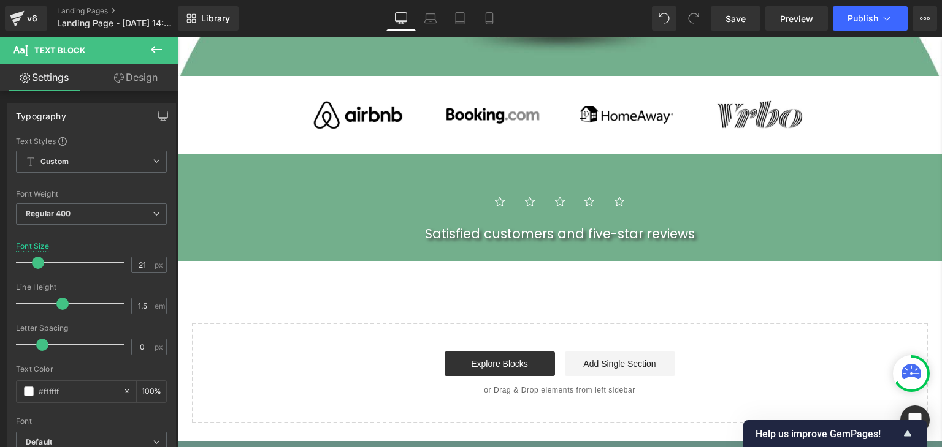
click at [147, 67] on link "Design" at bounding box center [135, 78] width 89 height 28
click at [66, 71] on link "Settings" at bounding box center [44, 78] width 89 height 28
type input "100"
click at [54, 74] on link "Settings" at bounding box center [44, 78] width 89 height 28
type input "100"
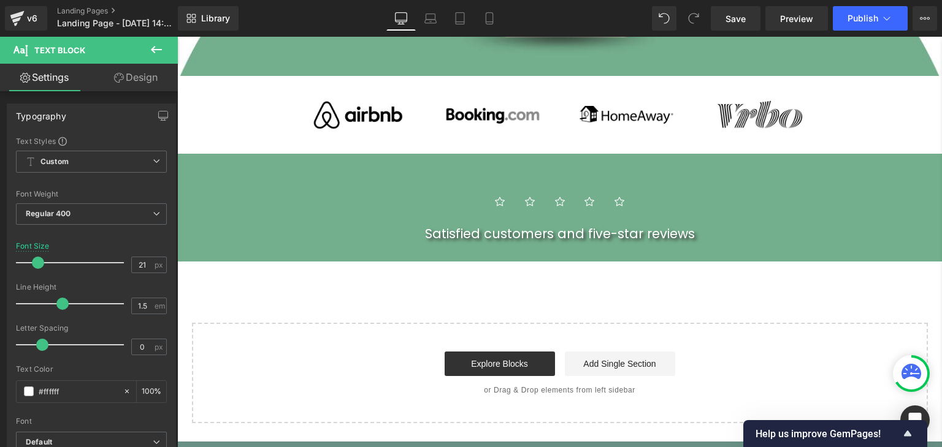
type input "0"
type input "45"
type input "5"
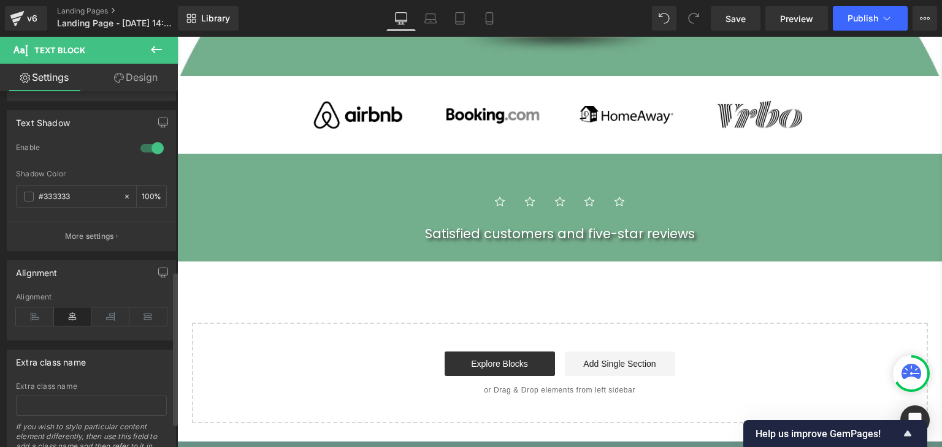
scroll to position [469, 0]
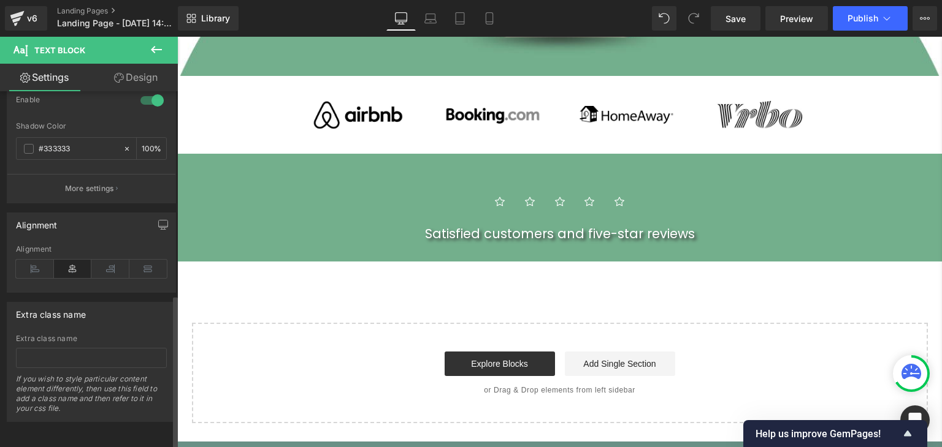
click at [93, 174] on button "More settings" at bounding box center [91, 188] width 168 height 29
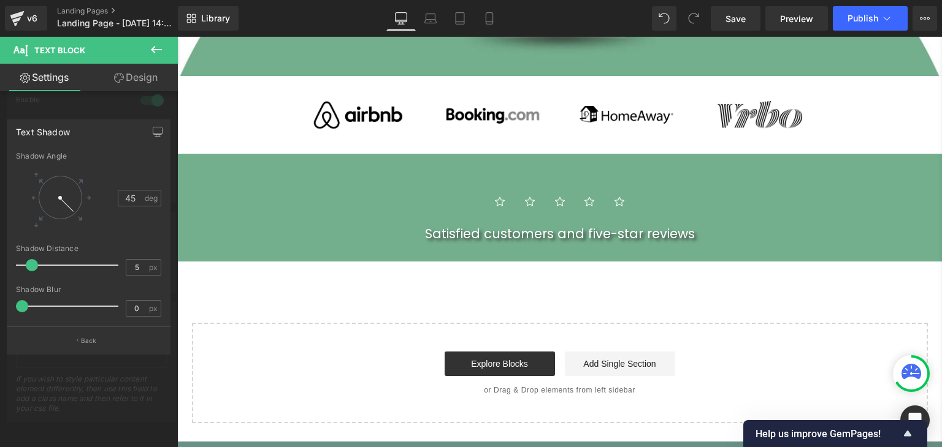
click at [154, 51] on icon at bounding box center [156, 49] width 15 height 15
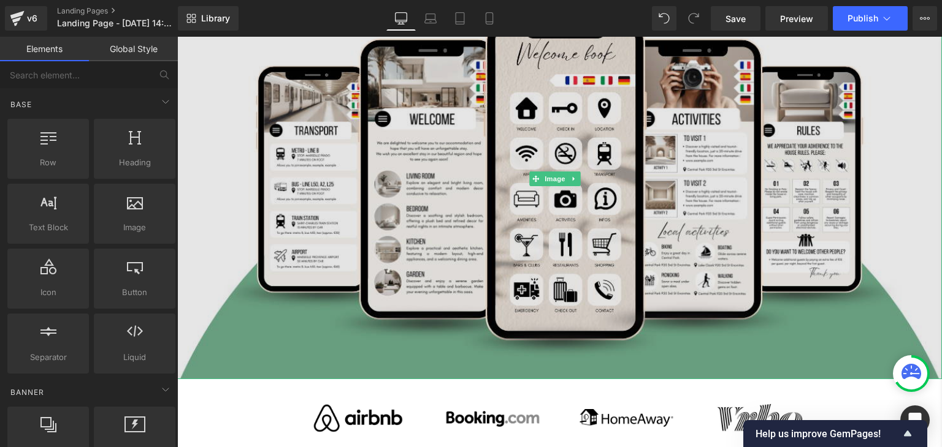
scroll to position [0, 0]
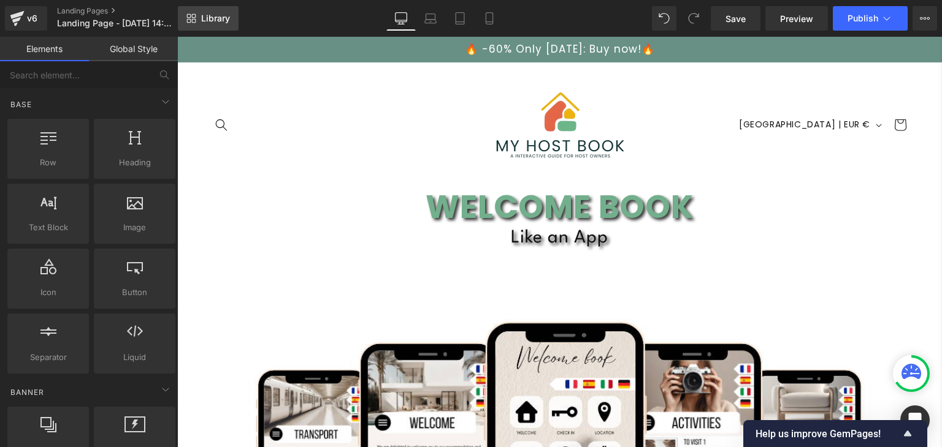
click at [210, 23] on span "Library" at bounding box center [215, 18] width 29 height 11
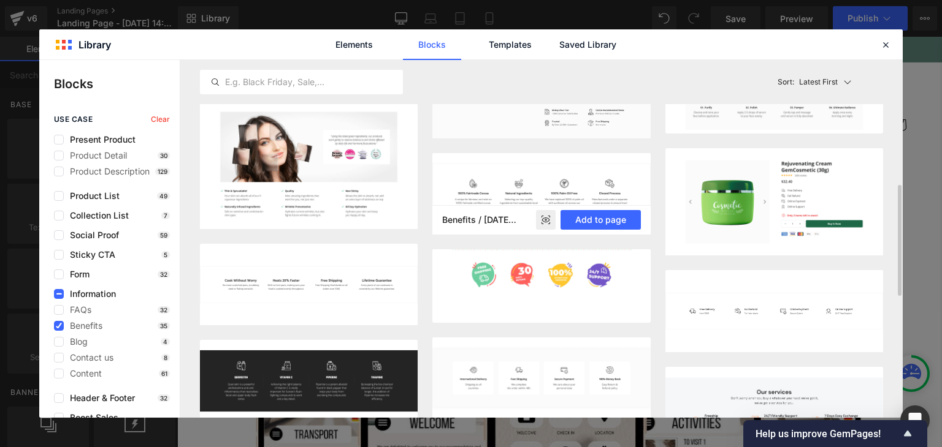
scroll to position [267, 0]
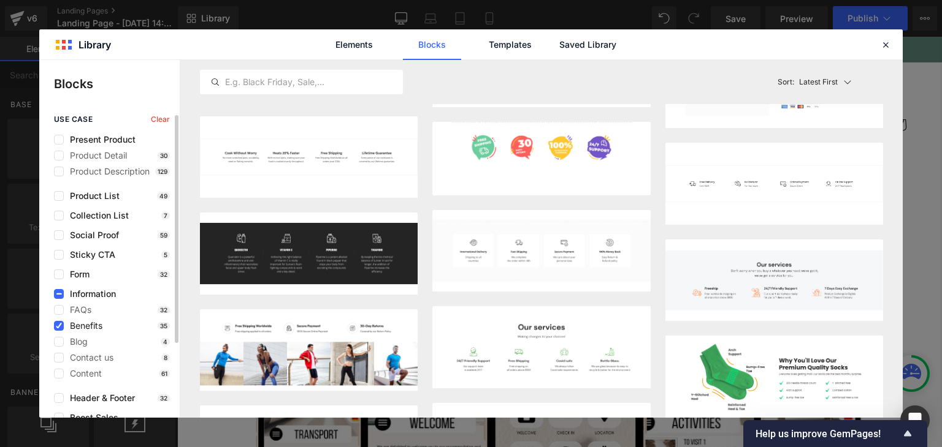
click at [96, 327] on span "Benefits" at bounding box center [83, 326] width 39 height 10
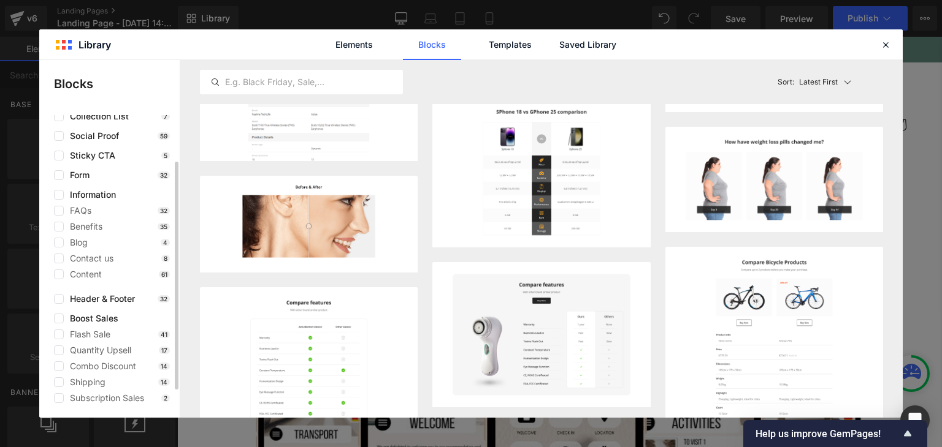
scroll to position [0, 0]
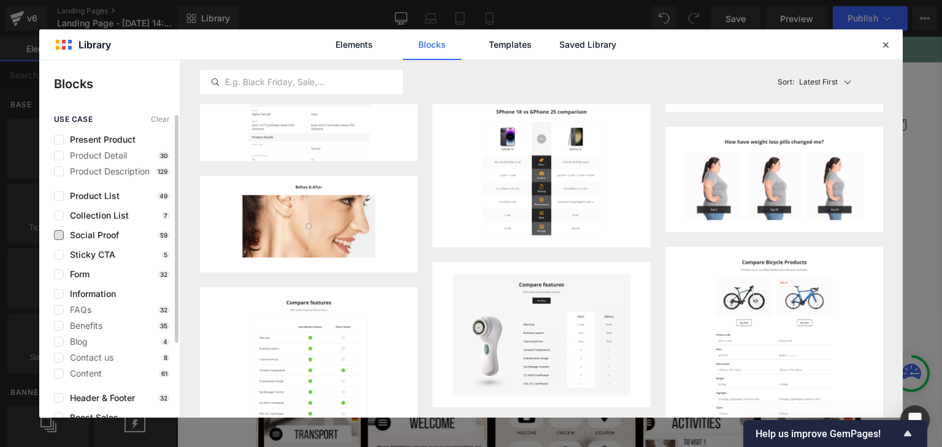
click at [78, 234] on span "Social Proof" at bounding box center [91, 235] width 55 height 10
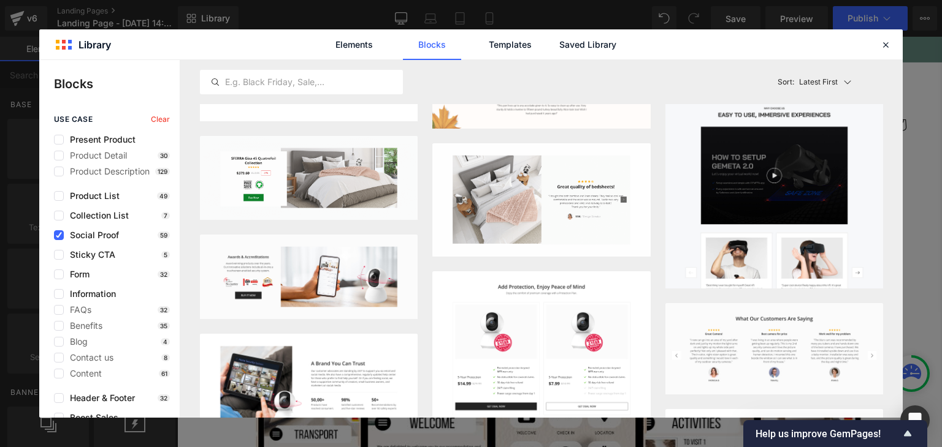
scroll to position [294, 0]
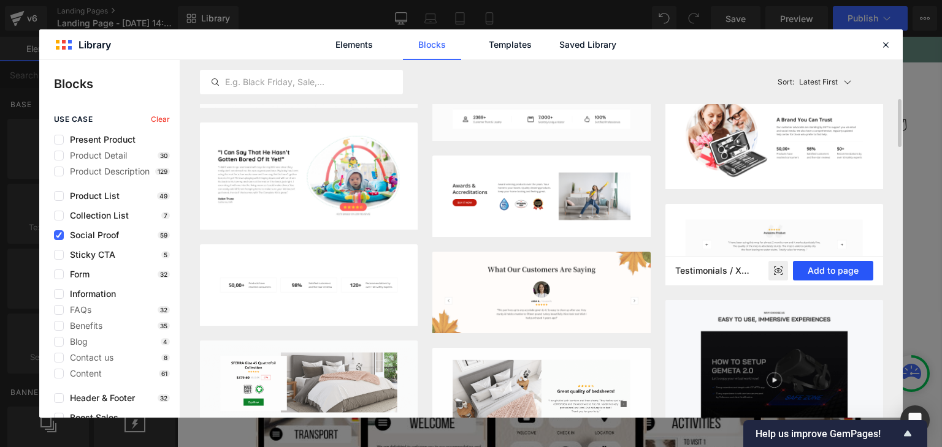
click at [830, 272] on button "Add to page" at bounding box center [833, 271] width 80 height 20
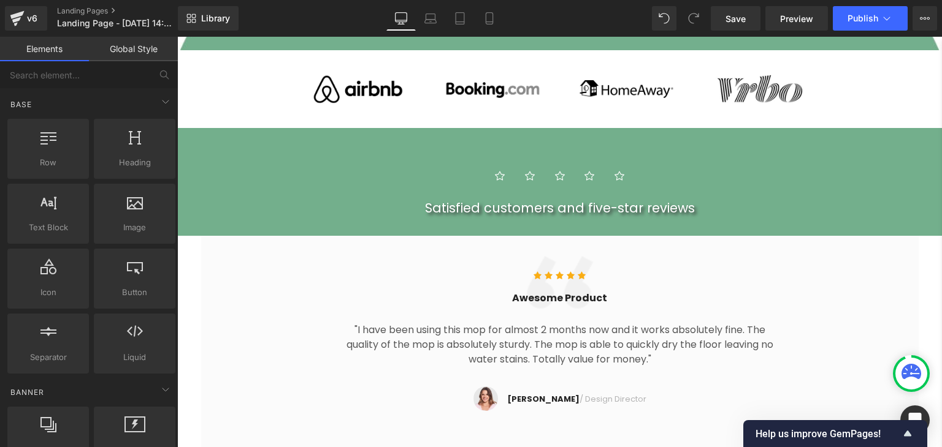
scroll to position [582, 0]
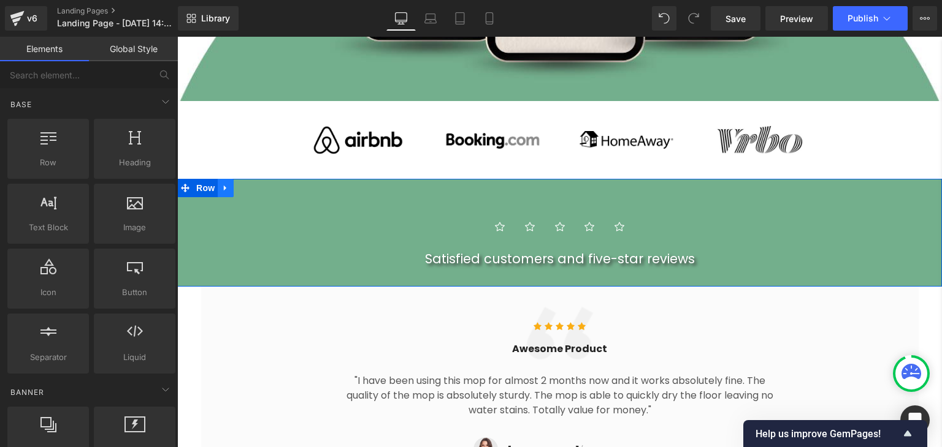
click at [218, 182] on link at bounding box center [226, 188] width 16 height 18
click at [254, 184] on icon at bounding box center [257, 188] width 9 height 9
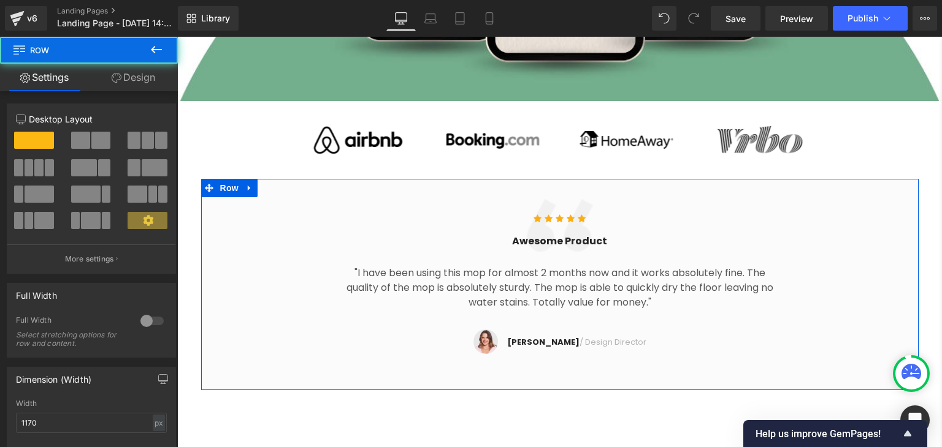
click at [905, 202] on div "Icon Icon Icon Icon Icon Icon List Hoz Awesome Product Heading "I have been usi…" at bounding box center [559, 271] width 717 height 180
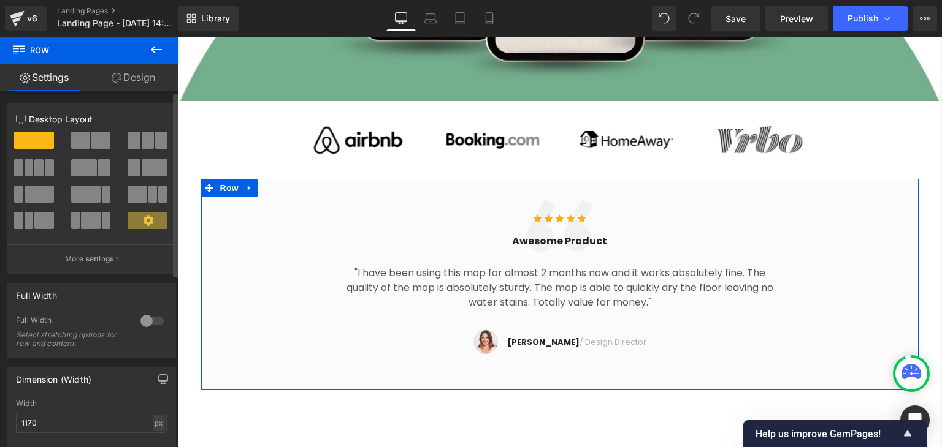
click at [140, 323] on div at bounding box center [151, 321] width 29 height 20
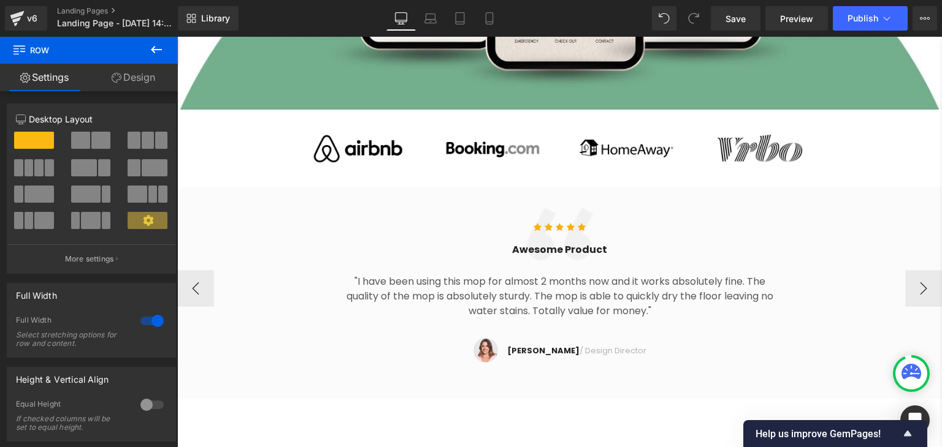
scroll to position [574, 0]
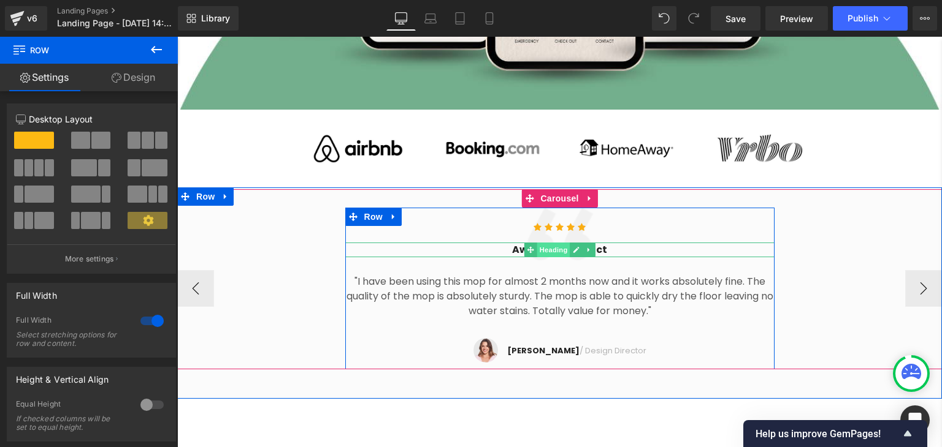
click at [547, 243] on span "Heading" at bounding box center [552, 250] width 33 height 15
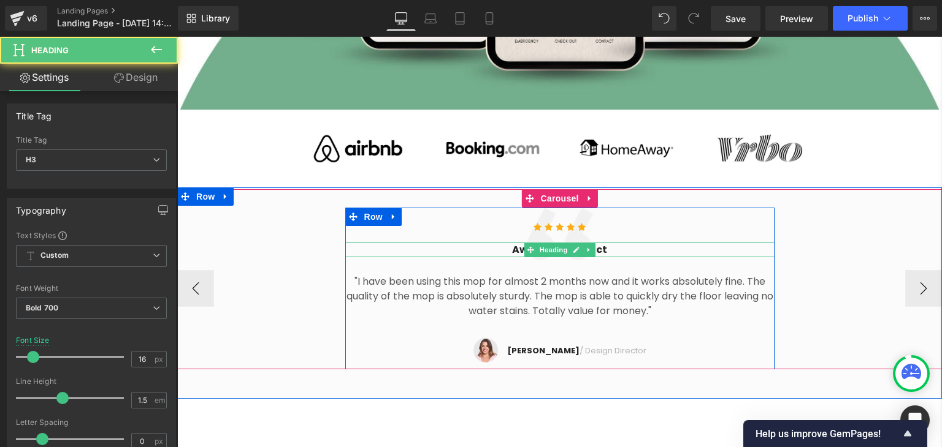
click at [600, 246] on h3 "Awesome Product" at bounding box center [559, 250] width 429 height 15
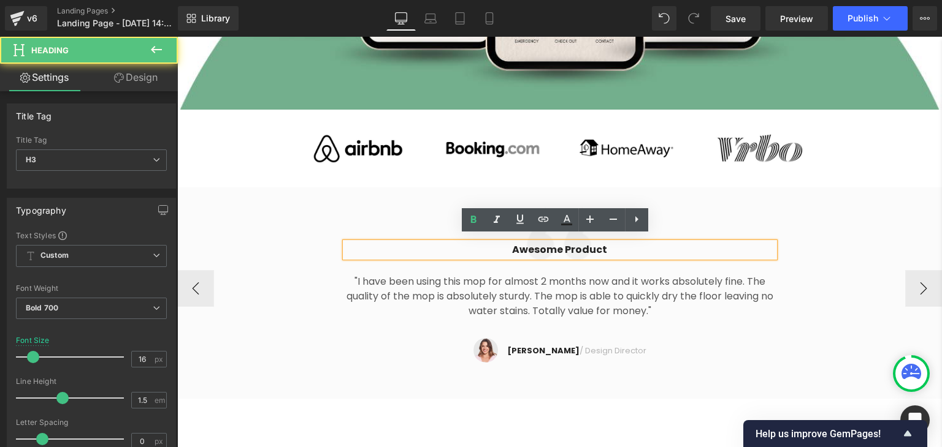
click at [588, 246] on h3 "Awesome Product" at bounding box center [559, 250] width 429 height 15
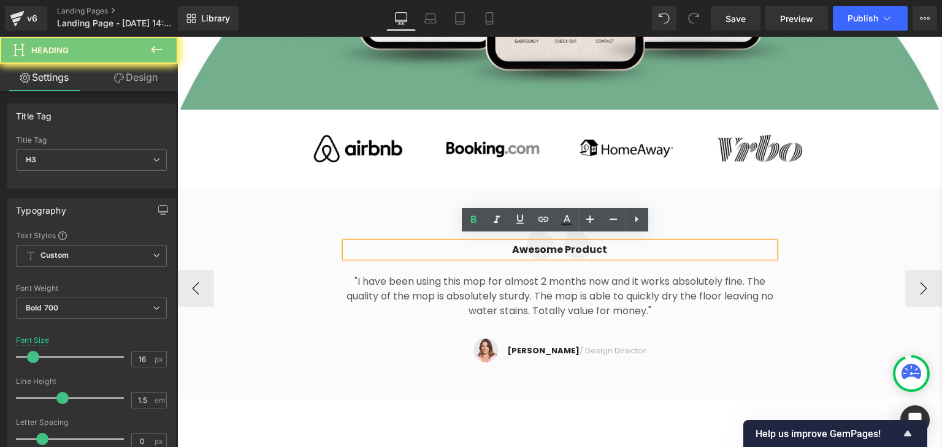
click at [588, 246] on h3 "Awesome Product" at bounding box center [559, 250] width 429 height 15
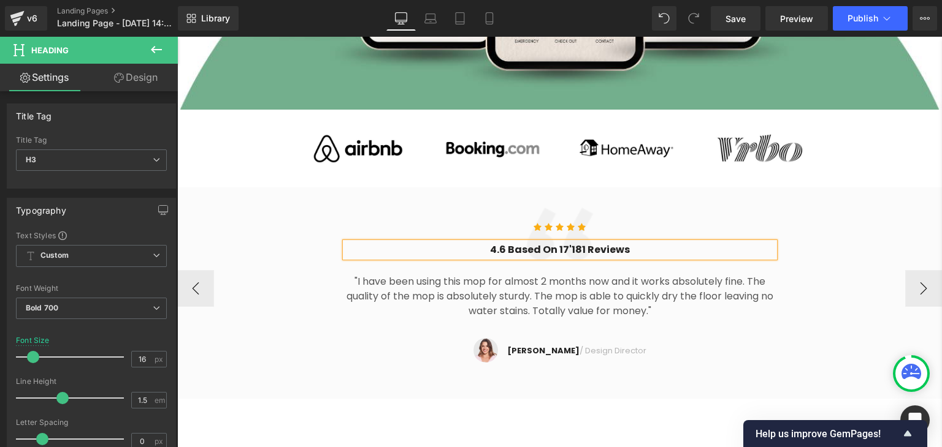
click at [843, 224] on div "Icon Icon Icon Icon Icon Icon List Hoz 4.6 Based on 17'181 reviews Heading "I h…" at bounding box center [559, 289] width 764 height 162
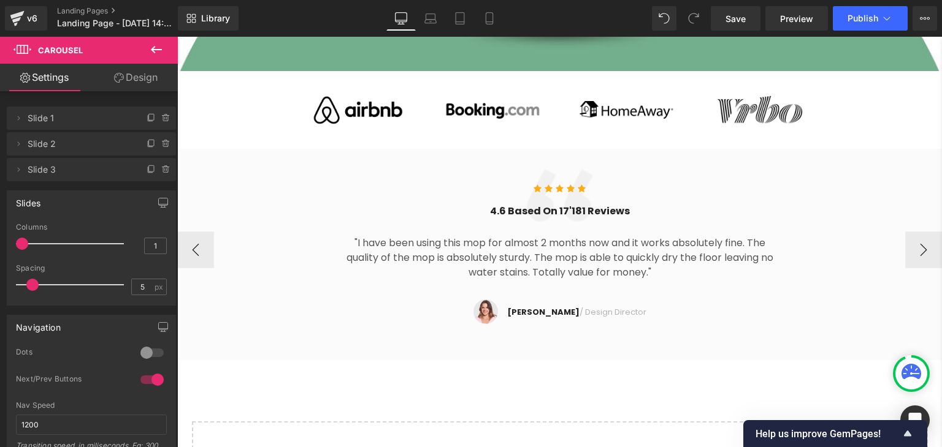
scroll to position [615, 0]
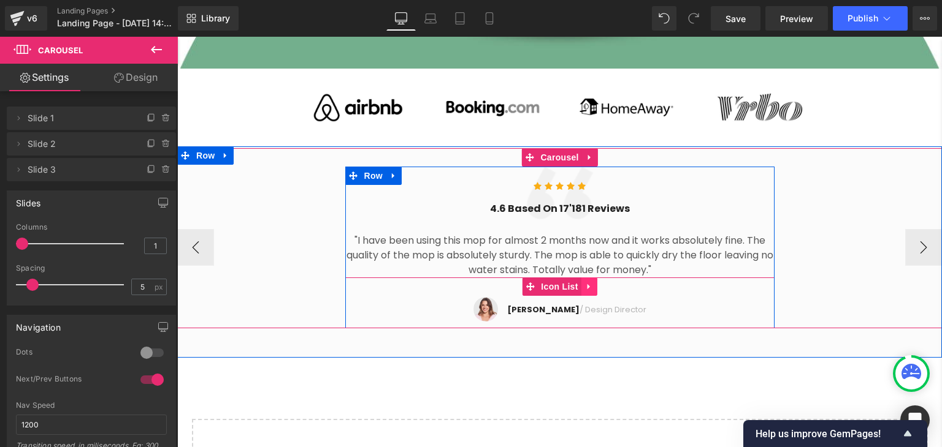
click at [585, 282] on icon at bounding box center [589, 286] width 9 height 9
click at [593, 283] on icon at bounding box center [597, 287] width 9 height 9
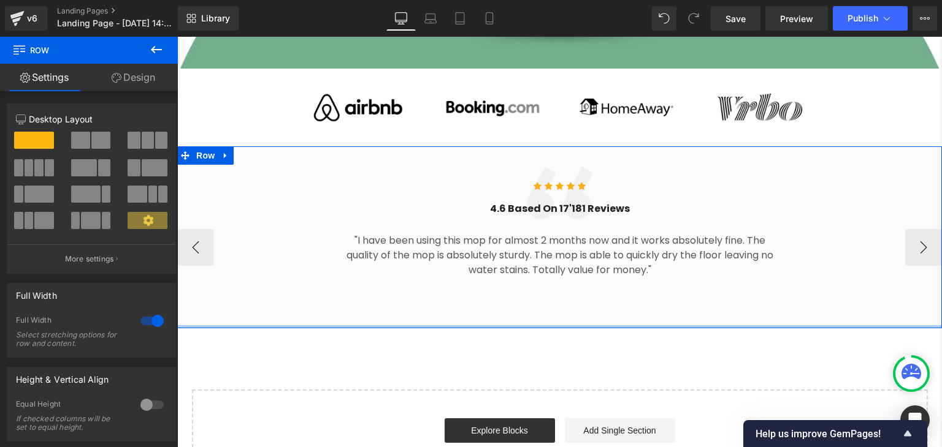
drag, startPoint x: 461, startPoint y: 335, endPoint x: 472, endPoint y: 295, distance: 41.9
click at [472, 295] on div "Icon Icon Icon Icon Icon Icon List Hoz 4.6 Based on 17'181 reviews Heading "I h…" at bounding box center [559, 238] width 764 height 182
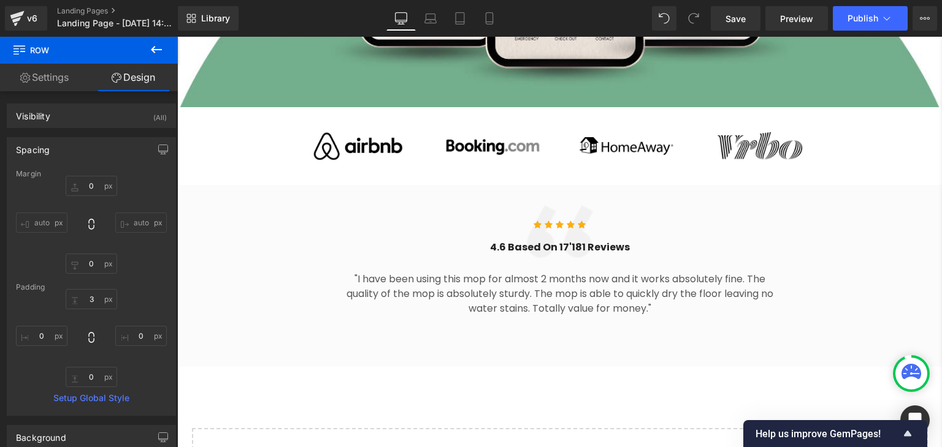
scroll to position [578, 0]
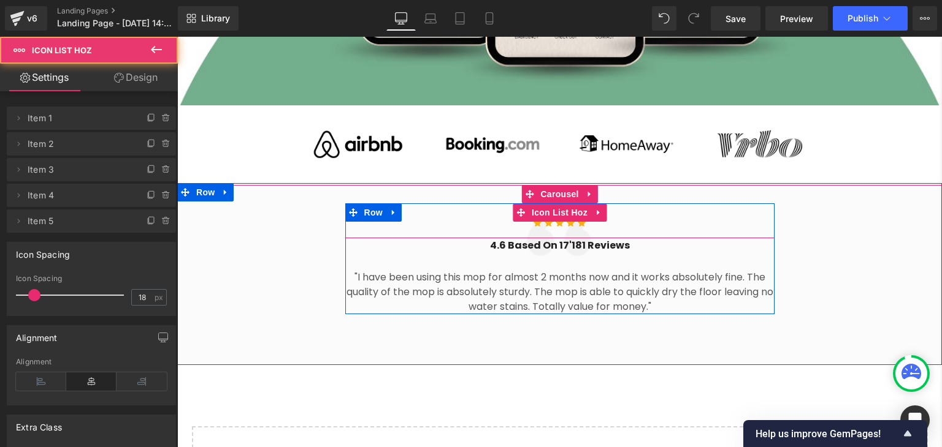
click at [632, 215] on ul "Icon Icon Icon Icon Icon" at bounding box center [559, 227] width 429 height 24
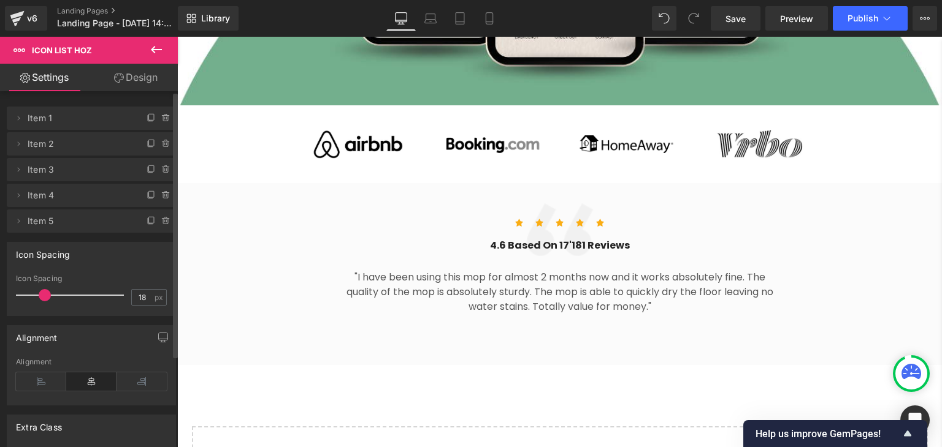
drag, startPoint x: 34, startPoint y: 294, endPoint x: 44, endPoint y: 294, distance: 9.8
click at [44, 294] on span at bounding box center [45, 295] width 12 height 12
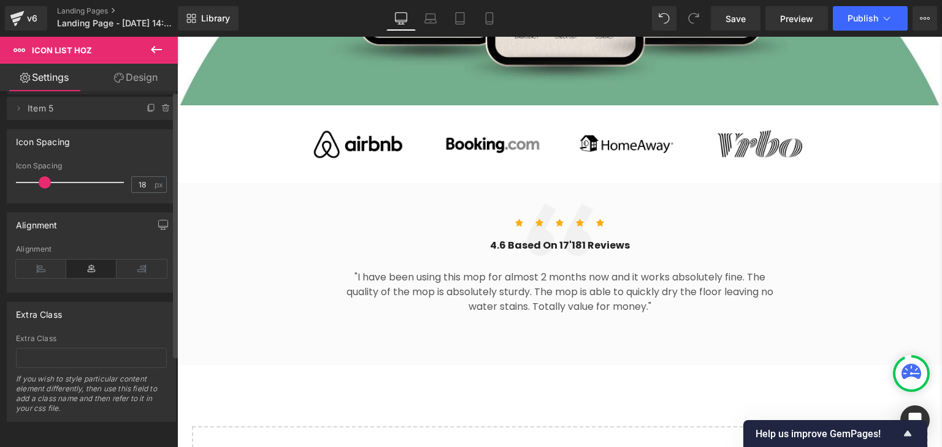
scroll to position [0, 0]
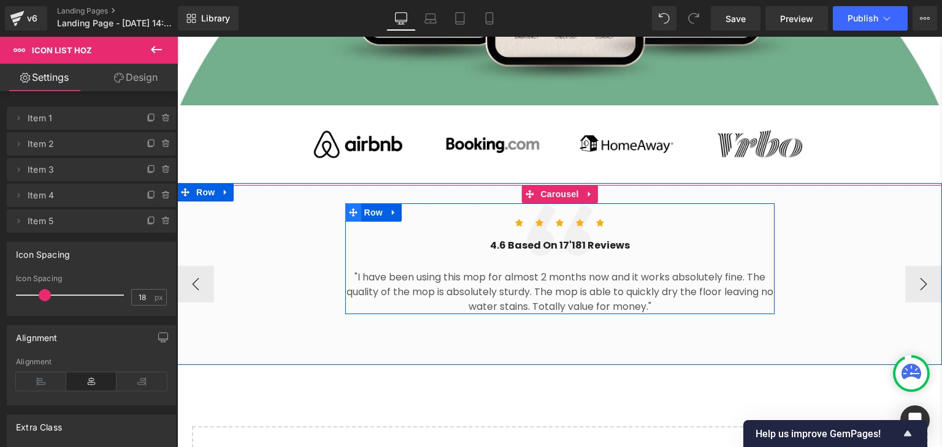
click at [349, 208] on icon at bounding box center [353, 212] width 9 height 9
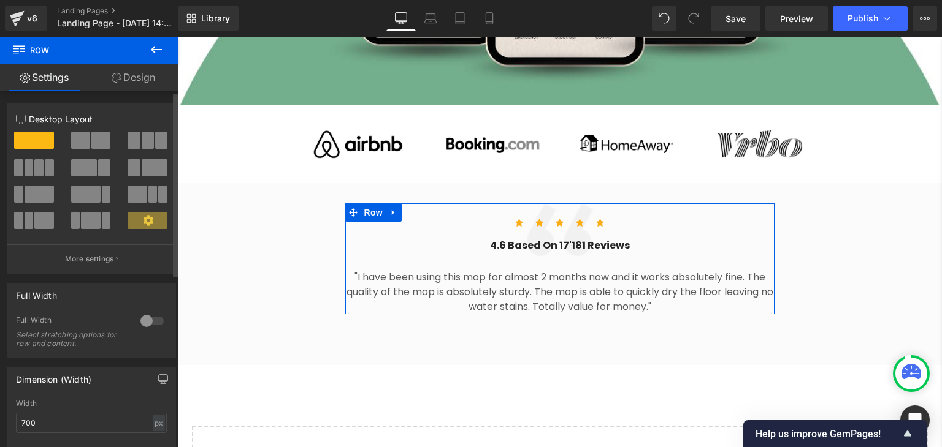
click at [139, 319] on div at bounding box center [151, 321] width 29 height 20
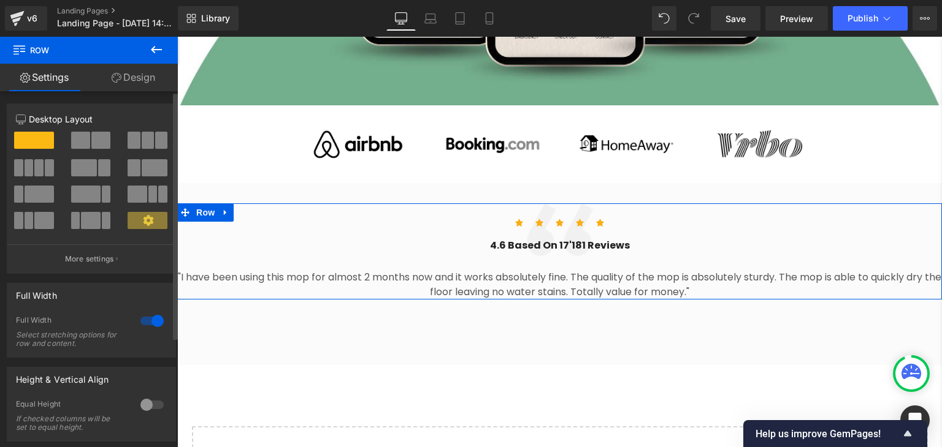
click at [139, 319] on div at bounding box center [151, 321] width 29 height 20
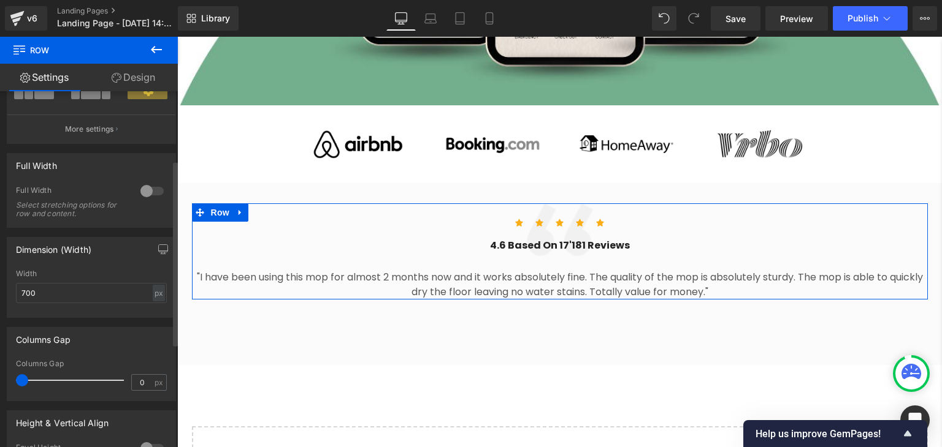
scroll to position [132, 0]
drag, startPoint x: 22, startPoint y: 383, endPoint x: 43, endPoint y: 381, distance: 20.9
click at [43, 381] on span at bounding box center [43, 378] width 12 height 12
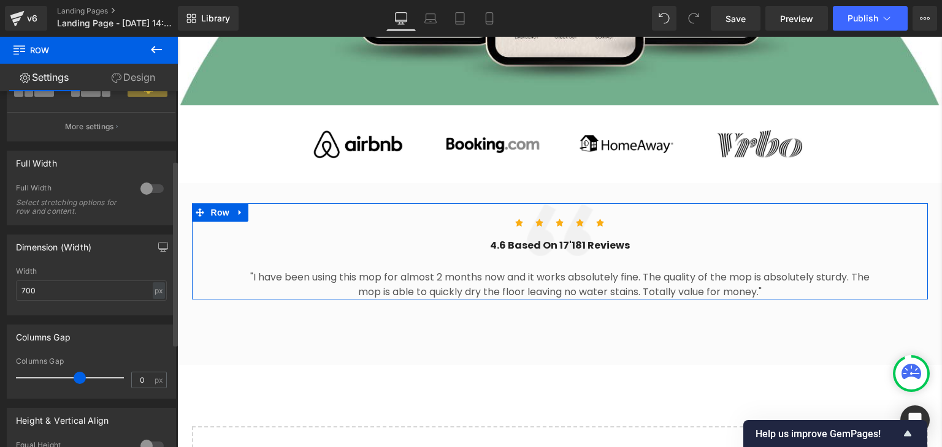
drag, startPoint x: 44, startPoint y: 380, endPoint x: 86, endPoint y: 370, distance: 43.0
click at [86, 370] on div at bounding box center [73, 378] width 102 height 25
drag, startPoint x: 86, startPoint y: 370, endPoint x: 58, endPoint y: 381, distance: 30.5
click at [58, 381] on div at bounding box center [73, 378] width 102 height 25
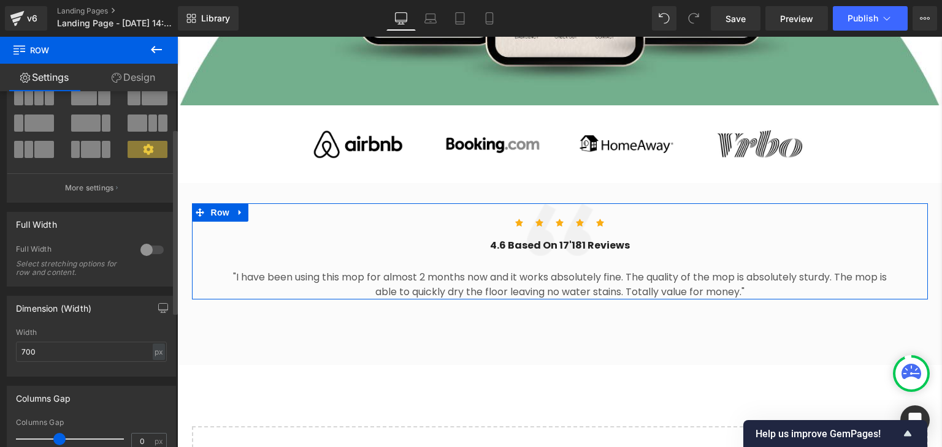
scroll to position [70, 0]
click at [40, 362] on input "700" at bounding box center [91, 353] width 151 height 20
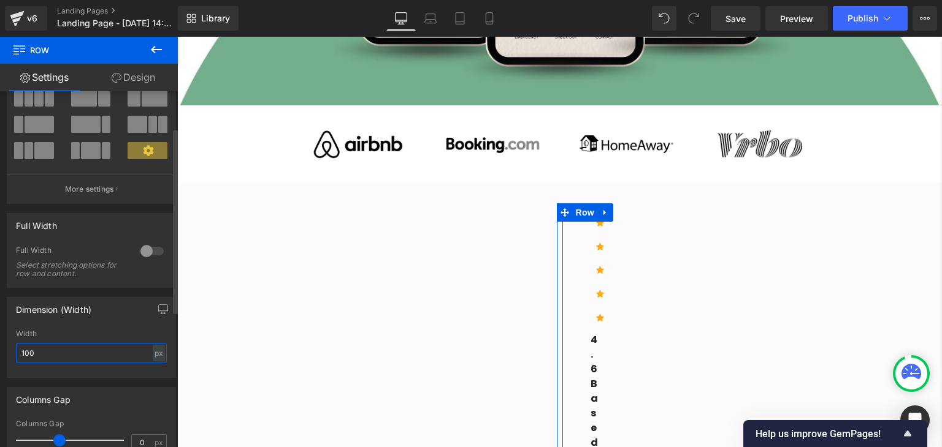
type input "1000"
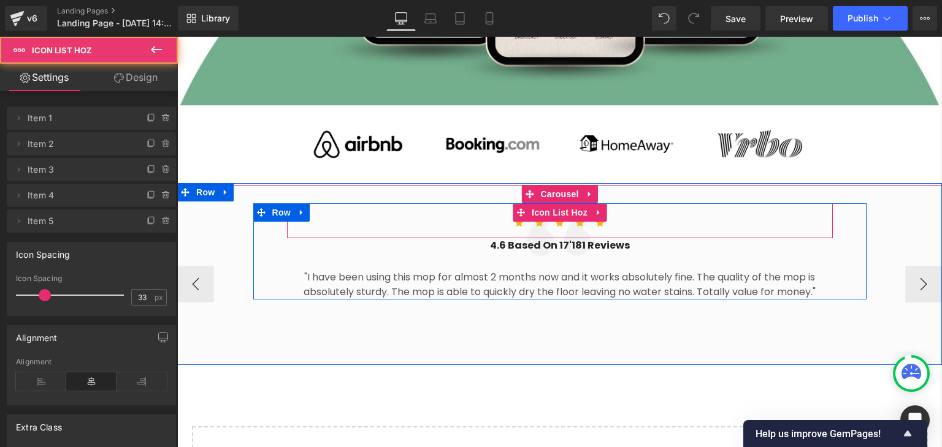
click at [391, 215] on ul "Icon Icon Icon Icon Icon" at bounding box center [560, 227] width 546 height 24
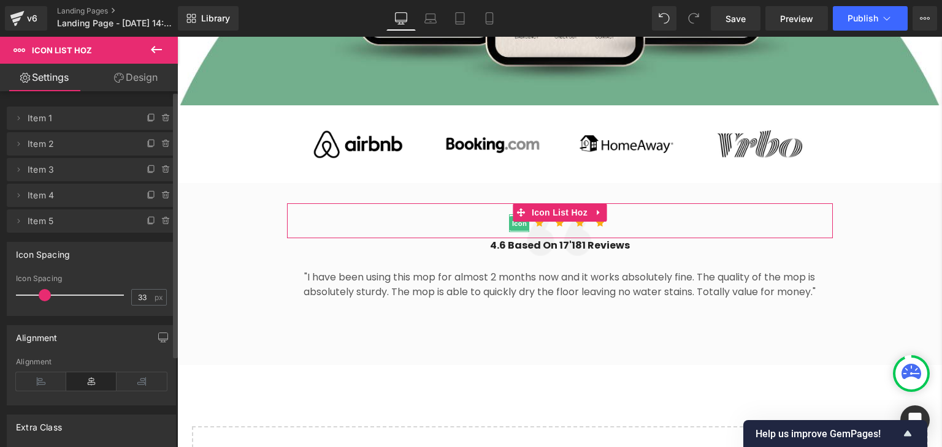
click at [40, 120] on span "Item 1" at bounding box center [79, 118] width 103 height 23
click at [22, 117] on icon at bounding box center [18, 118] width 10 height 10
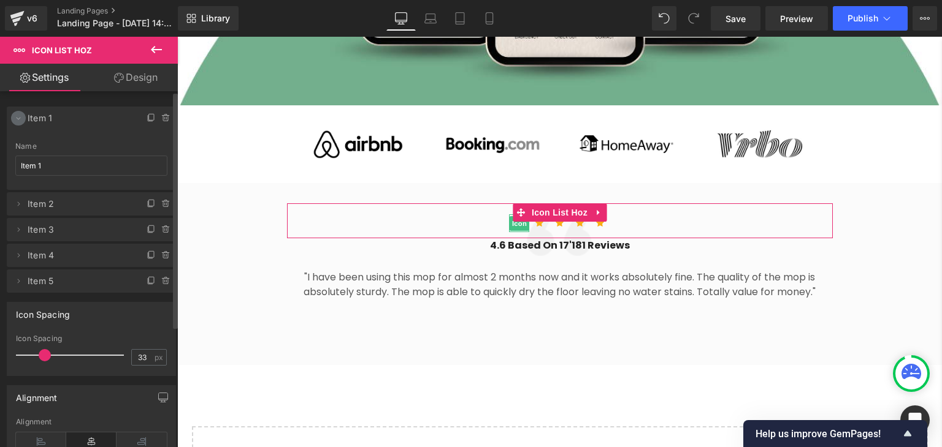
click at [22, 117] on icon at bounding box center [18, 118] width 10 height 10
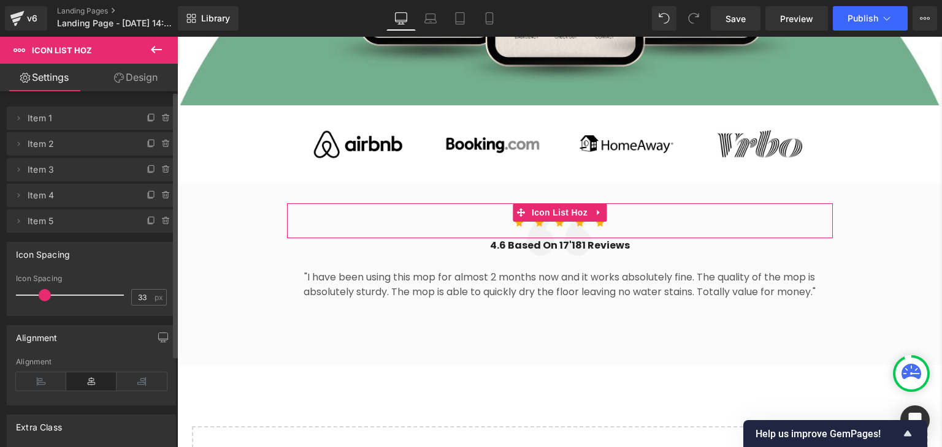
scroll to position [121, 0]
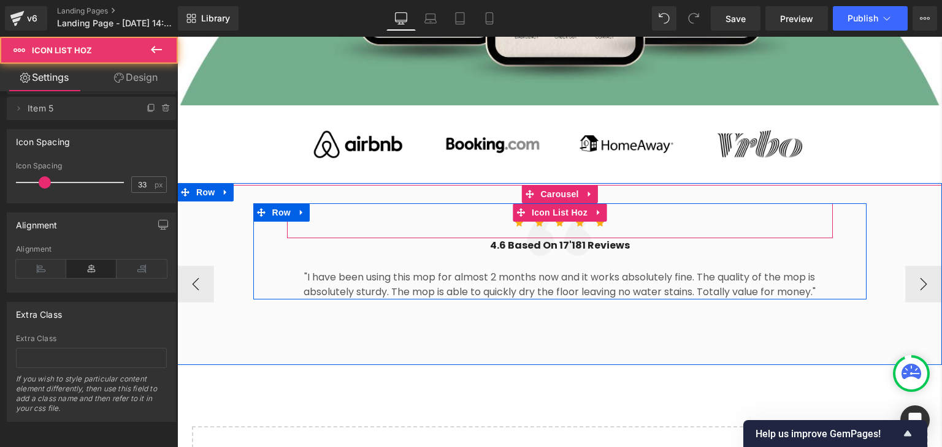
click at [782, 224] on ul "Icon Icon Icon Icon Icon" at bounding box center [560, 227] width 546 height 24
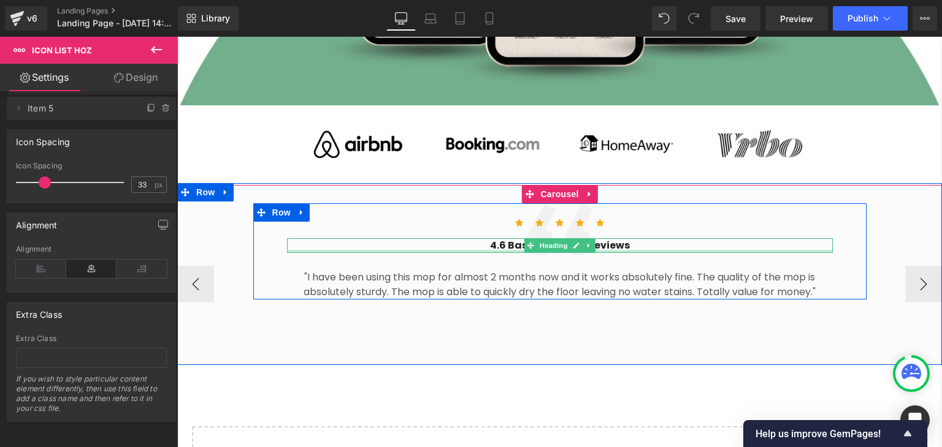
click at [783, 250] on div at bounding box center [560, 251] width 546 height 3
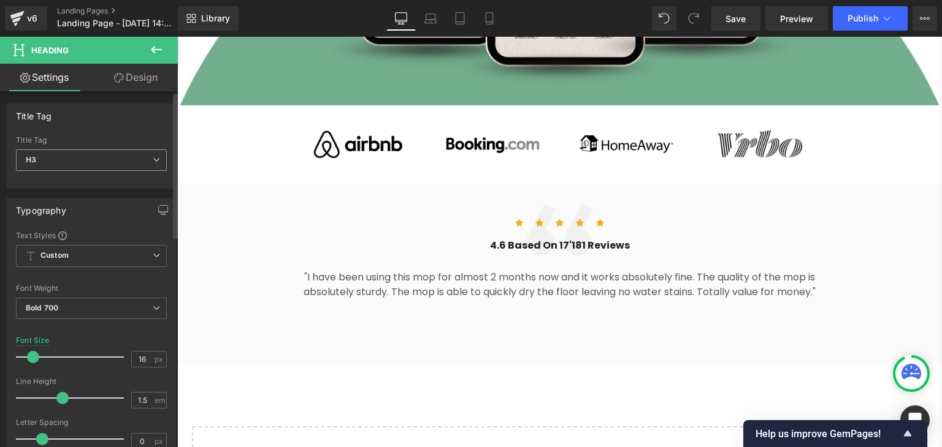
click at [134, 169] on span "H3" at bounding box center [91, 160] width 151 height 21
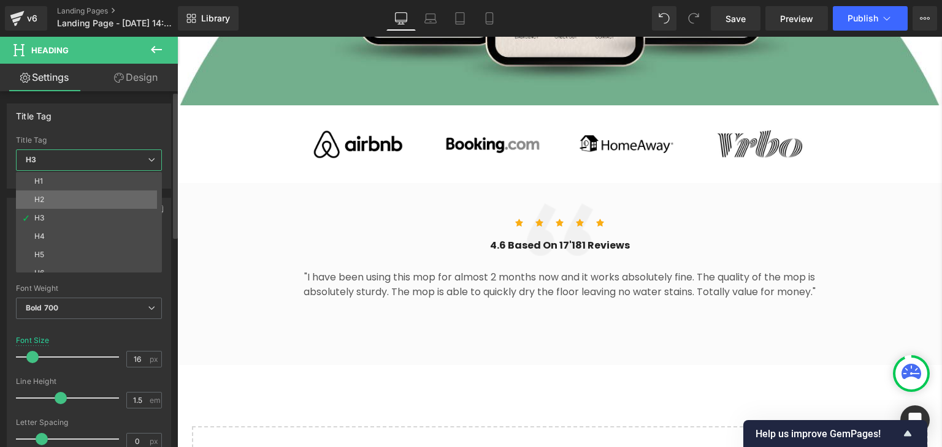
click at [99, 195] on li "H2" at bounding box center [91, 200] width 151 height 18
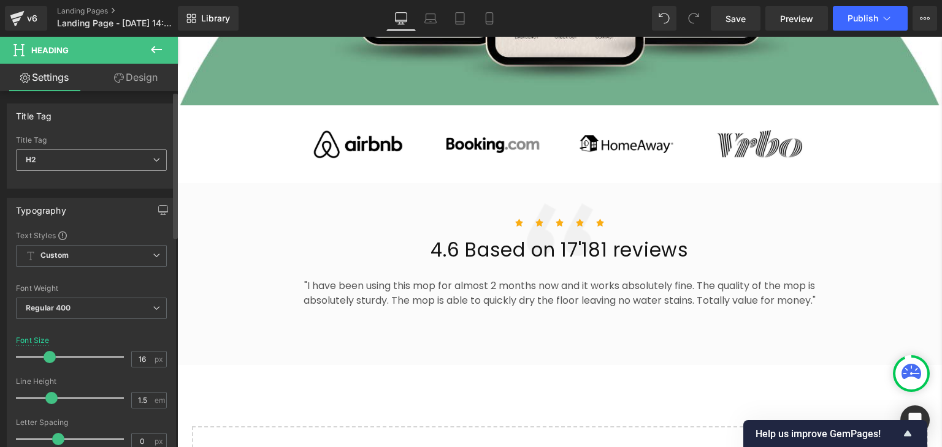
click at [94, 160] on span "H2" at bounding box center [91, 160] width 151 height 21
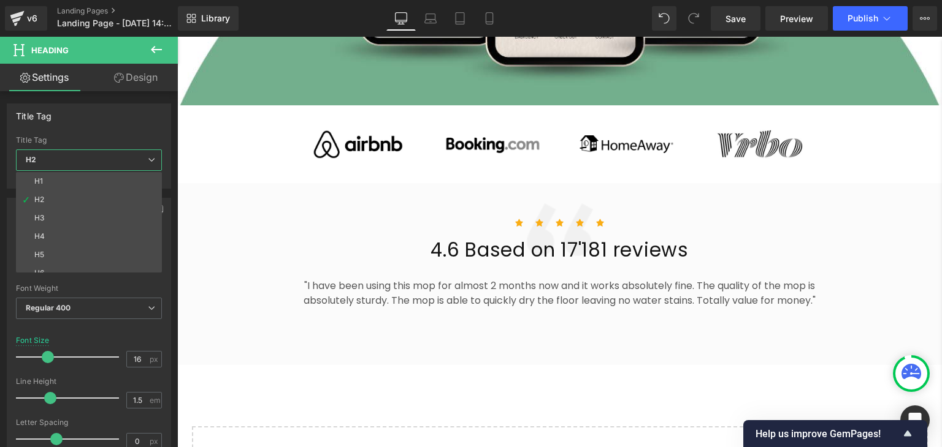
click at [263, 191] on body "Skip to content Your cart is empty Continue shopping Your cart Loading... Estim…" at bounding box center [559, 126] width 764 height 1335
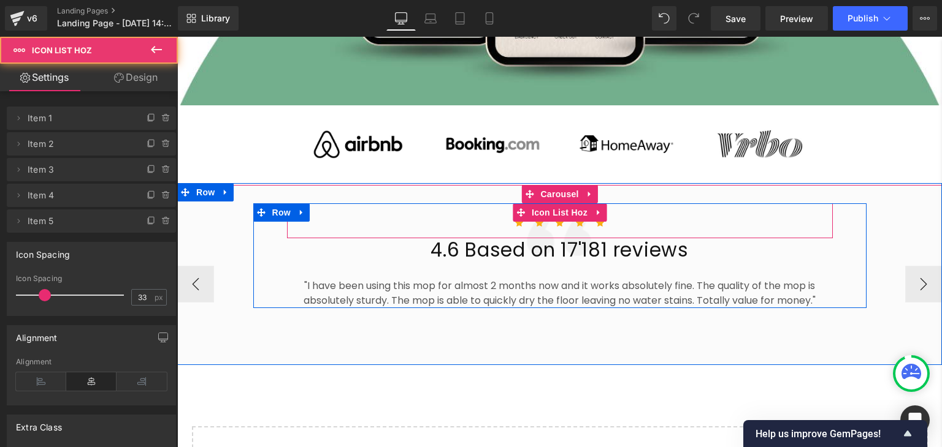
click at [451, 215] on ul "Icon Icon Icon Icon Icon" at bounding box center [560, 227] width 546 height 24
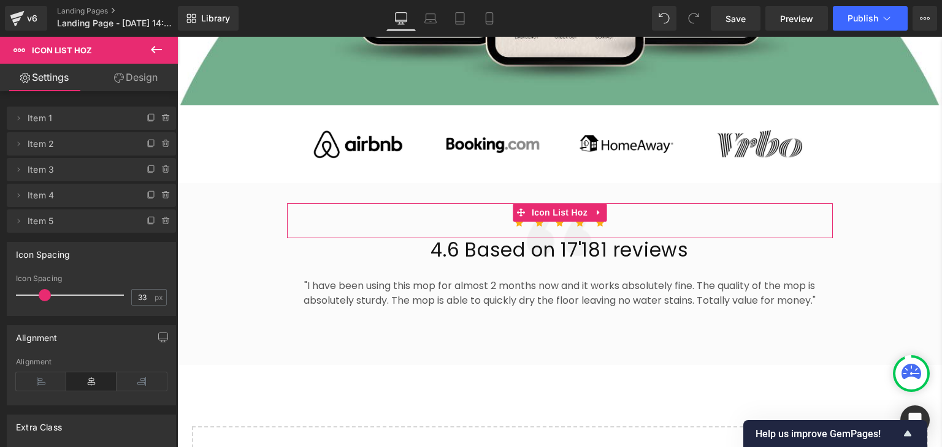
click at [133, 83] on link "Design" at bounding box center [135, 78] width 89 height 28
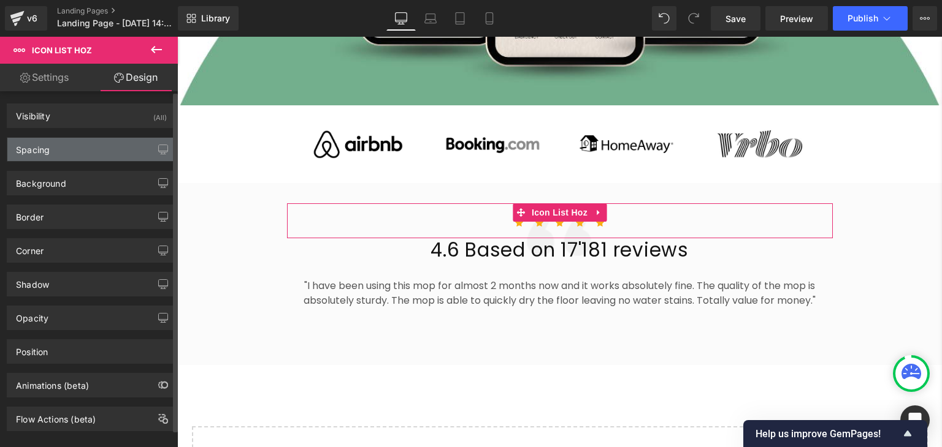
click at [51, 153] on div "Spacing" at bounding box center [91, 149] width 168 height 23
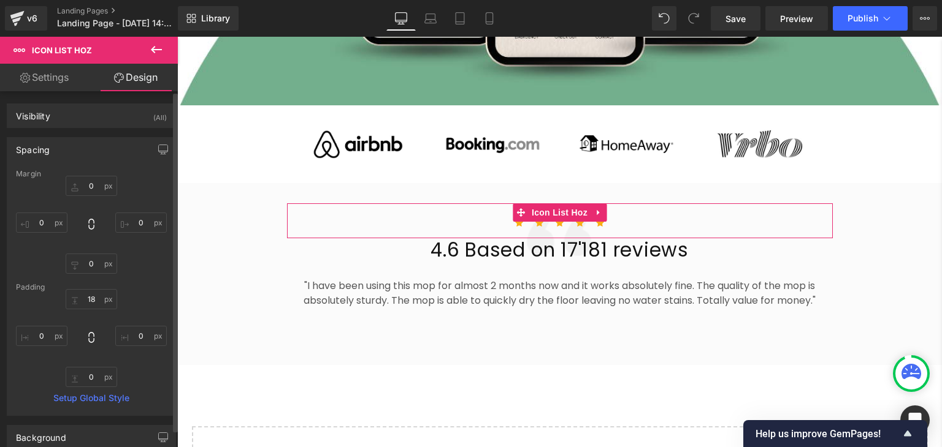
click at [47, 146] on div "Spacing" at bounding box center [33, 146] width 34 height 17
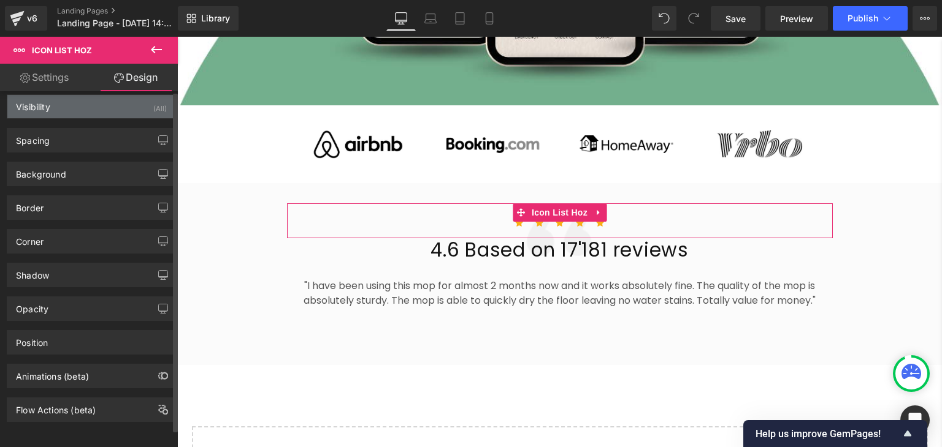
scroll to position [0, 0]
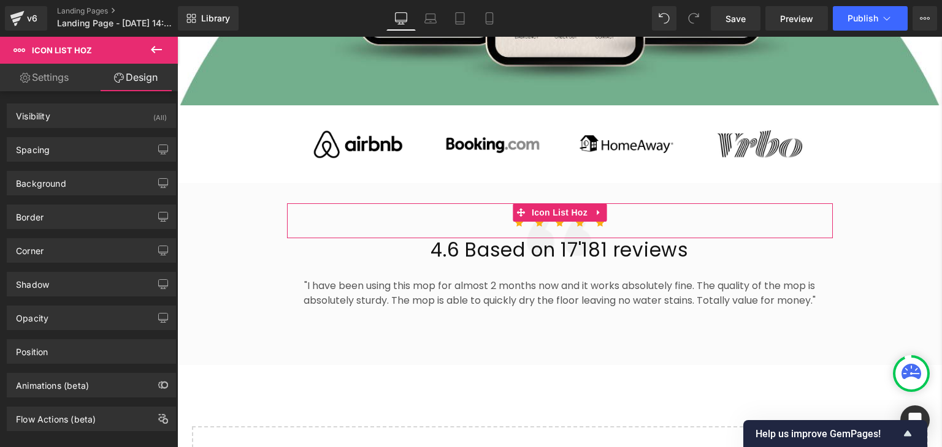
click at [47, 74] on link "Settings" at bounding box center [44, 78] width 89 height 28
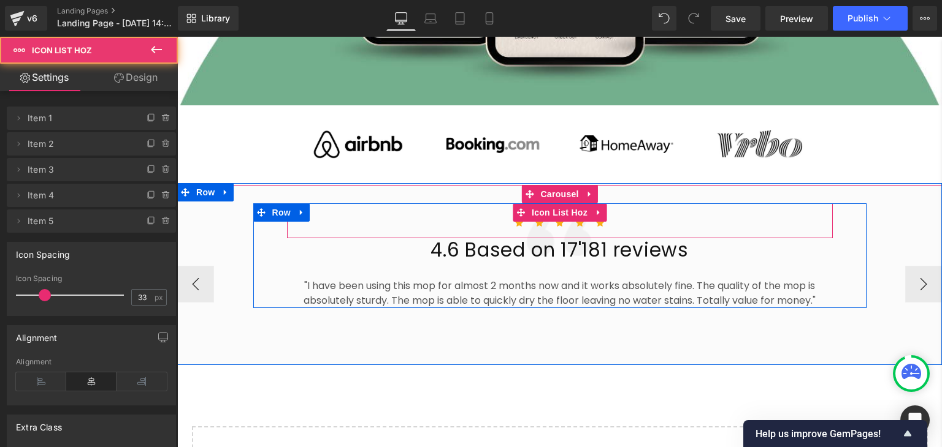
click at [419, 228] on ul "Icon Icon Icon Icon Icon" at bounding box center [560, 227] width 546 height 24
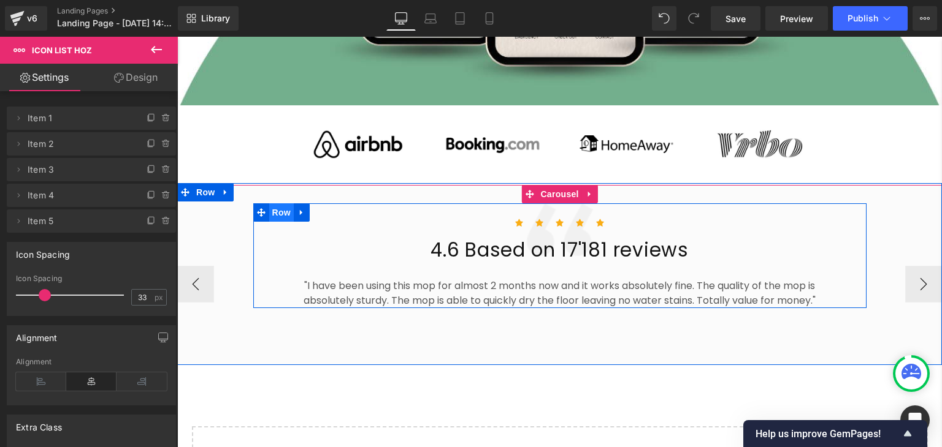
click at [269, 214] on span "Row" at bounding box center [281, 213] width 25 height 18
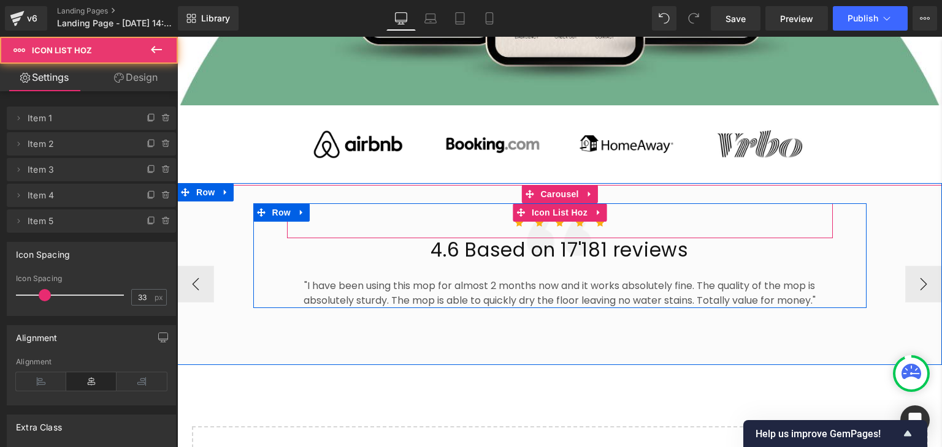
click at [621, 216] on ul "Icon Icon Icon Icon Icon" at bounding box center [560, 227] width 546 height 24
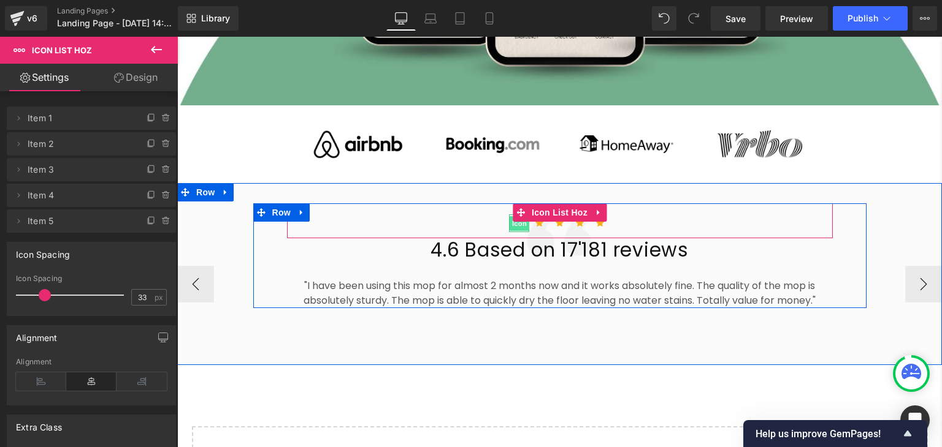
click at [511, 221] on span "Icon" at bounding box center [519, 223] width 20 height 15
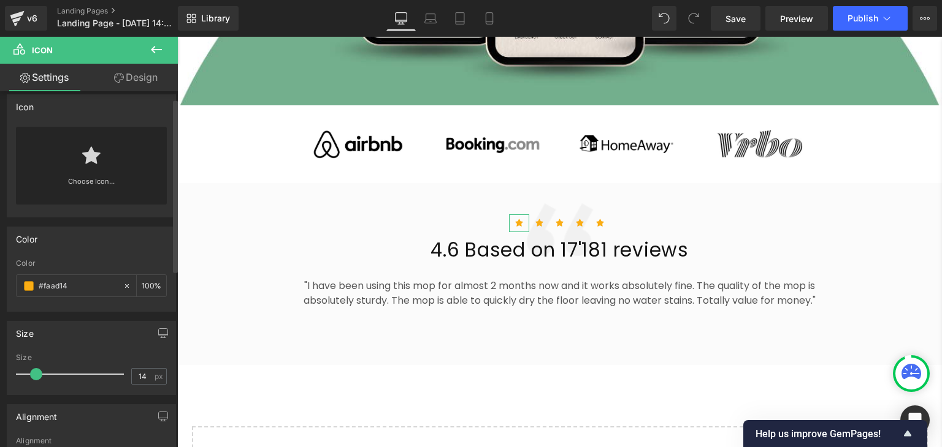
scroll to position [15, 0]
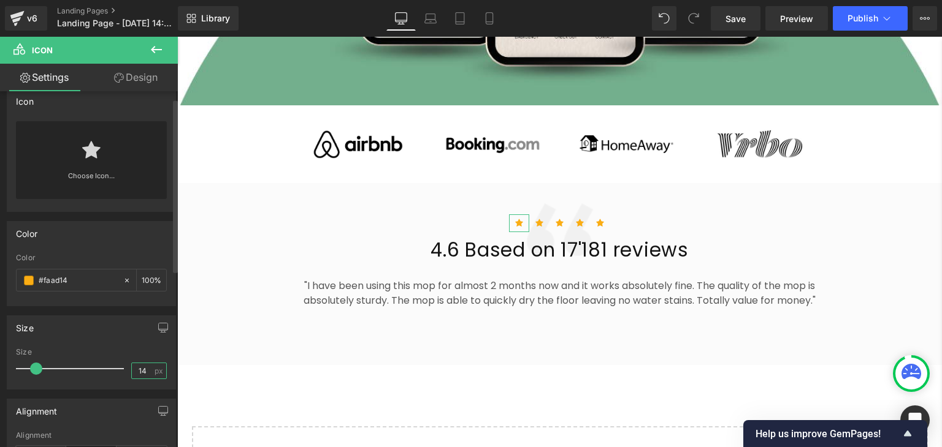
click at [135, 369] on input "14" at bounding box center [142, 371] width 21 height 15
type input "29"
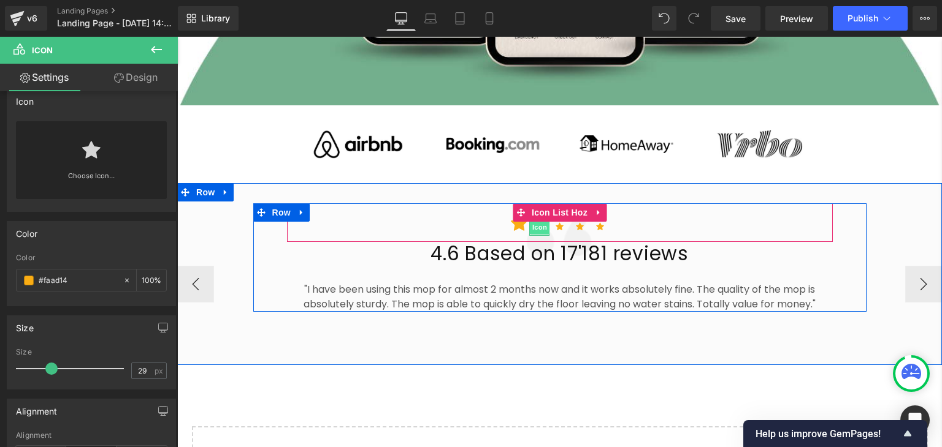
click at [535, 225] on span "Icon" at bounding box center [540, 227] width 20 height 15
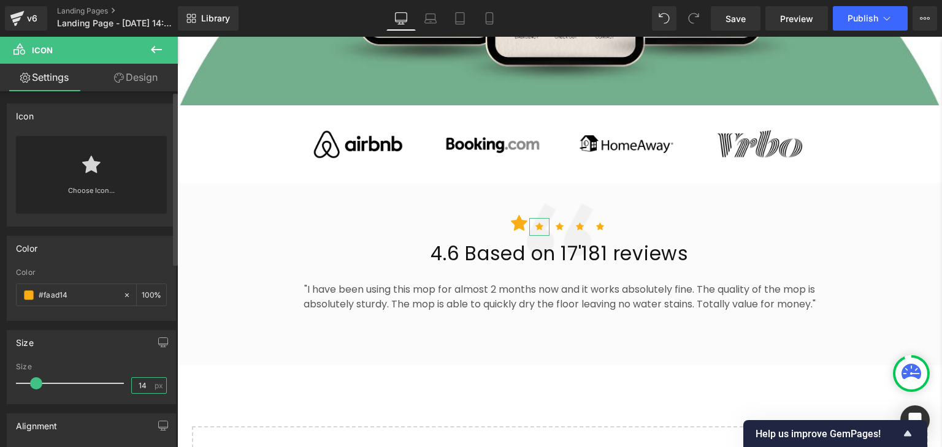
click at [132, 384] on input "14" at bounding box center [142, 385] width 21 height 15
type input "29"
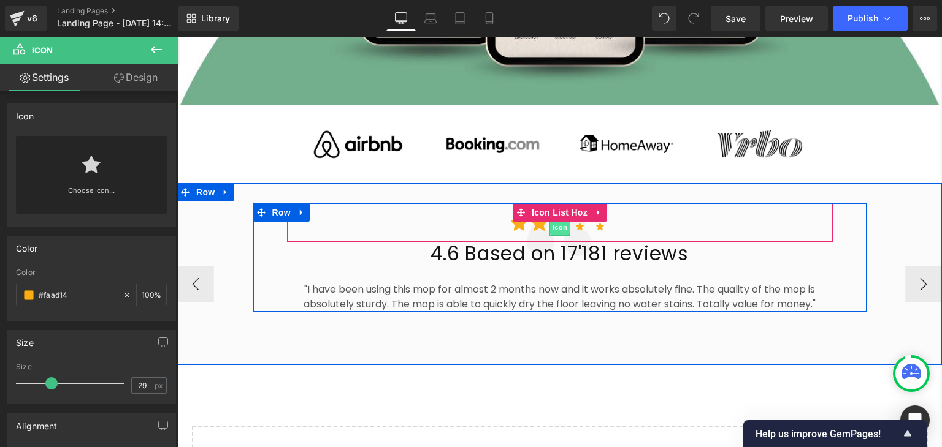
click at [552, 224] on span "Icon" at bounding box center [560, 227] width 20 height 15
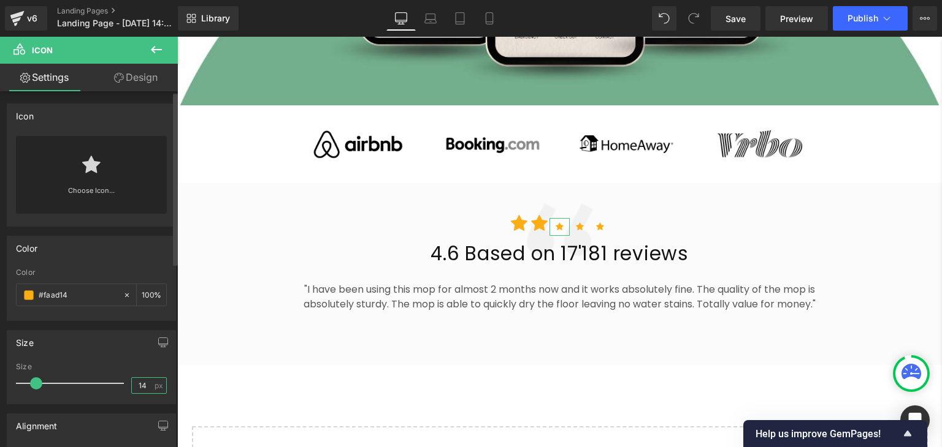
click at [138, 382] on input "14" at bounding box center [142, 385] width 21 height 15
type input "29"
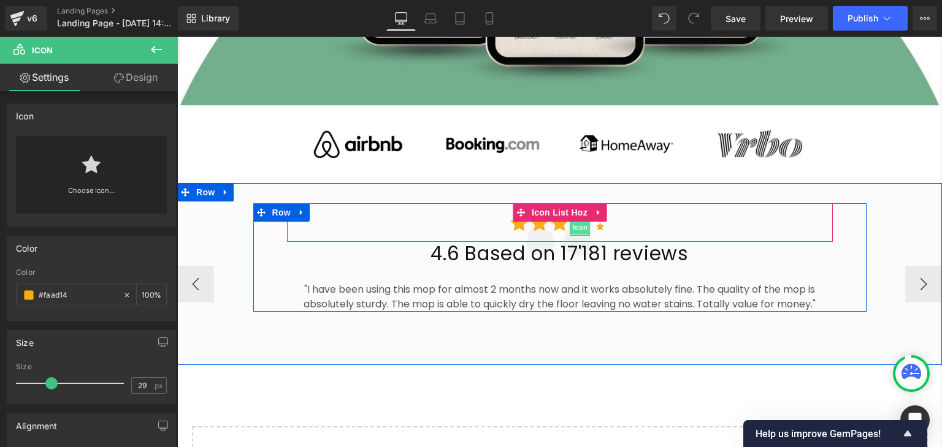
click at [571, 223] on span "Icon" at bounding box center [580, 227] width 20 height 15
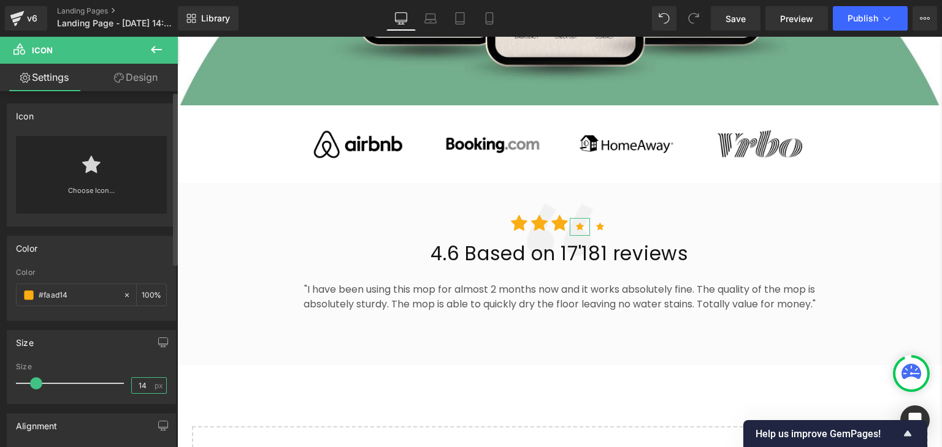
click at [135, 380] on input "14" at bounding box center [142, 385] width 21 height 15
type input "29"
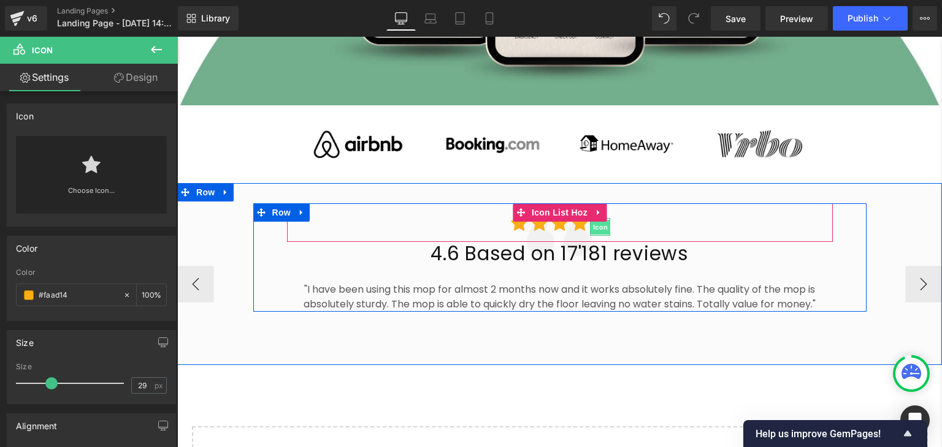
click at [592, 225] on span "Icon" at bounding box center [600, 227] width 20 height 15
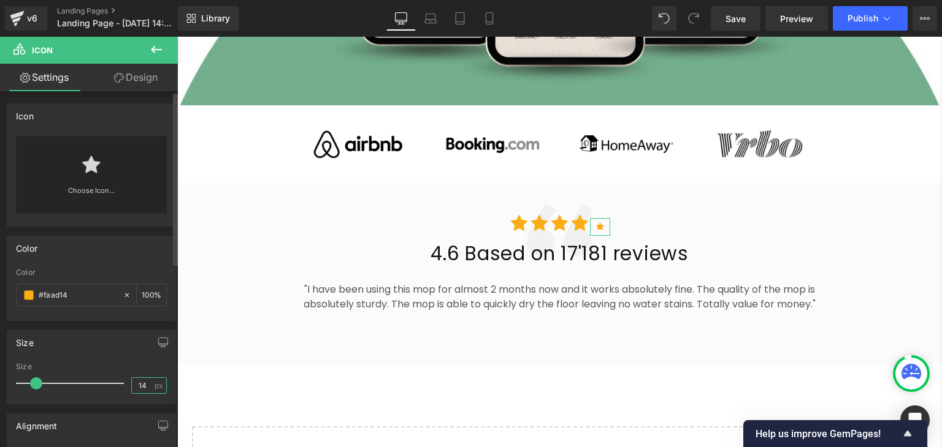
click at [136, 378] on input "14" at bounding box center [142, 385] width 21 height 15
type input "29"
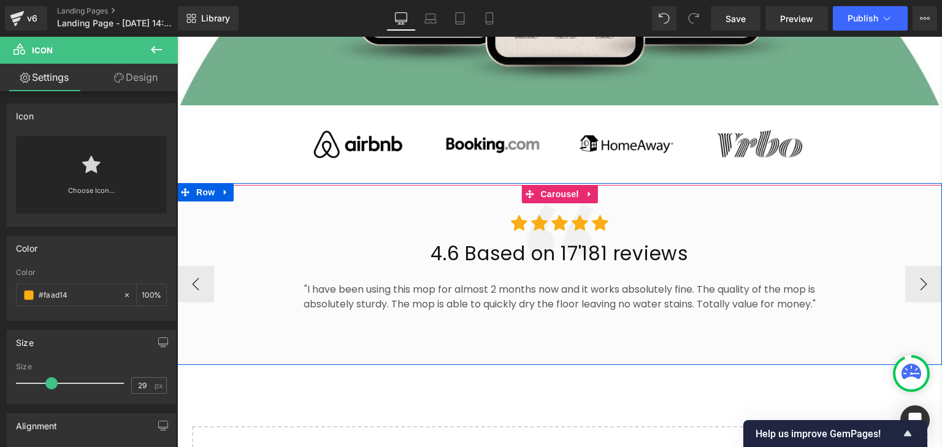
click at [896, 216] on div "Icon Icon Icon Icon Icon Icon List Hoz 4.6 Based on 17'181 reviews Heading "I h…" at bounding box center [559, 258] width 764 height 109
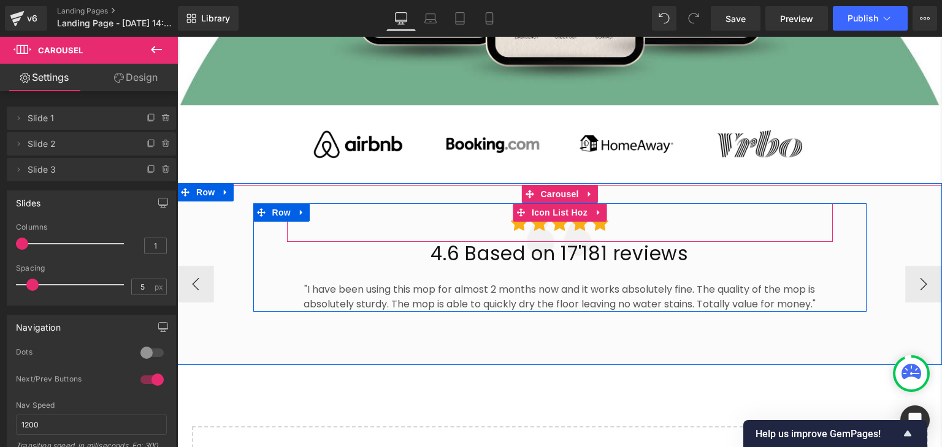
click at [634, 221] on ul "Icon Icon Icon Icon Icon" at bounding box center [560, 229] width 546 height 28
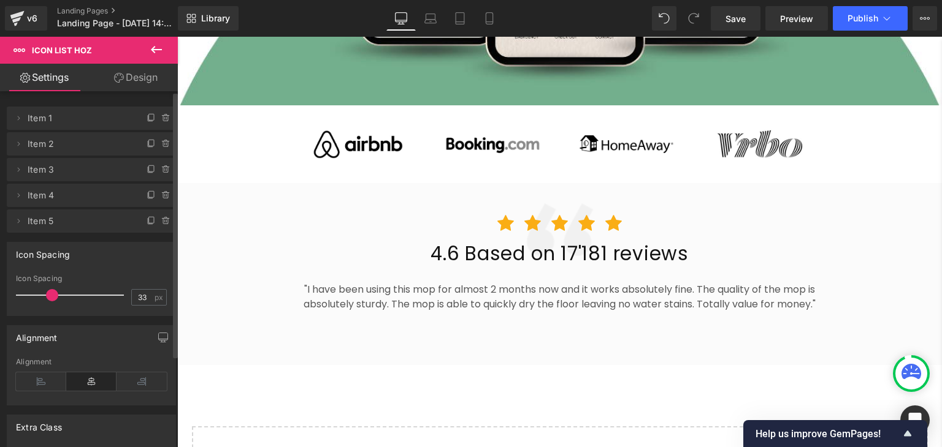
drag, startPoint x: 43, startPoint y: 293, endPoint x: 50, endPoint y: 296, distance: 8.0
click at [50, 296] on span at bounding box center [52, 295] width 12 height 12
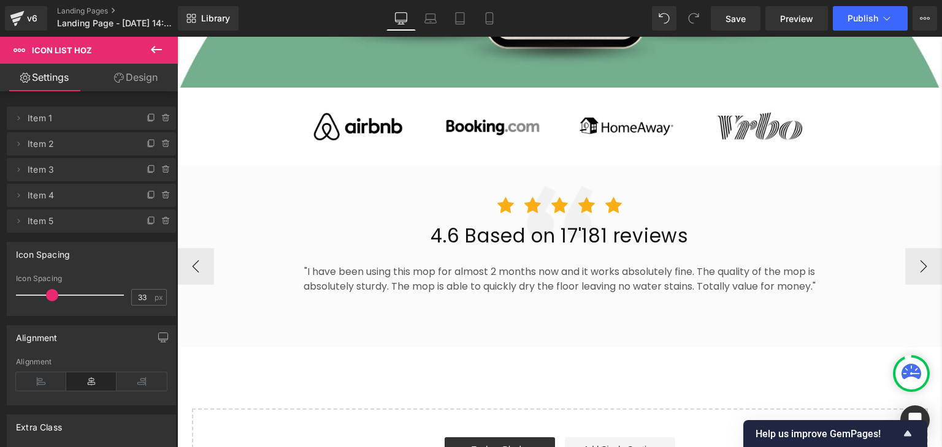
scroll to position [596, 0]
click at [490, 21] on icon at bounding box center [489, 18] width 12 height 12
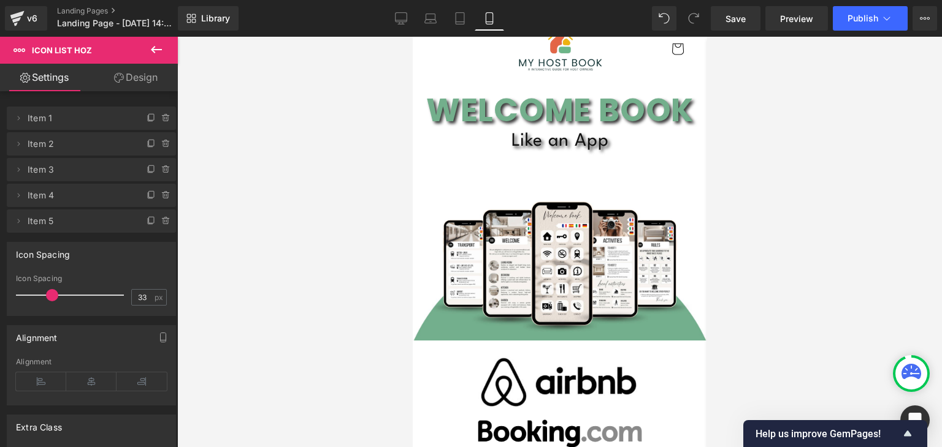
scroll to position [0, 0]
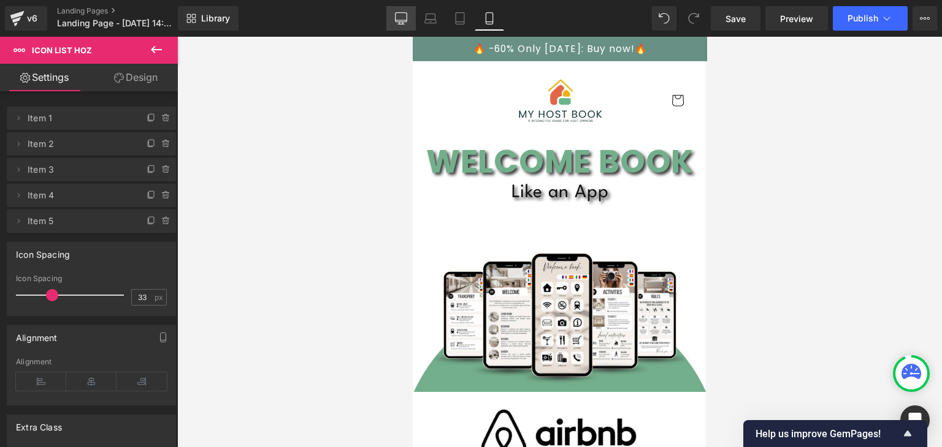
click at [405, 23] on icon at bounding box center [401, 18] width 12 height 12
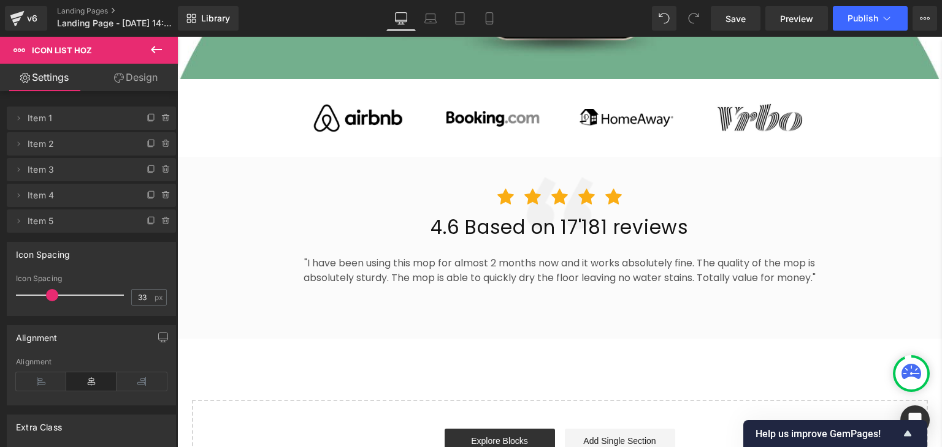
scroll to position [538, 0]
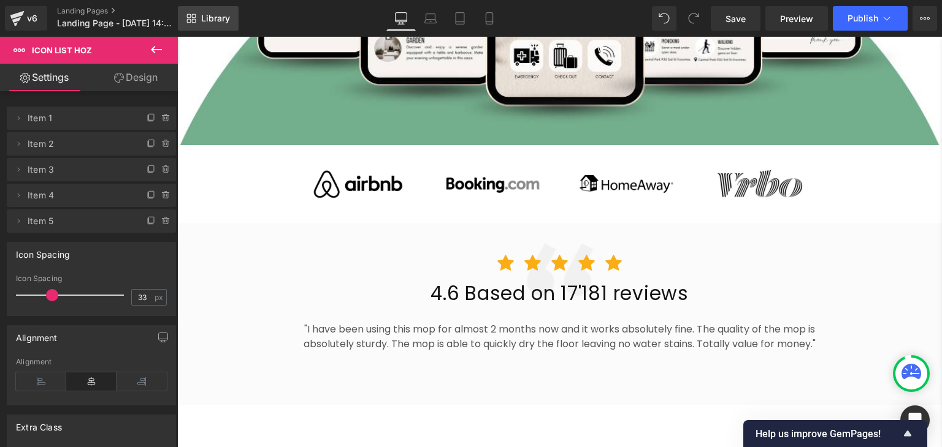
click at [223, 20] on span "Library" at bounding box center [215, 18] width 29 height 11
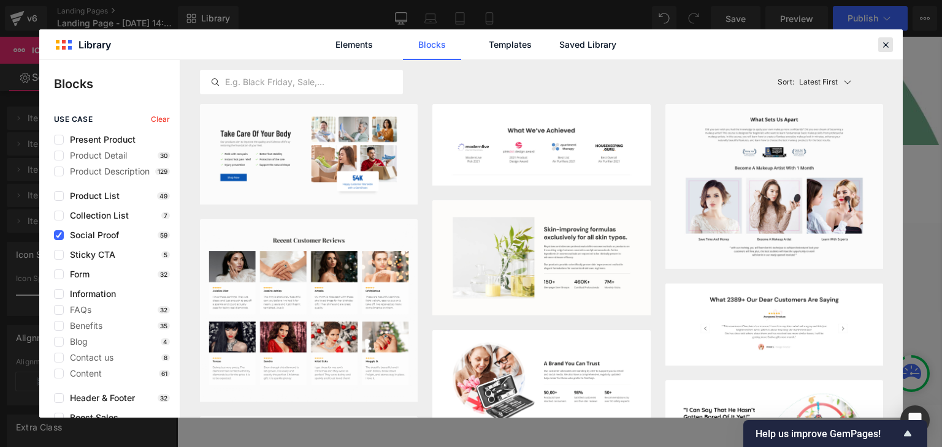
click at [890, 45] on icon at bounding box center [885, 44] width 11 height 11
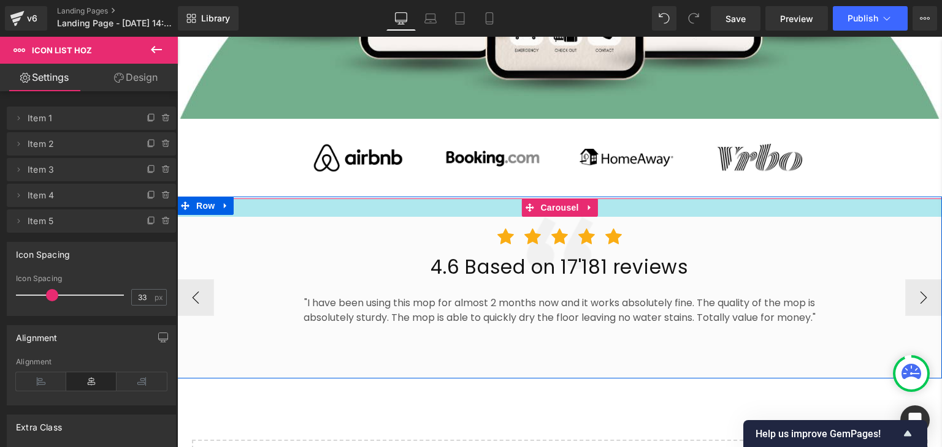
scroll to position [578, 0]
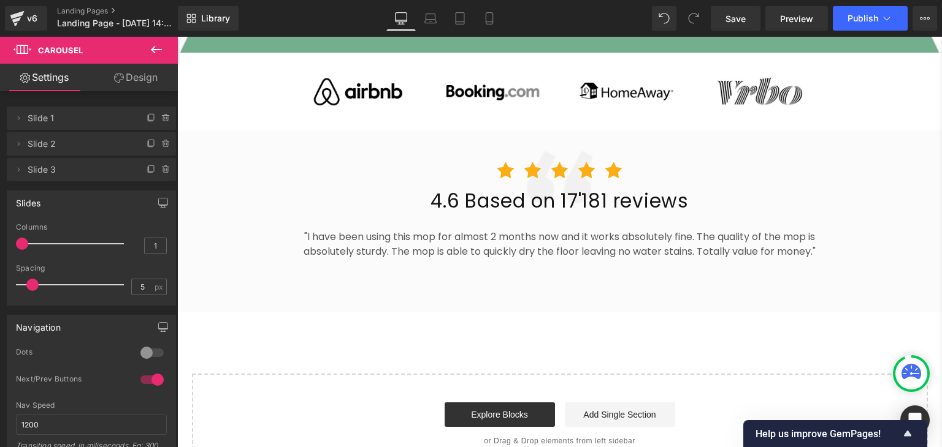
scroll to position [655, 0]
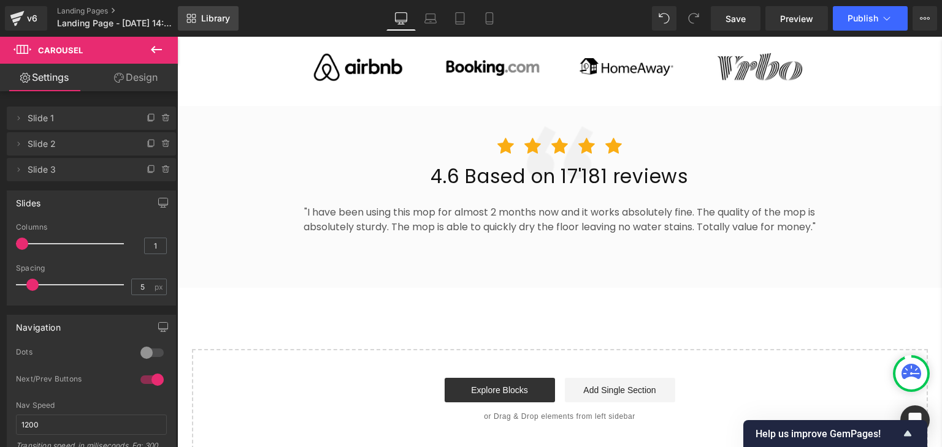
click at [215, 13] on span "Library" at bounding box center [215, 18] width 29 height 11
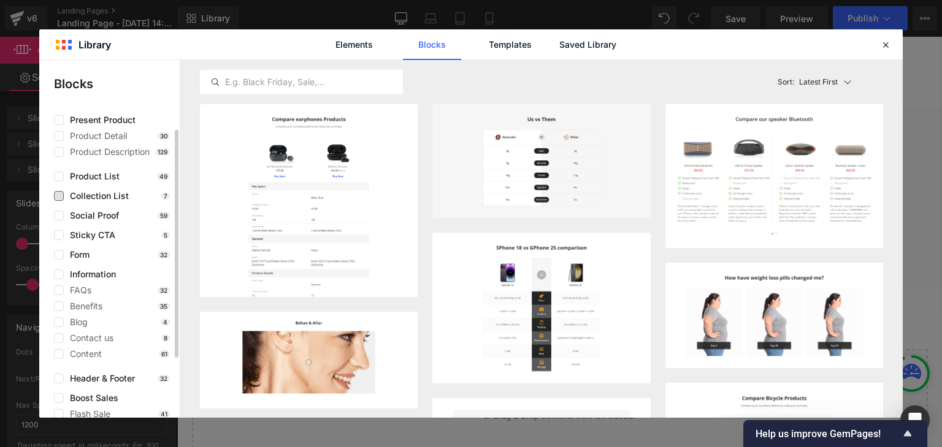
scroll to position [20, 0]
click at [90, 178] on span "Product List" at bounding box center [92, 177] width 56 height 10
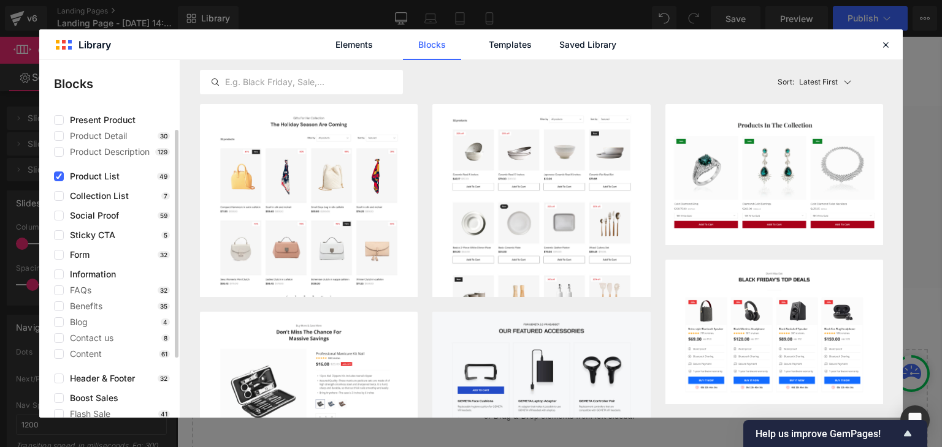
click at [91, 175] on span "Product List" at bounding box center [92, 177] width 56 height 10
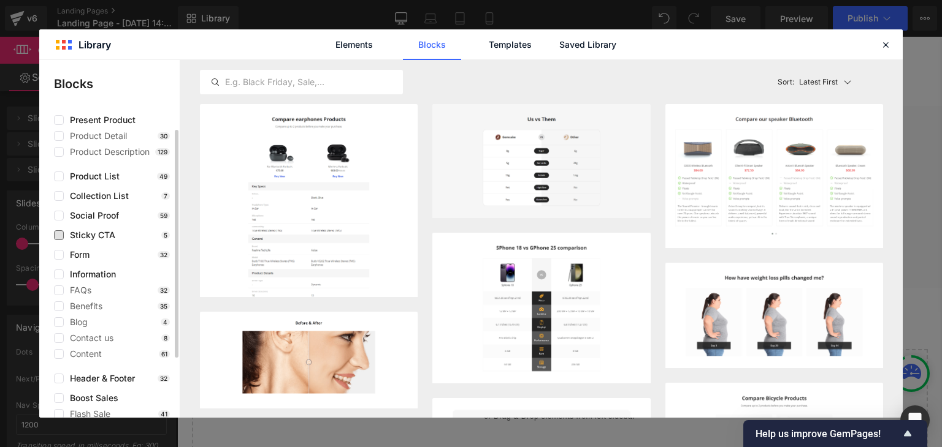
click at [89, 232] on span "Sticky CTA" at bounding box center [89, 235] width 51 height 10
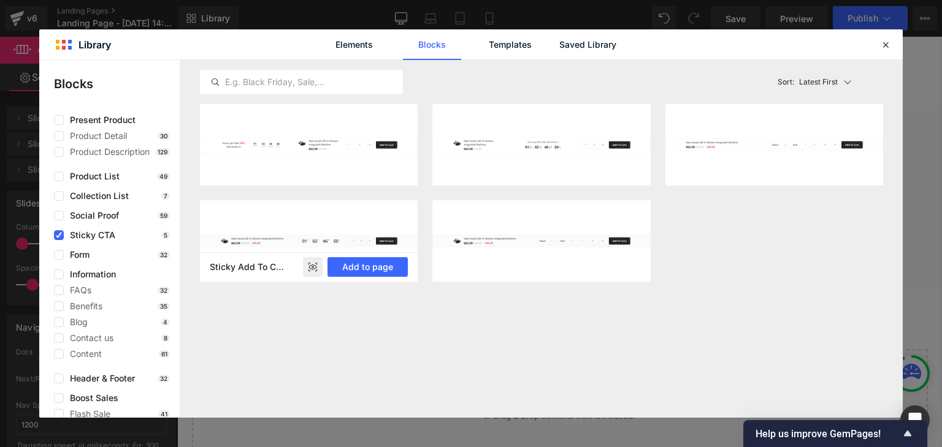
click at [311, 265] on rect at bounding box center [313, 268] width 20 height 20
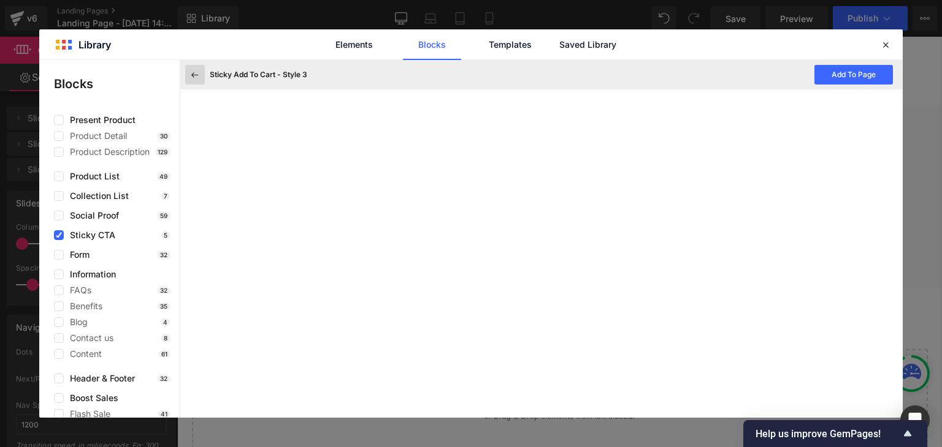
click at [195, 74] on icon at bounding box center [194, 74] width 11 height 11
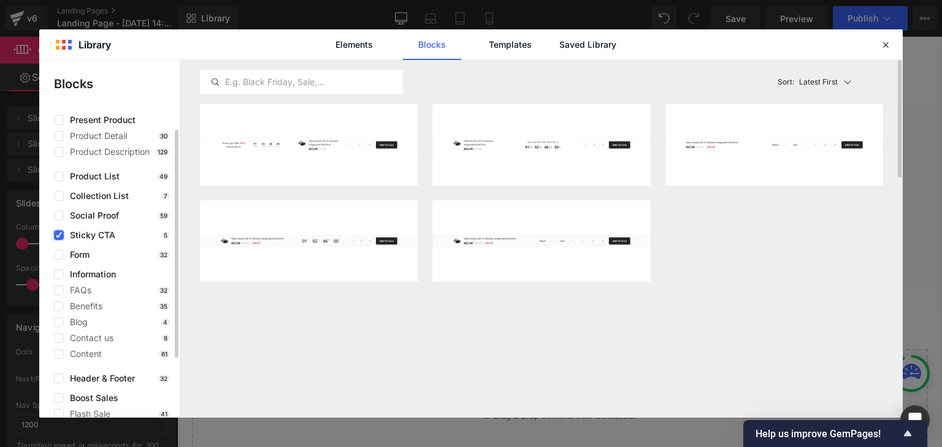
click at [58, 235] on icon at bounding box center [59, 235] width 6 height 0
click at [59, 235] on input "checkbox" at bounding box center [59, 235] width 0 height 0
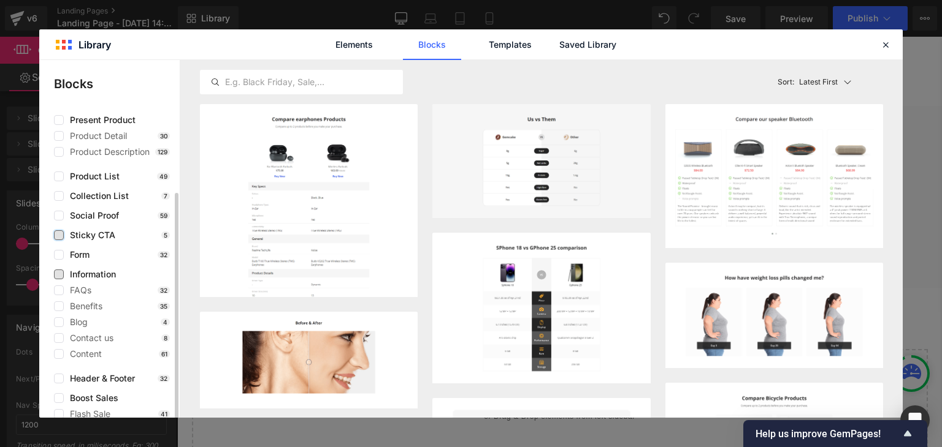
scroll to position [88, 0]
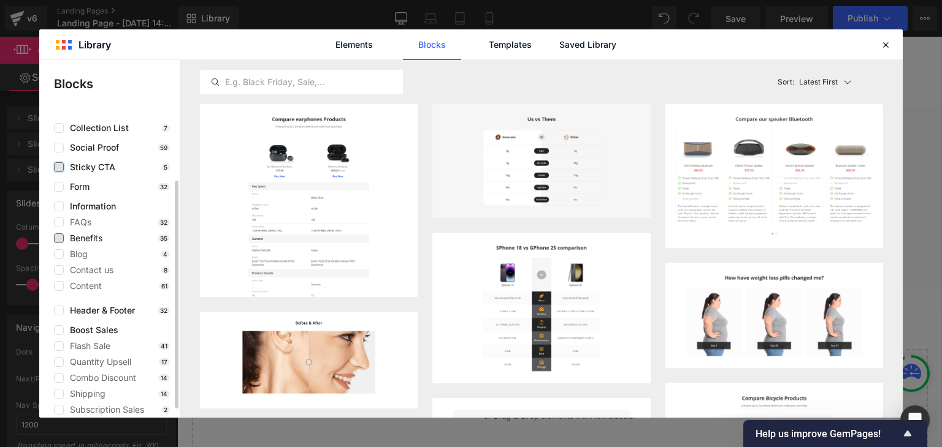
click at [81, 236] on span "Benefits" at bounding box center [83, 239] width 39 height 10
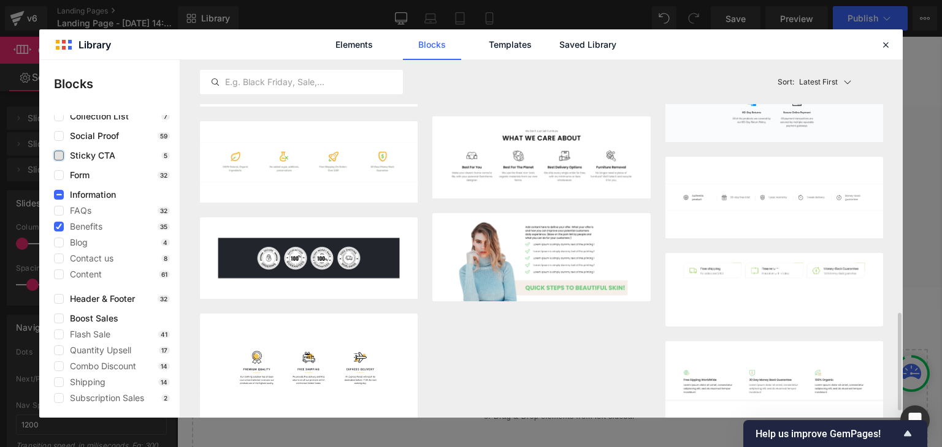
scroll to position [954, 0]
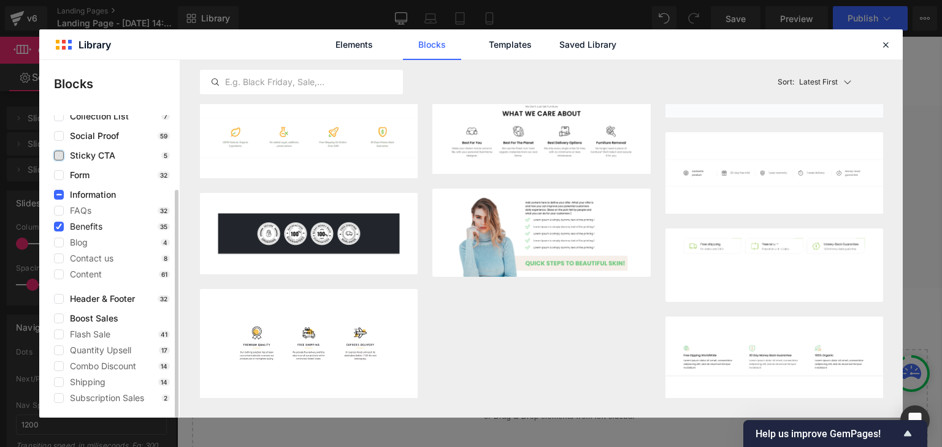
click at [90, 226] on span "Benefits" at bounding box center [83, 227] width 39 height 10
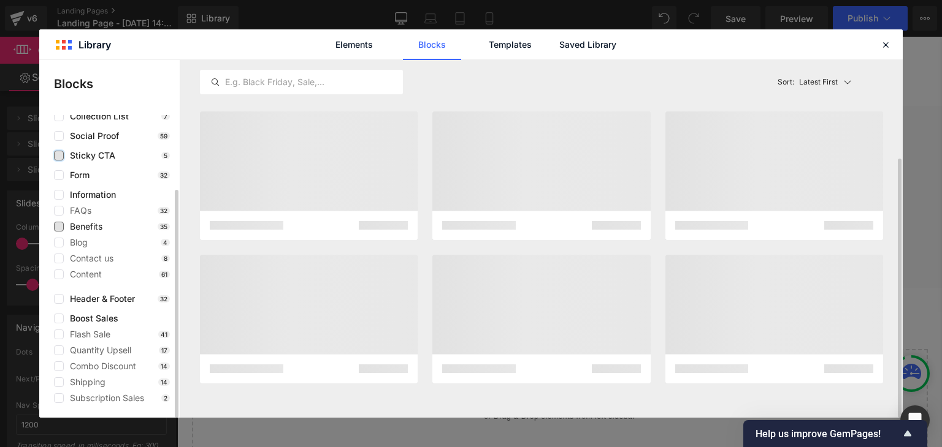
scroll to position [136, 0]
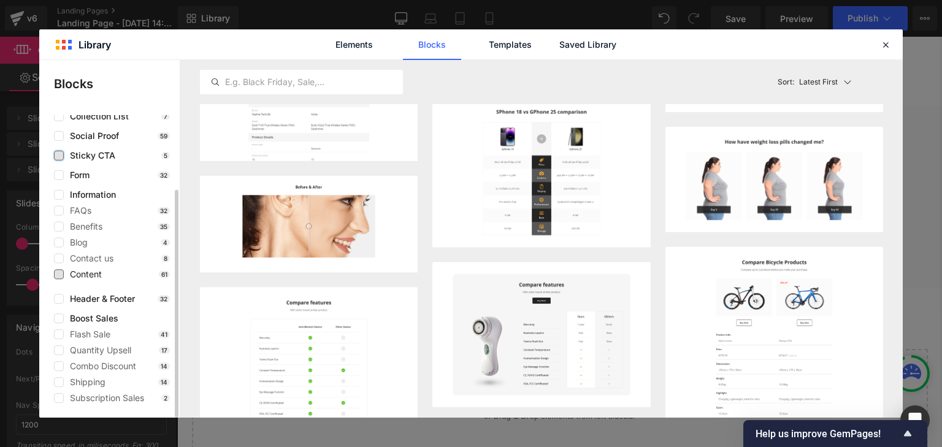
click at [96, 275] on span "Content" at bounding box center [83, 275] width 38 height 10
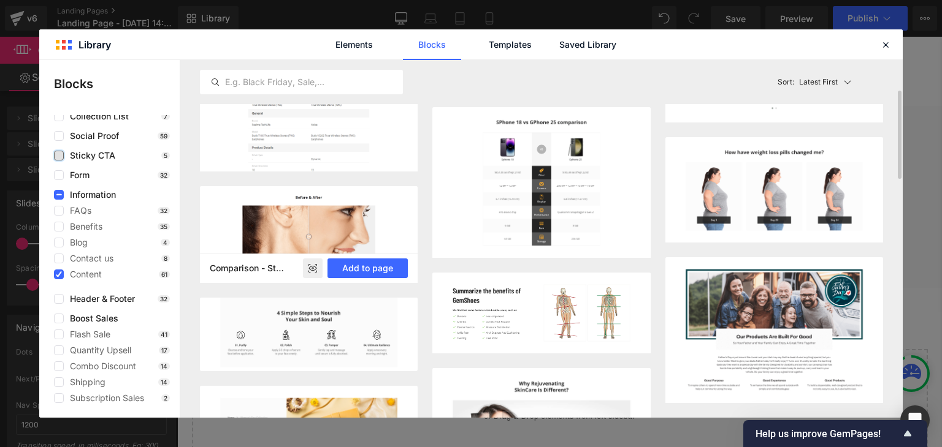
scroll to position [126, 0]
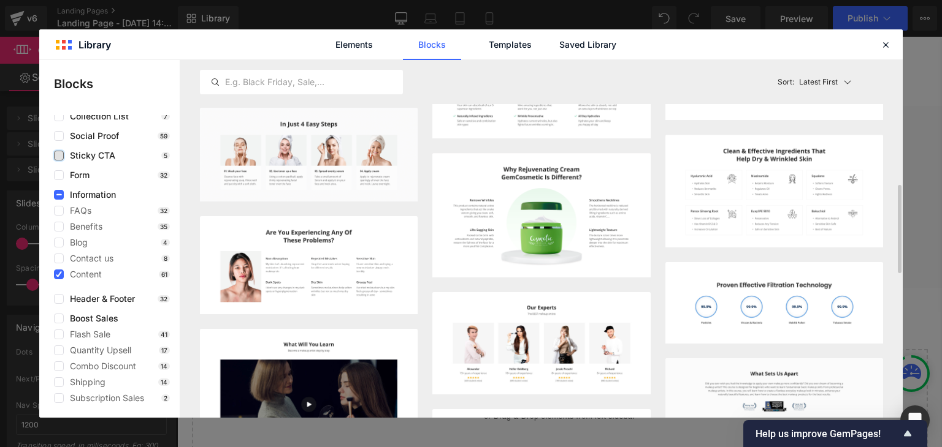
click at [281, 226] on img at bounding box center [309, 265] width 218 height 98
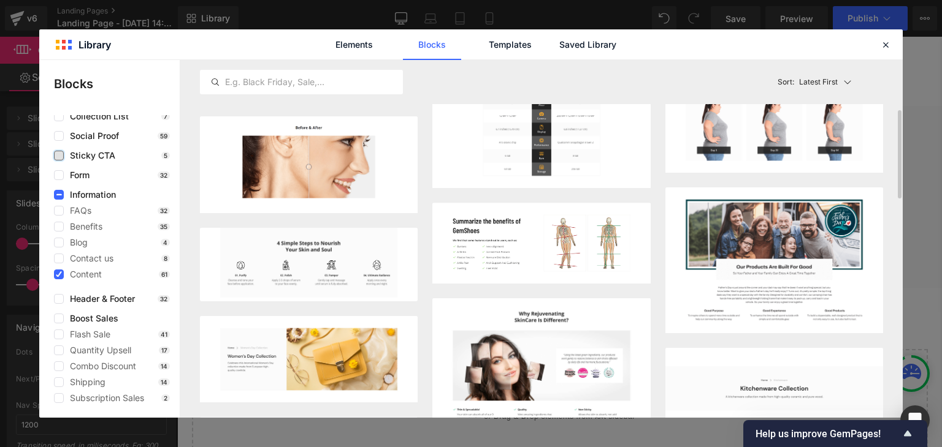
scroll to position [197, 0]
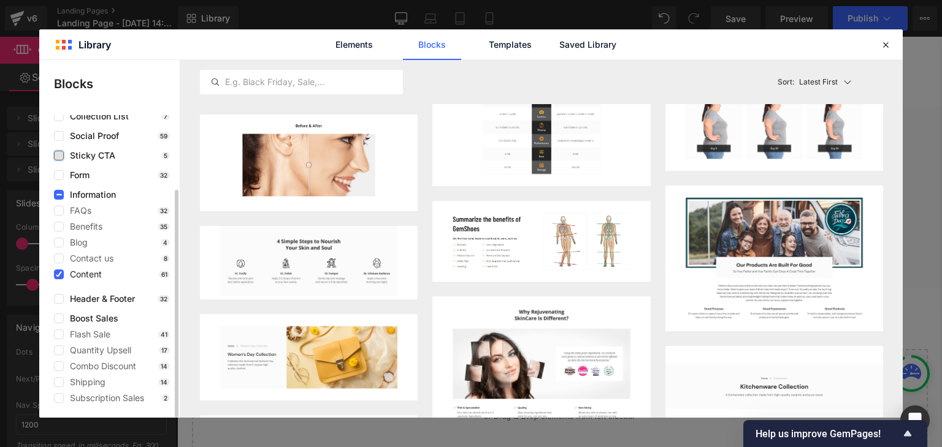
click at [87, 275] on span "Content" at bounding box center [83, 275] width 38 height 10
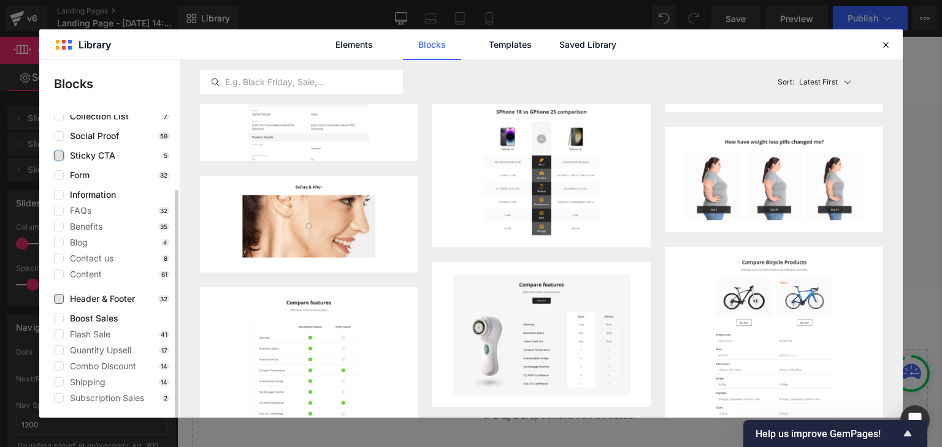
click at [93, 298] on span "Header & Footer" at bounding box center [99, 299] width 71 height 10
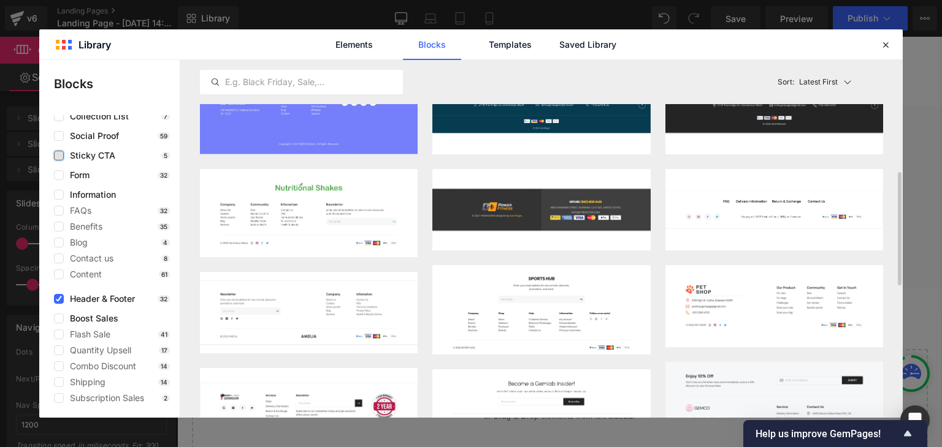
scroll to position [333, 0]
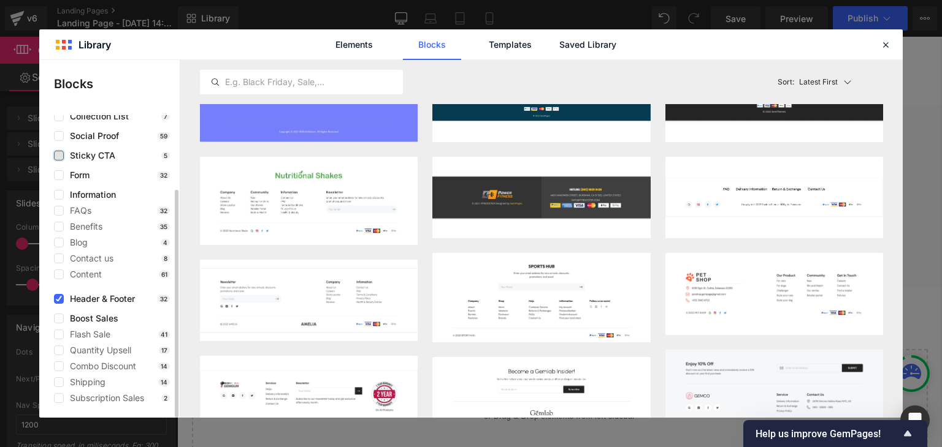
click at [118, 296] on span "Header & Footer" at bounding box center [99, 299] width 71 height 10
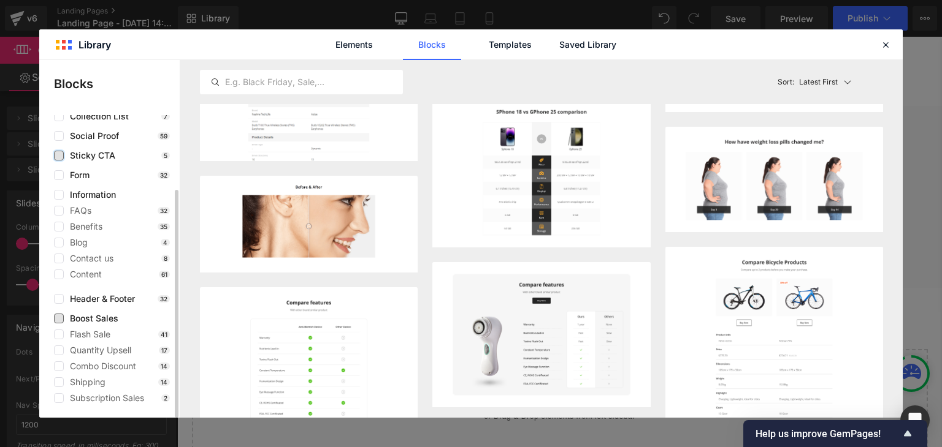
click at [101, 317] on span "Boost Sales" at bounding box center [91, 319] width 55 height 10
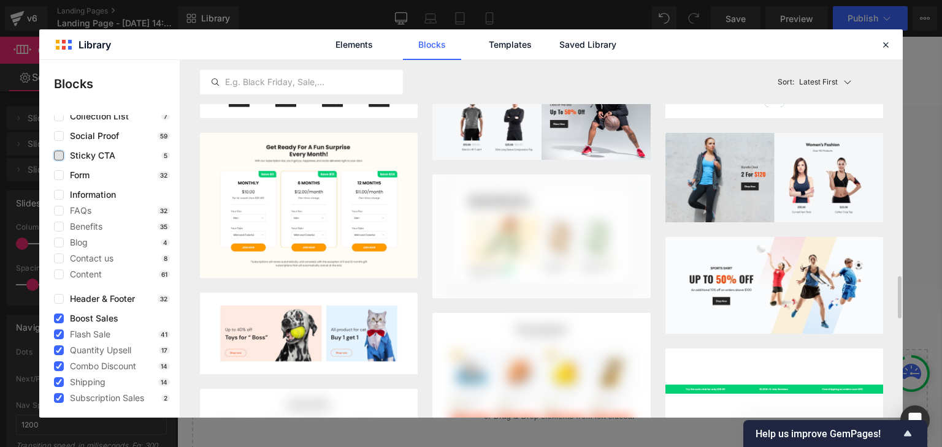
scroll to position [1789, 0]
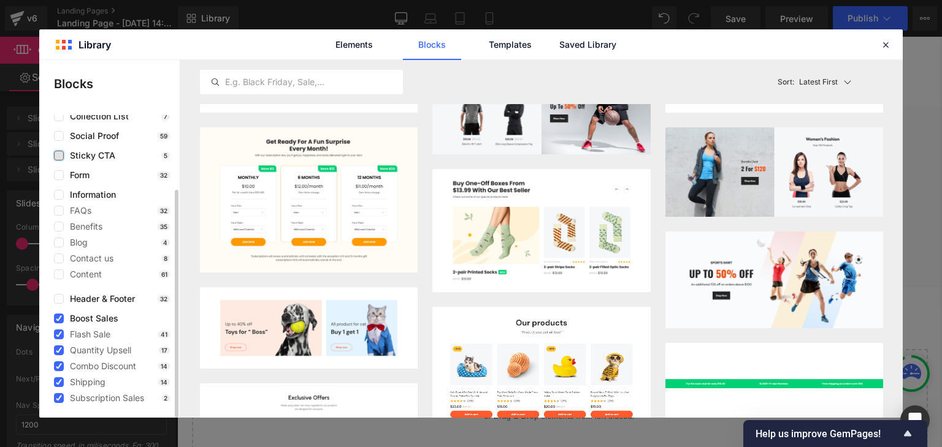
click at [76, 314] on span "Boost Sales" at bounding box center [91, 319] width 55 height 10
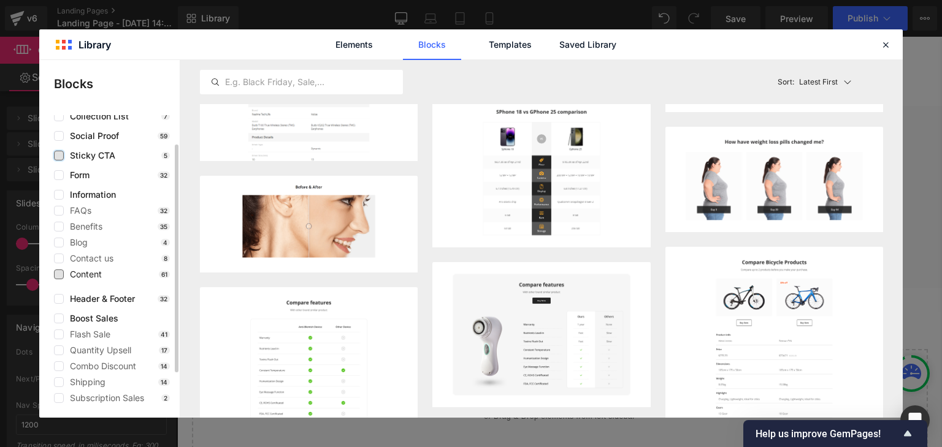
scroll to position [0, 0]
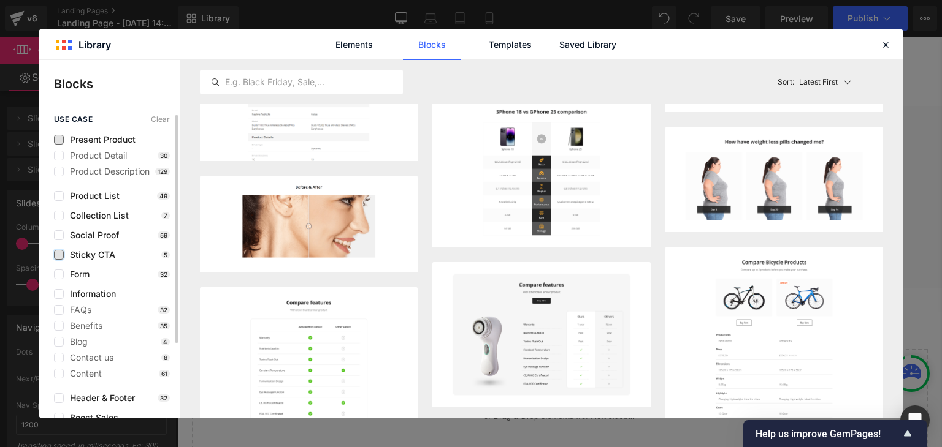
click at [106, 139] on span "Present Product" at bounding box center [100, 140] width 72 height 10
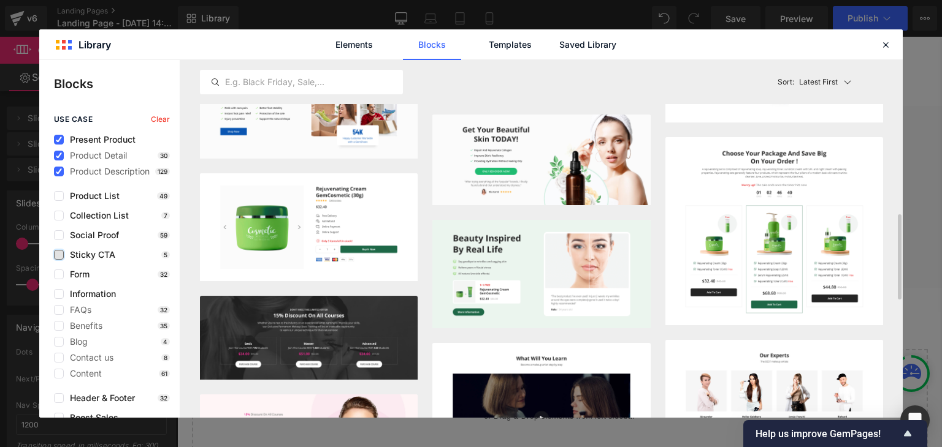
scroll to position [627, 0]
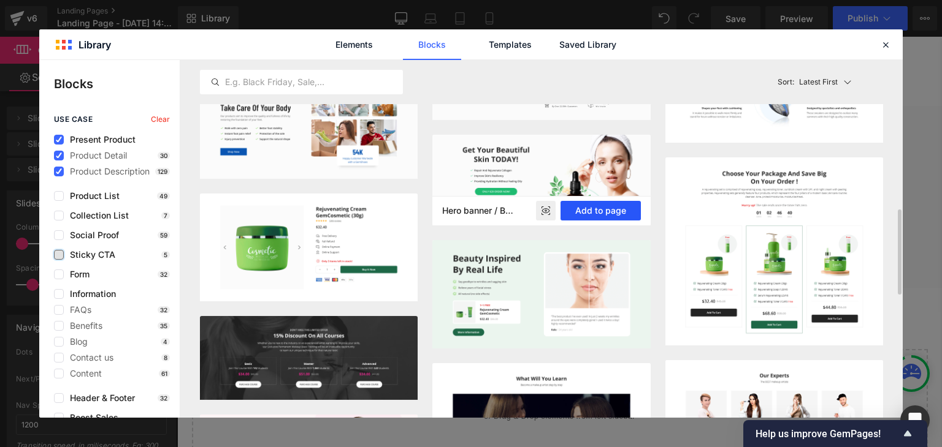
click at [595, 213] on button "Add to page" at bounding box center [600, 211] width 80 height 20
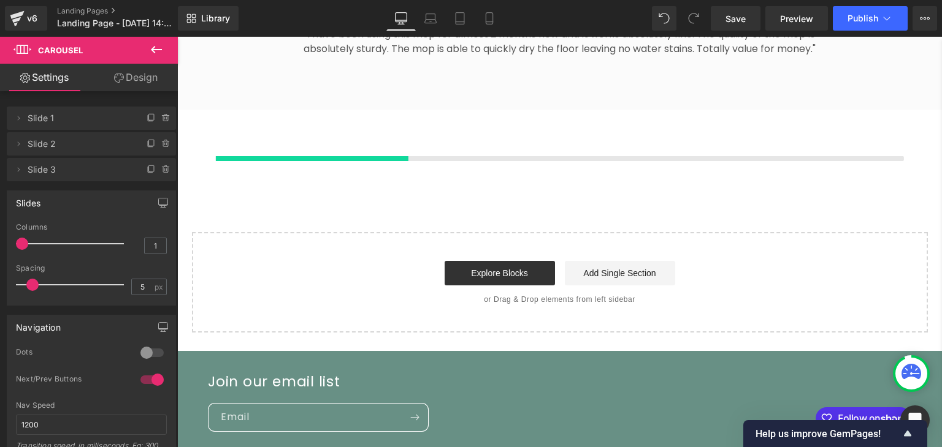
scroll to position [839, 0]
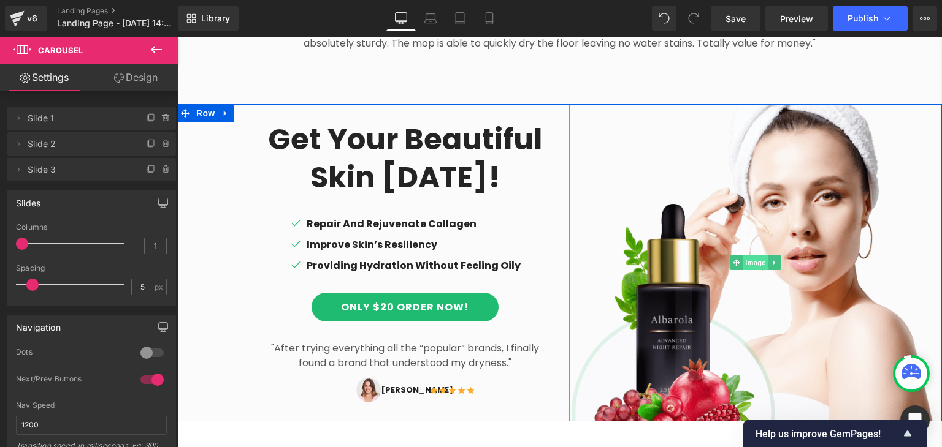
click at [744, 257] on span "Image" at bounding box center [755, 263] width 26 height 15
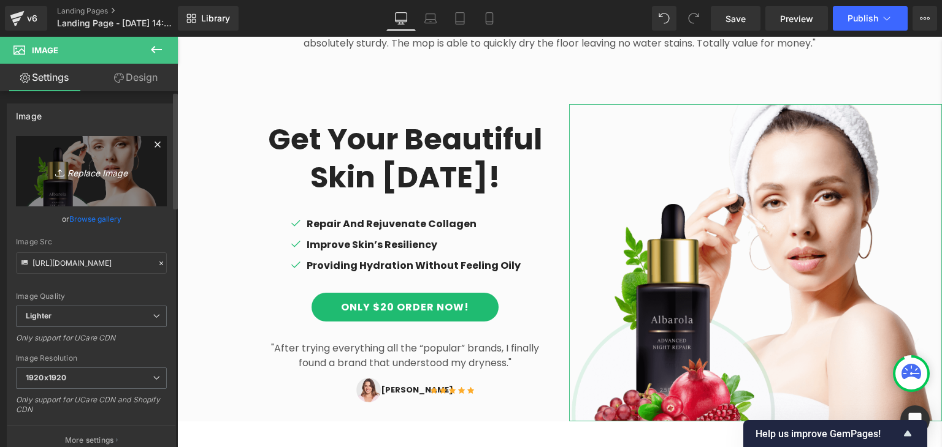
click at [96, 173] on icon "Replace Image" at bounding box center [91, 171] width 98 height 15
type input "C:\fakepath\Group_1.pdf_582_x_792_px.webp"
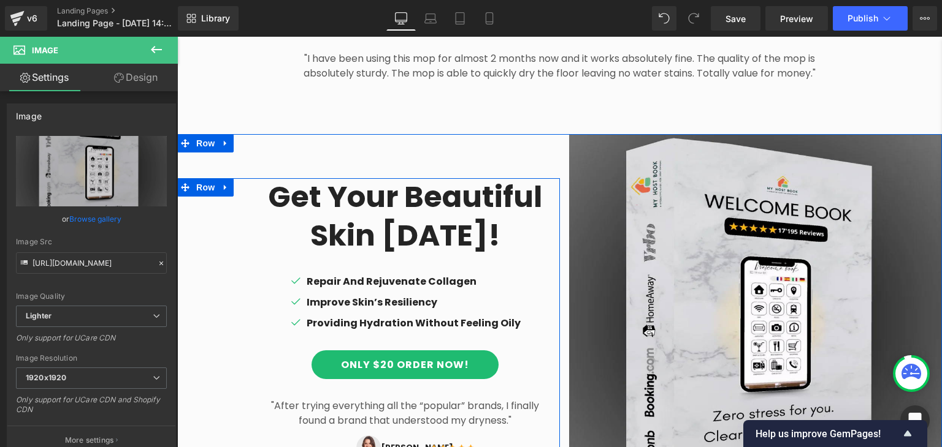
scroll to position [810, 0]
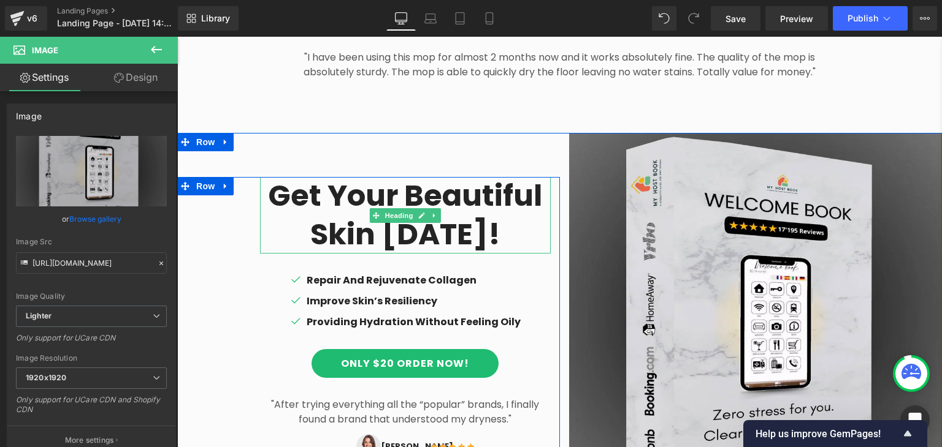
click at [443, 191] on h1 "Get Your Beautiful" at bounding box center [405, 196] width 291 height 38
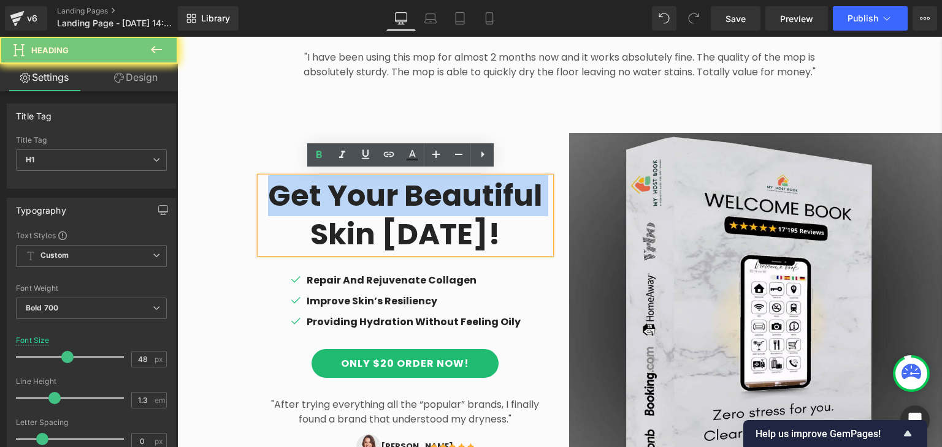
click at [443, 191] on h1 "Get Your Beautiful" at bounding box center [405, 196] width 291 height 38
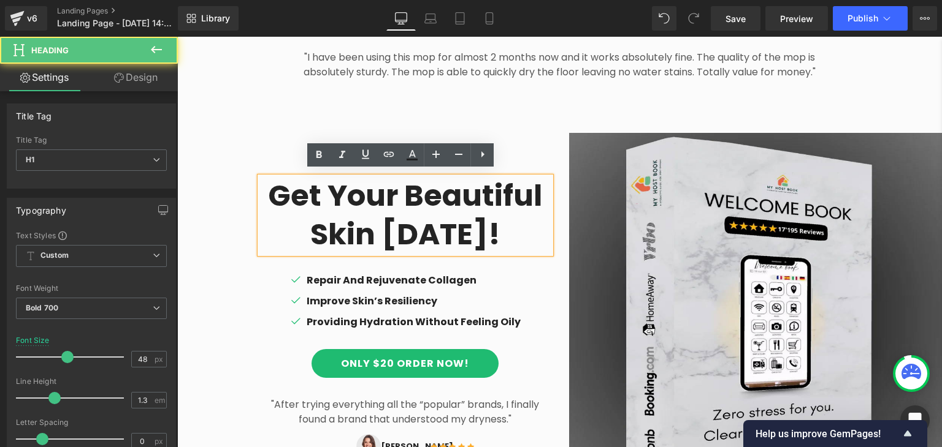
click at [486, 225] on h1 "Skin [DATE]!" at bounding box center [405, 235] width 291 height 38
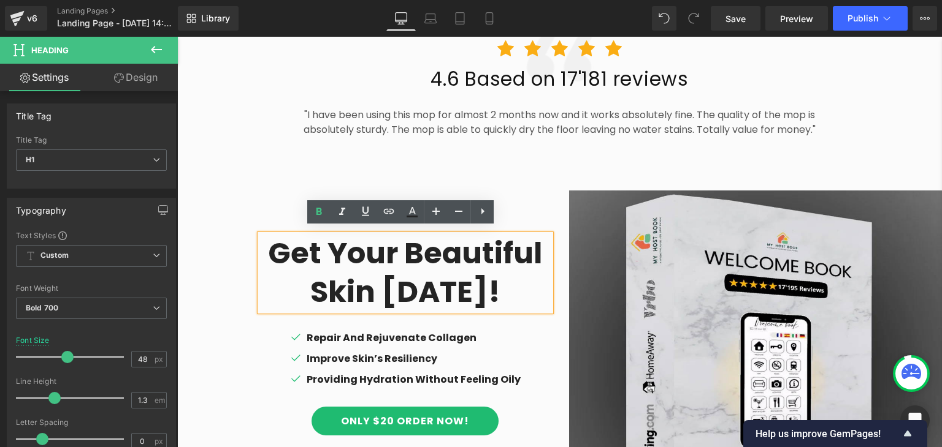
scroll to position [754, 0]
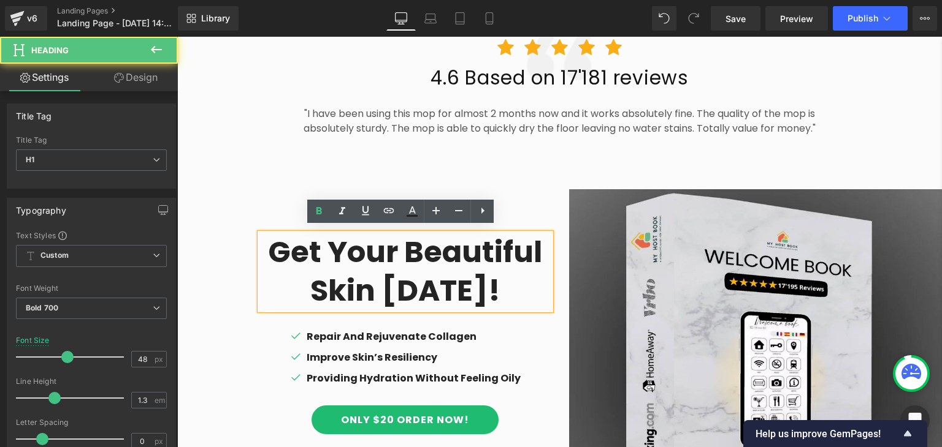
click at [414, 295] on h1 "Skin [DATE]!" at bounding box center [405, 291] width 291 height 38
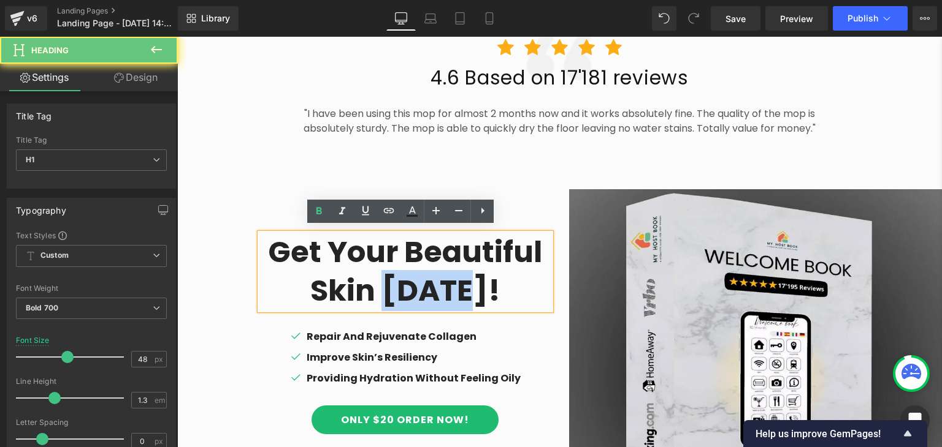
click at [414, 295] on h1 "Skin [DATE]!" at bounding box center [405, 291] width 291 height 38
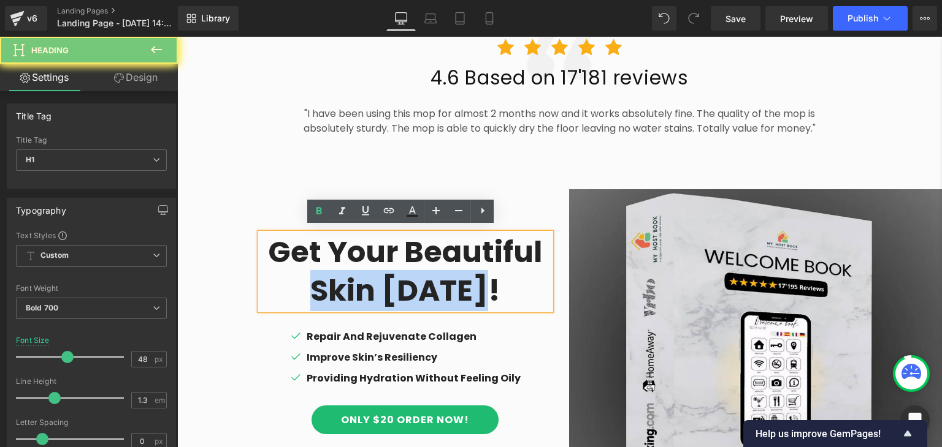
click at [414, 295] on h1 "Skin [DATE]!" at bounding box center [405, 291] width 291 height 38
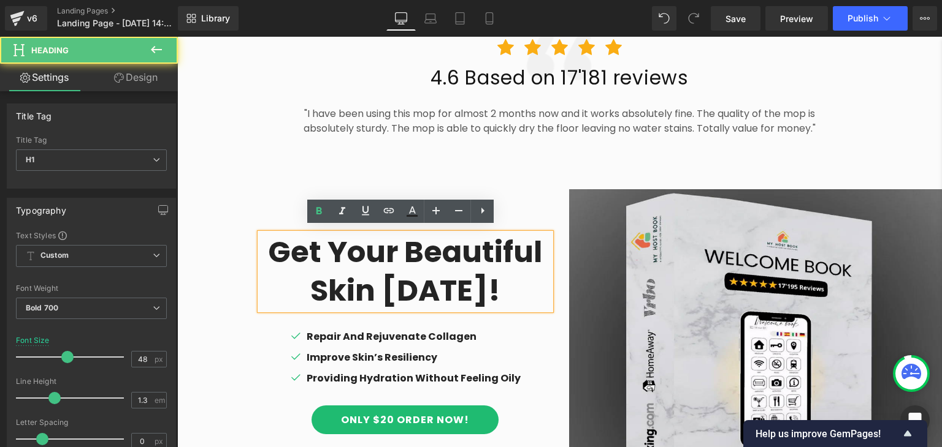
click at [395, 264] on h1 "Get Your Beautiful" at bounding box center [405, 253] width 291 height 38
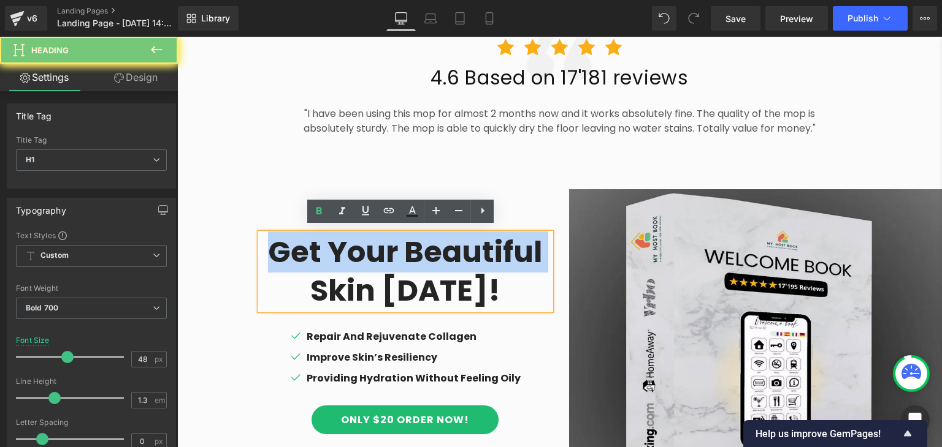
click at [395, 264] on h1 "Get Your Beautiful" at bounding box center [405, 253] width 291 height 38
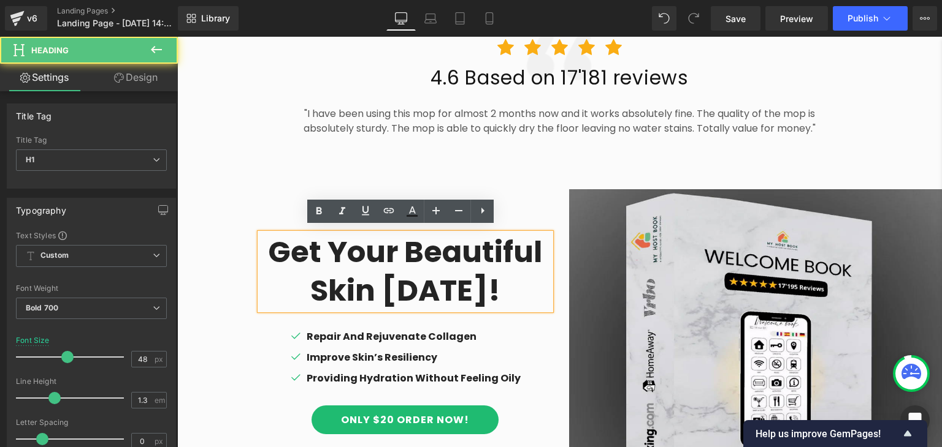
click at [494, 299] on h1 "Skin [DATE]!" at bounding box center [405, 291] width 291 height 38
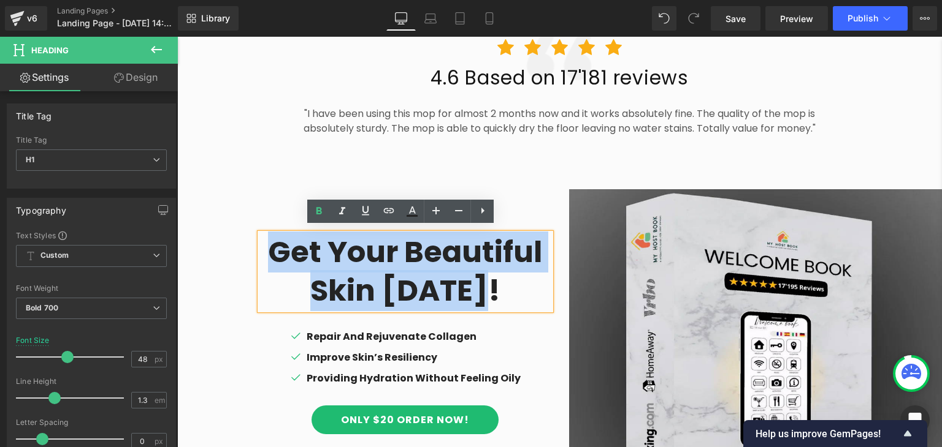
drag, startPoint x: 494, startPoint y: 299, endPoint x: 279, endPoint y: 242, distance: 222.6
click at [279, 242] on div "Get Your Beautiful Skin [DATE]!" at bounding box center [405, 272] width 291 height 77
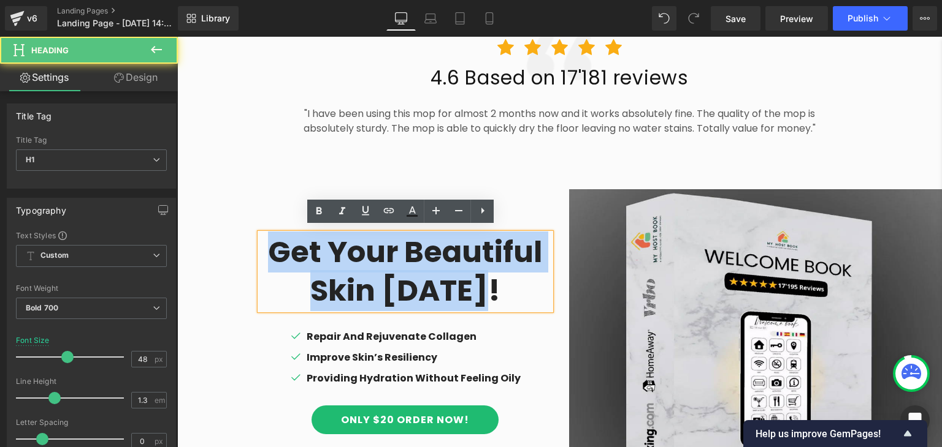
click at [452, 290] on h1 "Skin [DATE]!" at bounding box center [405, 291] width 291 height 38
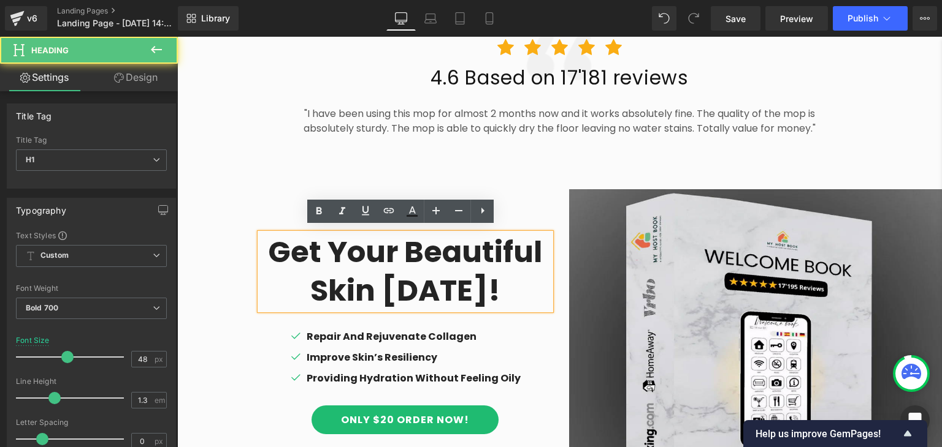
click at [345, 280] on h1 "Skin [DATE]!" at bounding box center [405, 291] width 291 height 38
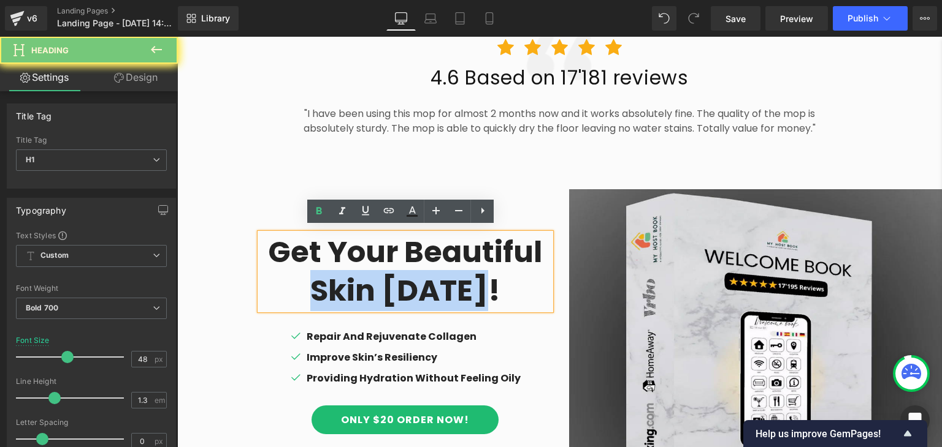
click at [345, 280] on h1 "Skin [DATE]!" at bounding box center [405, 291] width 291 height 38
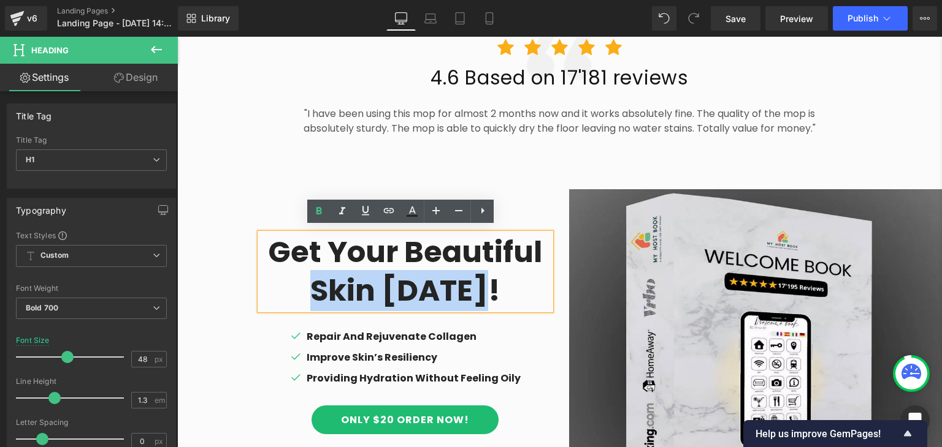
click at [345, 280] on h1 "Skin [DATE]!" at bounding box center [405, 291] width 291 height 38
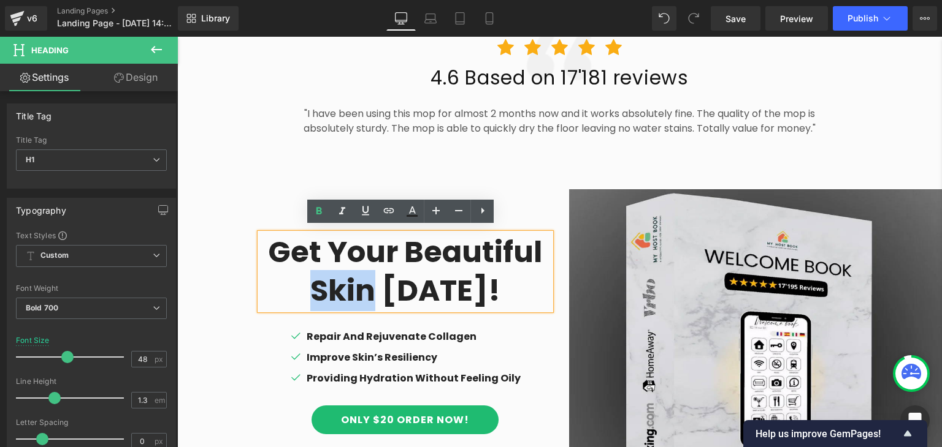
click at [345, 280] on h1 "Skin [DATE]!" at bounding box center [405, 291] width 291 height 38
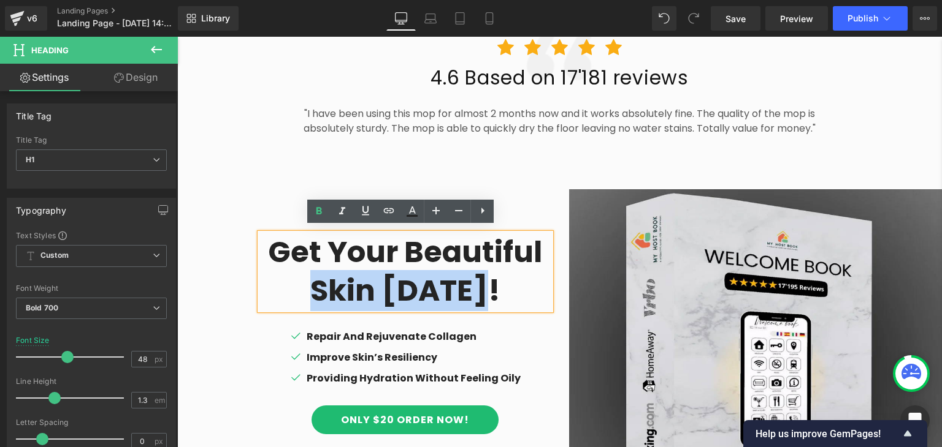
click at [345, 280] on h1 "Skin [DATE]!" at bounding box center [405, 291] width 291 height 38
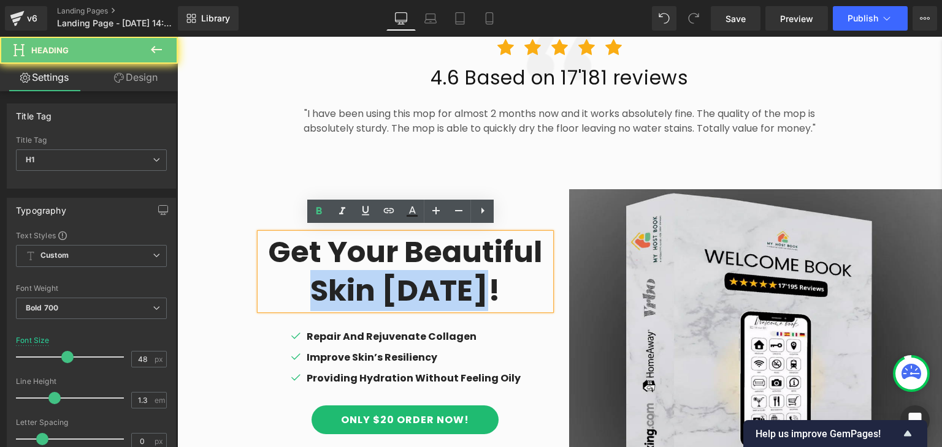
click at [345, 280] on h1 "Skin [DATE]!" at bounding box center [405, 291] width 291 height 38
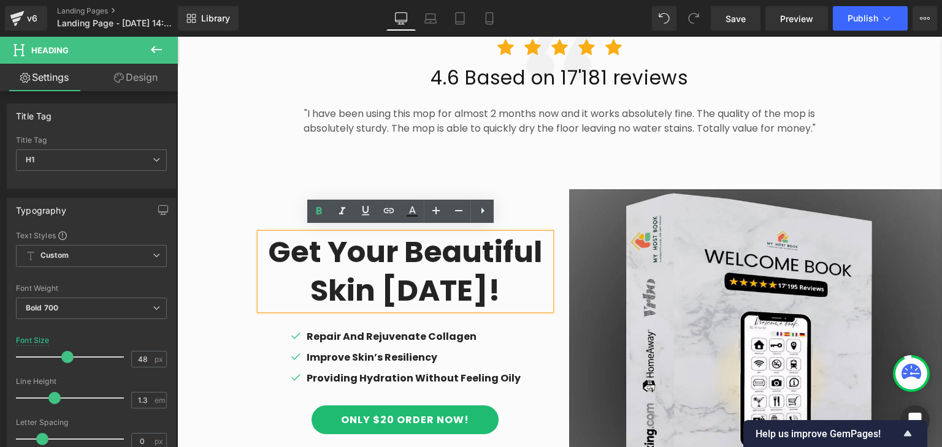
click at [278, 245] on h1 "Get Your Beautiful" at bounding box center [405, 253] width 291 height 38
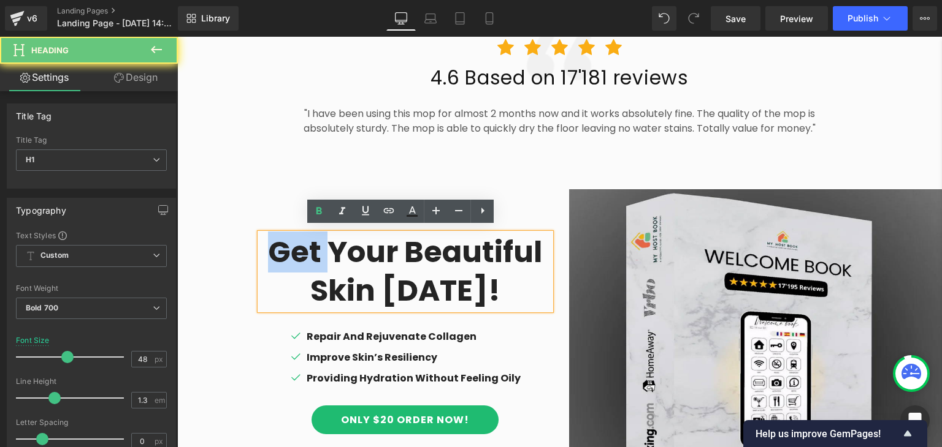
click at [278, 245] on h1 "Get Your Beautiful" at bounding box center [405, 253] width 291 height 38
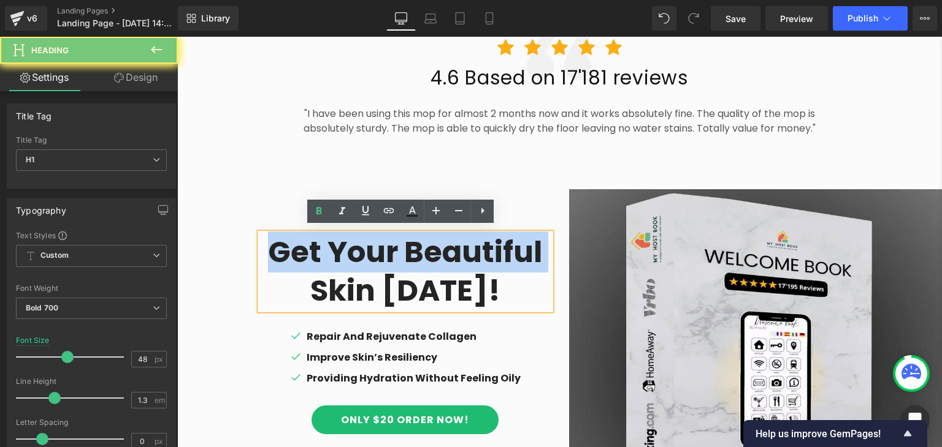
click at [278, 245] on h1 "Get Your Beautiful" at bounding box center [405, 253] width 291 height 38
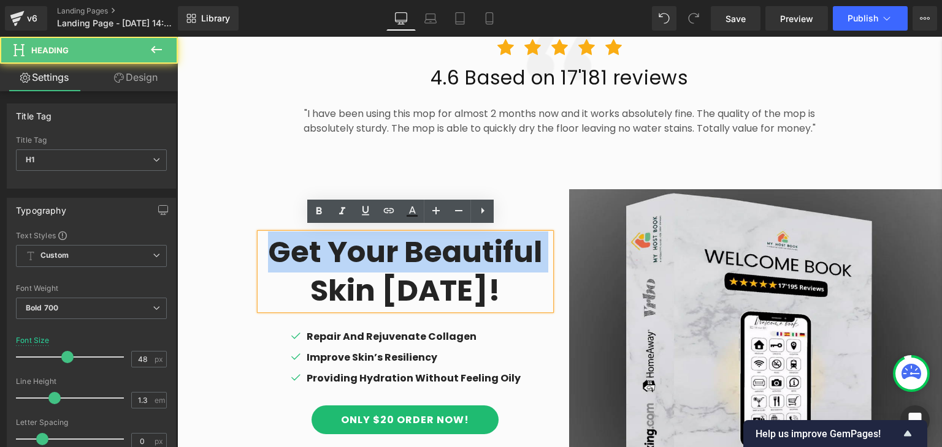
click at [278, 245] on h1 "Get Your Beautiful" at bounding box center [405, 253] width 291 height 38
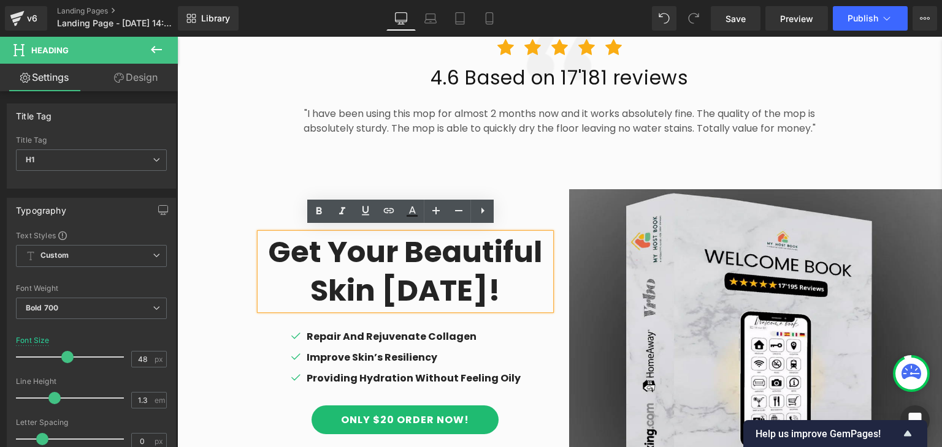
click at [290, 245] on h1 "Get Your Beautiful" at bounding box center [405, 253] width 291 height 38
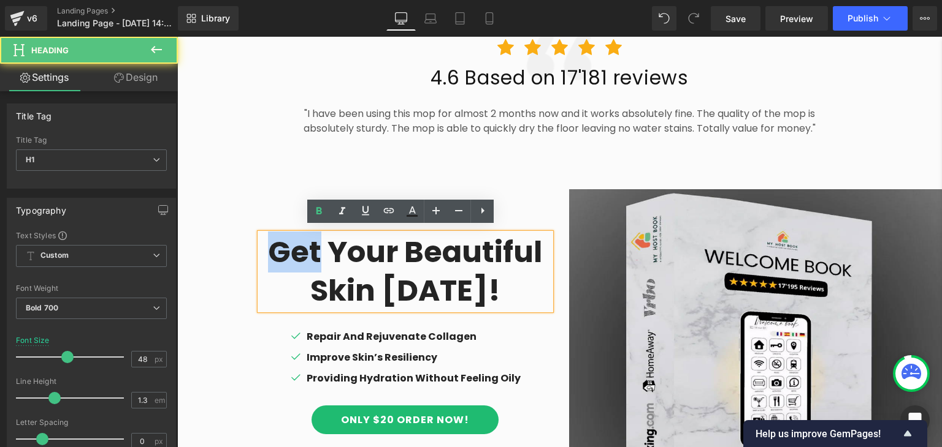
click at [290, 245] on h1 "Get Your Beautiful" at bounding box center [405, 253] width 291 height 38
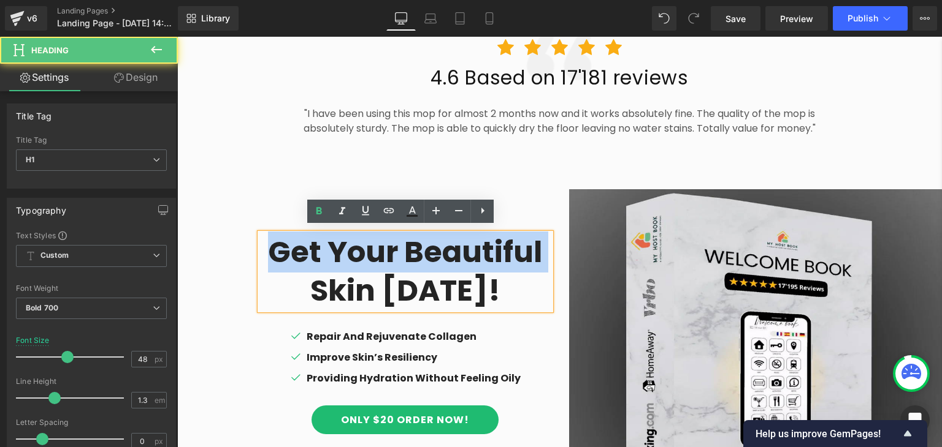
click at [290, 245] on h1 "Get Your Beautiful" at bounding box center [405, 253] width 291 height 38
click at [377, 251] on h1 "Get Your Beautiful" at bounding box center [405, 253] width 291 height 38
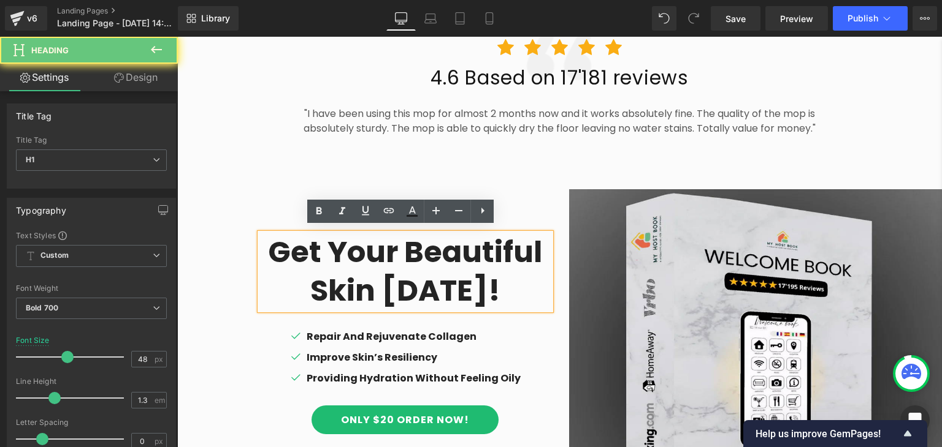
click at [377, 251] on h1 "Get Your Beautiful" at bounding box center [405, 253] width 291 height 38
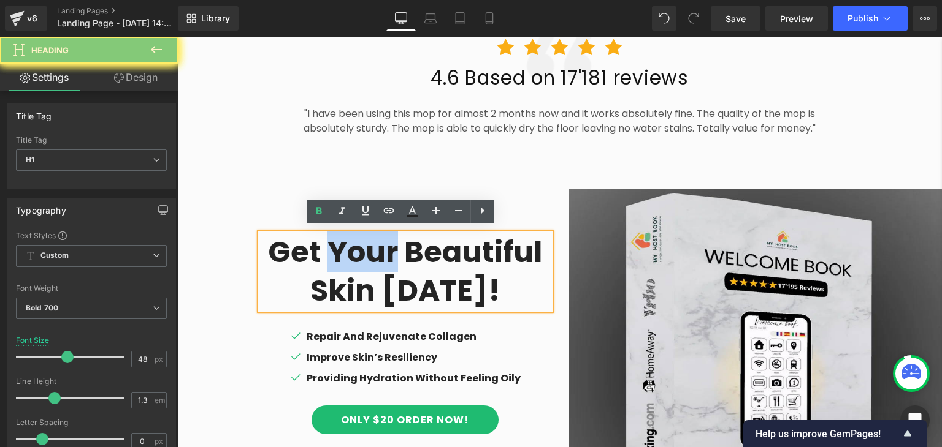
click at [377, 251] on h1 "Get Your Beautiful" at bounding box center [405, 253] width 291 height 38
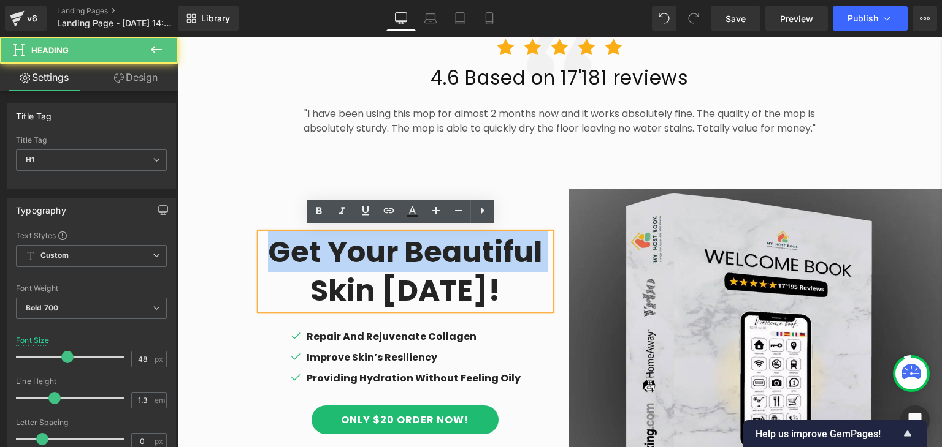
click at [377, 251] on h1 "Get Your Beautiful" at bounding box center [405, 253] width 291 height 38
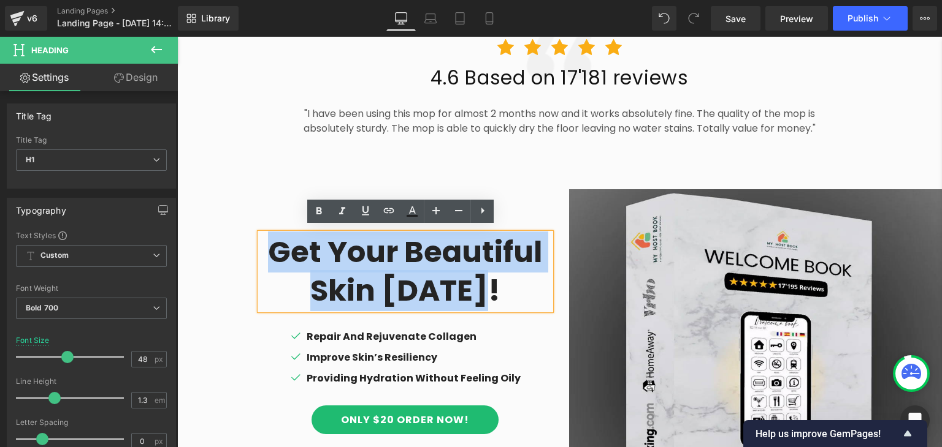
drag, startPoint x: 497, startPoint y: 286, endPoint x: 280, endPoint y: 238, distance: 222.2
click at [280, 238] on div "Get Your Beautiful Skin [DATE]!" at bounding box center [405, 272] width 291 height 77
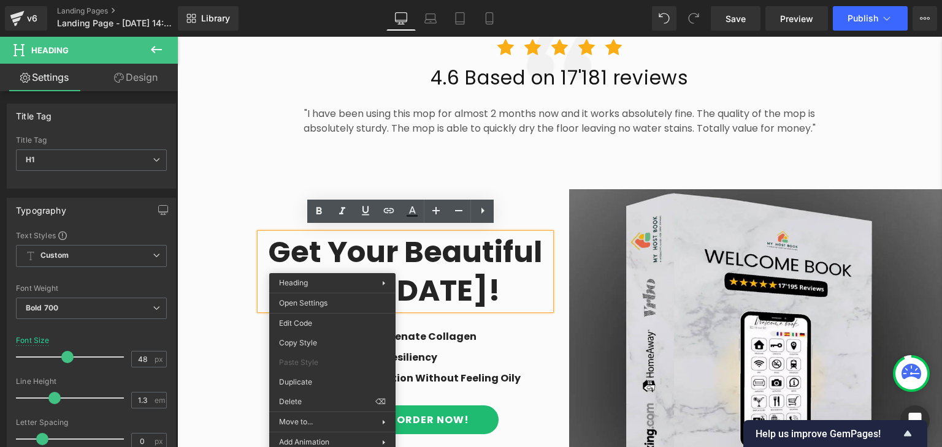
scroll to position [709, 0]
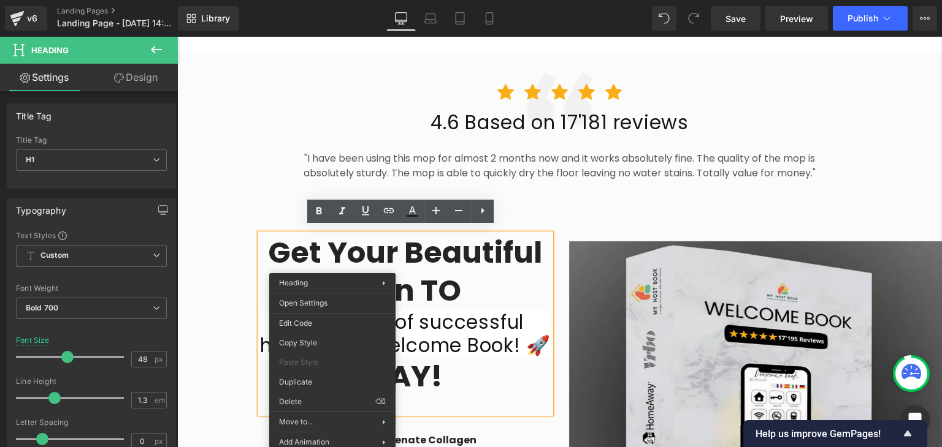
click at [452, 297] on h1 "Skin TO" at bounding box center [405, 291] width 291 height 38
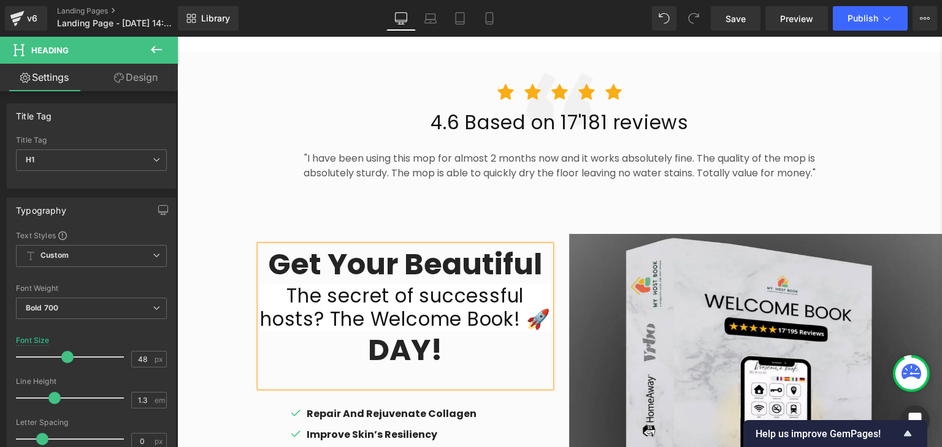
scroll to position [722, 0]
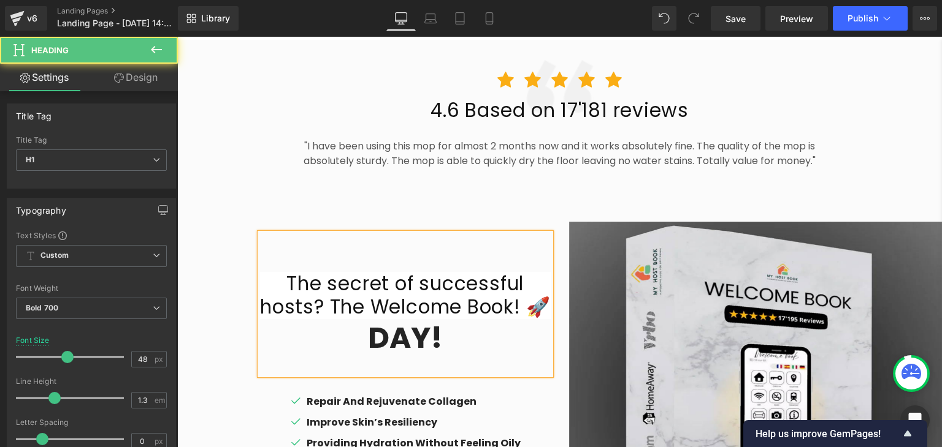
click at [459, 337] on h1 "DAY!" at bounding box center [405, 338] width 291 height 38
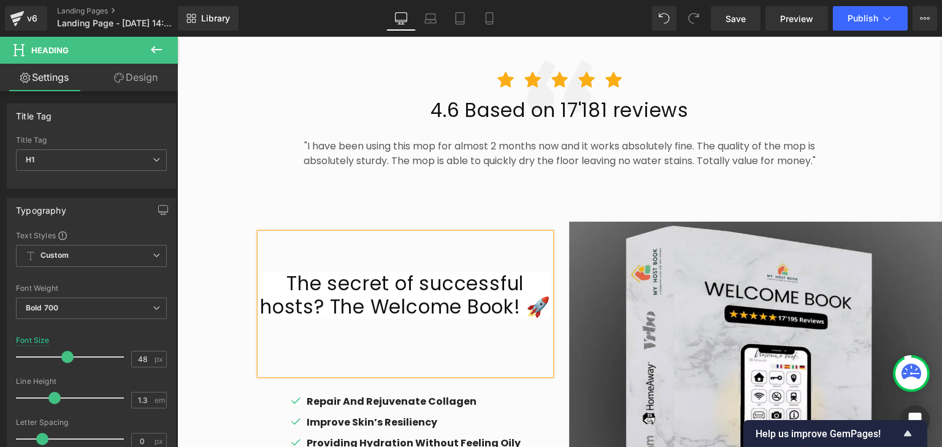
scroll to position [741, 0]
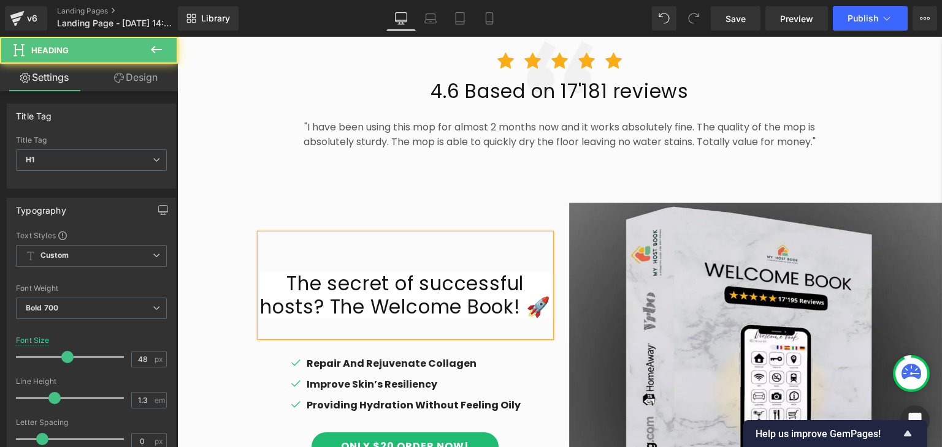
click at [264, 272] on h2 "The secret of successful hosts? The Welcome Book! 🚀" at bounding box center [405, 295] width 291 height 47
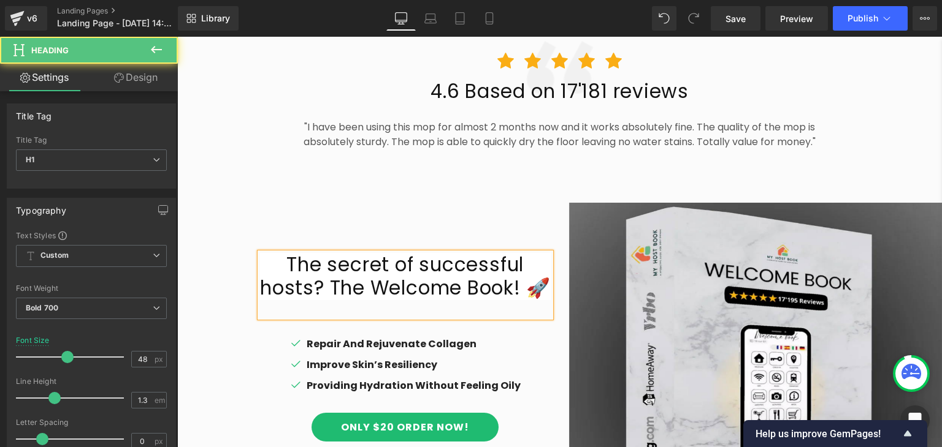
scroll to position [760, 0]
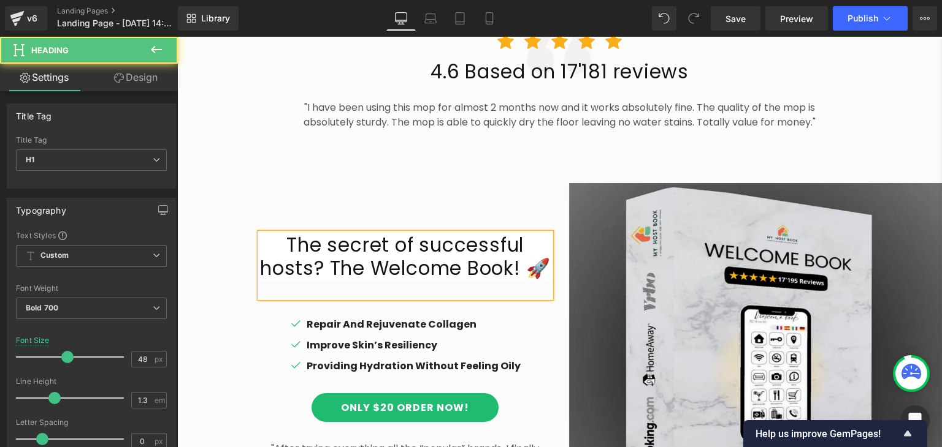
click at [311, 283] on div "The secret of successful hosts? The Welcome Book! 🚀" at bounding box center [405, 266] width 291 height 65
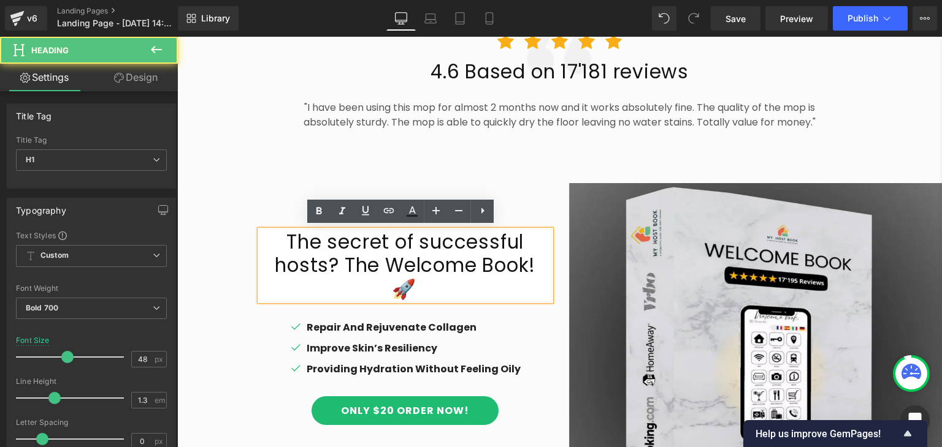
scroll to position [769, 0]
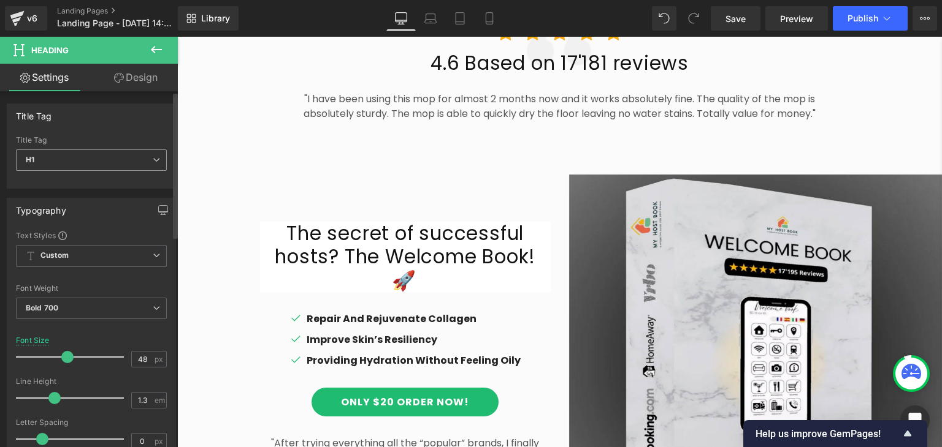
click at [86, 155] on span "H1" at bounding box center [91, 160] width 151 height 21
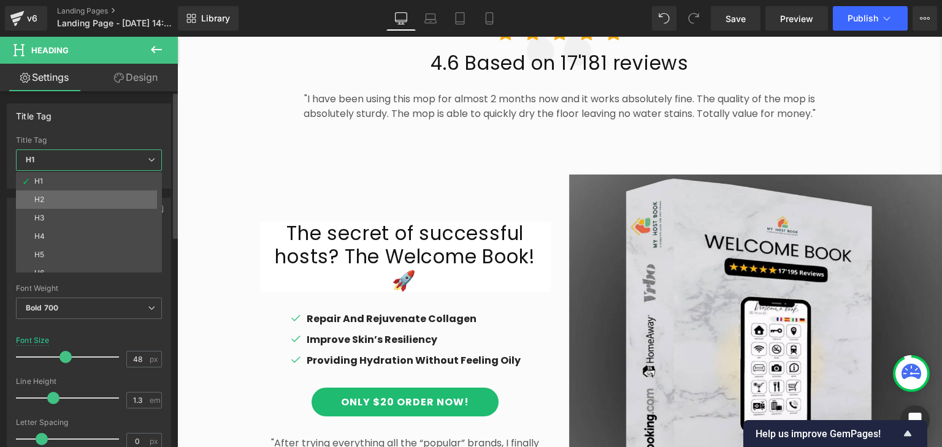
click at [66, 196] on li "H2" at bounding box center [91, 200] width 151 height 18
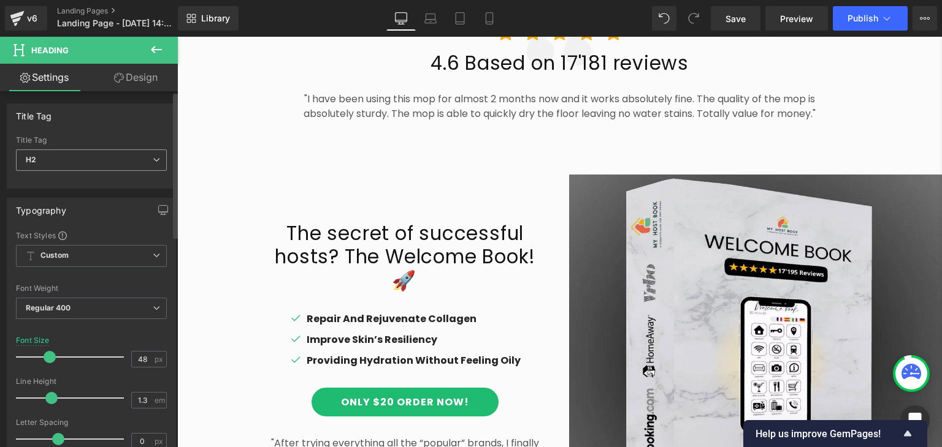
click at [67, 162] on span "H2" at bounding box center [91, 160] width 151 height 21
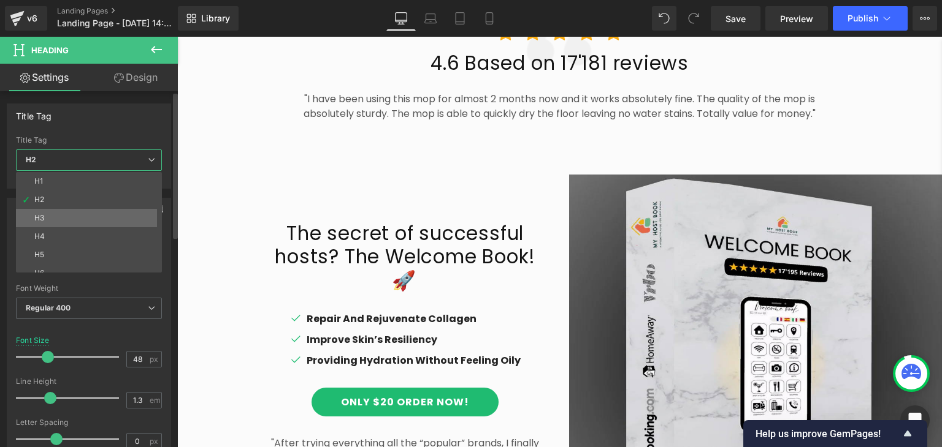
click at [49, 214] on li "H3" at bounding box center [91, 218] width 151 height 18
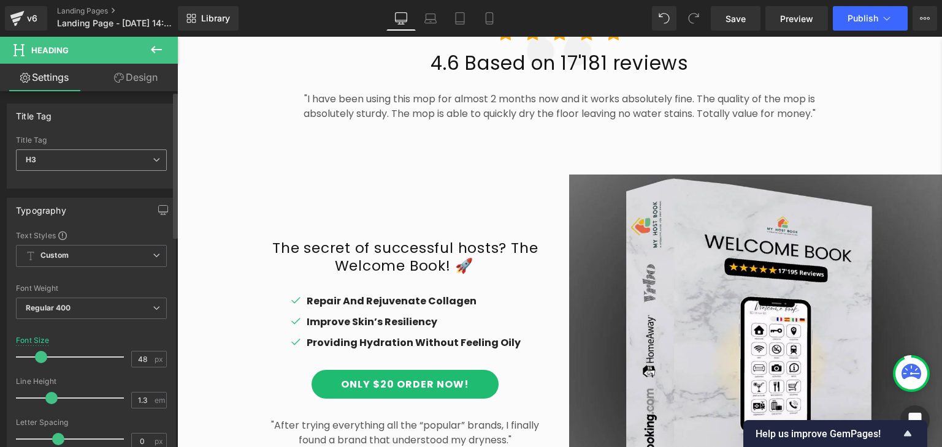
click at [62, 163] on span "H3" at bounding box center [91, 160] width 151 height 21
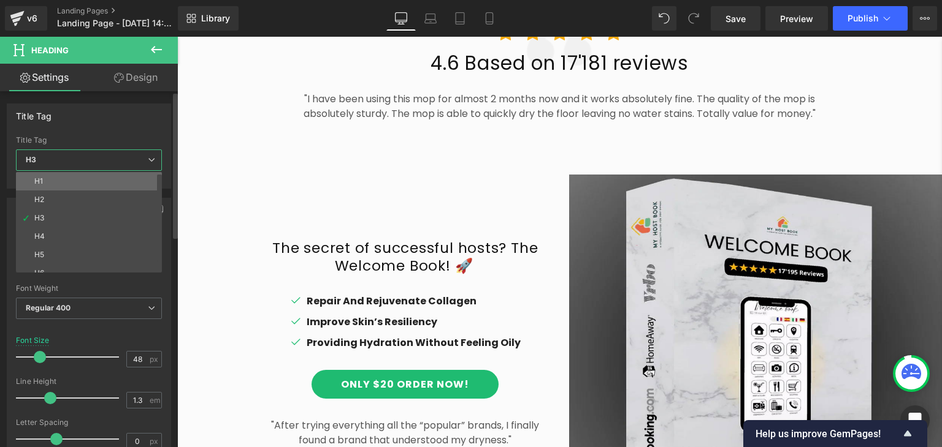
click at [56, 178] on li "H1" at bounding box center [91, 181] width 151 height 18
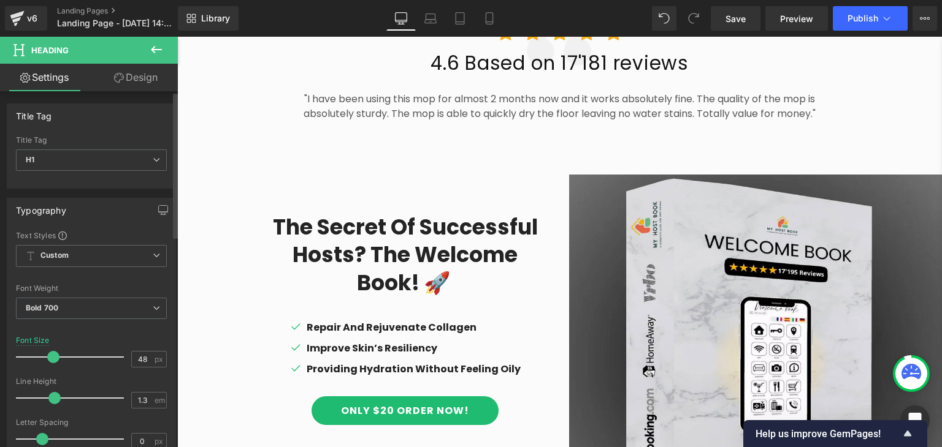
drag, startPoint x: 66, startPoint y: 356, endPoint x: 53, endPoint y: 356, distance: 13.5
click at [53, 356] on span at bounding box center [53, 357] width 12 height 12
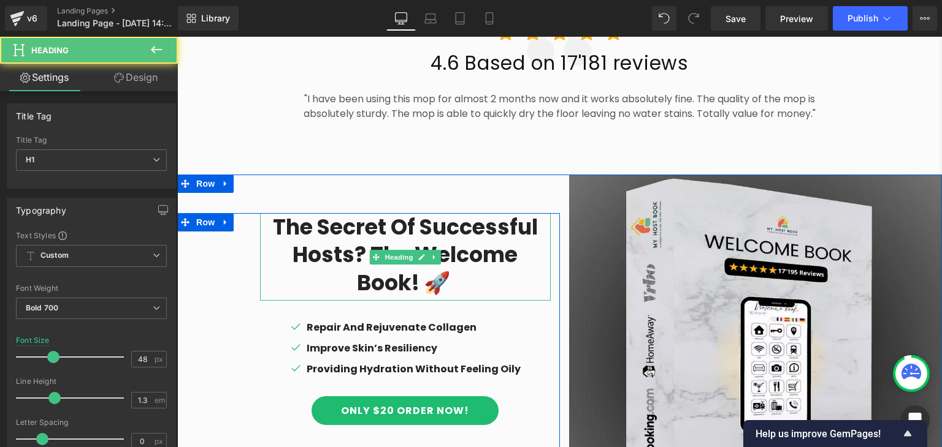
click at [413, 288] on h1 "The secret of successful hosts? The Welcome Book! 🚀" at bounding box center [405, 257] width 291 height 88
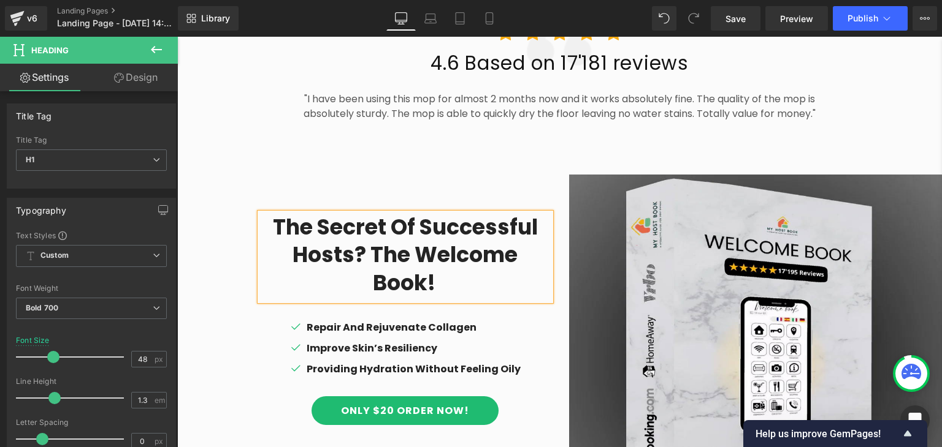
scroll to position [783, 0]
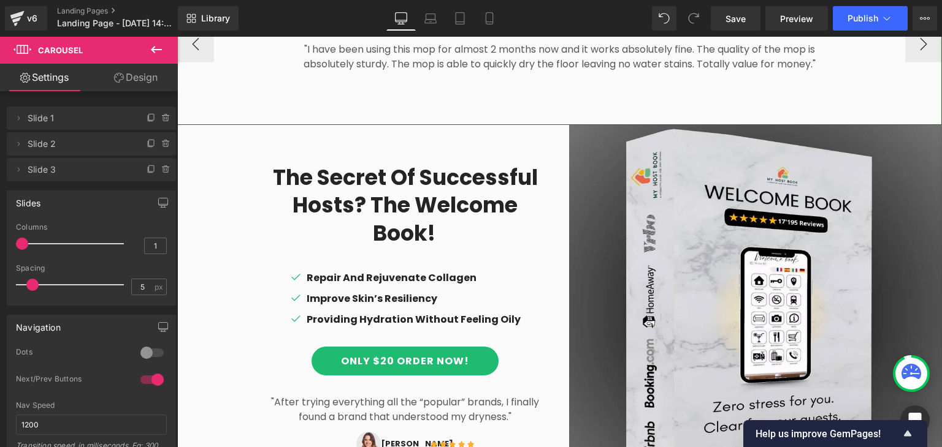
scroll to position [835, 0]
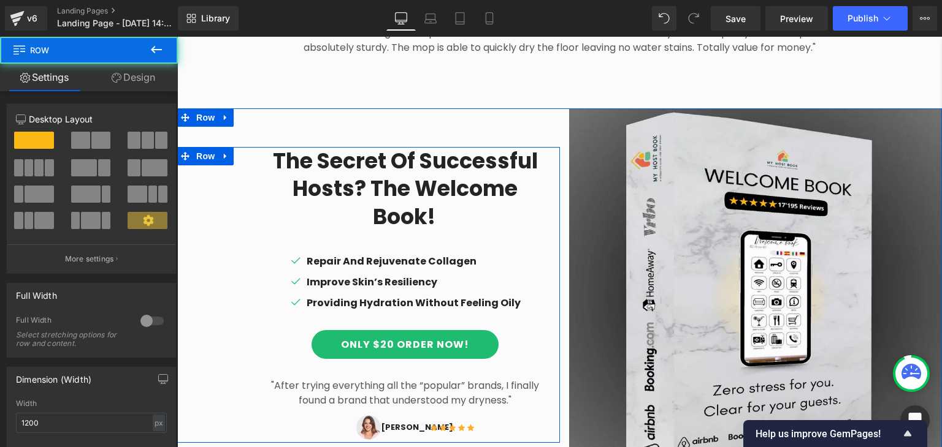
click at [229, 219] on div "The secret of successful hosts? The Welcome Book! Heading Icon Repair And Rejuv…" at bounding box center [368, 295] width 383 height 296
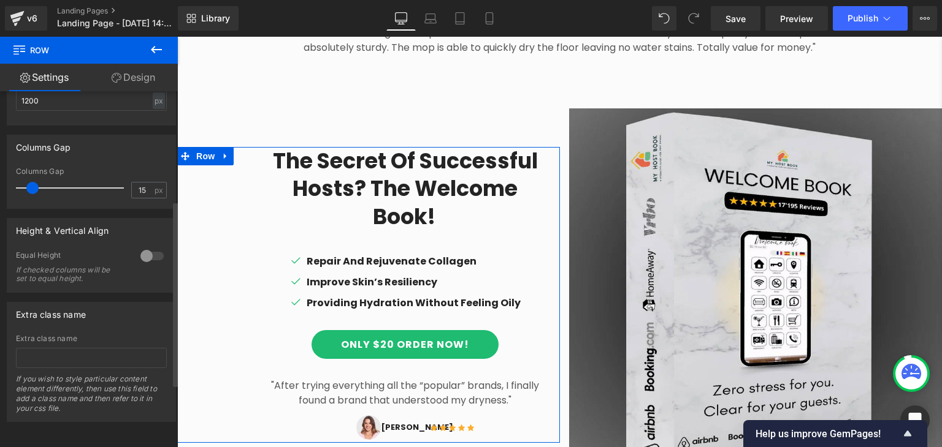
scroll to position [0, 0]
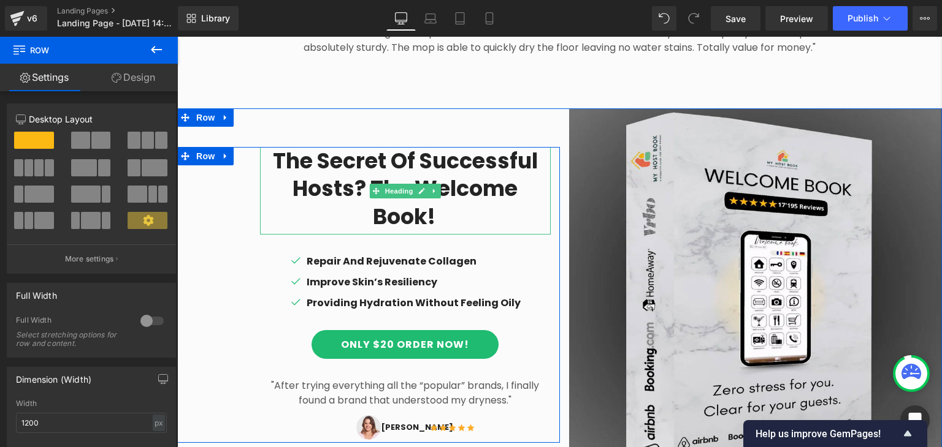
click at [280, 162] on h1 "The secret of successful hosts? The Welcome Book!" at bounding box center [405, 191] width 291 height 88
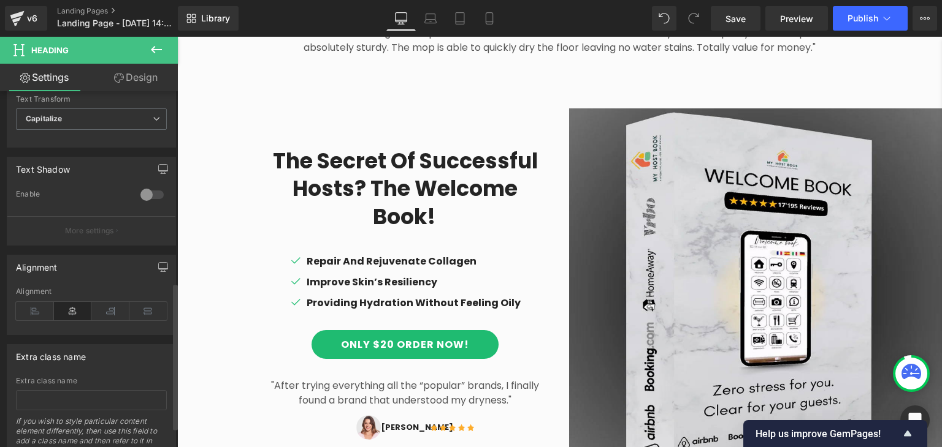
scroll to position [463, 0]
click at [32, 305] on icon at bounding box center [35, 310] width 38 height 18
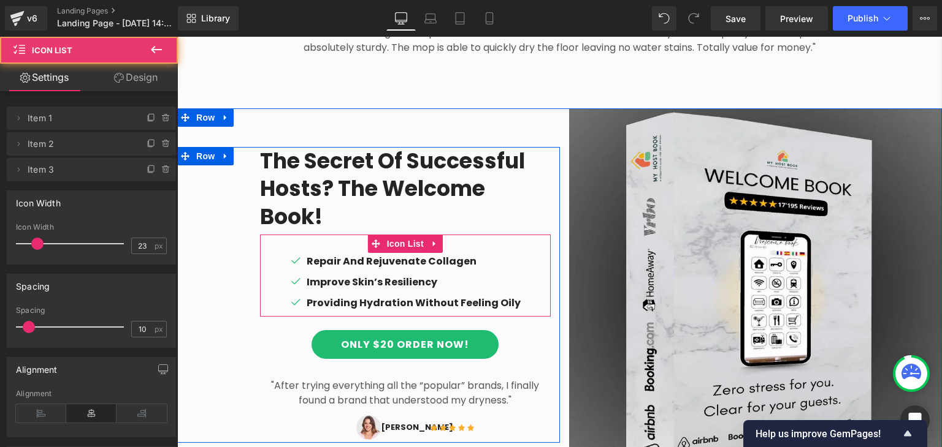
click at [342, 254] on ul "Icon Repair And Rejuvenate Collagen Text Block Icon Improve Skin’s Resiliency T…" at bounding box center [404, 285] width 231 height 63
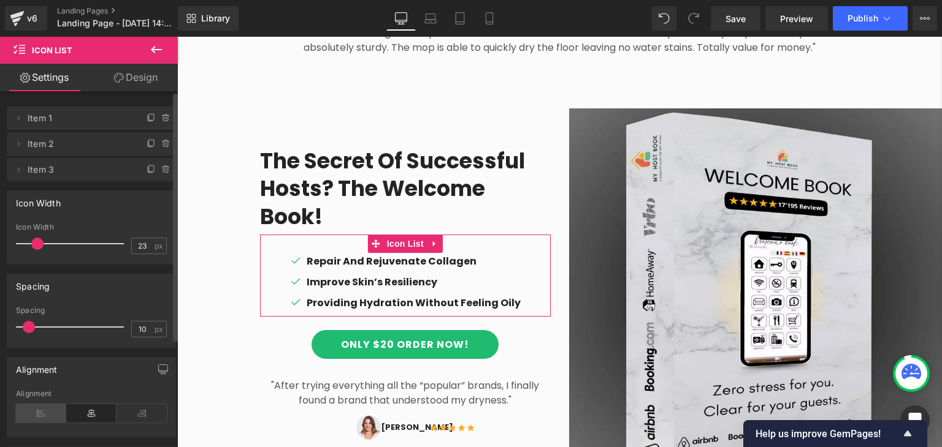
click at [42, 415] on icon at bounding box center [41, 414] width 50 height 18
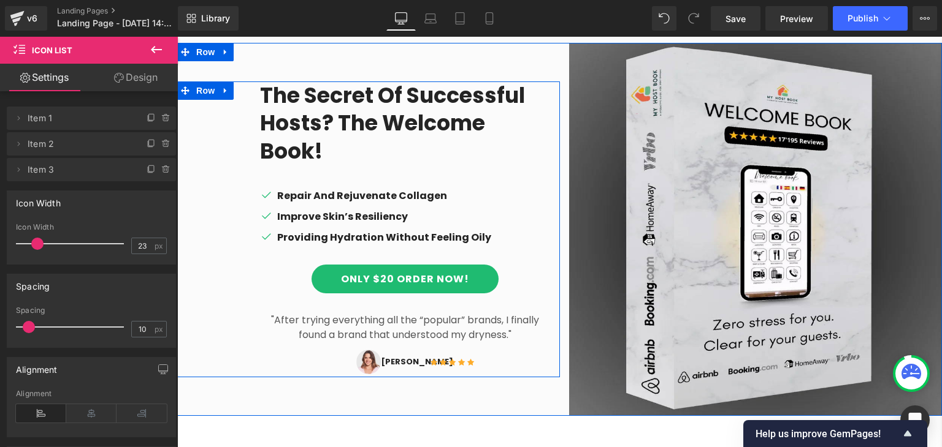
scroll to position [902, 0]
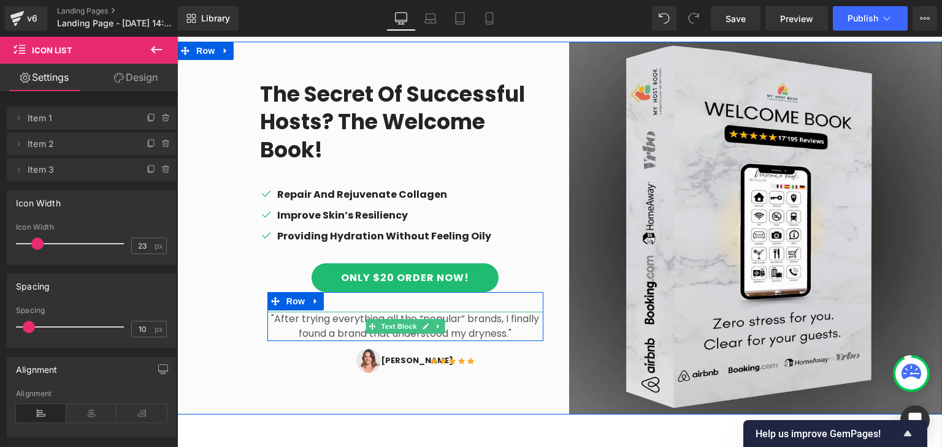
click at [306, 312] on p ""After trying everything all the “popular” brands, I finally found a brand that…" at bounding box center [405, 326] width 276 height 29
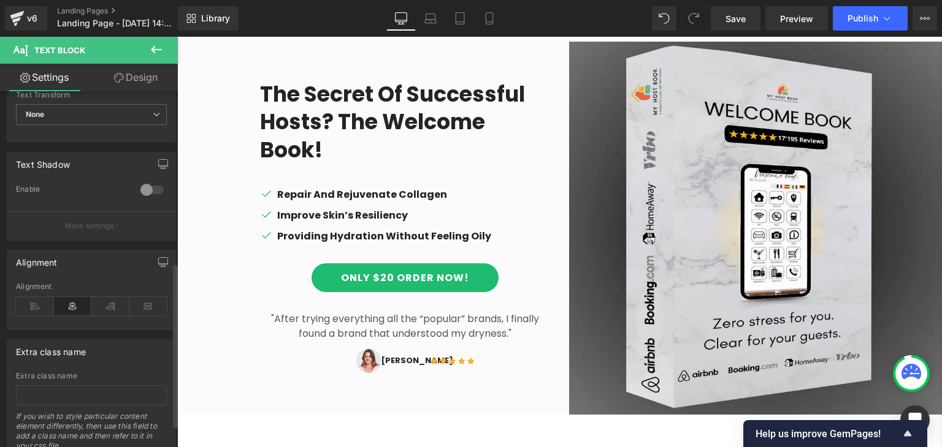
scroll to position [373, 0]
click at [32, 303] on icon at bounding box center [35, 306] width 38 height 18
click at [64, 305] on icon at bounding box center [73, 306] width 38 height 18
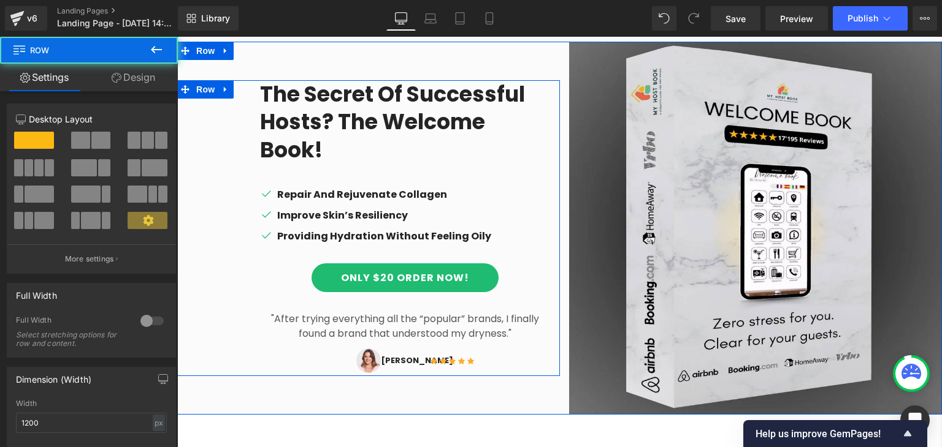
click at [219, 319] on div "The secret of successful hosts? The Welcome Book! Heading Icon Repair And Rejuv…" at bounding box center [368, 228] width 383 height 296
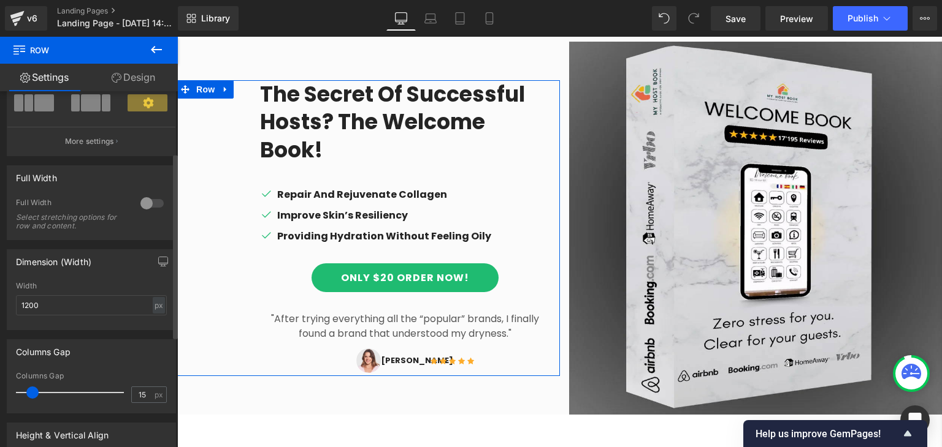
scroll to position [118, 0]
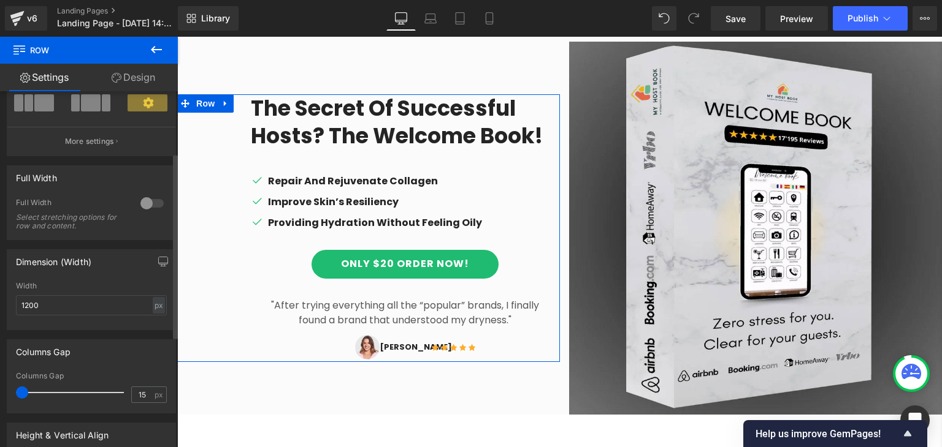
drag, startPoint x: 31, startPoint y: 394, endPoint x: 0, endPoint y: 379, distance: 34.3
click at [0, 379] on div "Columns Gap 15px Columns Gap 15 px" at bounding box center [91, 371] width 183 height 83
drag, startPoint x: 0, startPoint y: 379, endPoint x: 82, endPoint y: 386, distance: 82.4
click at [82, 386] on div "Columns Gap 15px Columns Gap 15 px" at bounding box center [91, 371] width 183 height 83
drag, startPoint x: 26, startPoint y: 392, endPoint x: 0, endPoint y: 390, distance: 26.4
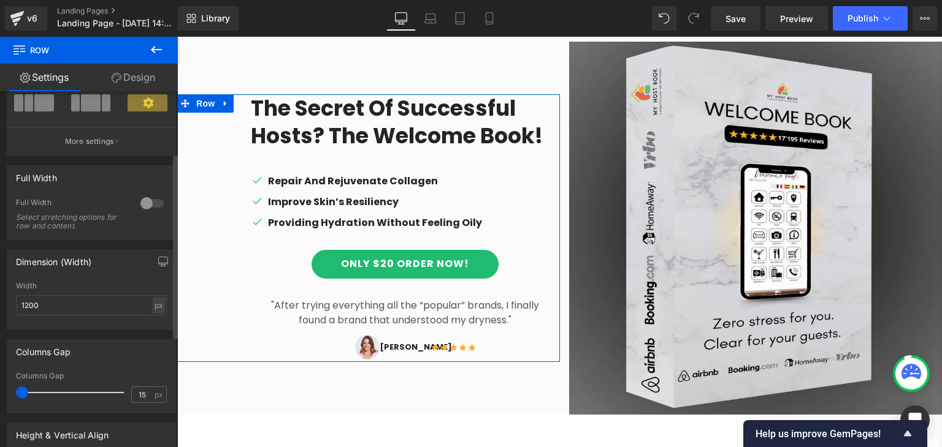
click at [0, 390] on div "Columns Gap 15px Columns Gap 15 px" at bounding box center [91, 371] width 183 height 83
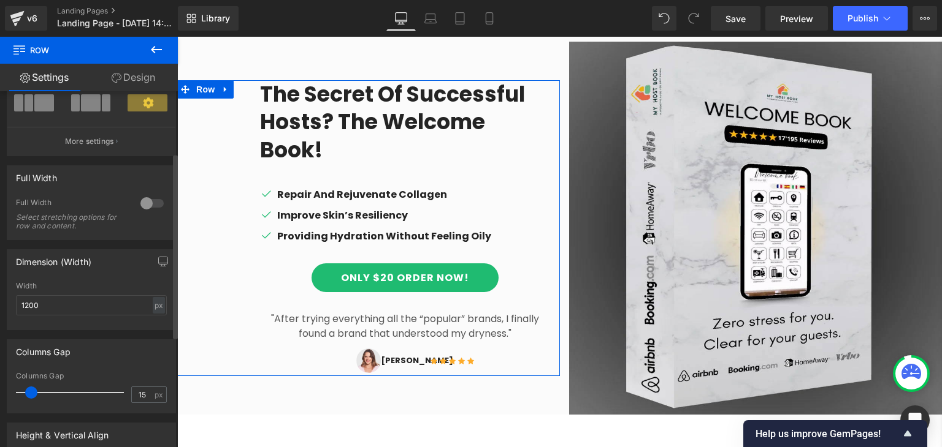
drag, startPoint x: 22, startPoint y: 394, endPoint x: 31, endPoint y: 395, distance: 9.4
click at [31, 395] on span at bounding box center [31, 393] width 12 height 12
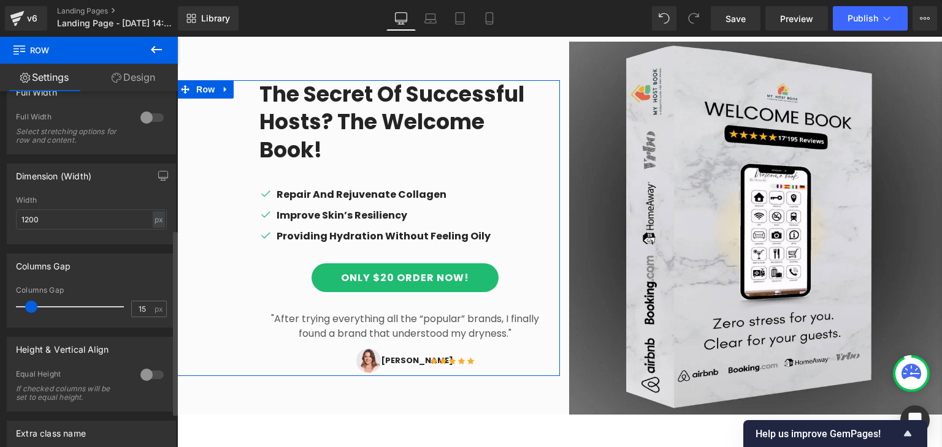
scroll to position [331, 0]
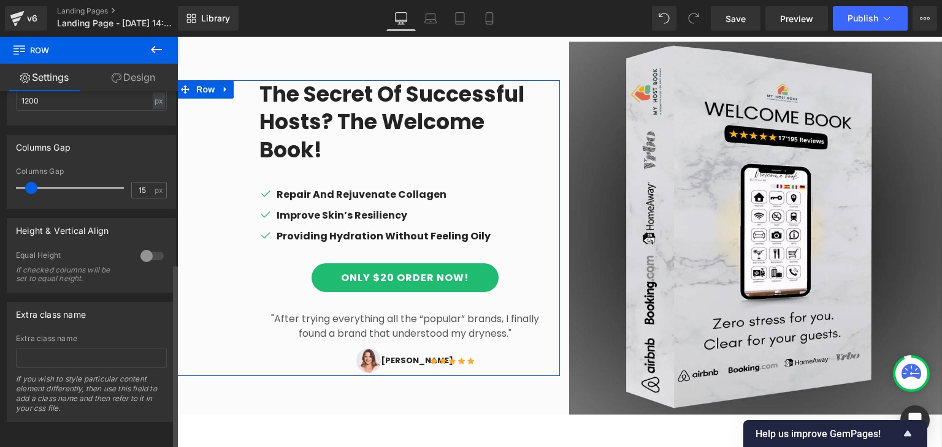
click at [143, 246] on div at bounding box center [151, 256] width 29 height 20
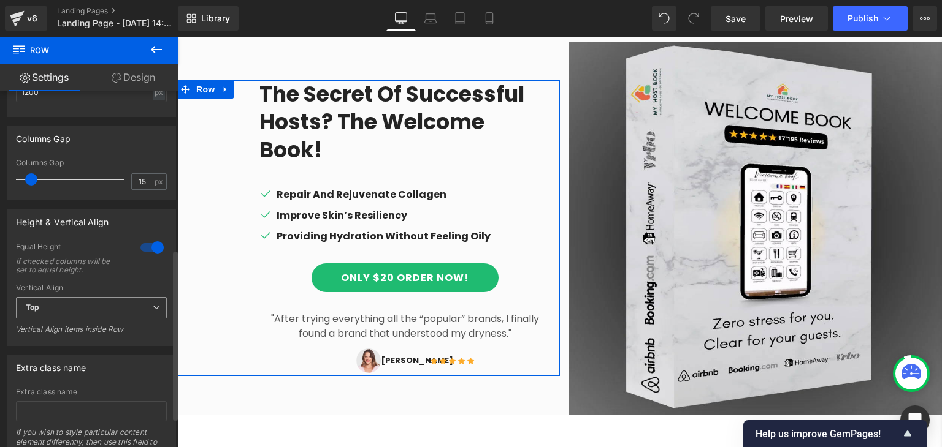
click at [105, 304] on span "Top" at bounding box center [91, 307] width 151 height 21
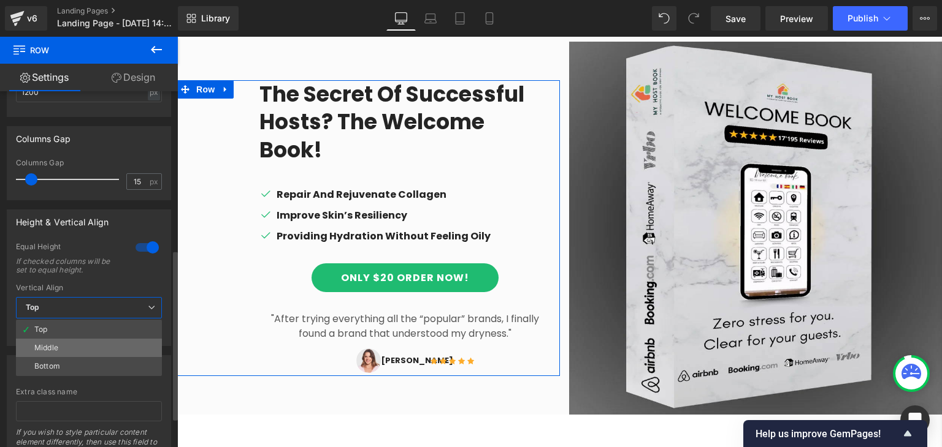
click at [65, 339] on li "Middle" at bounding box center [89, 348] width 146 height 18
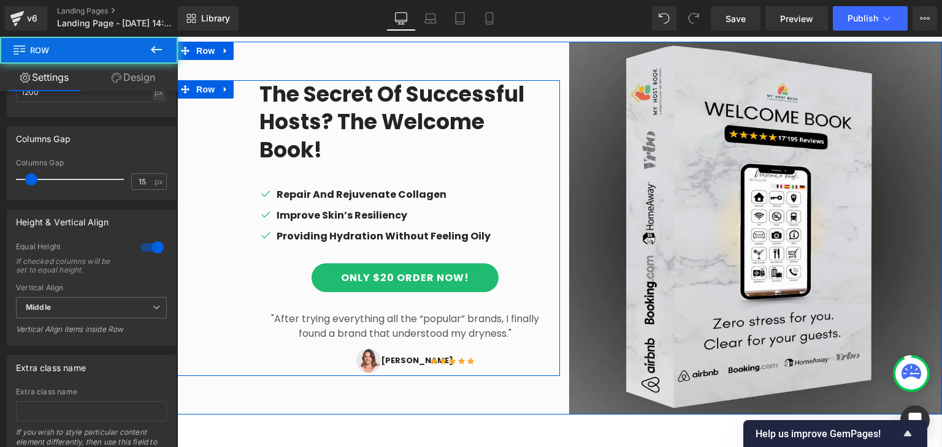
click at [204, 274] on div "The secret of successful hosts? The Welcome Book! Heading Icon Repair And Rejuv…" at bounding box center [368, 228] width 383 height 296
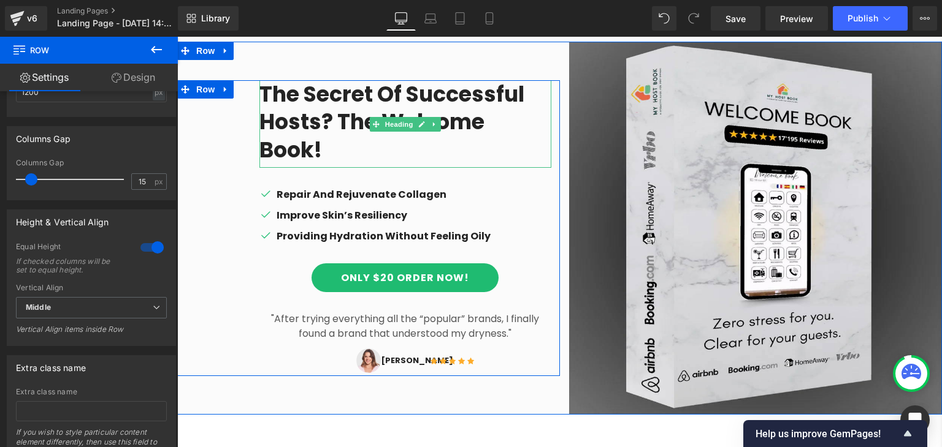
click at [306, 116] on h1 "The secret of successful hosts? The Welcome Book!" at bounding box center [405, 124] width 292 height 88
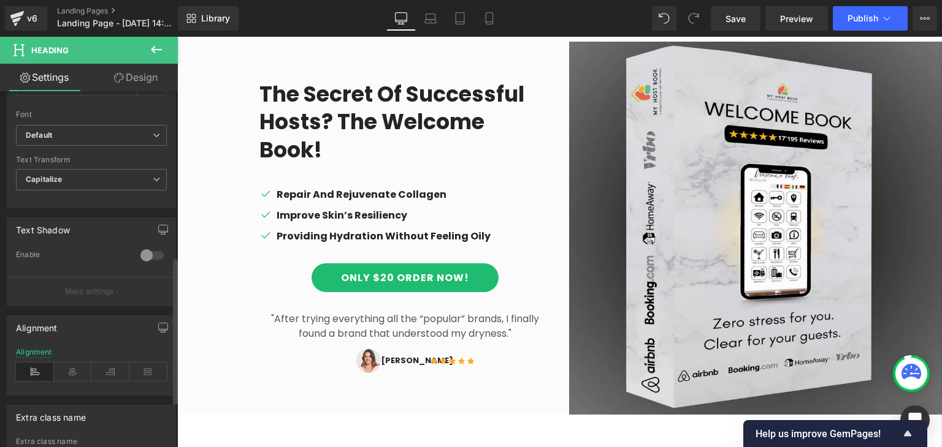
scroll to position [402, 0]
click at [68, 363] on icon at bounding box center [73, 371] width 38 height 18
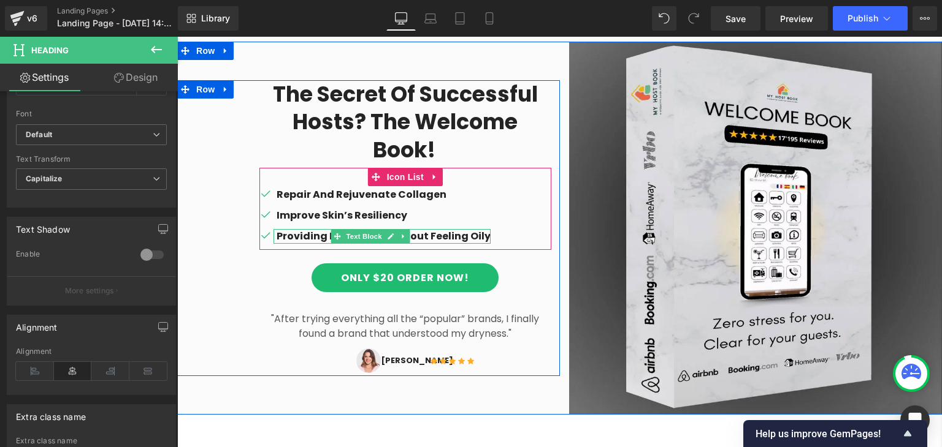
click at [350, 229] on span "Text Block" at bounding box center [364, 236] width 40 height 15
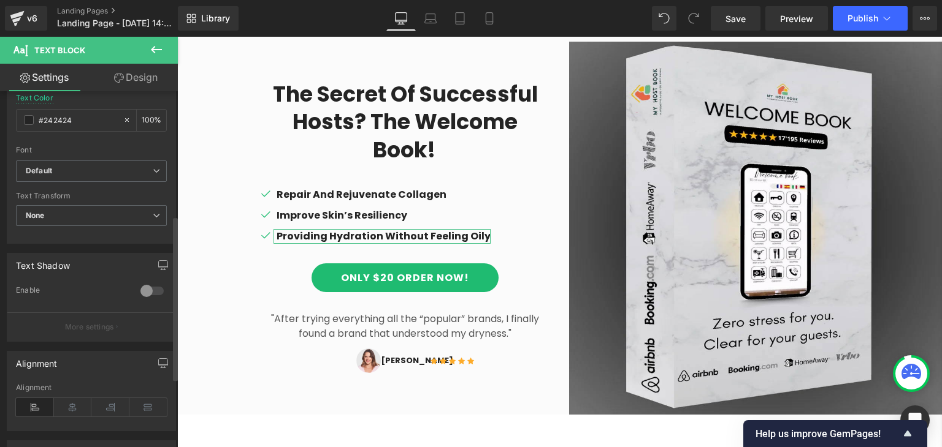
scroll to position [272, 0]
click at [62, 408] on icon at bounding box center [73, 407] width 38 height 18
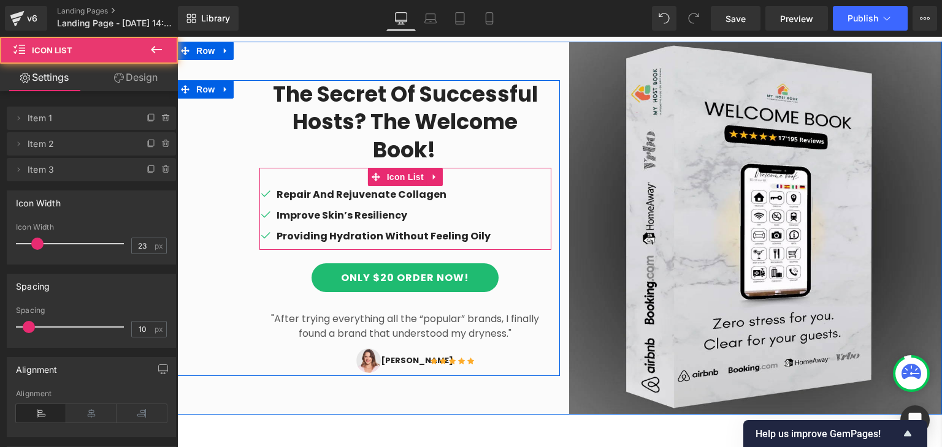
click at [465, 189] on div "Icon Repair And Rejuvenate Collagen Text Block Icon Improve Skin’s Resiliency T…" at bounding box center [405, 219] width 292 height 63
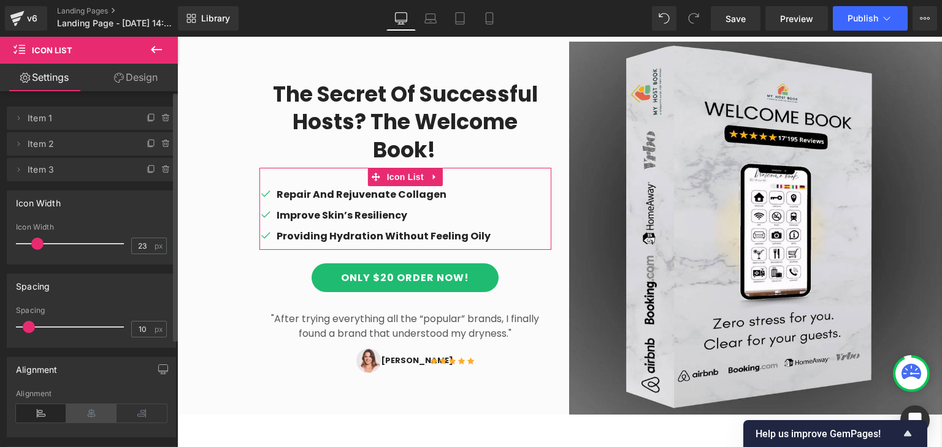
click at [86, 413] on icon at bounding box center [91, 414] width 50 height 18
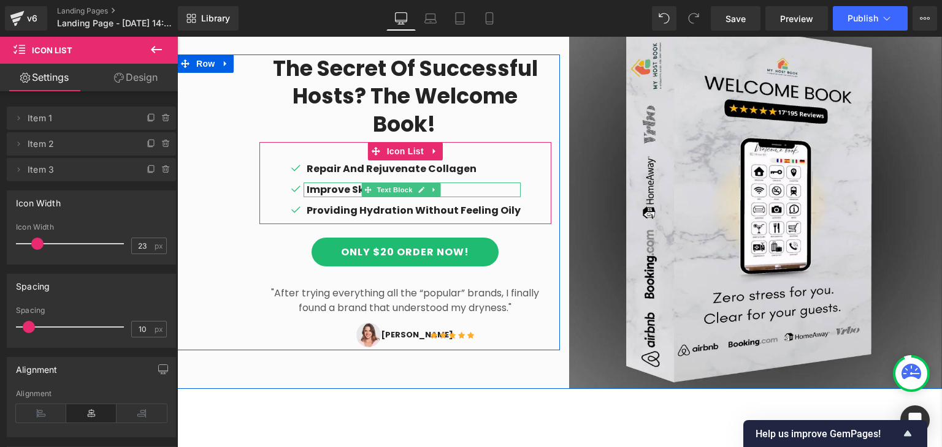
scroll to position [928, 0]
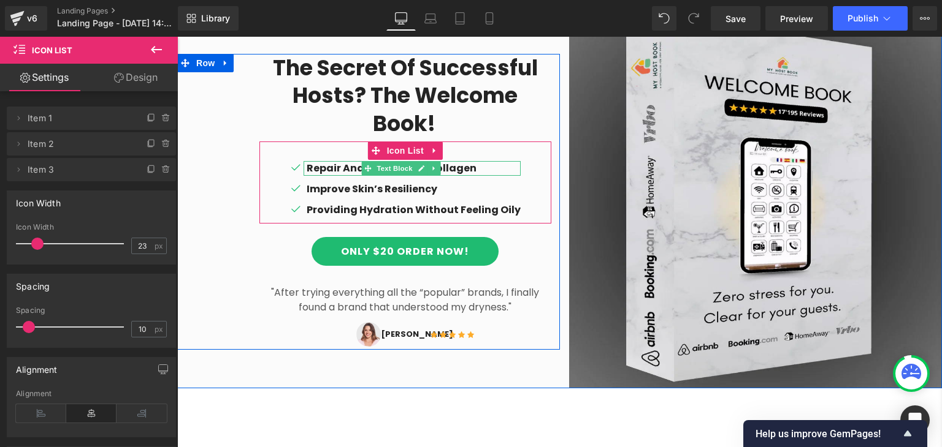
click at [332, 161] on p "Repair And Rejuvenate Collagen" at bounding box center [414, 168] width 214 height 15
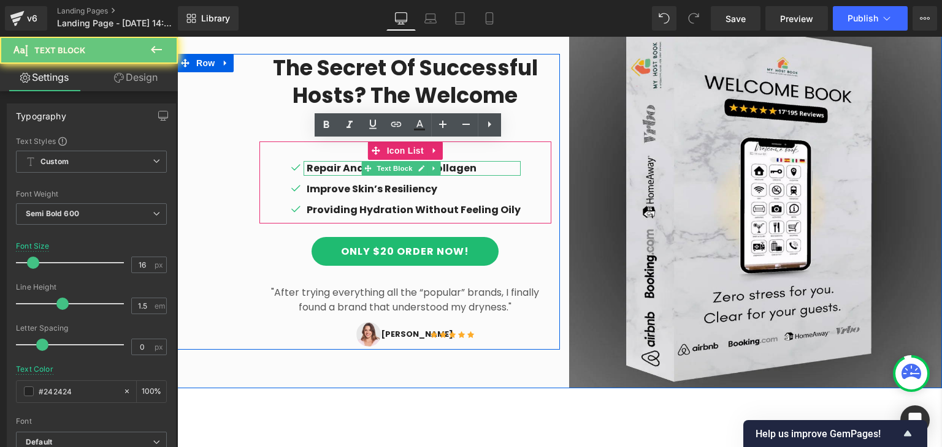
click at [332, 161] on p "Repair And Rejuvenate Collagen" at bounding box center [414, 168] width 214 height 15
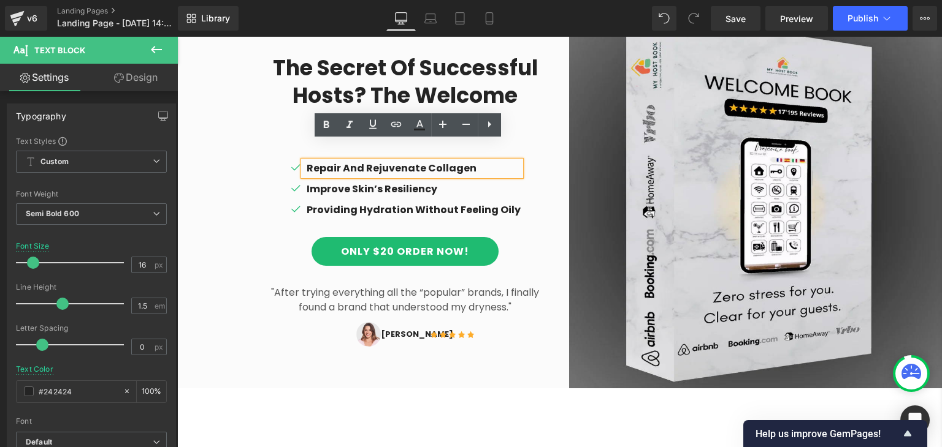
click at [471, 161] on p "Repair And Rejuvenate Collagen" at bounding box center [414, 168] width 214 height 15
drag, startPoint x: 466, startPoint y: 147, endPoint x: 316, endPoint y: 150, distance: 149.6
click at [316, 161] on p "Repair And Rejuvenate Collagen" at bounding box center [414, 168] width 214 height 15
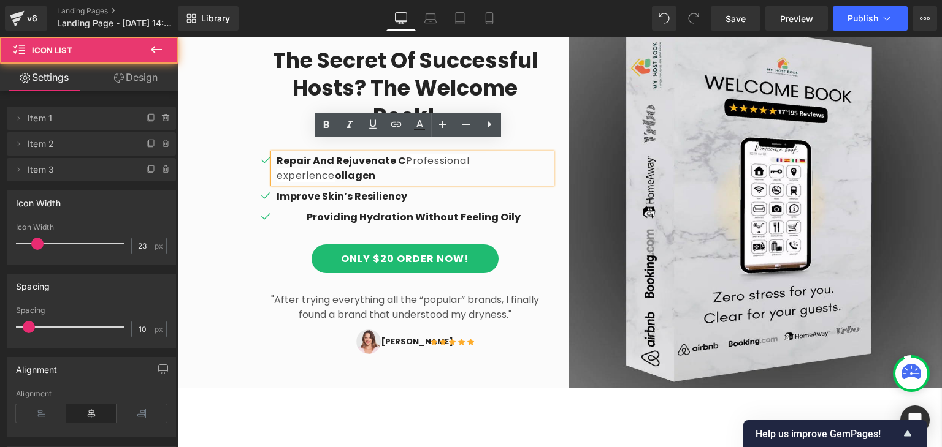
click at [500, 180] on ul "Icon Repair And Rejuvenate C Professional experience ollagen Text Block Icon Im…" at bounding box center [405, 192] width 292 height 77
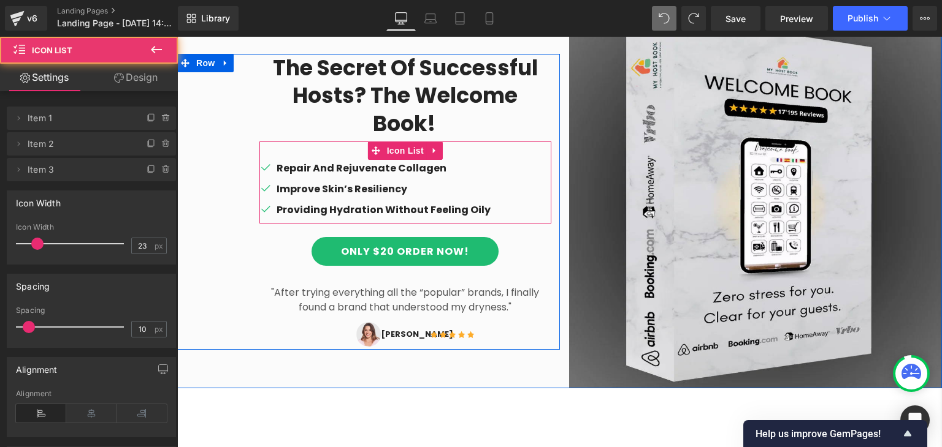
click at [532, 161] on div "Icon Repair And Rejuvenate Collagen Text Block Icon Improve Skin’s Resiliency T…" at bounding box center [405, 192] width 292 height 63
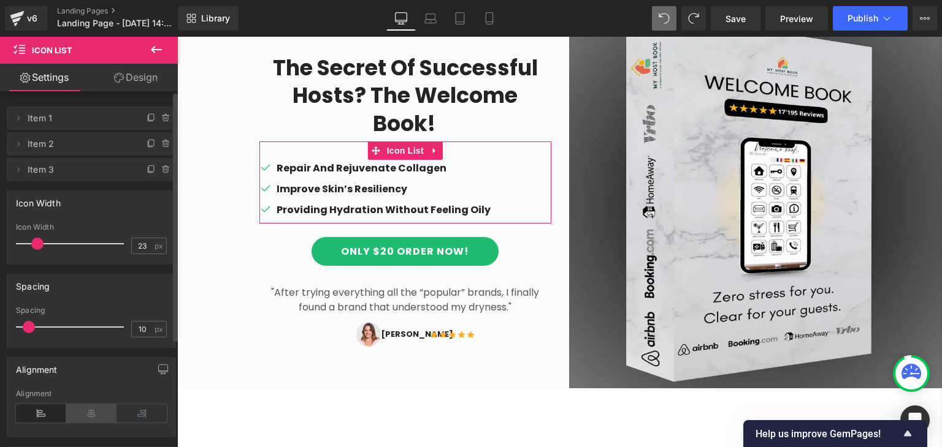
click at [82, 410] on icon at bounding box center [91, 414] width 50 height 18
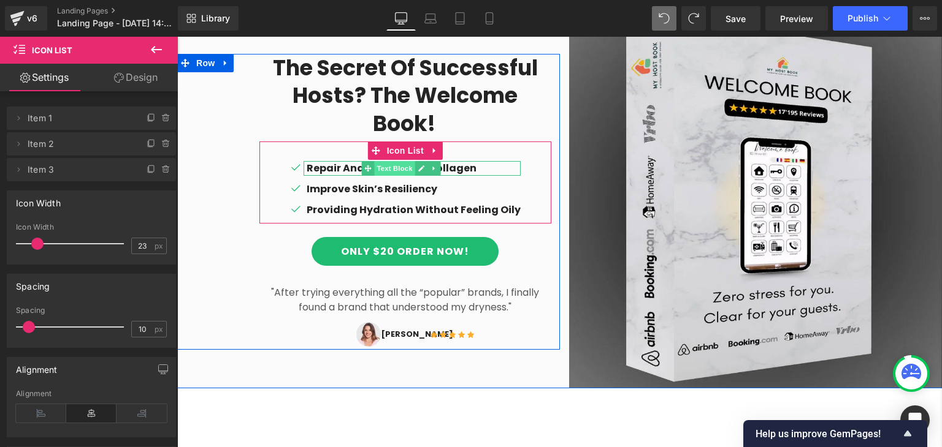
click at [392, 161] on span "Text Block" at bounding box center [394, 168] width 40 height 15
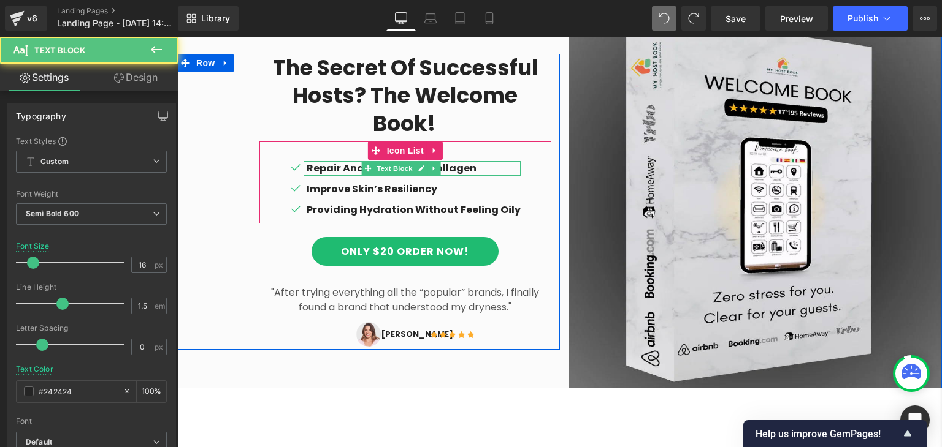
click at [466, 161] on p "Repair And Rejuvenate Collagen" at bounding box center [414, 168] width 214 height 15
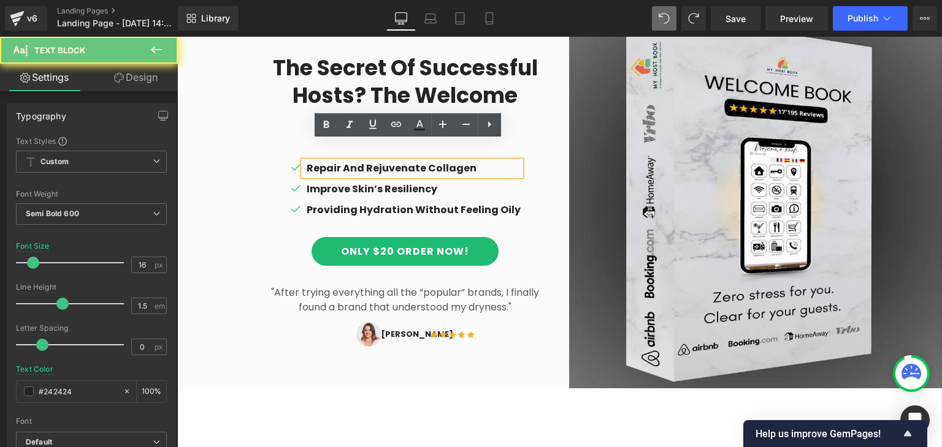
click at [466, 161] on p "Repair And Rejuvenate Collagen" at bounding box center [414, 168] width 214 height 15
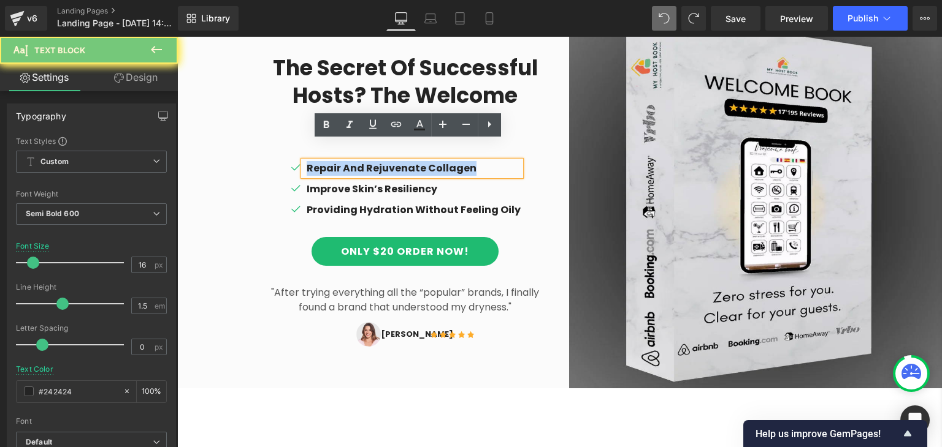
click at [466, 161] on p "Repair And Rejuvenate Collagen" at bounding box center [414, 168] width 214 height 15
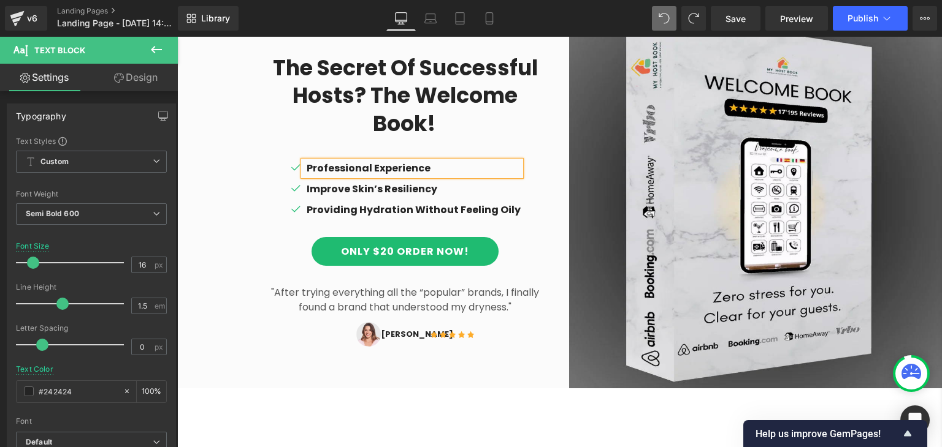
click at [542, 161] on div "Icon Professional Experience Text Block Icon Improve Skin’s Resiliency Text Blo…" at bounding box center [405, 192] width 292 height 63
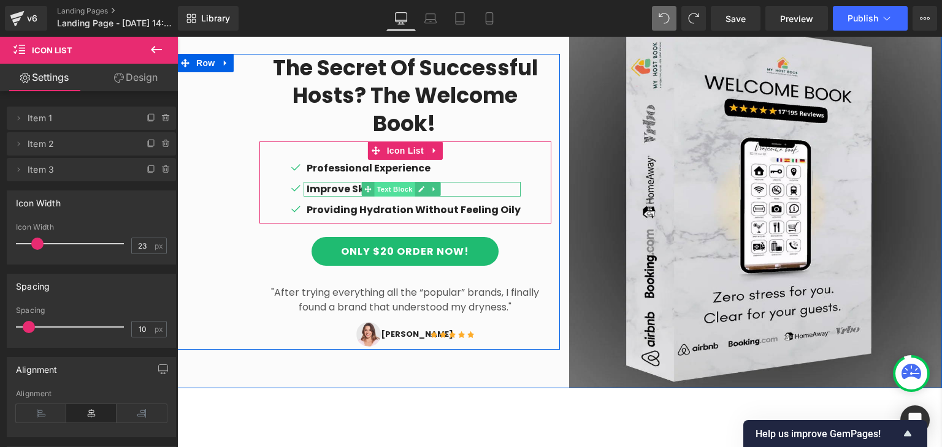
click at [380, 182] on span "Text Block" at bounding box center [394, 189] width 40 height 15
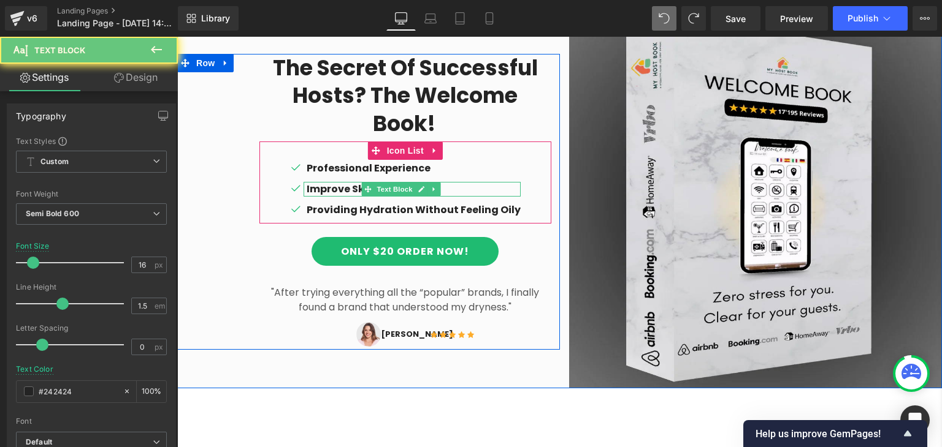
click at [349, 182] on p "Improve Skin’s Resiliency" at bounding box center [414, 189] width 214 height 15
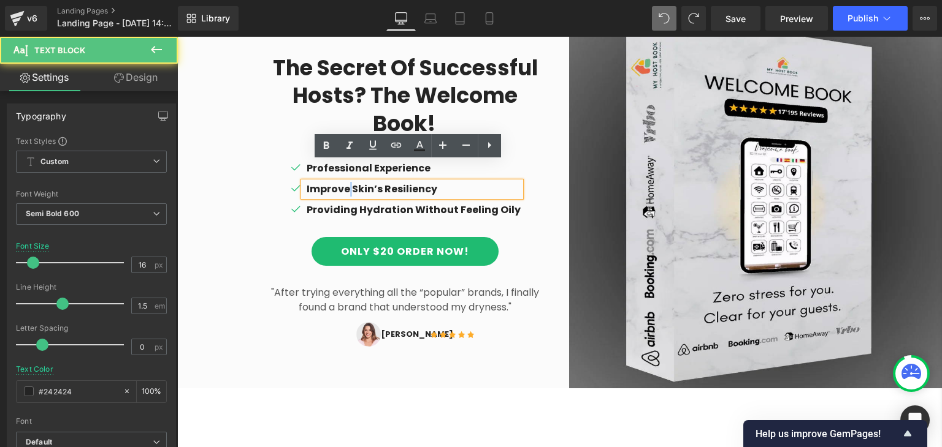
click at [349, 182] on p "Improve Skin’s Resiliency" at bounding box center [414, 189] width 214 height 15
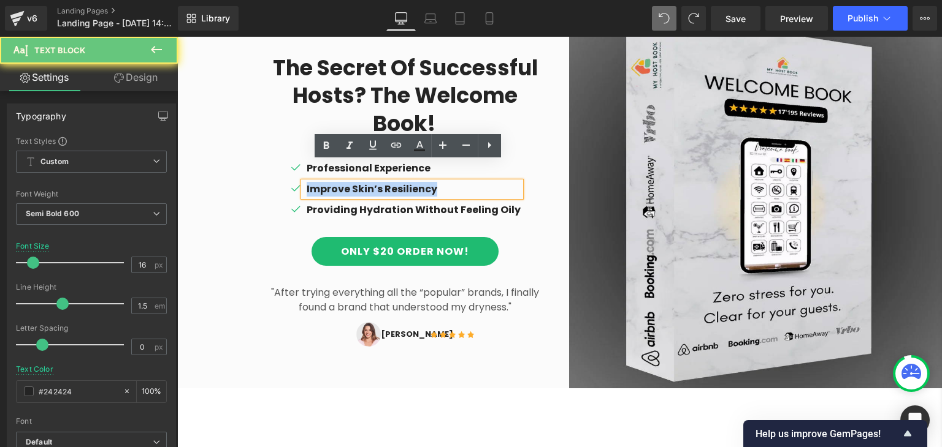
click at [349, 182] on p "Improve Skin’s Resiliency" at bounding box center [414, 189] width 214 height 15
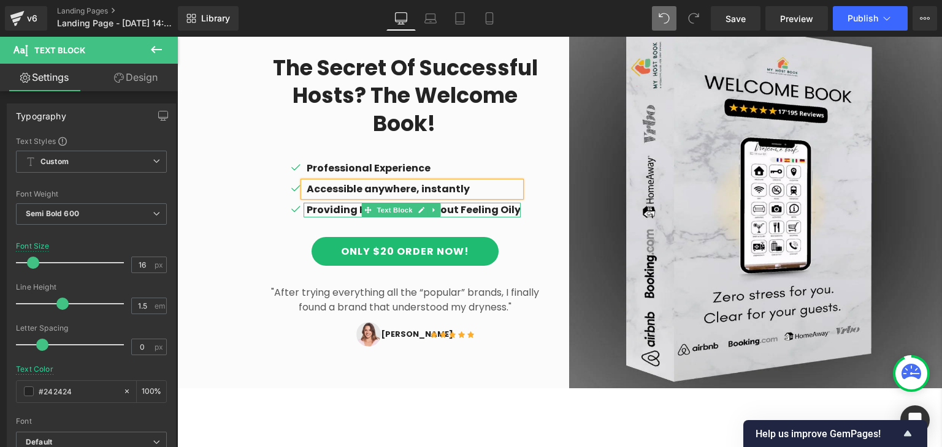
click at [352, 203] on p "Providing Hydration Without Feeling Oily" at bounding box center [414, 210] width 214 height 15
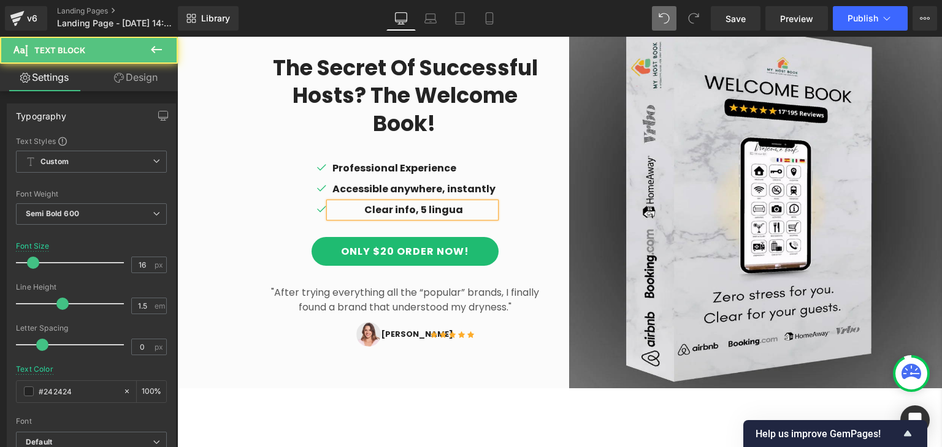
click at [429, 203] on p "Clear info, 5 lingua" at bounding box center [413, 210] width 163 height 15
click at [459, 203] on p "Clear info, 5 langua" at bounding box center [413, 210] width 163 height 15
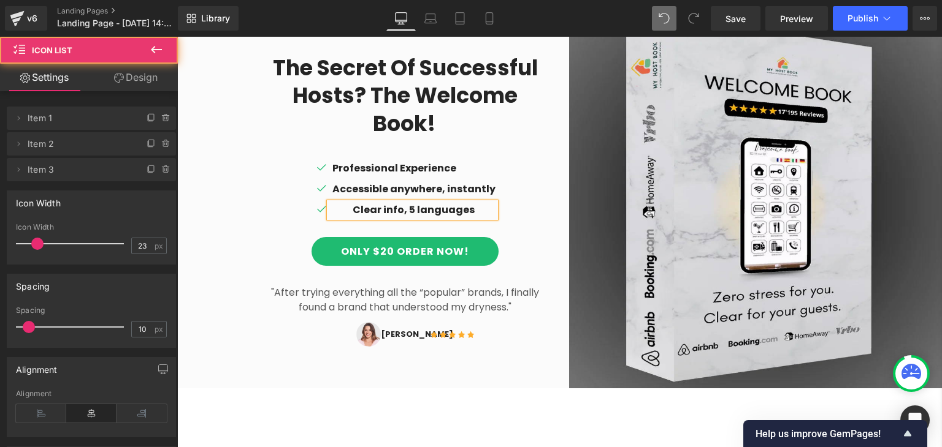
click at [524, 189] on div "Icon Professional Experience Text Block Icon Accessible anywhere, instantly Tex…" at bounding box center [405, 192] width 292 height 63
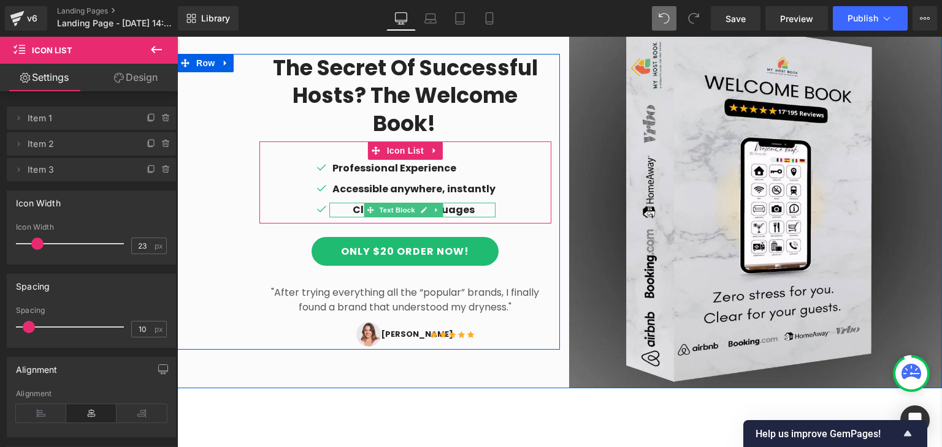
click at [456, 203] on p "Clear info, 5 languages" at bounding box center [413, 210] width 163 height 15
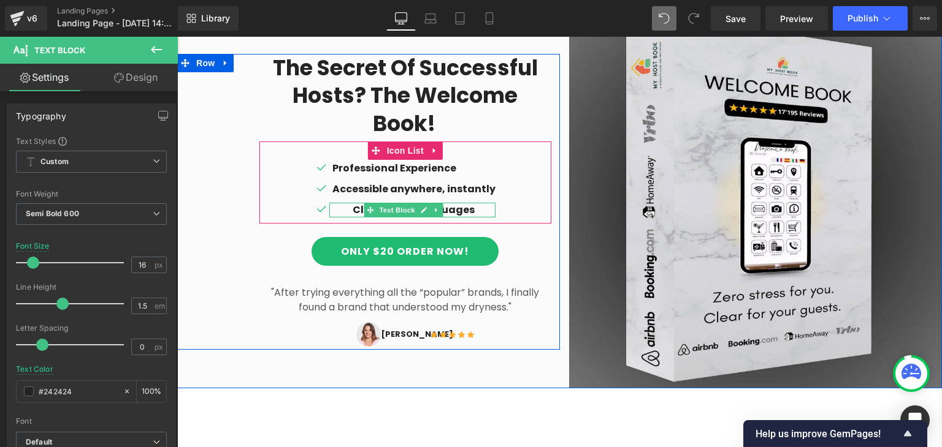
click at [353, 203] on p "Clear info, 5 languages" at bounding box center [413, 210] width 163 height 15
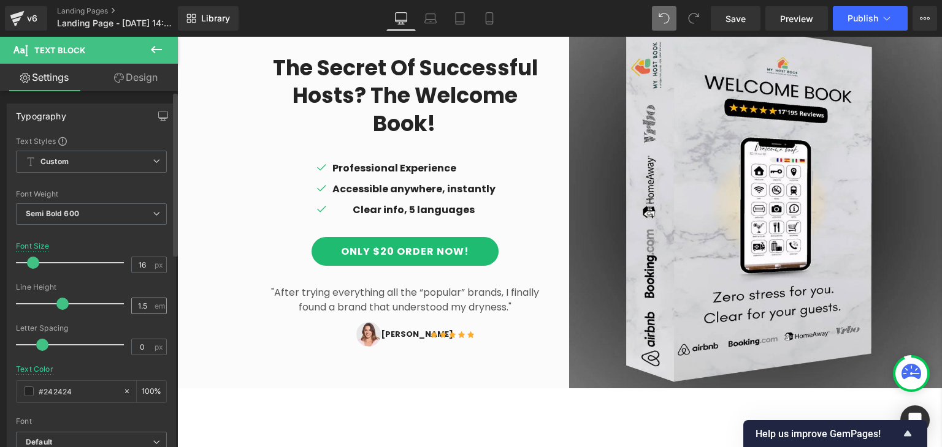
scroll to position [0, 0]
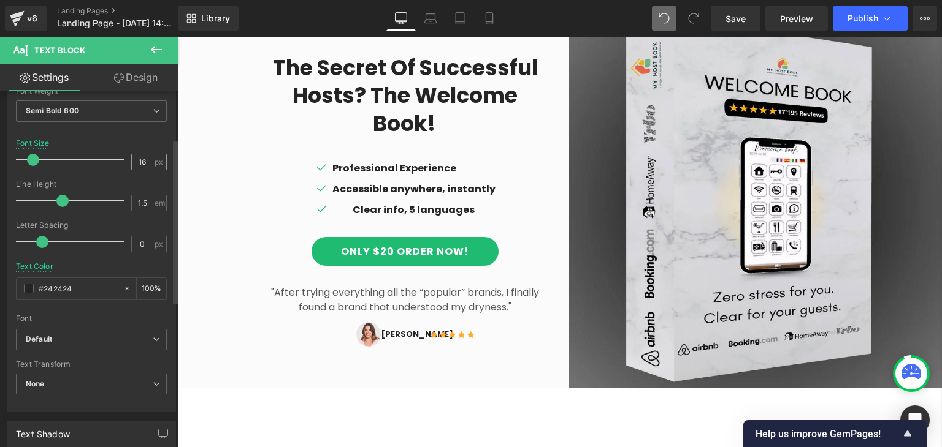
click at [134, 272] on div "Text Color #242424 100 %" at bounding box center [91, 288] width 151 height 52
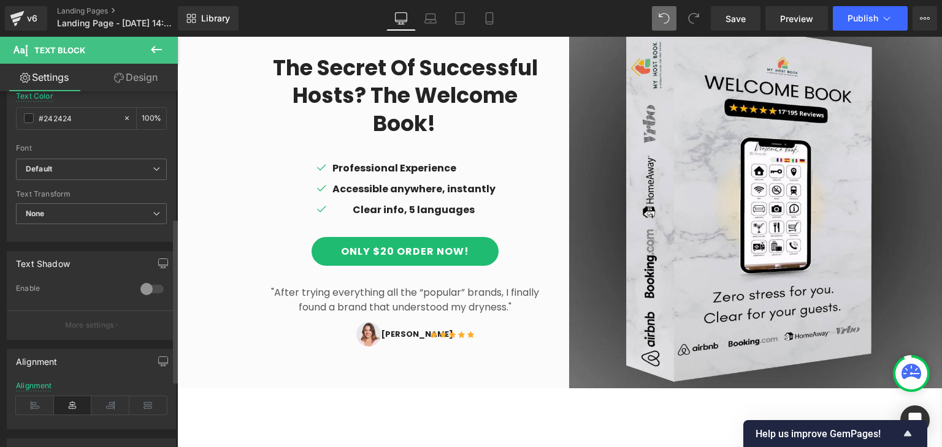
scroll to position [274, 0]
click at [45, 401] on icon at bounding box center [35, 405] width 38 height 18
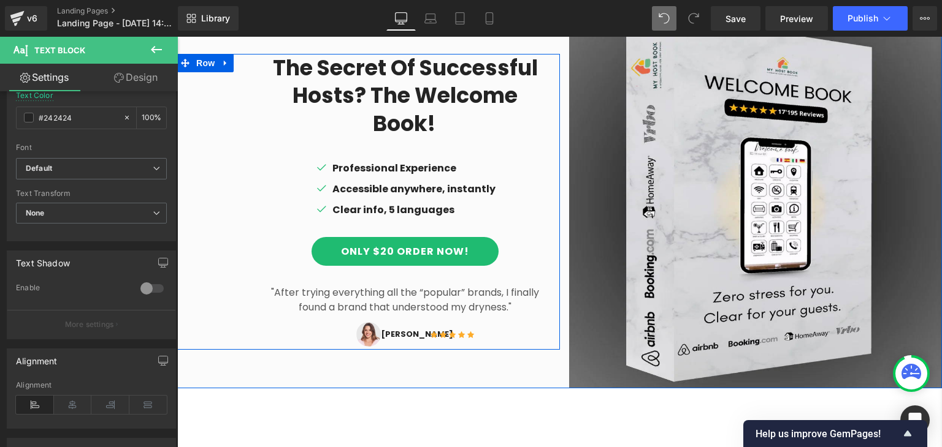
click at [196, 205] on div "The secret of successful hosts? The Welcome Book! Heading Icon Professional Exp…" at bounding box center [368, 202] width 383 height 296
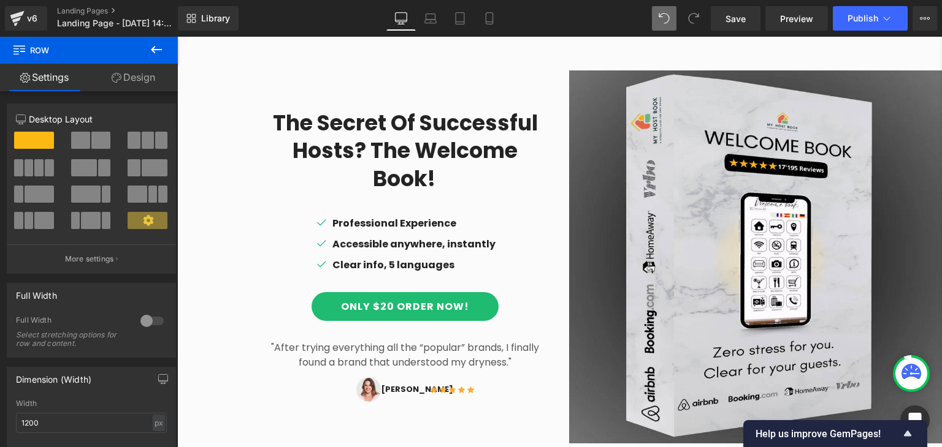
scroll to position [880, 0]
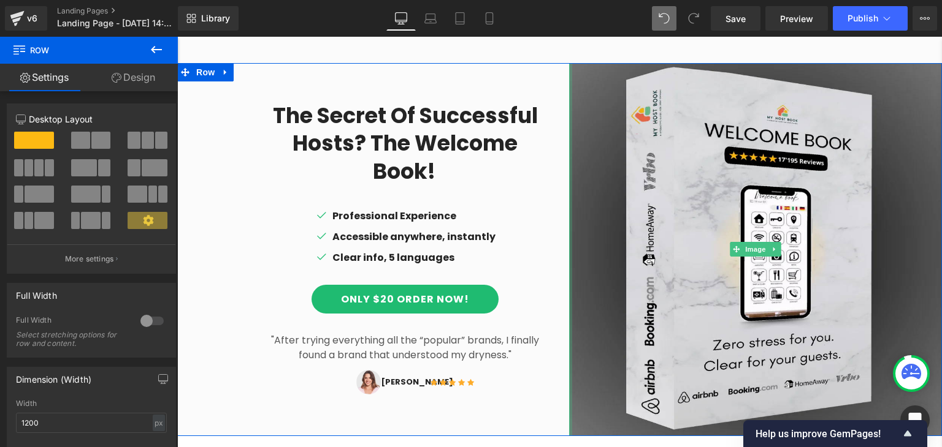
click at [569, 75] on div at bounding box center [570, 249] width 3 height 373
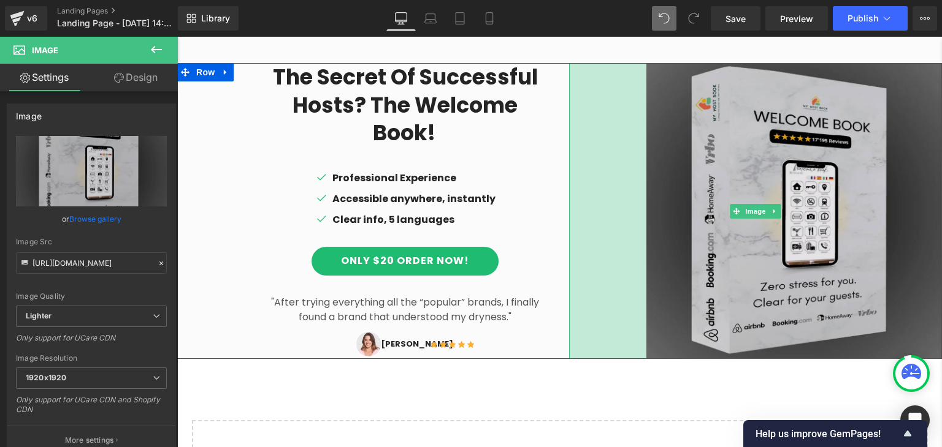
drag, startPoint x: 565, startPoint y: 75, endPoint x: 642, endPoint y: 77, distance: 77.3
click at [642, 77] on div "Image 126px" at bounding box center [755, 211] width 373 height 296
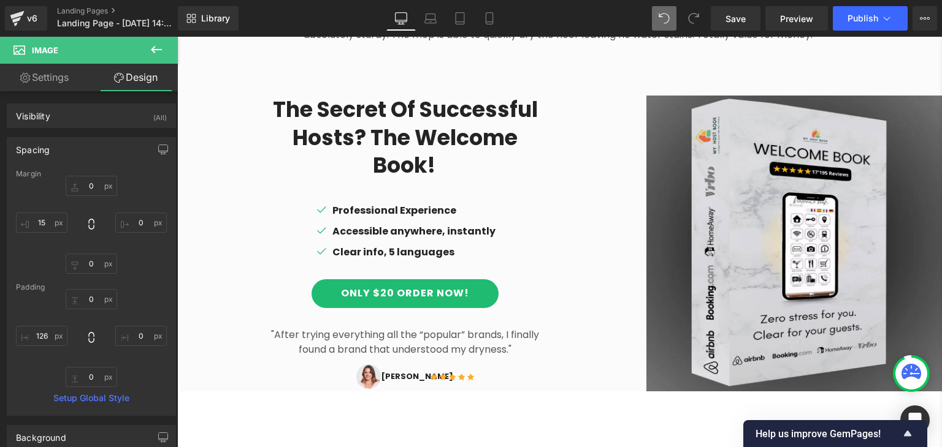
scroll to position [848, 0]
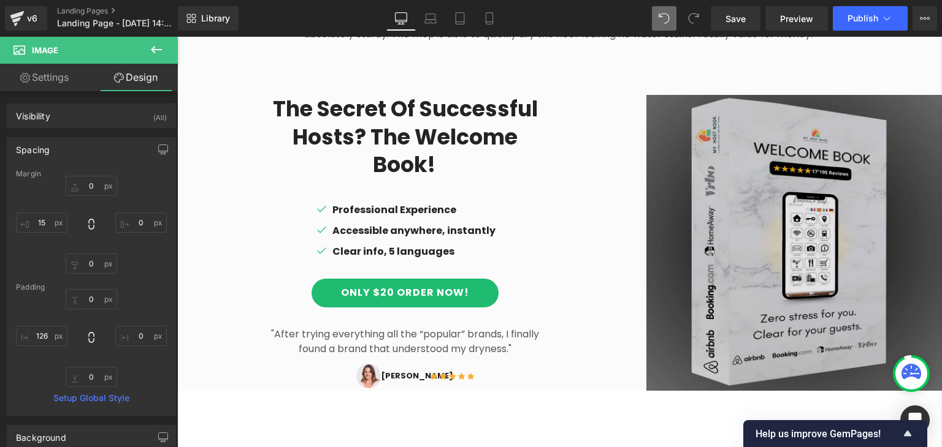
click at [645, 226] on img at bounding box center [755, 243] width 373 height 296
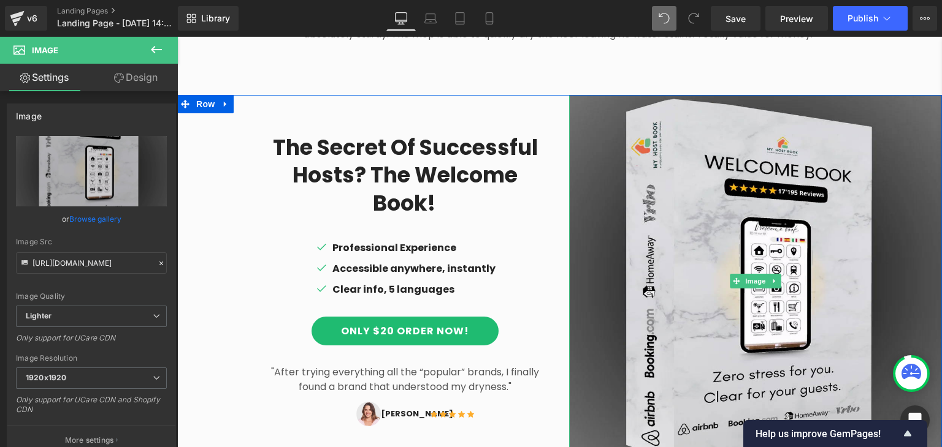
drag, startPoint x: 633, startPoint y: 221, endPoint x: 557, endPoint y: 237, distance: 78.3
click at [560, 237] on div "Image" at bounding box center [751, 281] width 383 height 373
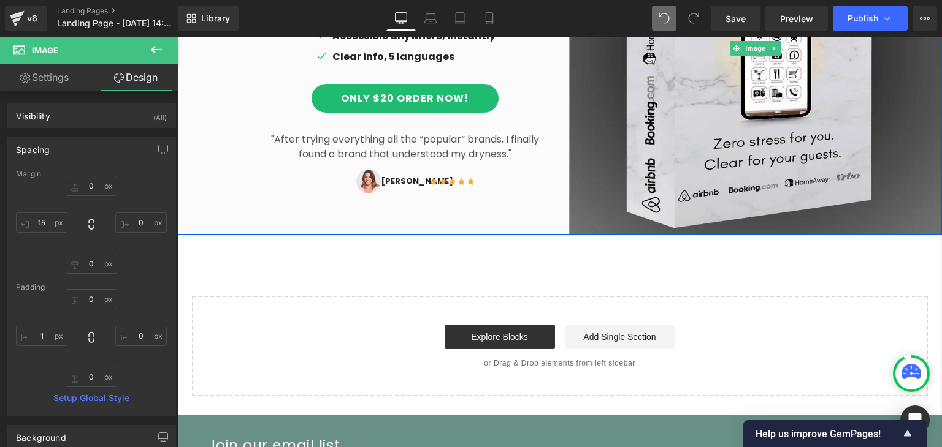
scroll to position [1083, 0]
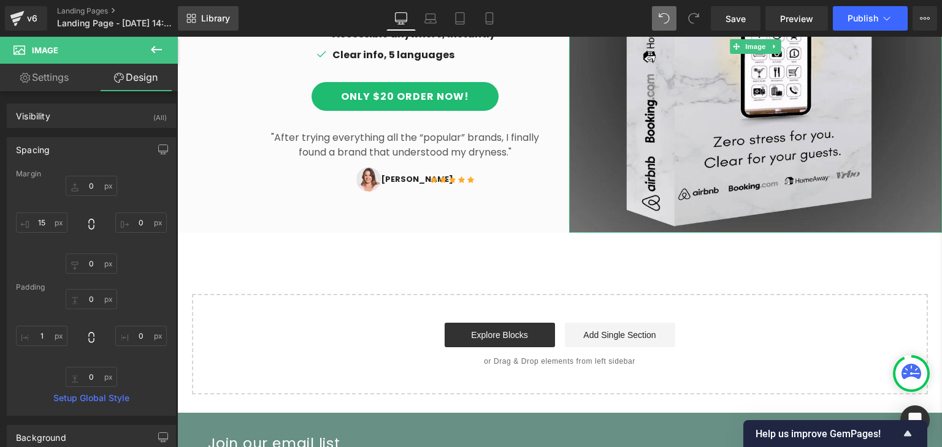
click at [185, 15] on link "Library" at bounding box center [208, 18] width 61 height 25
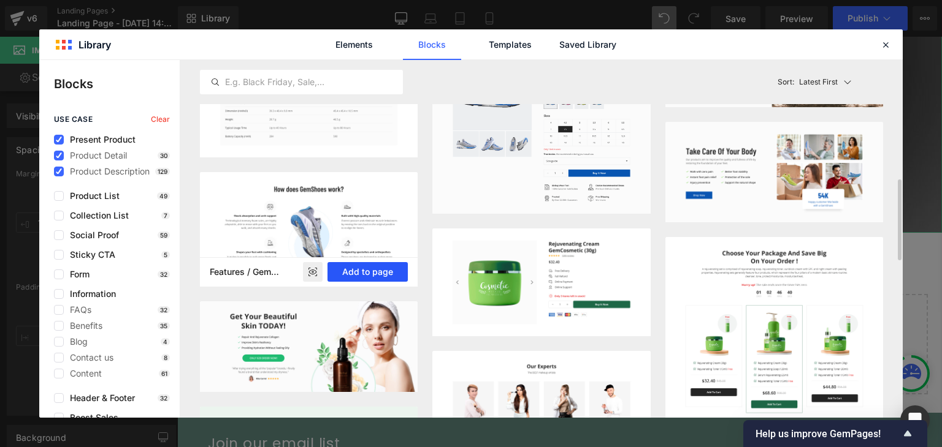
scroll to position [533, 0]
click at [356, 270] on button "Add to page" at bounding box center [367, 273] width 80 height 20
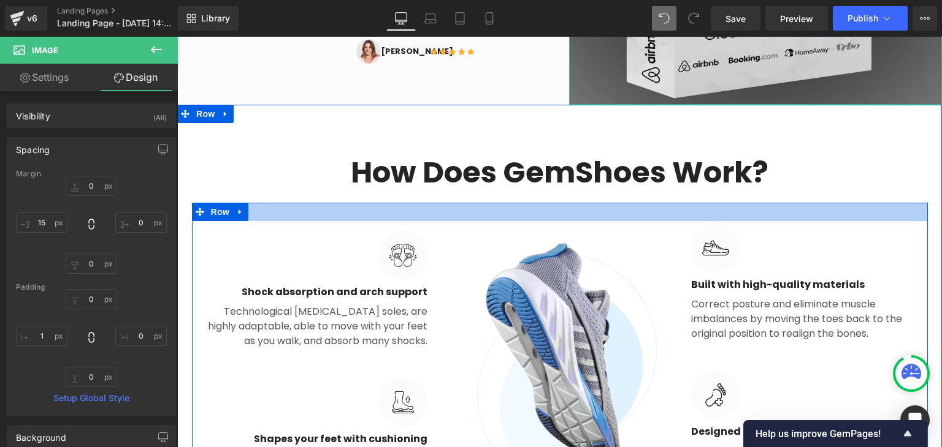
scroll to position [1280, 0]
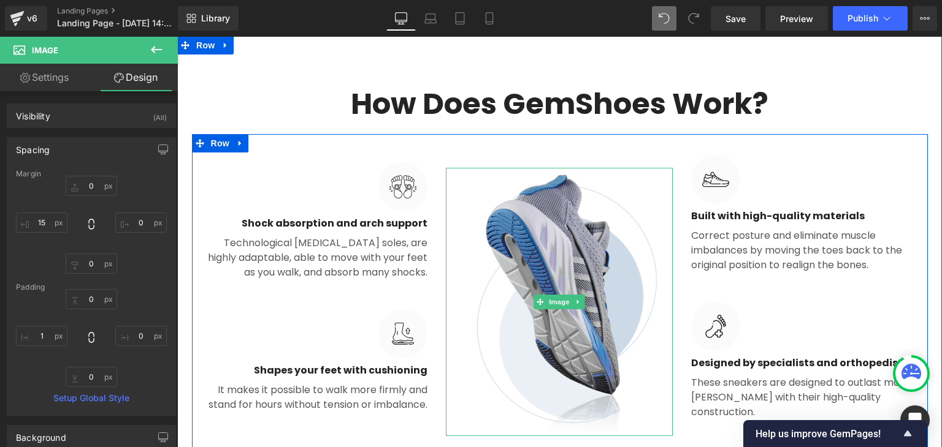
click at [551, 225] on img at bounding box center [559, 302] width 227 height 268
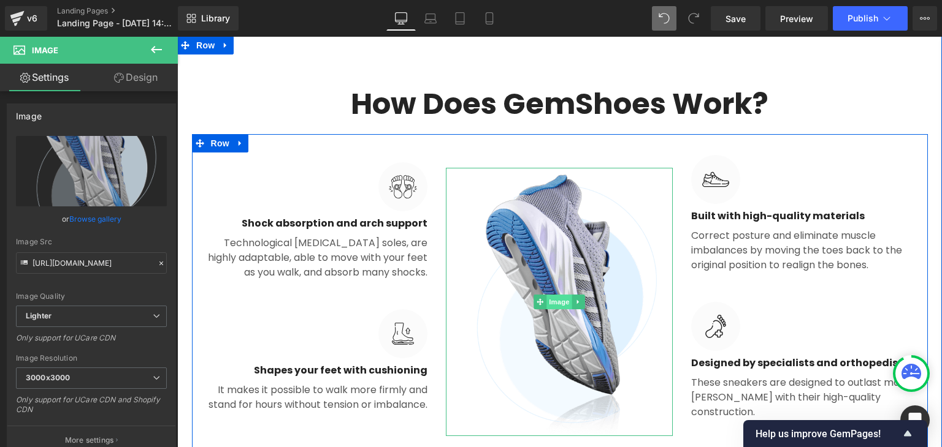
click at [547, 296] on span "Image" at bounding box center [560, 302] width 26 height 15
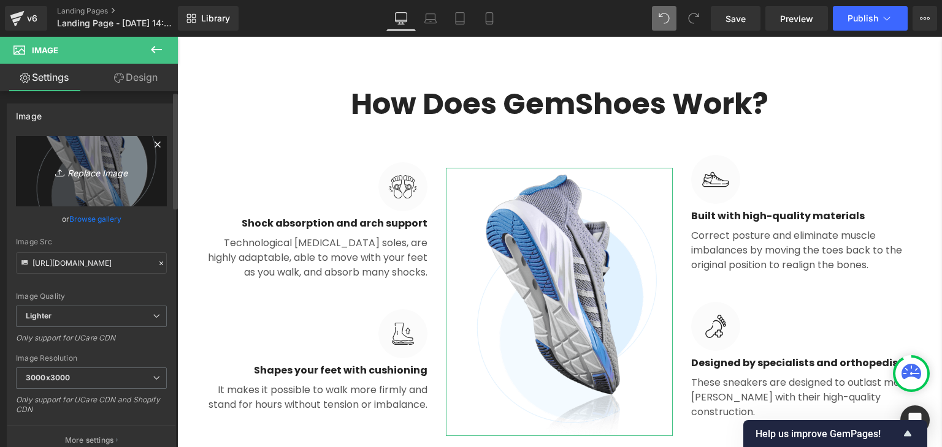
click at [104, 167] on icon "Replace Image" at bounding box center [91, 171] width 98 height 15
type input "C:\fakepath\ENG INDEX.png"
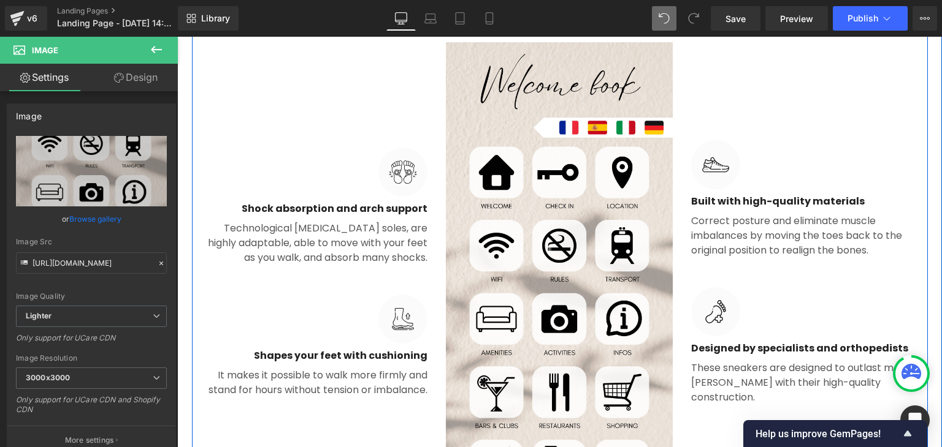
scroll to position [1420, 0]
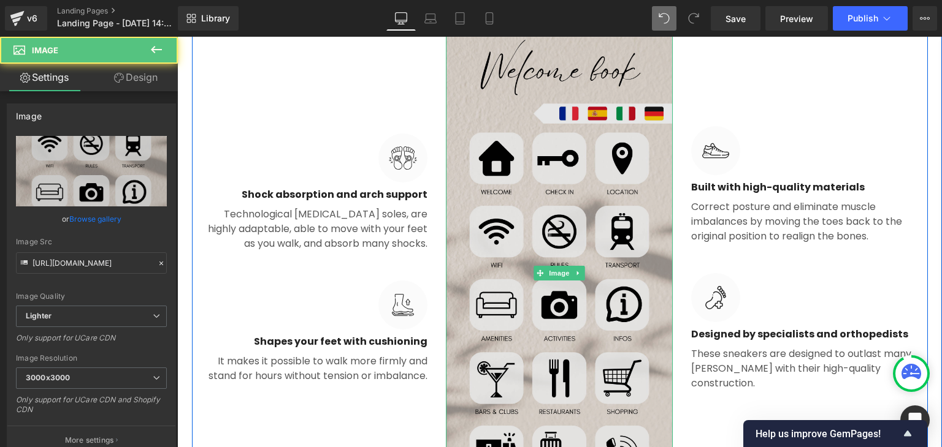
click at [600, 153] on img at bounding box center [559, 273] width 227 height 490
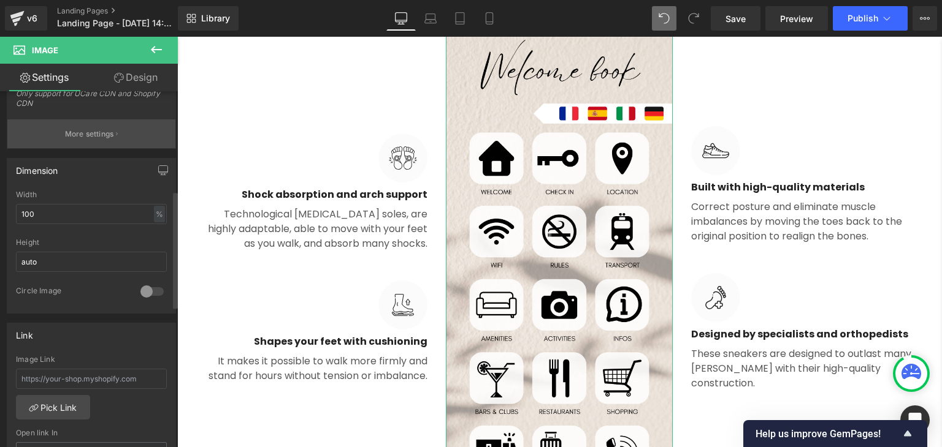
scroll to position [308, 0]
click at [137, 289] on div at bounding box center [151, 291] width 29 height 20
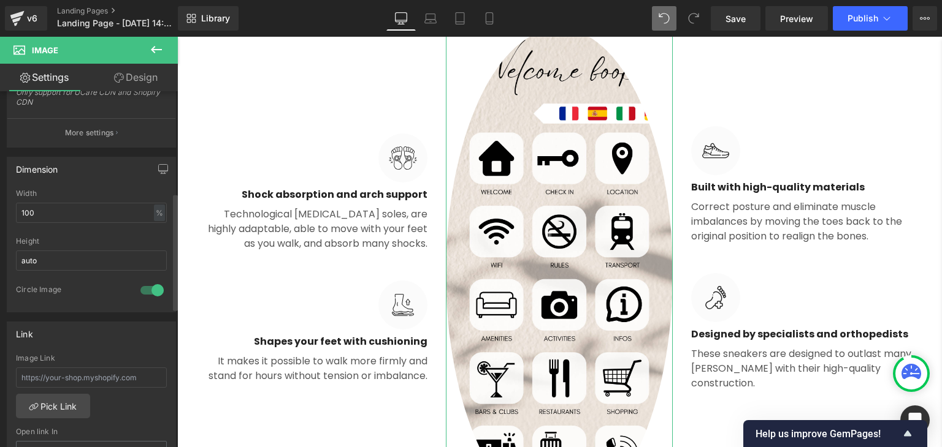
click at [137, 289] on div at bounding box center [151, 291] width 29 height 20
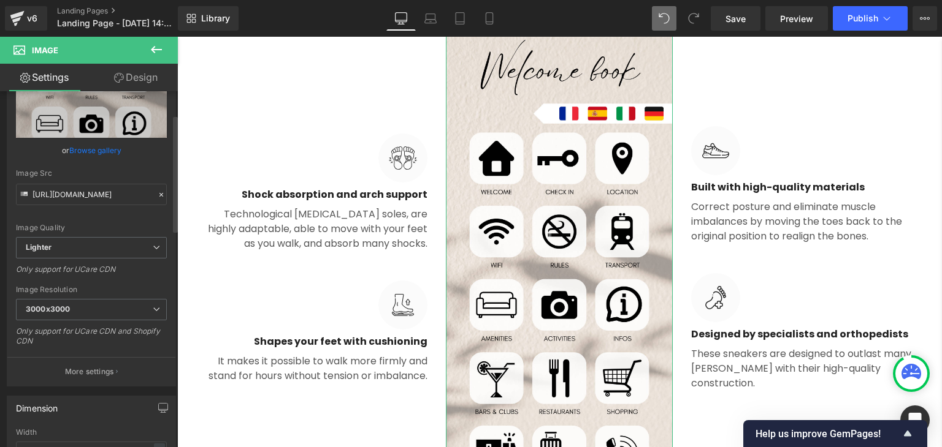
scroll to position [70, 0]
click at [93, 308] on span "3000x3000" at bounding box center [91, 307] width 151 height 21
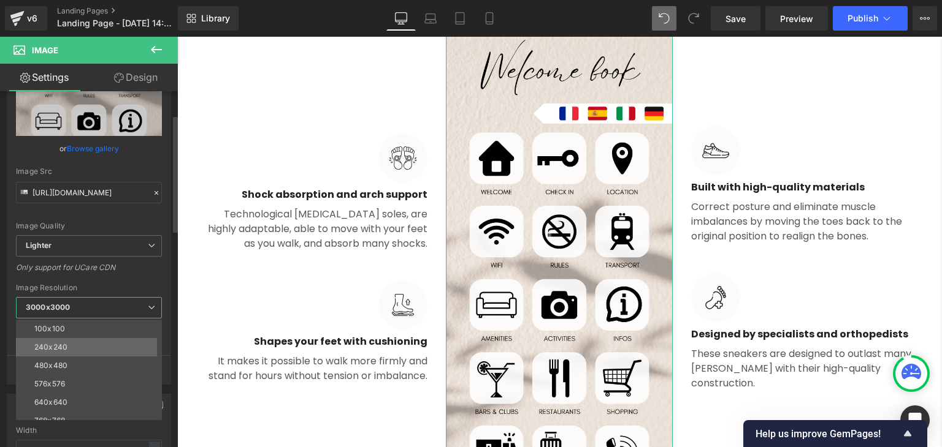
click at [77, 339] on li "240x240" at bounding box center [91, 347] width 151 height 18
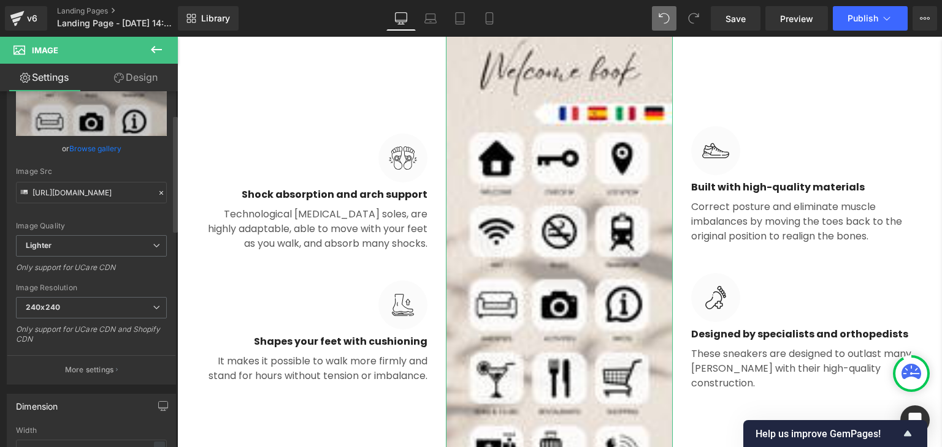
click at [119, 341] on div "Only support for UCare CDN and Shopify CDN" at bounding box center [91, 339] width 151 height 28
click at [88, 307] on span "240x240" at bounding box center [91, 307] width 151 height 21
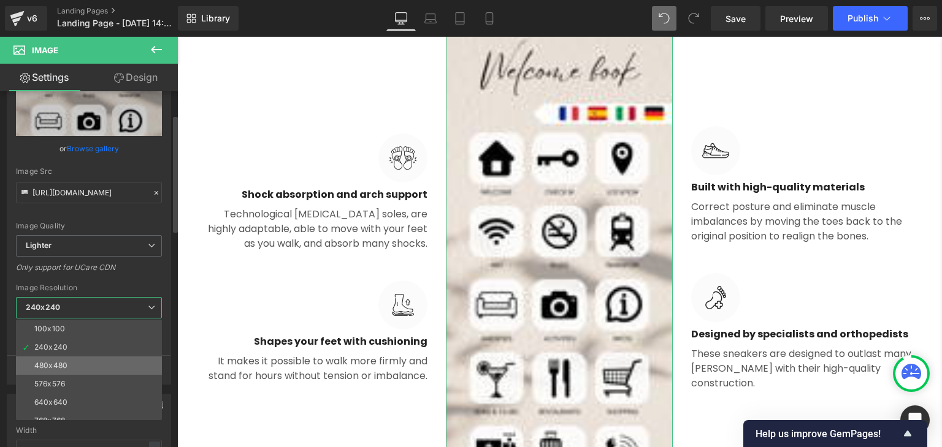
scroll to position [175, 0]
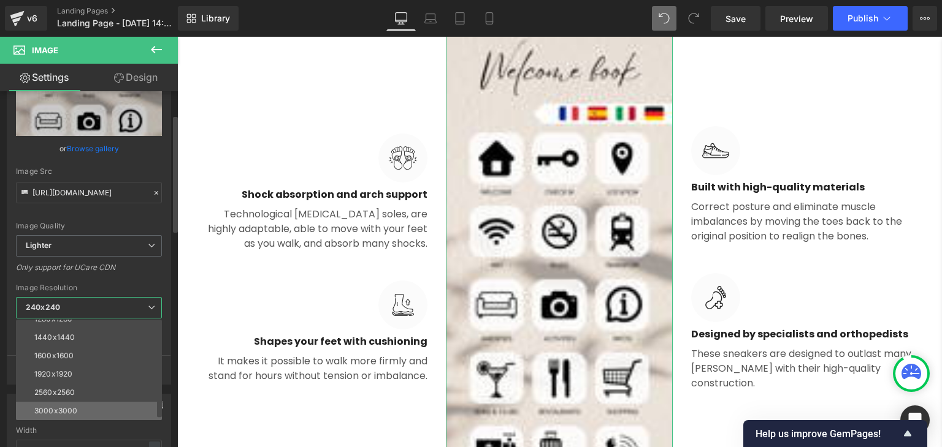
click at [70, 404] on li "3000x3000" at bounding box center [91, 411] width 151 height 18
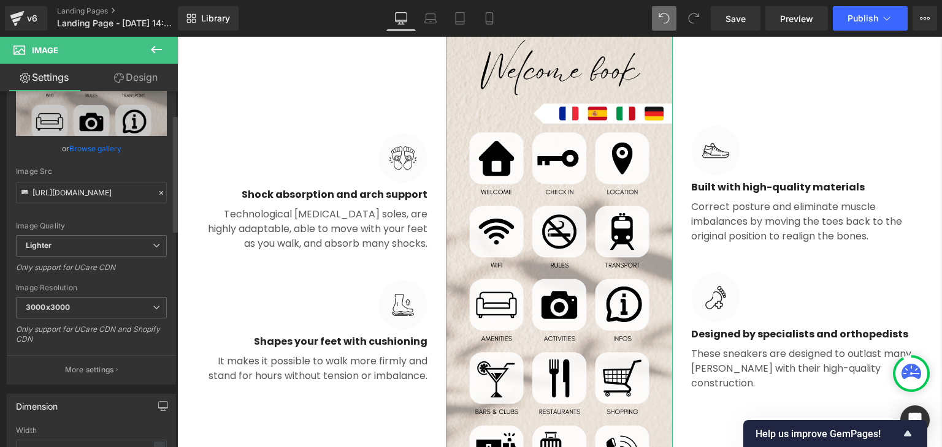
scroll to position [119, 0]
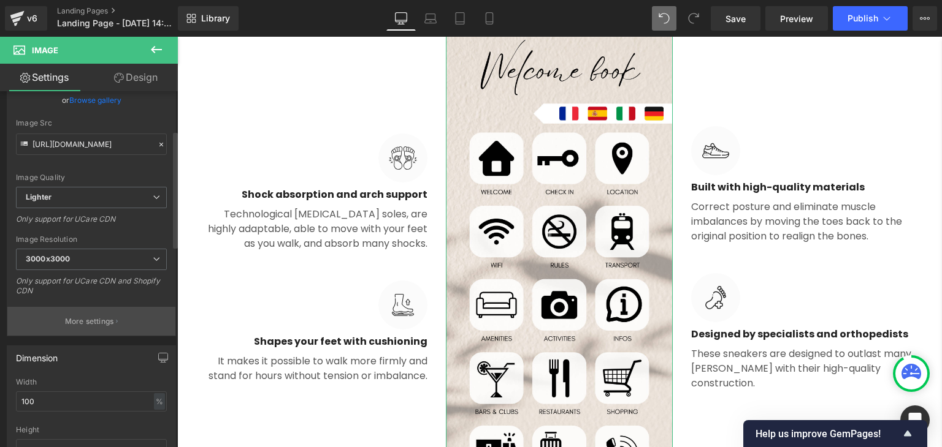
click at [99, 327] on button "More settings" at bounding box center [91, 321] width 168 height 29
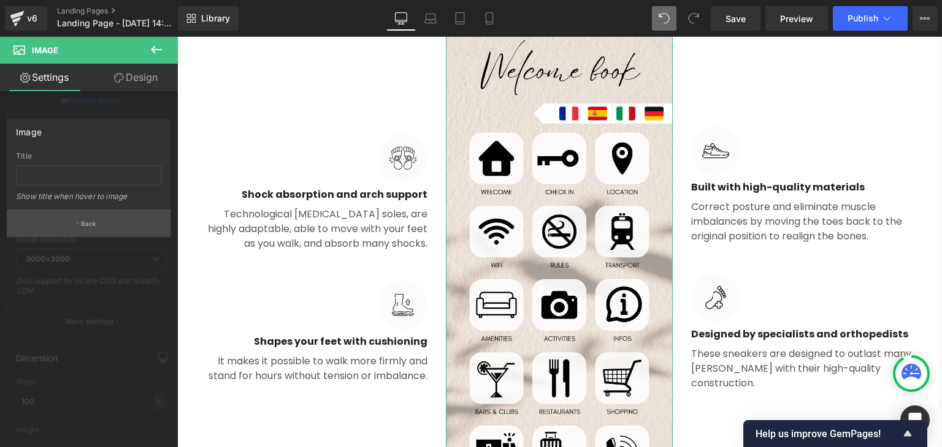
click at [80, 218] on button "Back" at bounding box center [89, 224] width 164 height 28
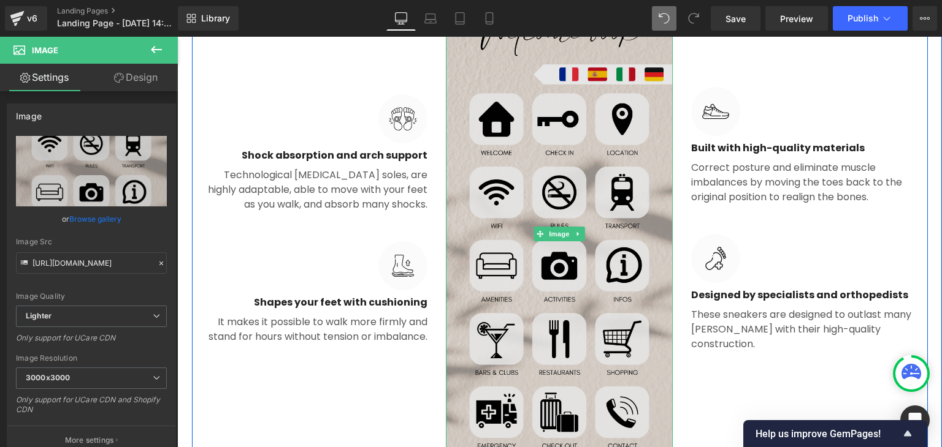
scroll to position [1460, 0]
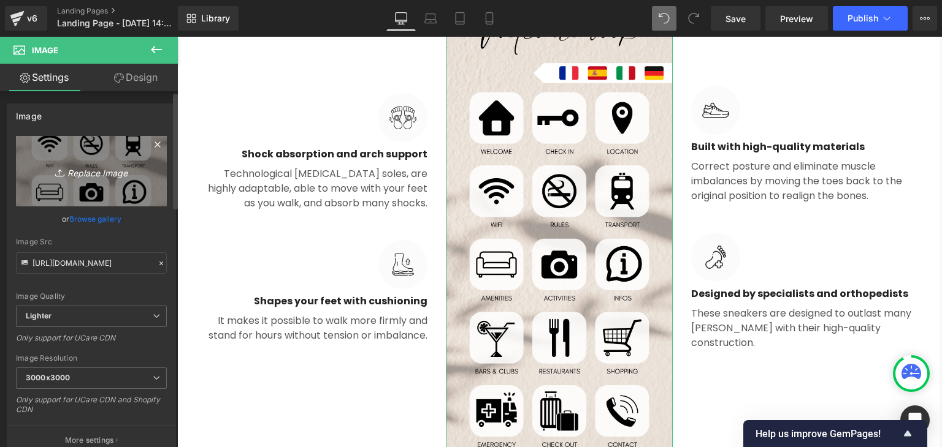
click at [84, 177] on icon "Replace Image" at bounding box center [91, 171] width 98 height 15
type input "C:\fakepath\Progetto senza titolo (26).png"
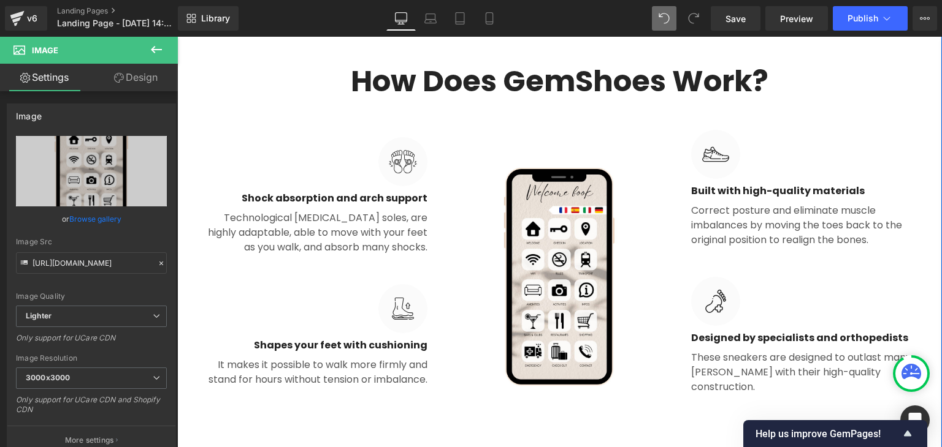
scroll to position [1302, 0]
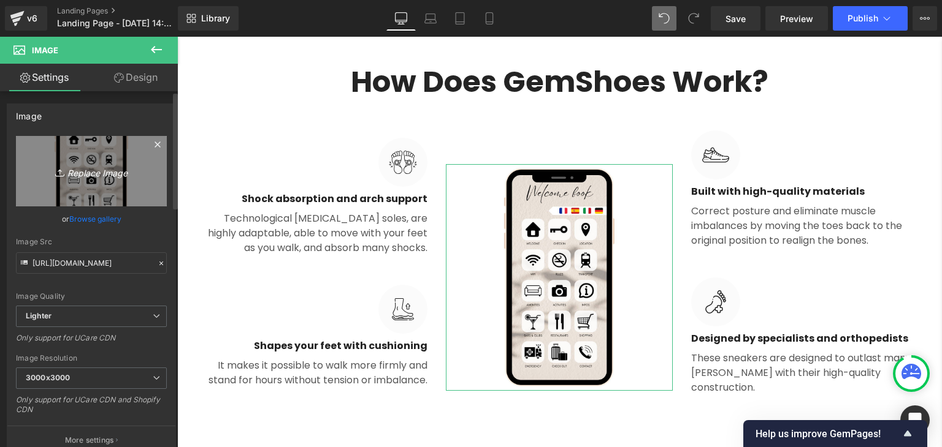
click at [95, 174] on icon "Replace Image" at bounding box center [91, 171] width 98 height 15
click at [95, 169] on icon "Replace Image" at bounding box center [91, 171] width 98 height 15
type input "C:\fakepath\1.png"
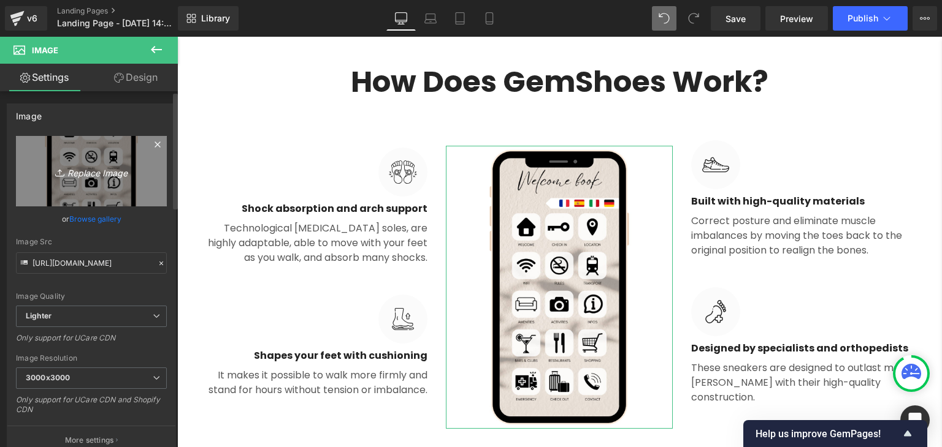
click at [85, 177] on icon "Replace Image" at bounding box center [91, 171] width 98 height 15
type input "C:\fakepath\2.png"
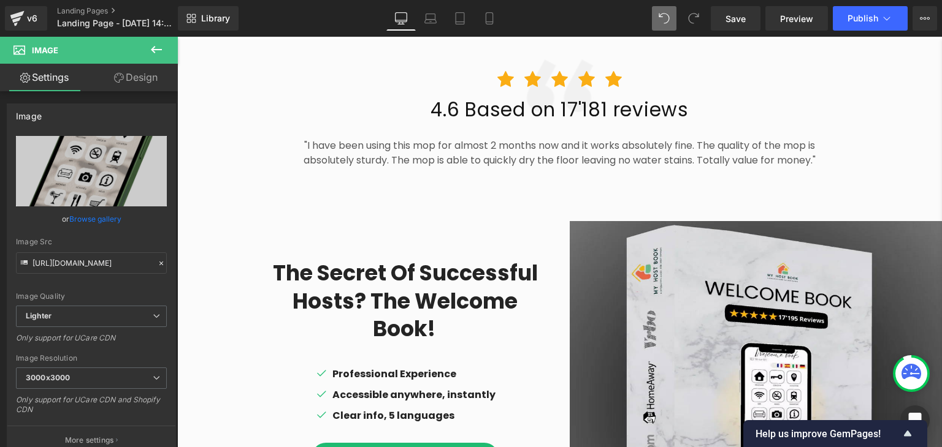
scroll to position [725, 0]
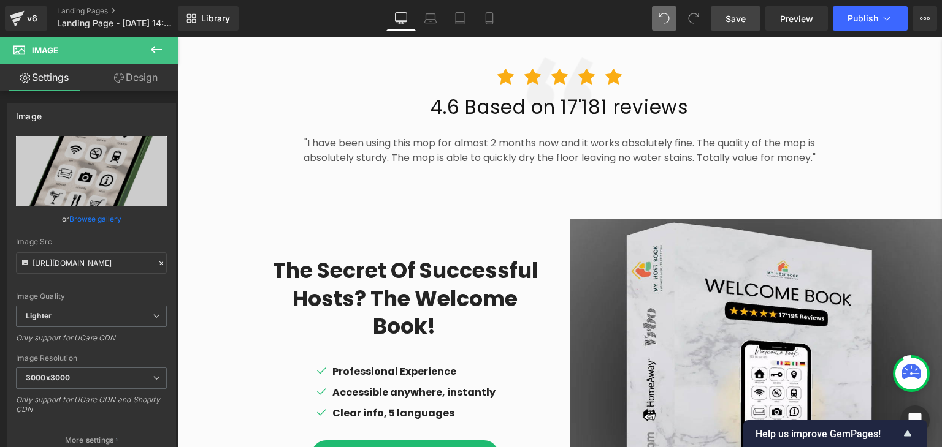
click at [736, 30] on link "Save" at bounding box center [735, 18] width 50 height 25
